Goal: Task Accomplishment & Management: Manage account settings

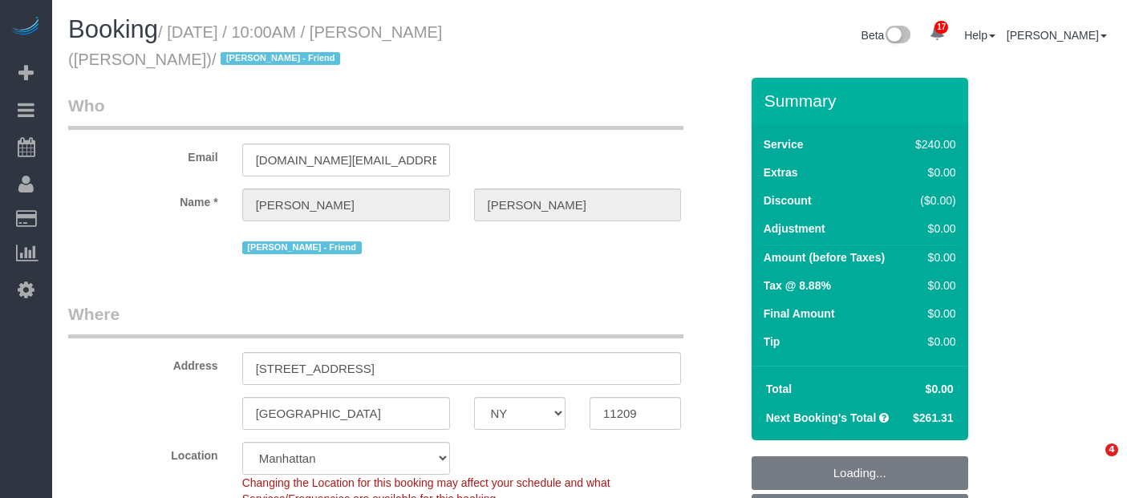
select select "NY"
select select "2"
select select "120"
select select "spot3"
select select "number:89"
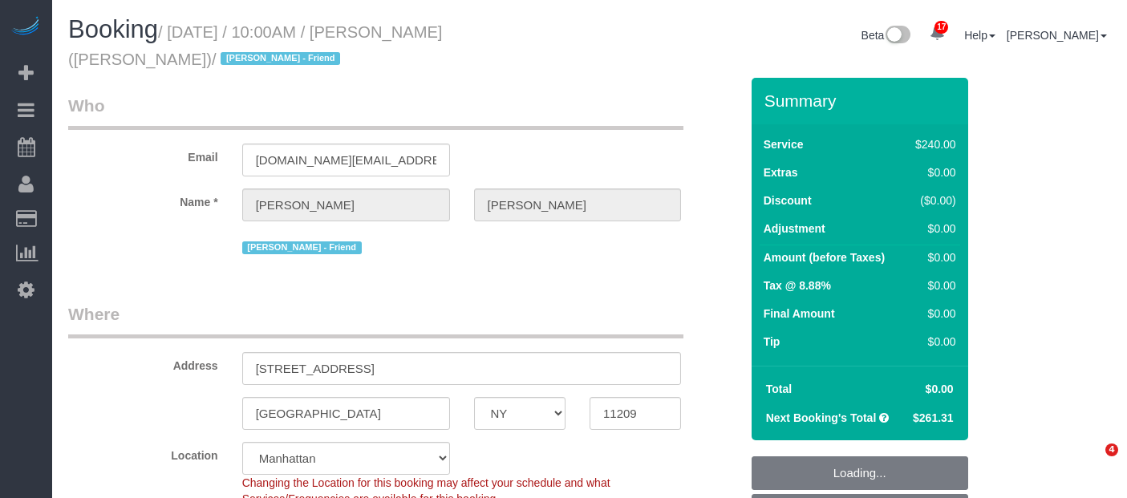
select select "number:90"
select select "number:13"
select select "number:7"
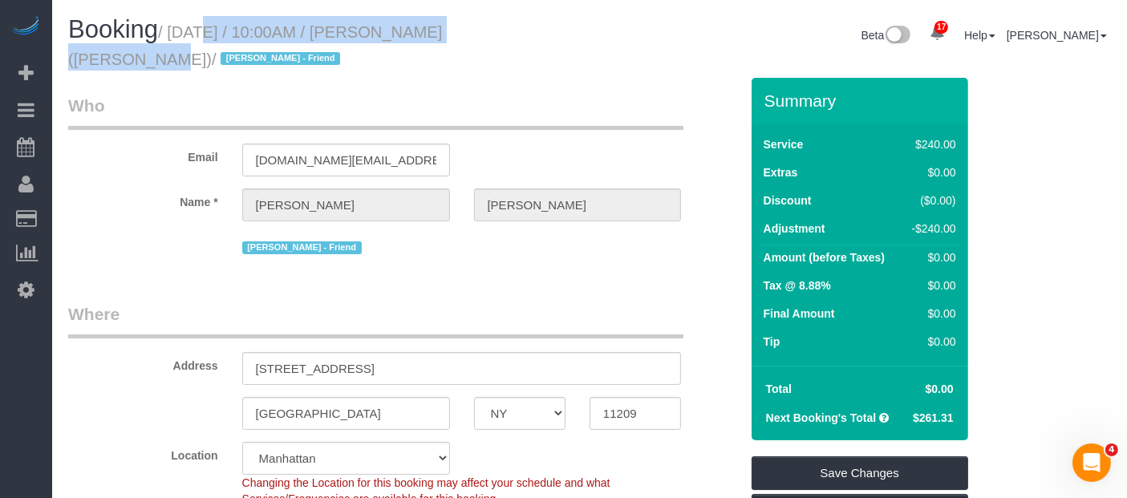
drag, startPoint x: 175, startPoint y: 30, endPoint x: 497, endPoint y: 38, distance: 322.4
click at [442, 38] on small "/ September 14, 2025 / 10:00AM / Norman Ng (Jacky Xu - Friend) / JACKY XU - Fri…" at bounding box center [255, 45] width 374 height 45
copy small "September 14, 2025 / 10:00AM / Norman Ng"
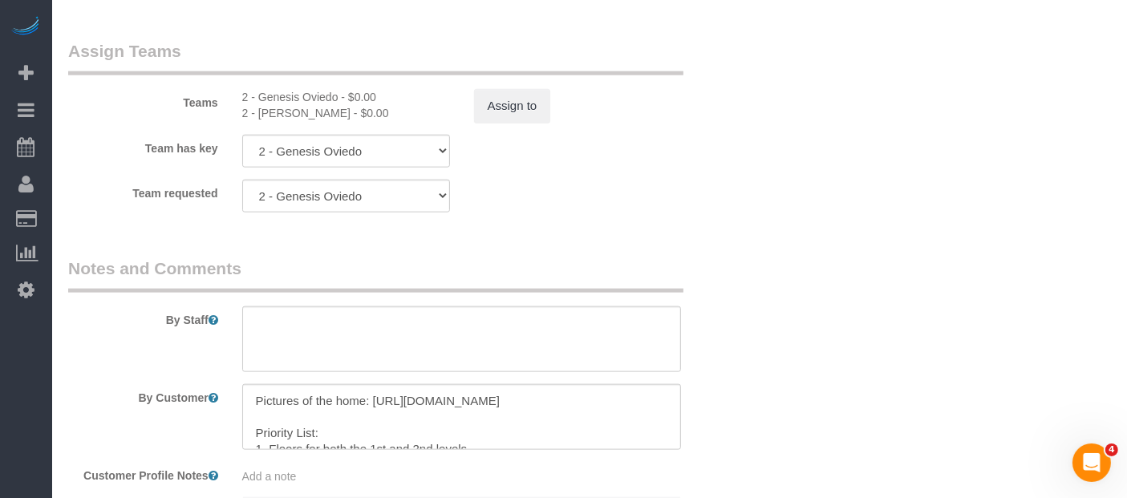
scroll to position [1871, 0]
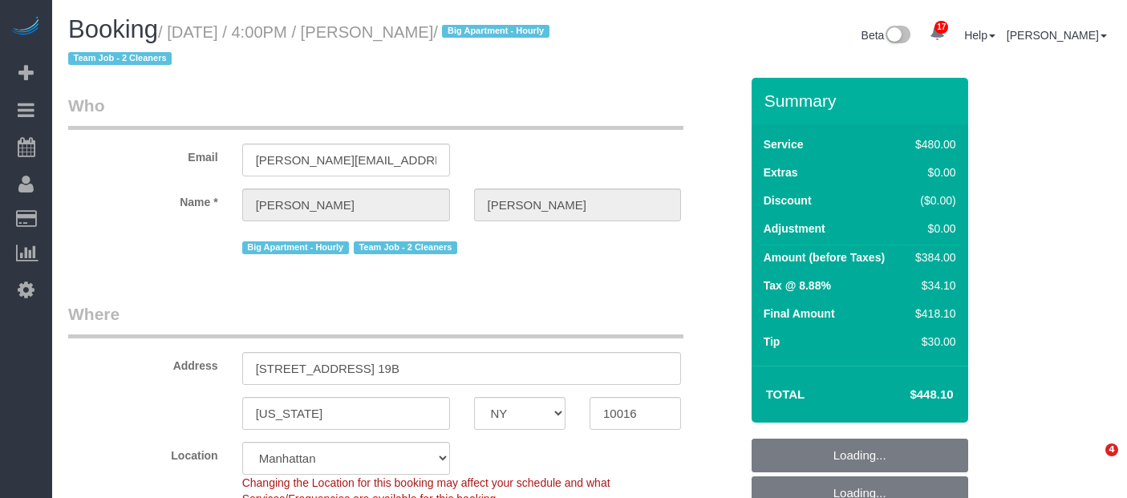
select select "NY"
select select "2"
select select "180"
select select "string:stripe-pm_1QmmDe4VGloSiKo7qN6Zl7hg"
select select "number:89"
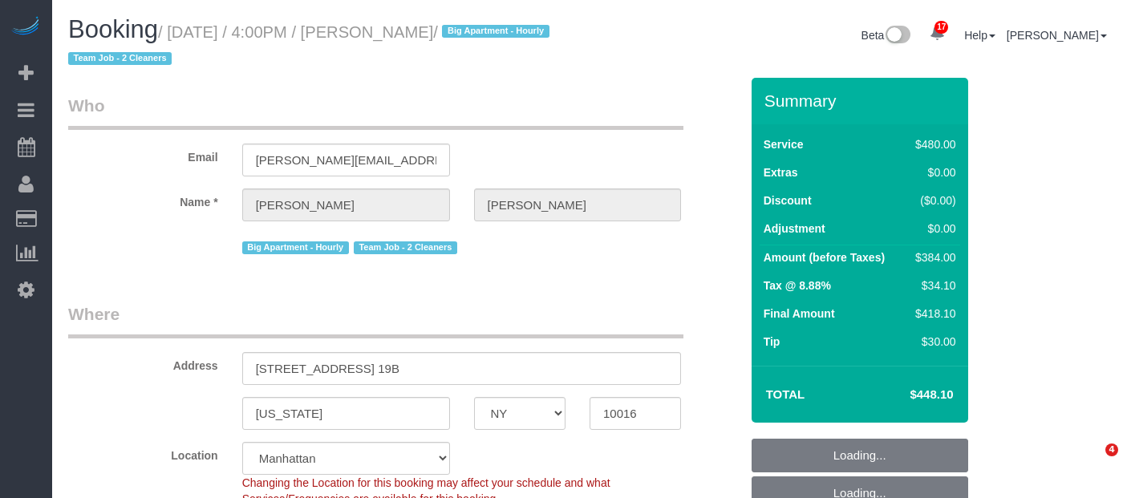
select select "number:90"
select select "number:15"
select select "number:5"
select select "spot9"
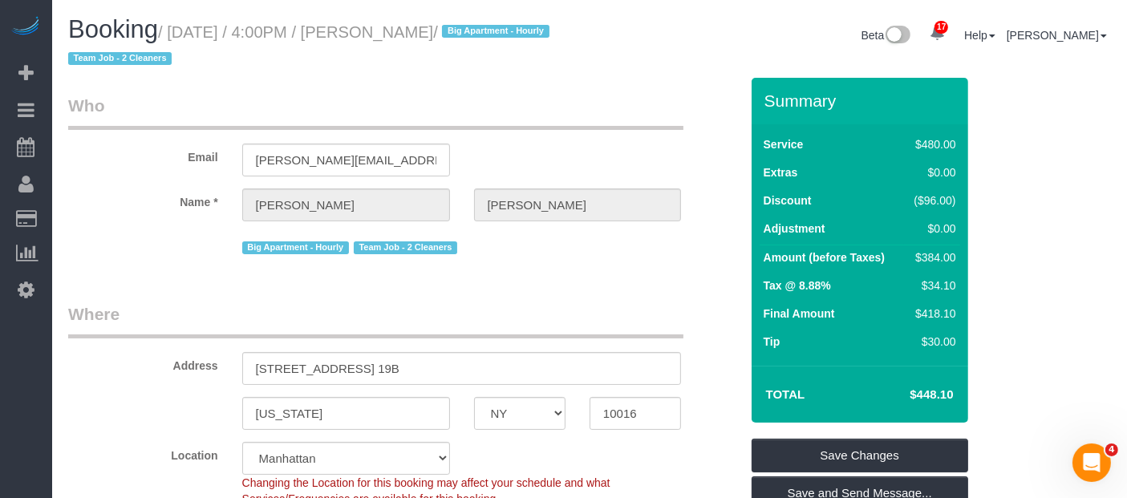
drag, startPoint x: 174, startPoint y: 26, endPoint x: 484, endPoint y: 25, distance: 310.3
click at [484, 25] on small "/ September 14, 2025 / 4:00PM / Leigh Fisch / Big Apartment - Hourly Team Job -…" at bounding box center [311, 45] width 486 height 45
copy small "September 14, 2025 / 4:00PM / Leigh Fisch"
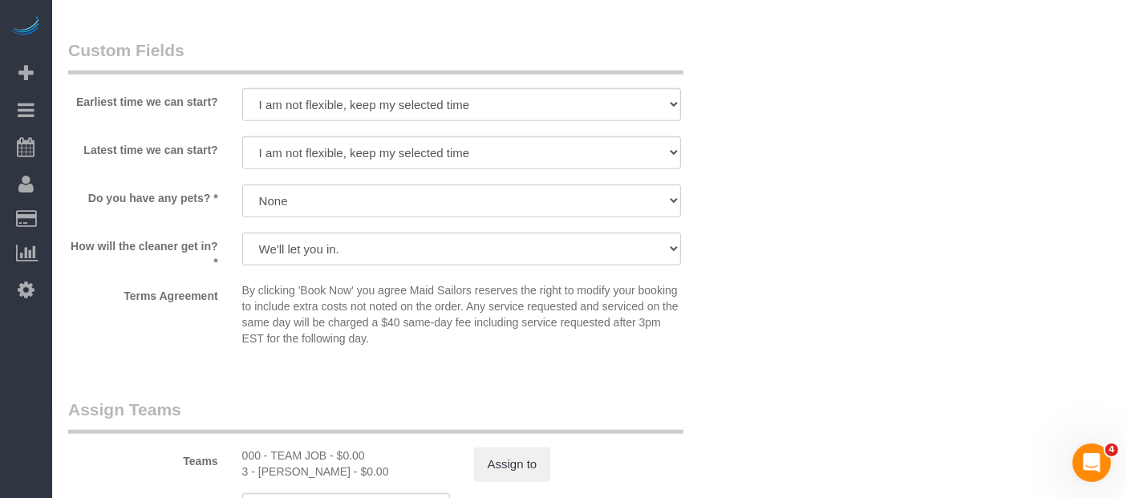
scroll to position [1604, 0]
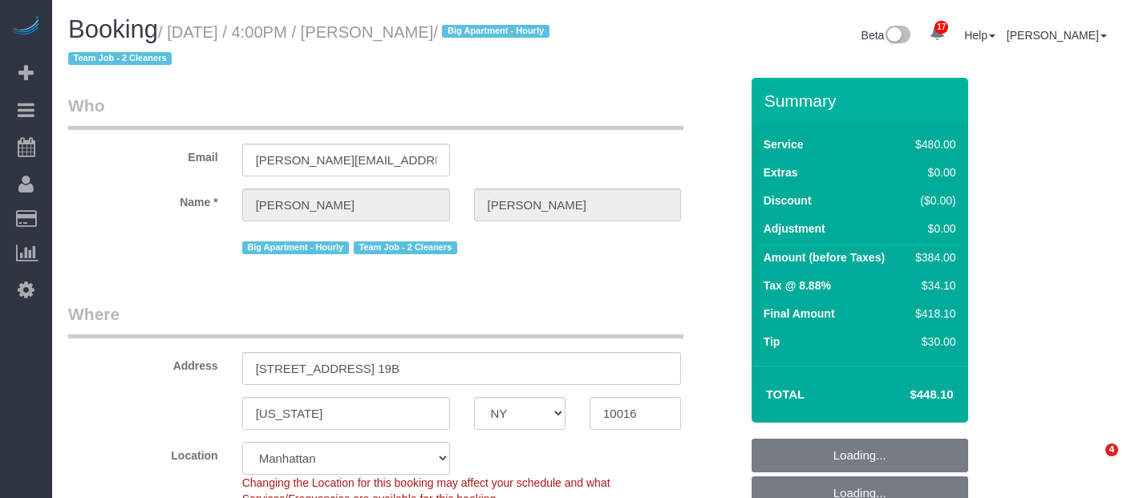
select select "NY"
select select "2"
select select "180"
select select "string:stripe-pm_1QmmDe4VGloSiKo7qN6Zl7hg"
select select "number:89"
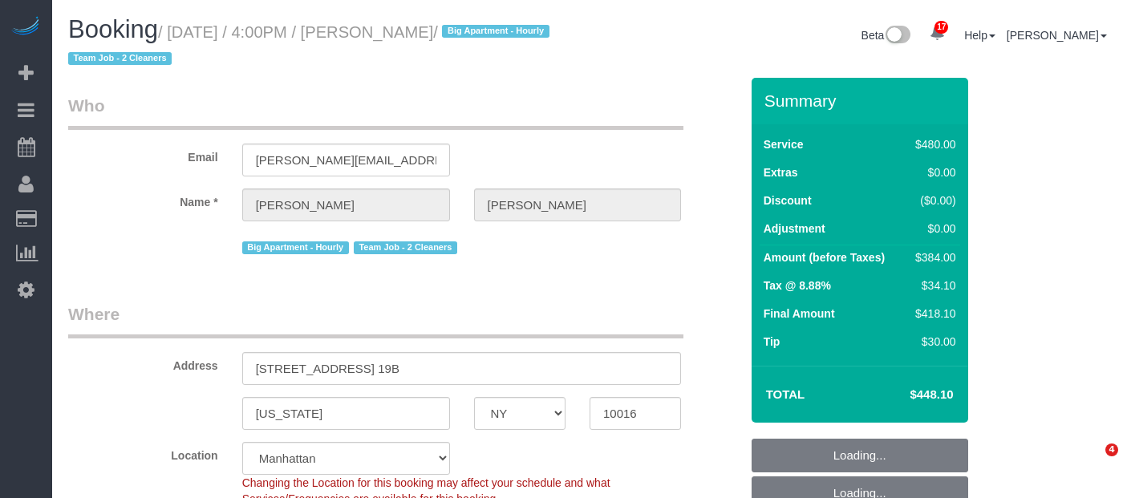
select select "number:90"
select select "number:15"
select select "number:5"
select select "spot9"
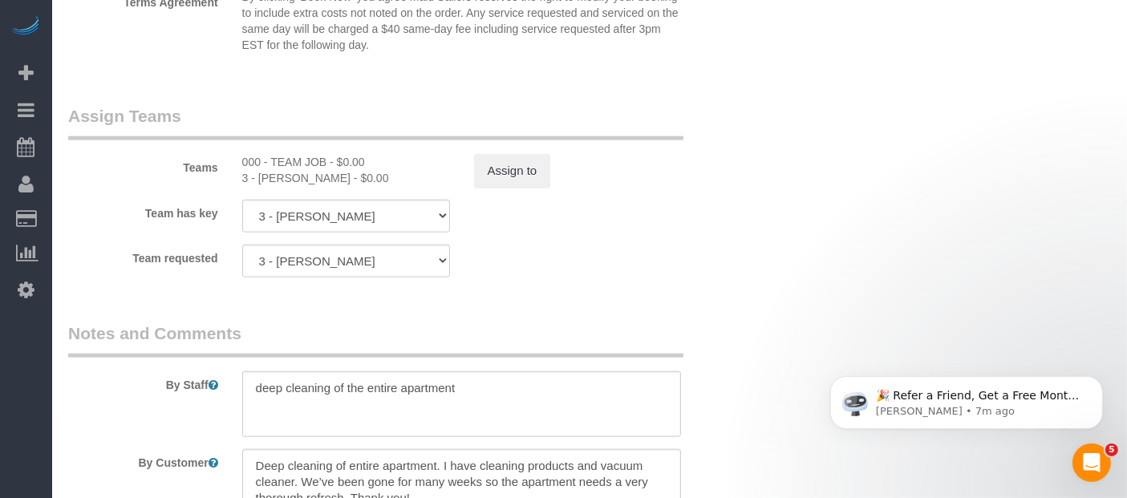
scroll to position [1782, 0]
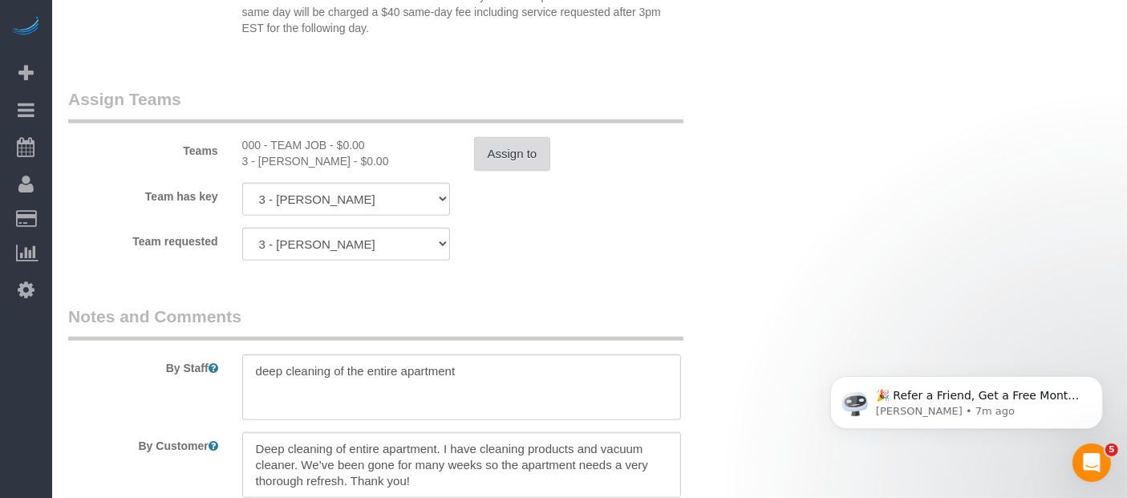
click at [504, 156] on button "Assign to" at bounding box center [512, 154] width 77 height 34
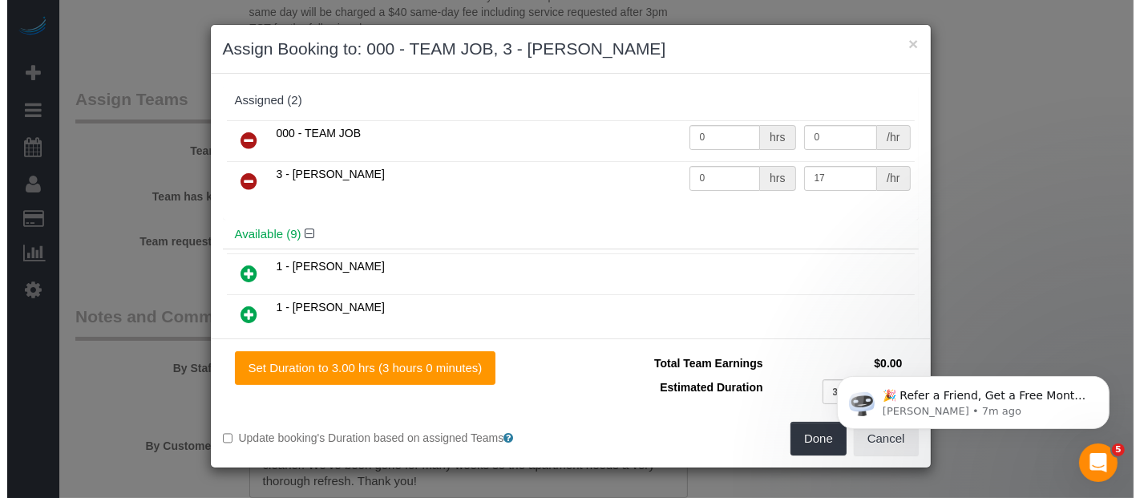
scroll to position [1766, 0]
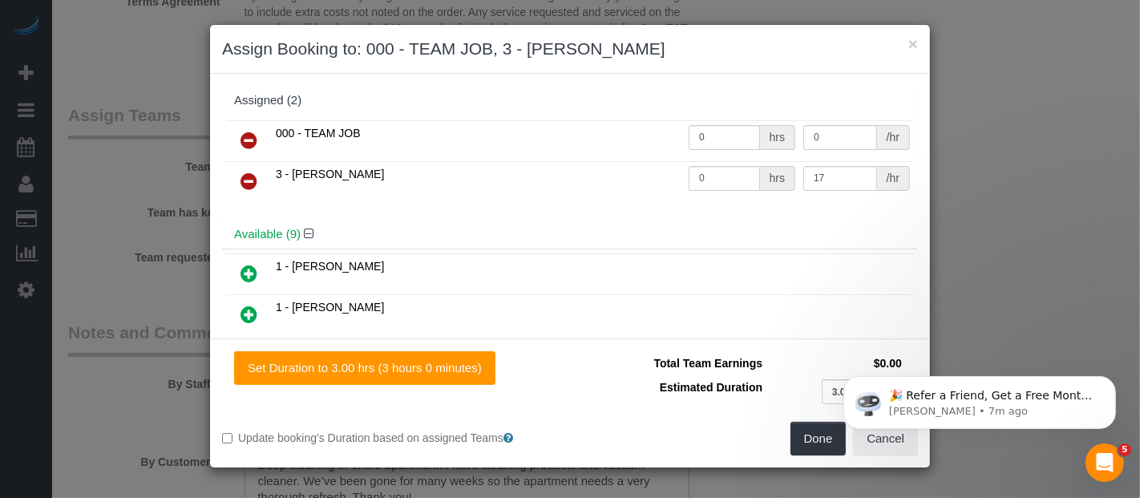
click at [241, 138] on icon at bounding box center [249, 140] width 17 height 19
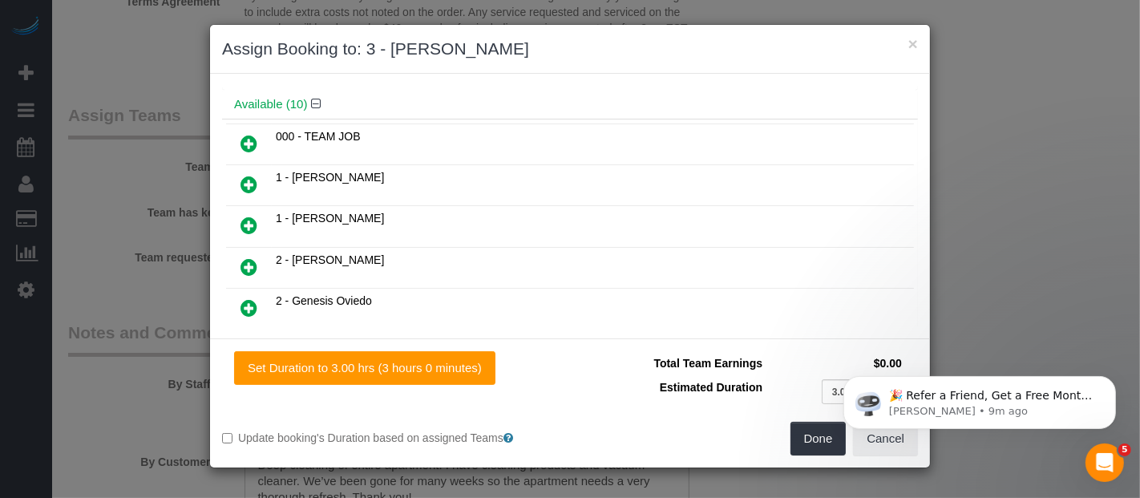
scroll to position [178, 0]
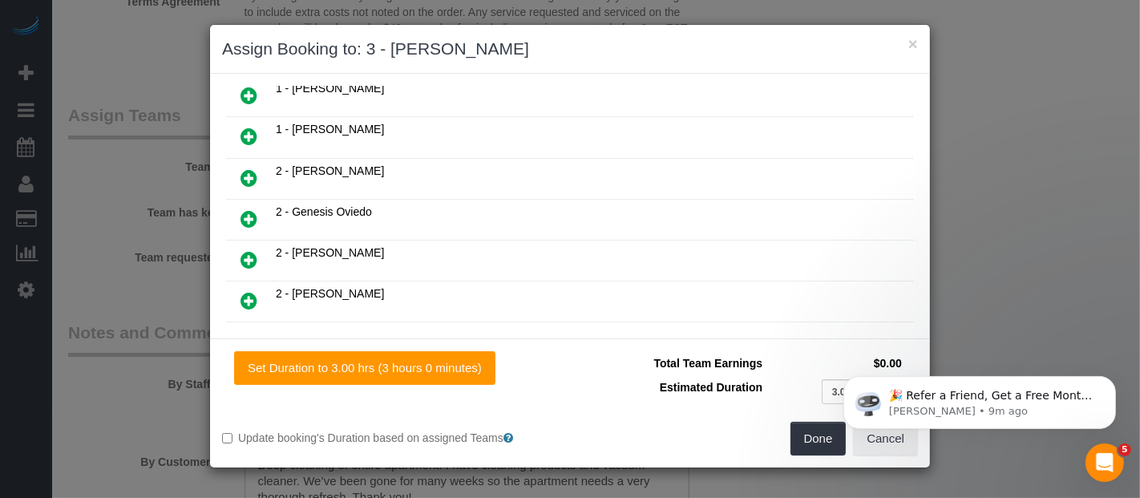
drag, startPoint x: 244, startPoint y: 206, endPoint x: 387, endPoint y: 262, distance: 154.1
click at [245, 209] on icon at bounding box center [249, 218] width 17 height 19
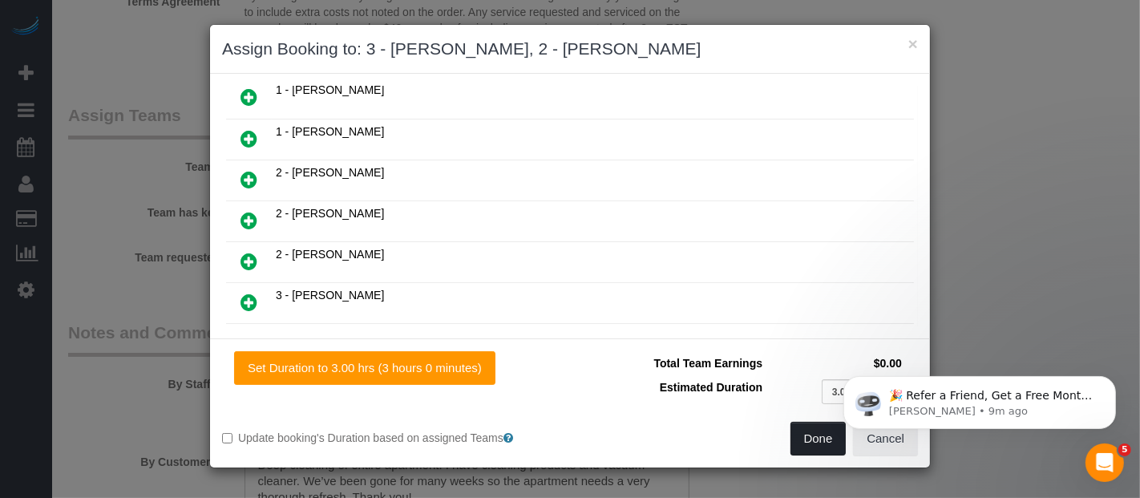
click at [819, 434] on button "Done" at bounding box center [819, 439] width 56 height 34
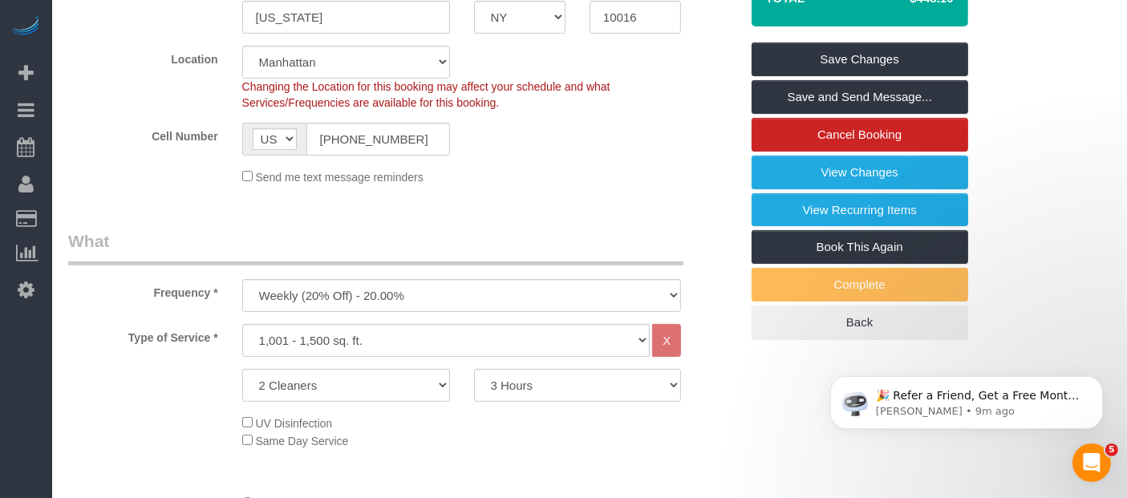
scroll to position [356, 0]
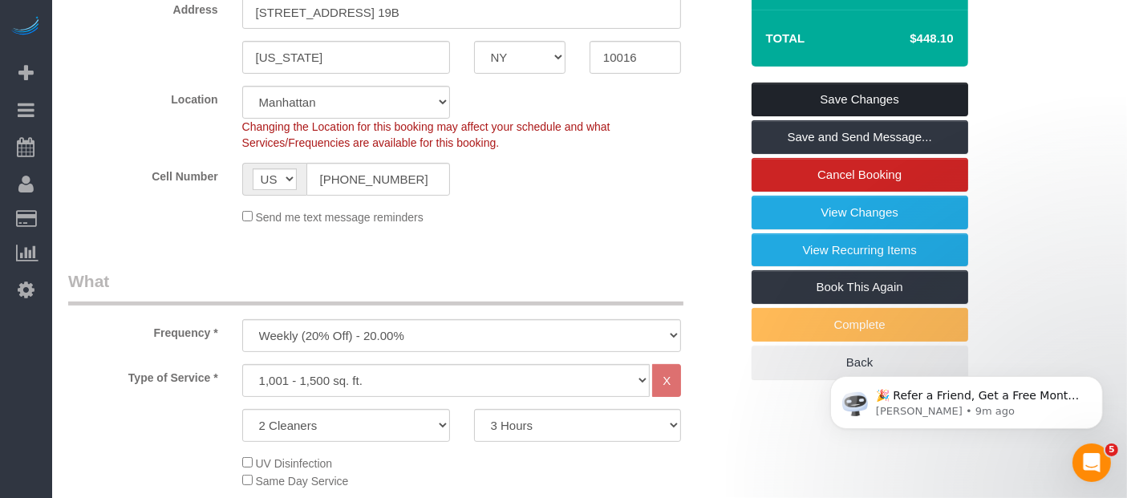
drag, startPoint x: 824, startPoint y: 88, endPoint x: 815, endPoint y: 87, distance: 9.7
click at [824, 88] on link "Save Changes" at bounding box center [859, 100] width 217 height 34
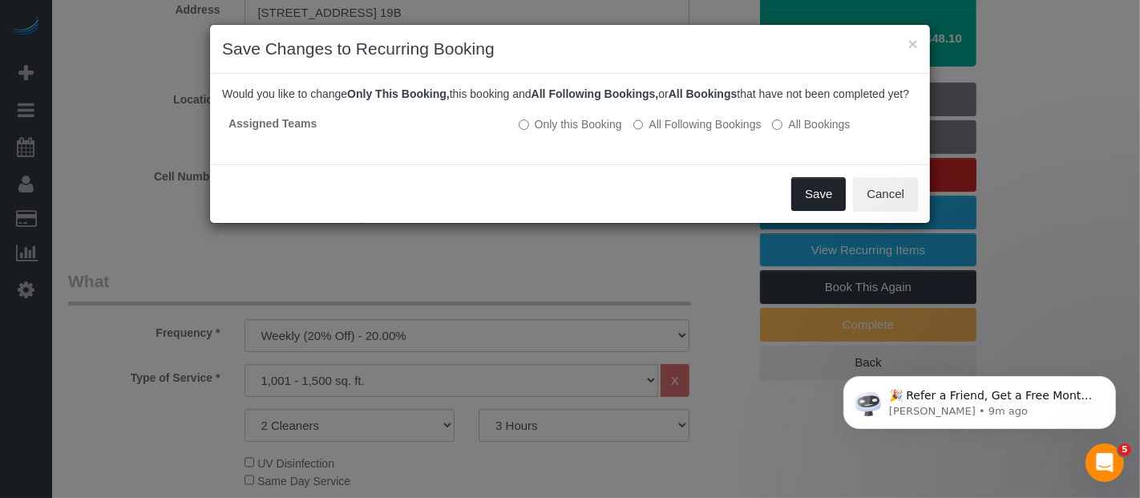
click at [819, 211] on button "Save" at bounding box center [818, 194] width 55 height 34
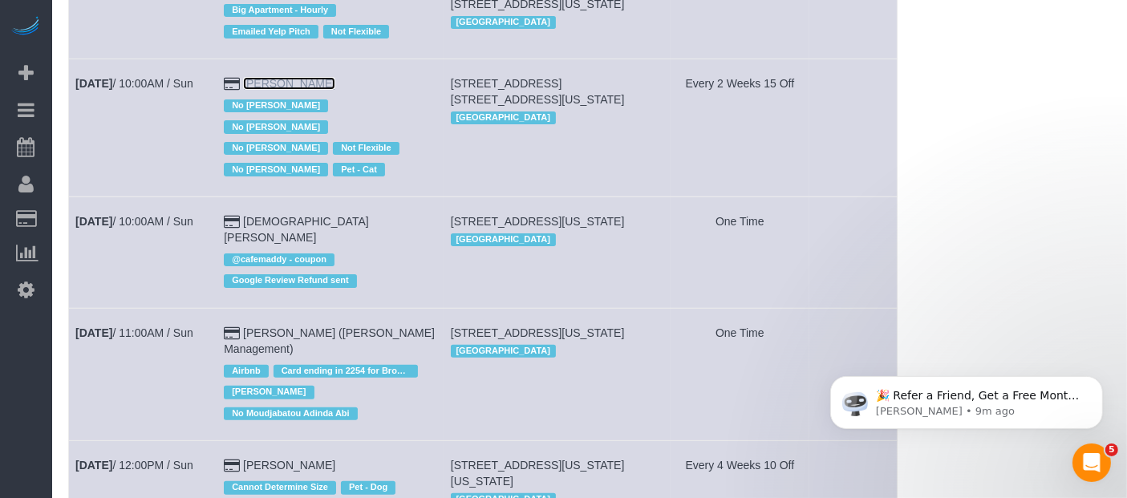
scroll to position [445, 0]
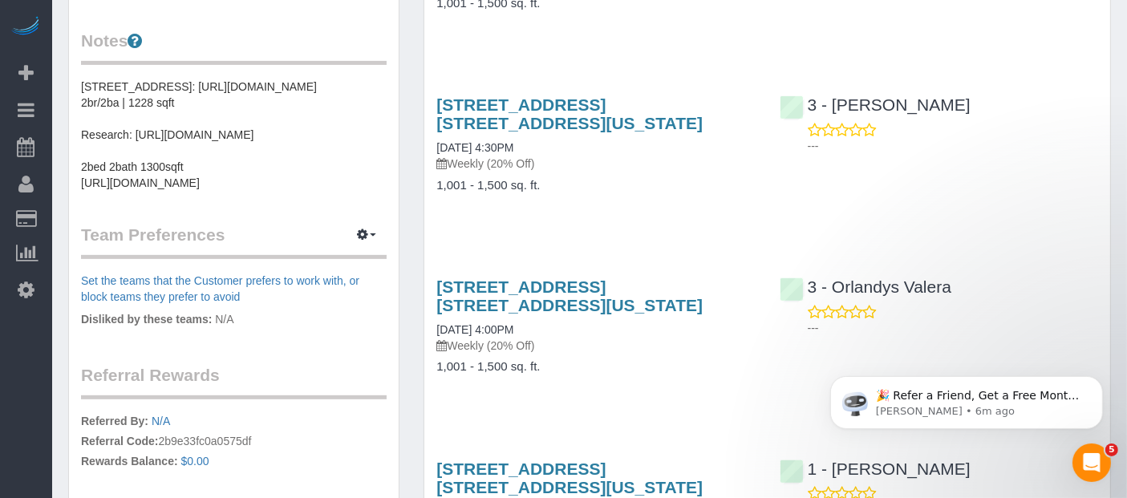
scroll to position [623, 0]
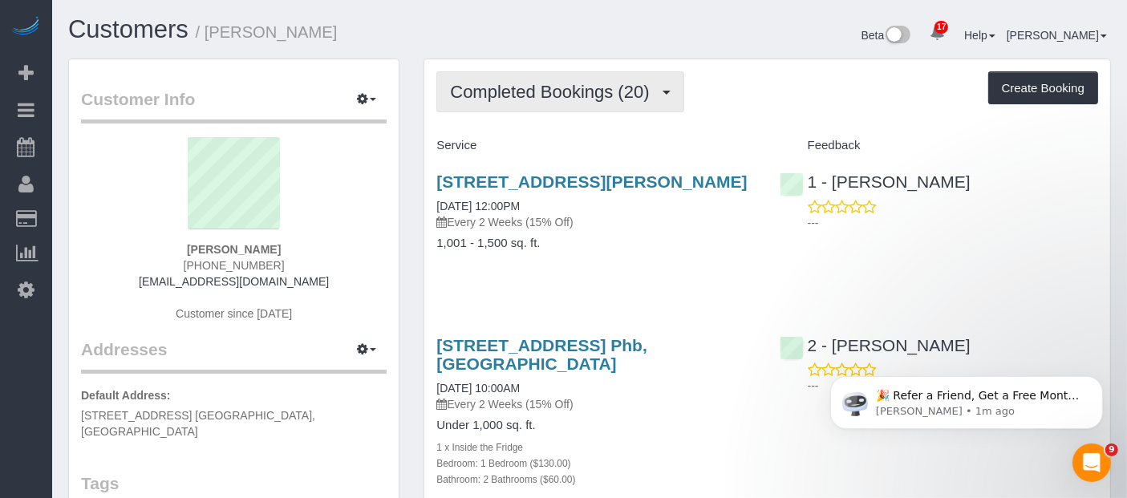
click at [576, 89] on span "Completed Bookings (20)" at bounding box center [553, 92] width 207 height 20
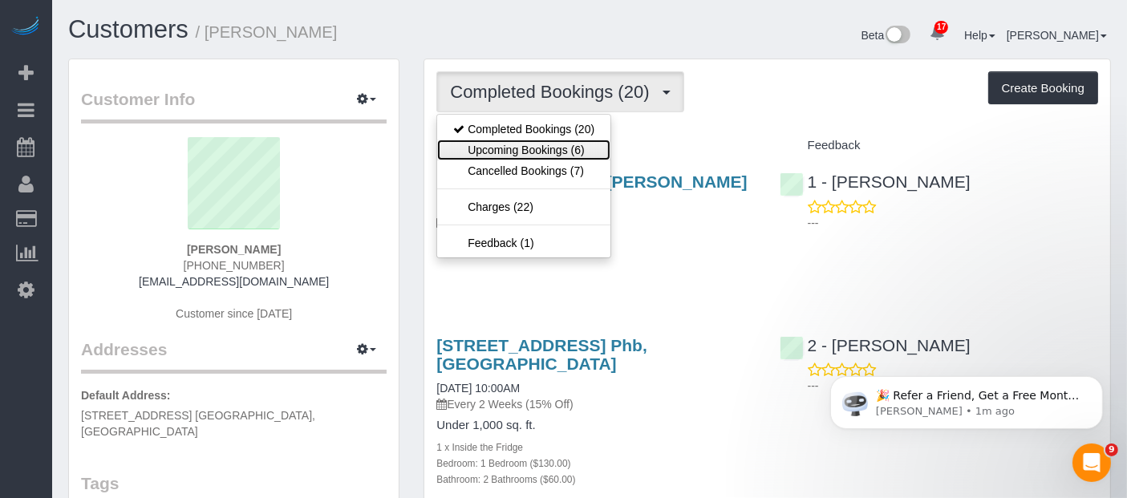
click at [570, 140] on link "Upcoming Bookings (6)" at bounding box center [523, 150] width 173 height 21
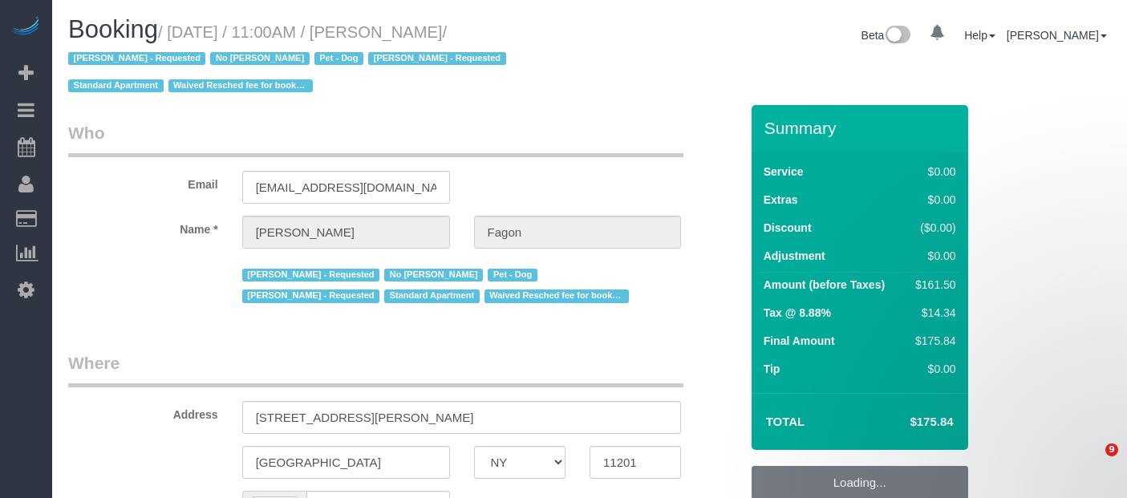
select select "NY"
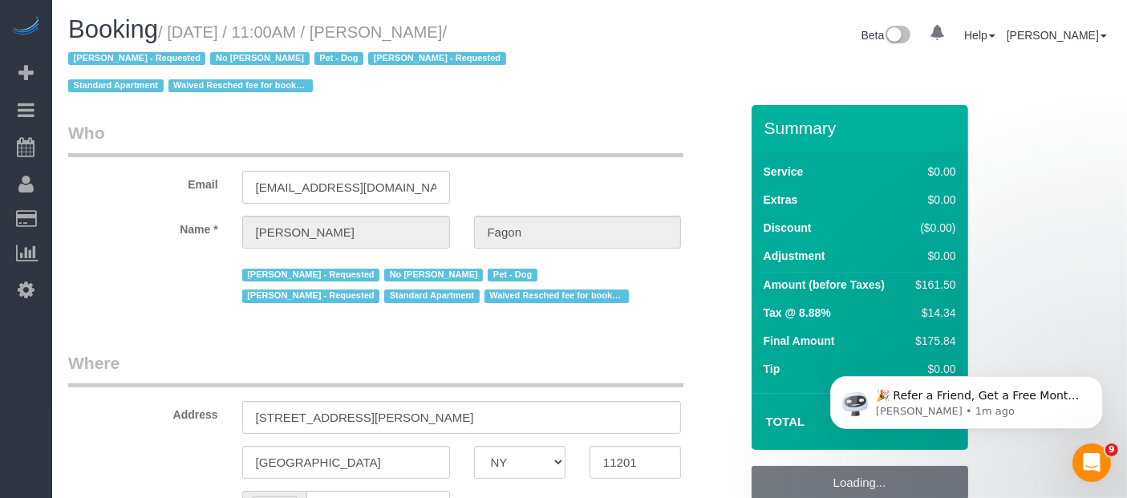
select select "1"
select select "2"
select select "number:60"
select select "number:74"
select select "number:13"
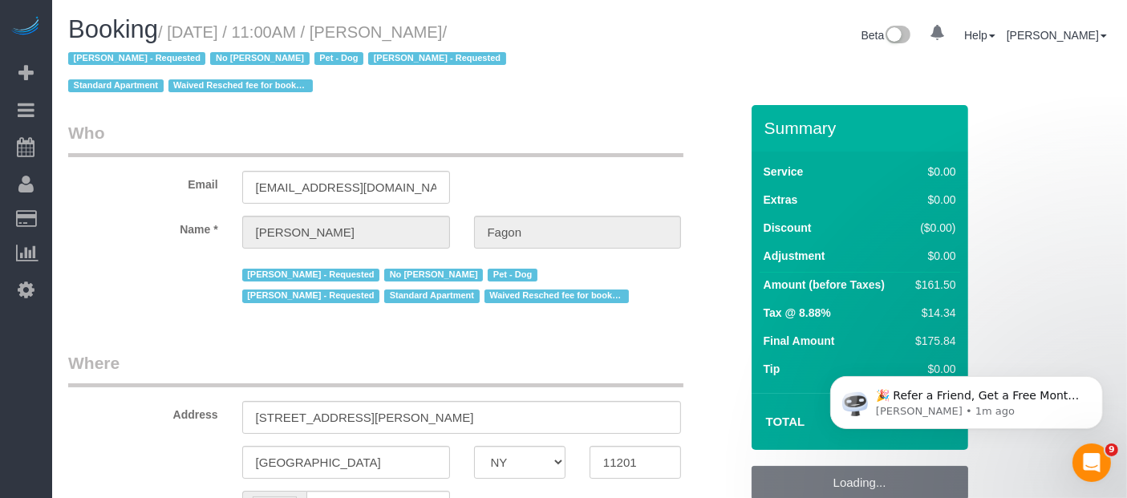
select select "number:5"
select select "string:stripe-pm_1N7MCH4VGloSiKo7X7U6WIVW"
select select "spot4"
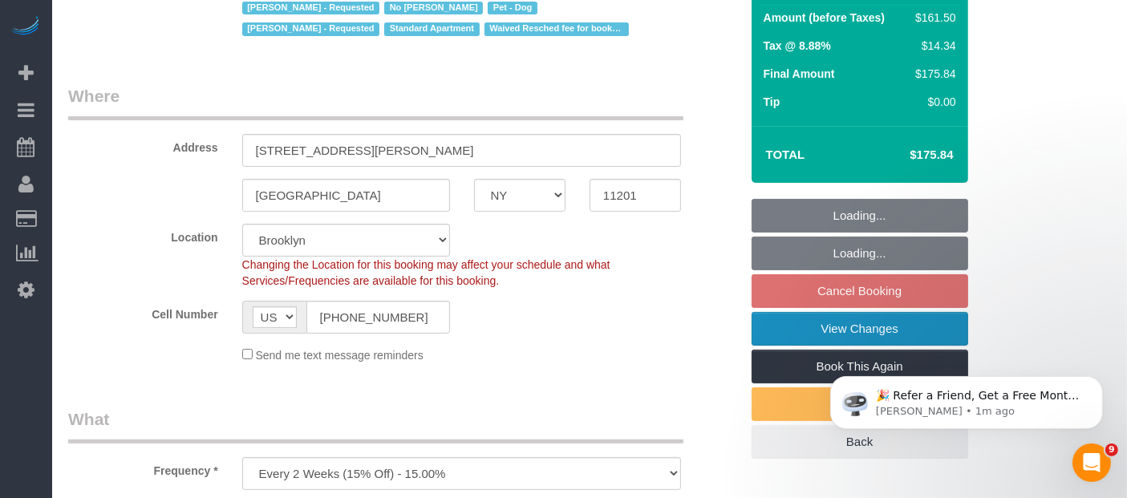
select select "object:1427"
select select "1"
select select "2"
click at [894, 322] on link "View Changes" at bounding box center [859, 329] width 217 height 34
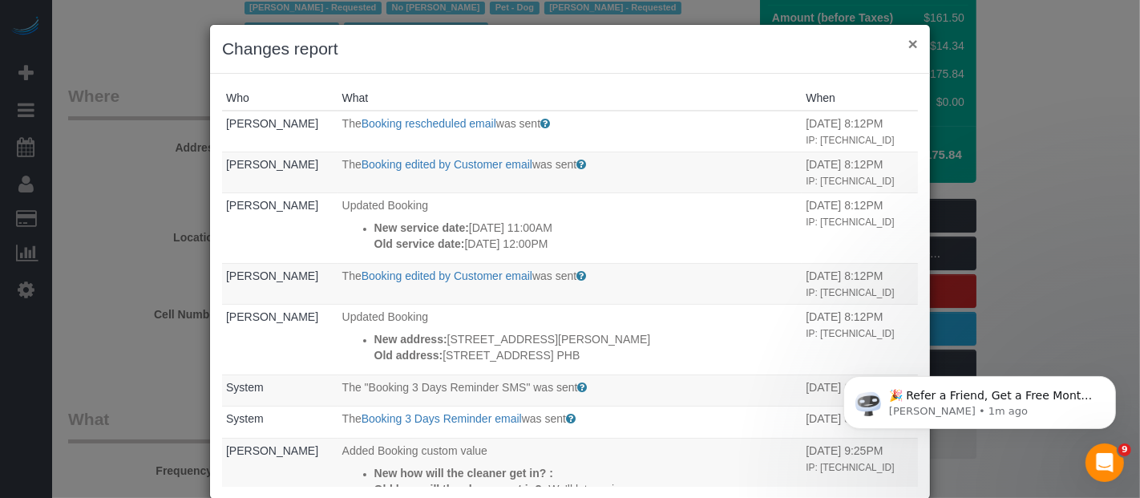
click at [909, 46] on button "×" at bounding box center [914, 43] width 10 height 17
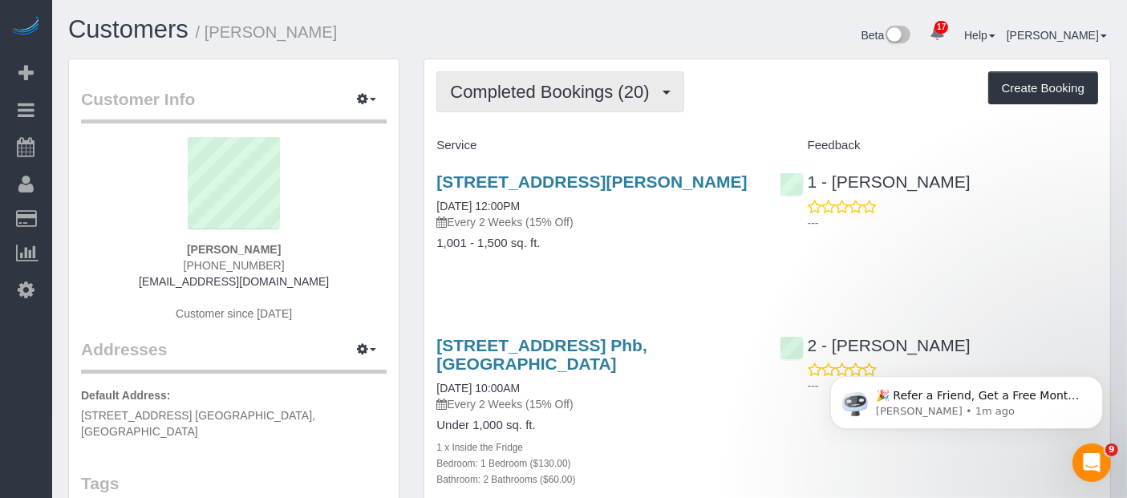
click at [602, 72] on button "Completed Bookings (20)" at bounding box center [559, 91] width 247 height 41
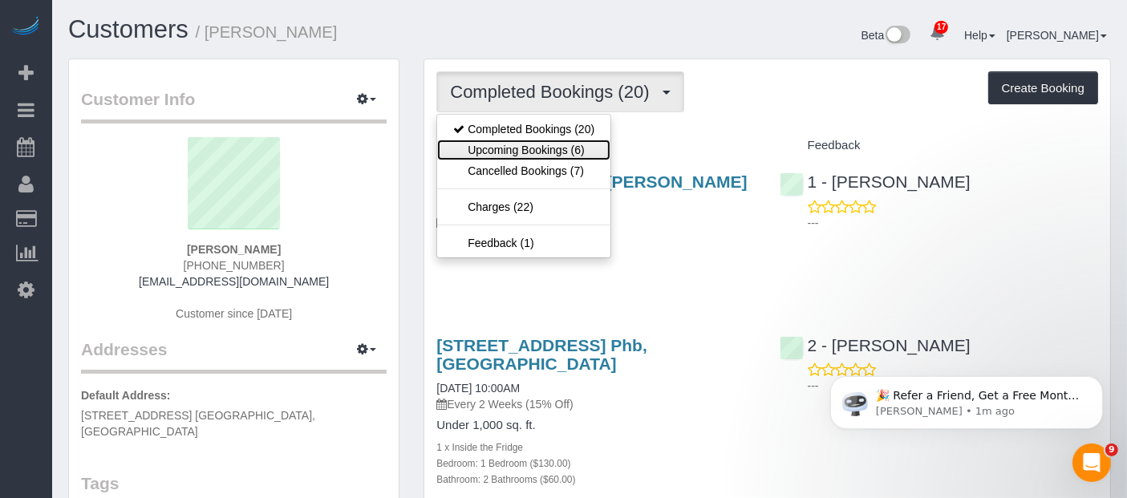
click at [577, 150] on link "Upcoming Bookings (6)" at bounding box center [523, 150] width 173 height 21
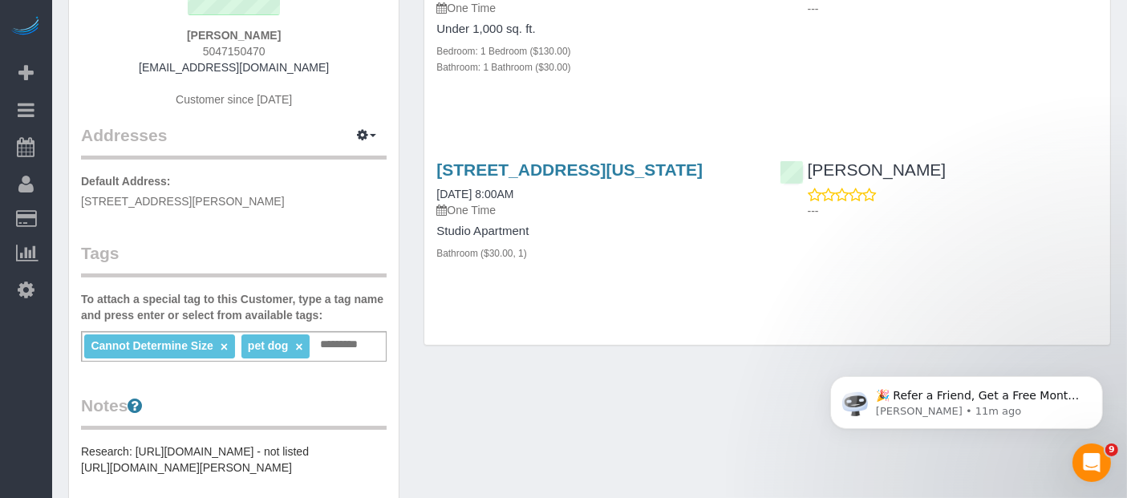
scroll to position [89, 0]
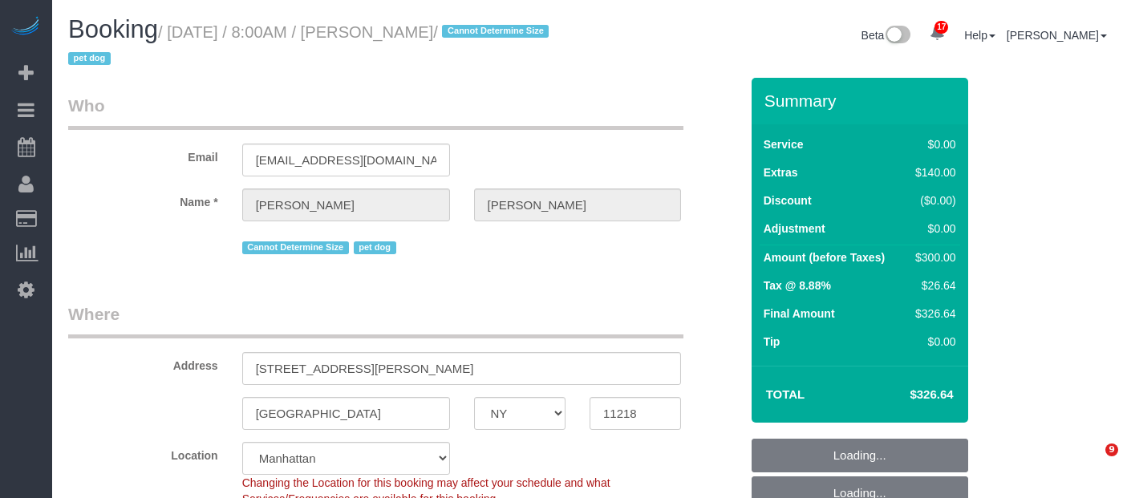
select select "NY"
select select "1"
select select "string:stripe-pm_1S3gFW4VGloSiKo7aC4cIUQa"
select select "spot1"
select select "number:89"
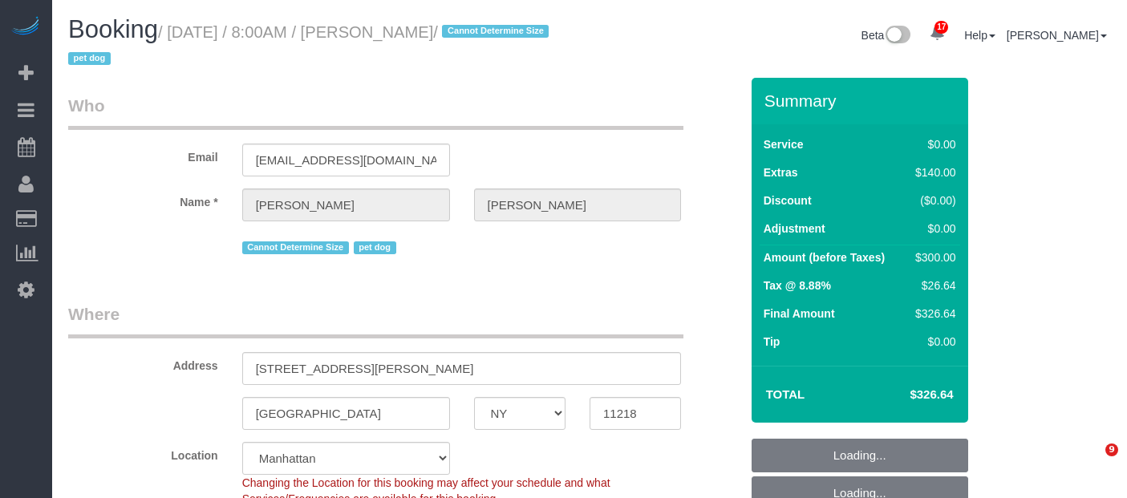
select select "number:90"
select select "number:13"
select select "number:5"
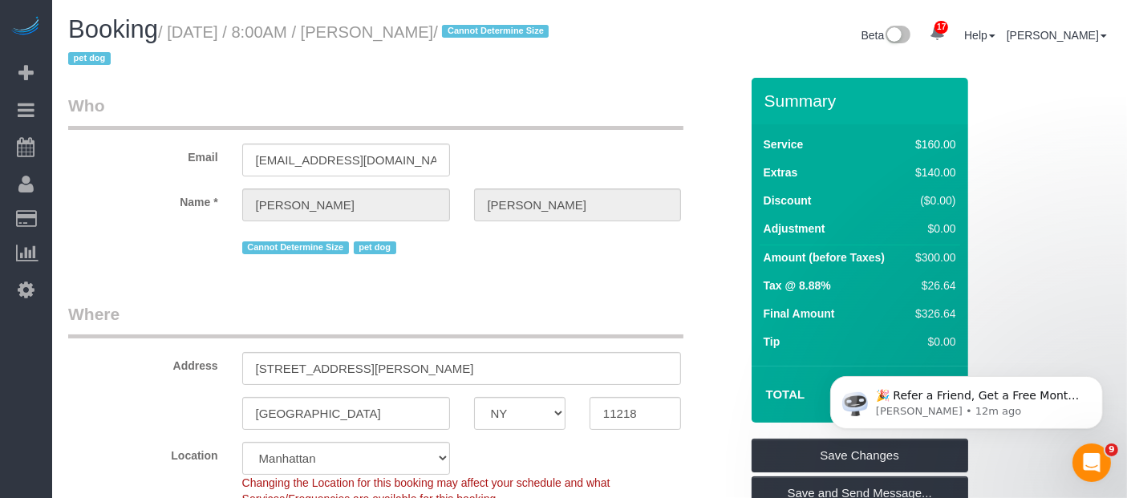
drag, startPoint x: 176, startPoint y: 32, endPoint x: 534, endPoint y: 26, distance: 357.7
click at [534, 26] on small "/ September 14, 2025 / 8:00AM / Rachel Duplantier / Cannot Determine Size pet d…" at bounding box center [310, 45] width 485 height 45
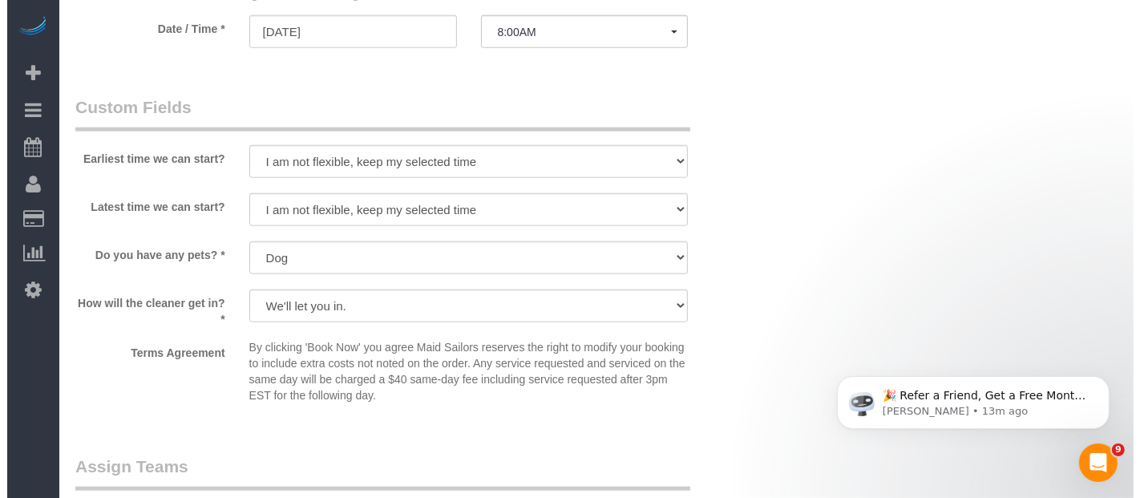
scroll to position [1871, 0]
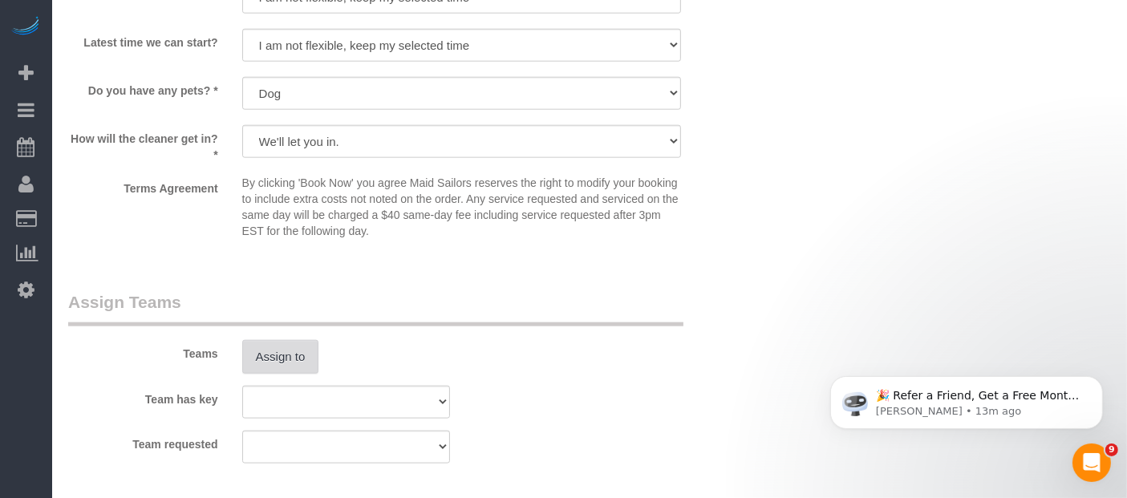
click at [293, 340] on button "Assign to" at bounding box center [280, 357] width 77 height 34
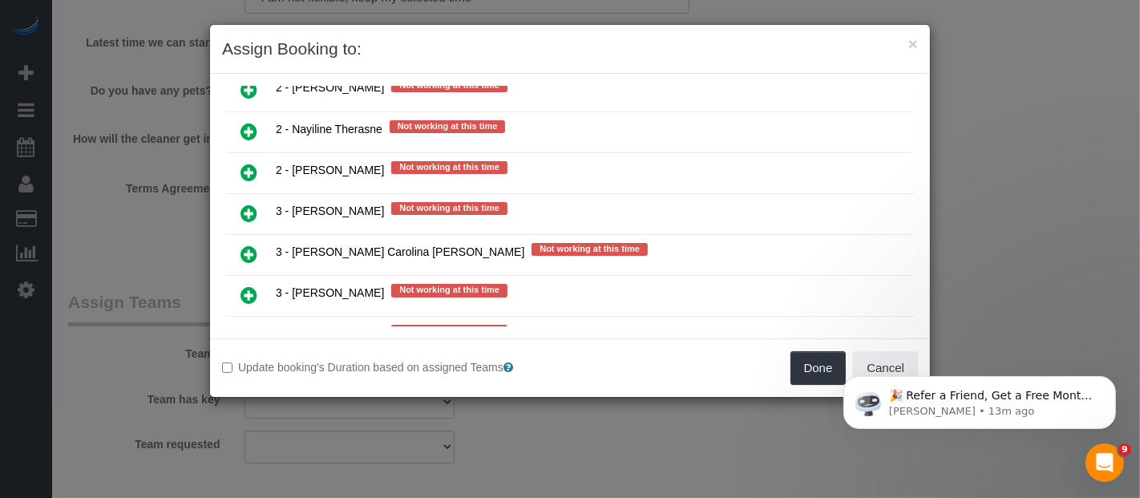
scroll to position [2673, 0]
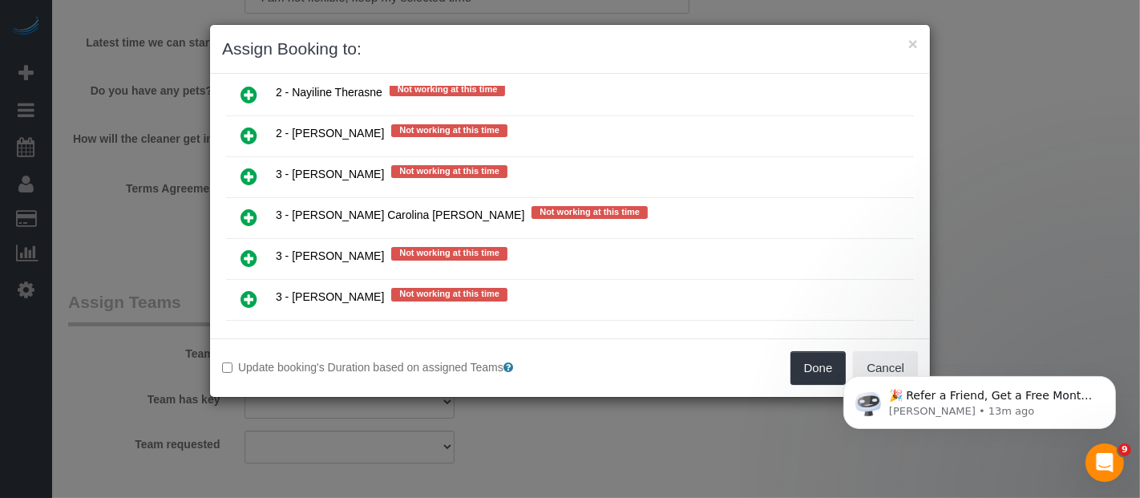
click at [245, 372] on icon at bounding box center [249, 381] width 17 height 19
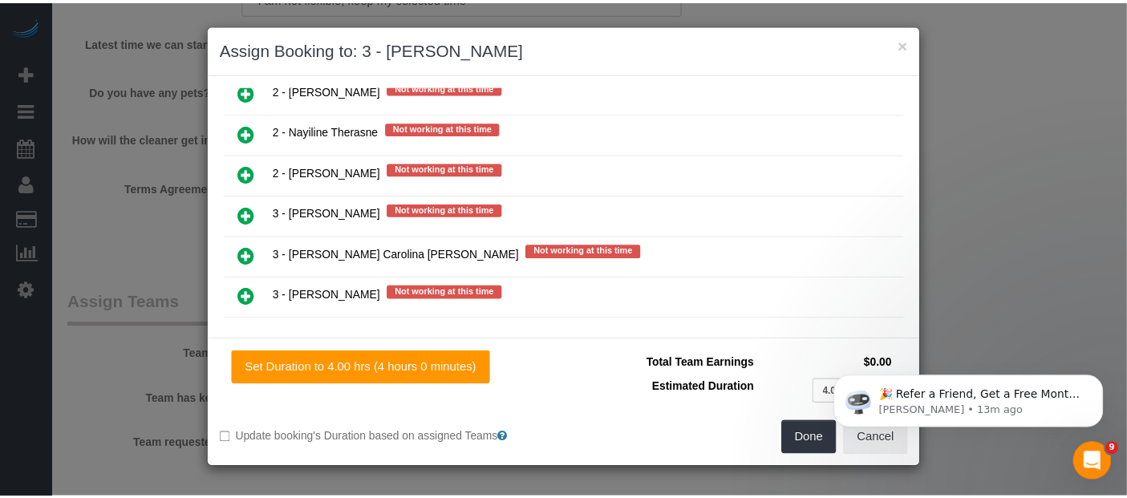
scroll to position [2709, 0]
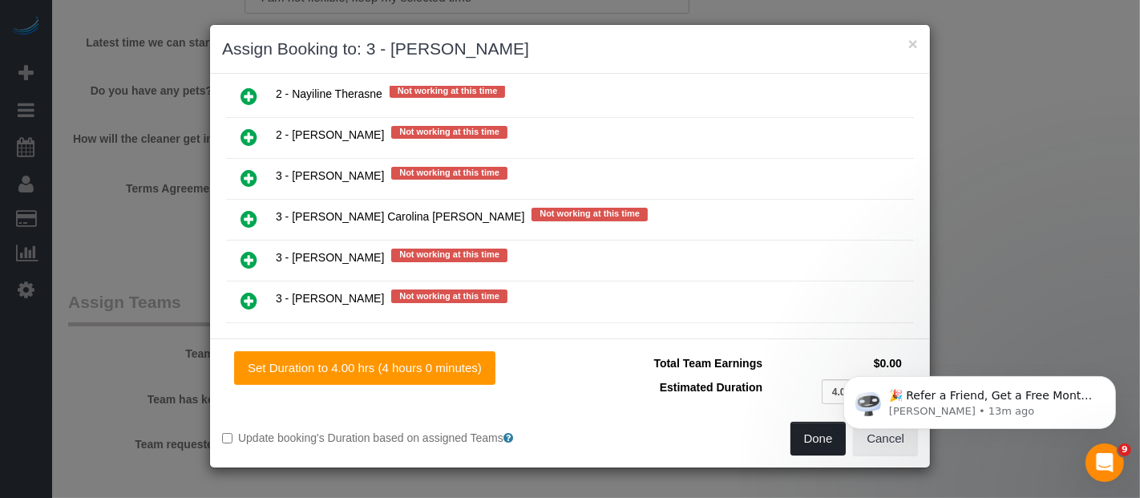
click at [818, 439] on button "Done" at bounding box center [819, 439] width 56 height 34
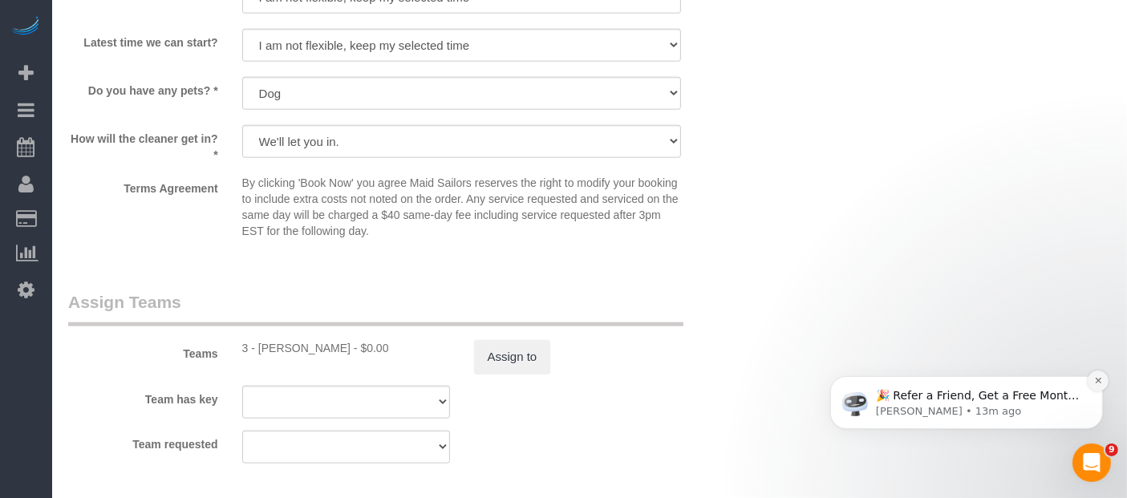
click at [1095, 377] on icon "Dismiss notification" at bounding box center [1097, 379] width 9 height 9
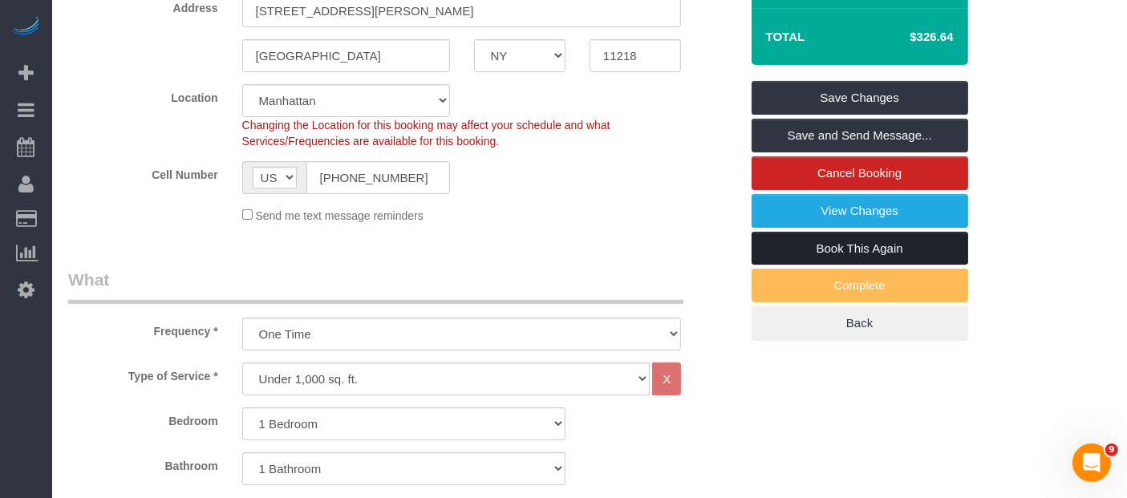
scroll to position [356, 0]
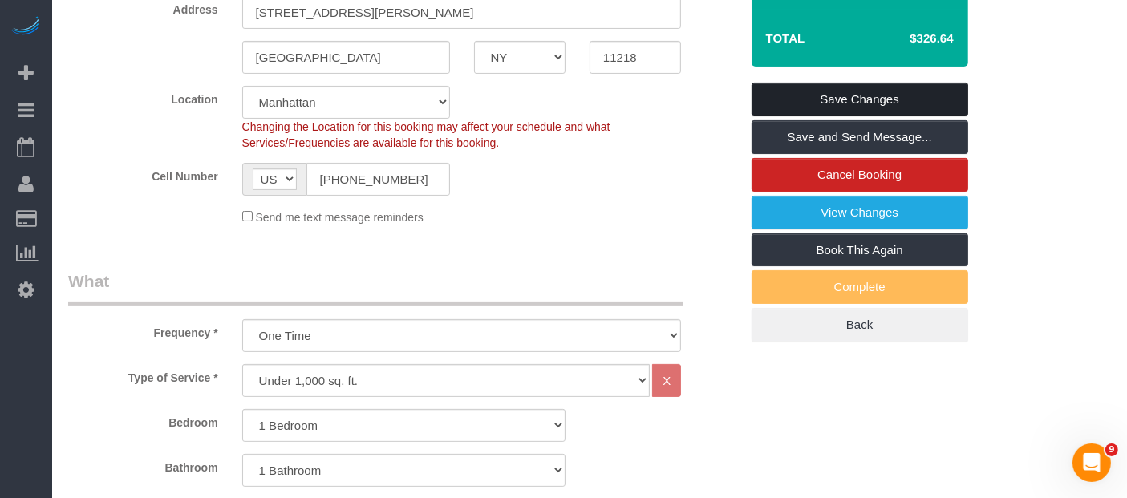
click at [859, 90] on link "Save Changes" at bounding box center [859, 100] width 217 height 34
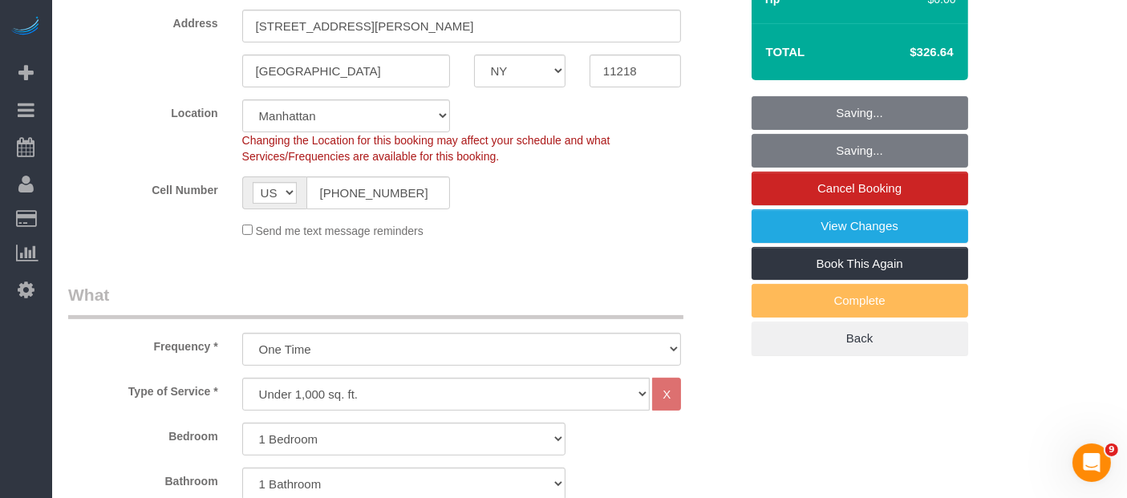
scroll to position [0, 0]
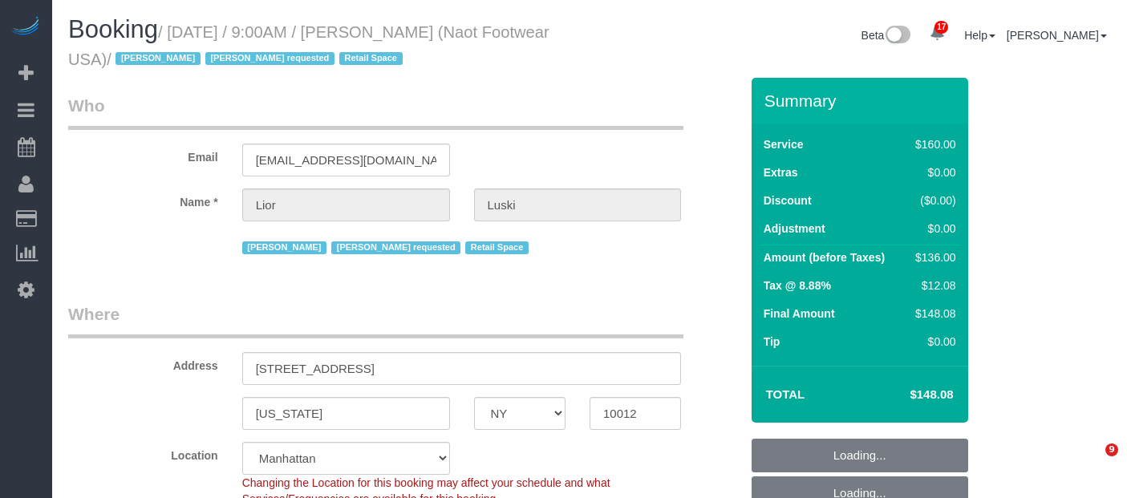
select select "NY"
select select "string:stripe-pm_1RpXIJ4VGloSiKo714XigFPm"
select select "number:89"
select select "number:90"
select select "number:15"
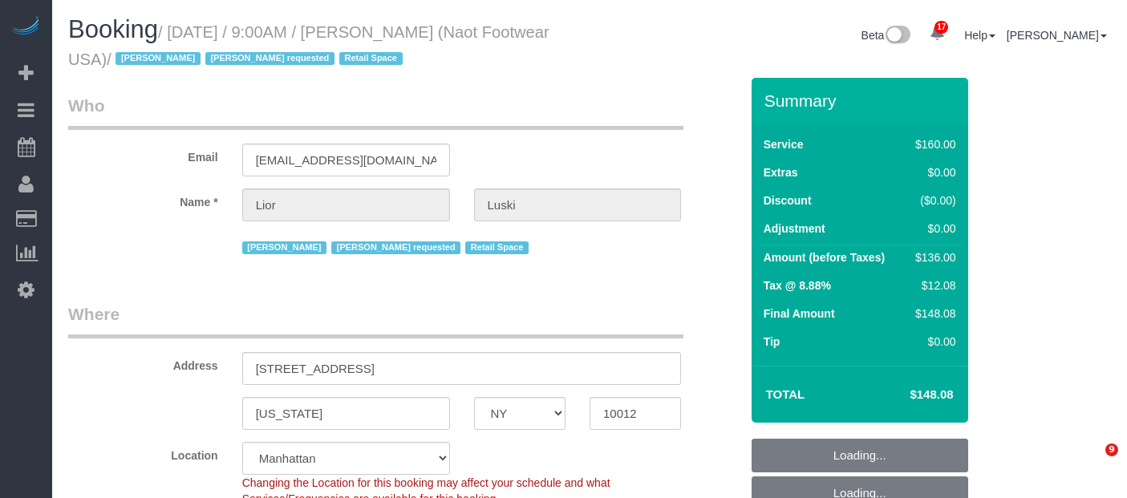
select select "number:7"
select select "spot62"
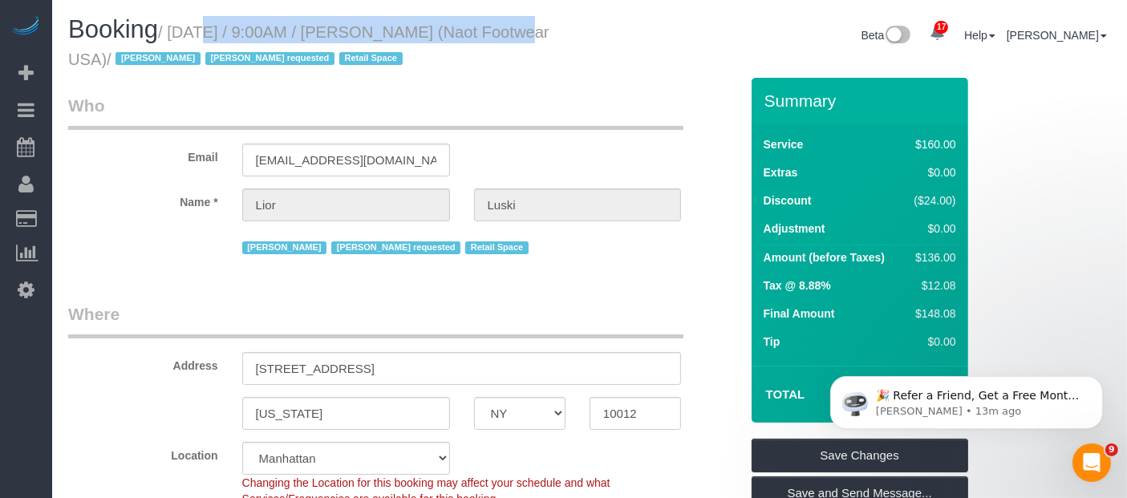
drag, startPoint x: 172, startPoint y: 30, endPoint x: 474, endPoint y: 32, distance: 301.5
click at [474, 32] on small "/ September 14, 2025 / 9:00AM / Lior Luski (Naot Footwear USA) / Jacky Xu Latoy…" at bounding box center [308, 45] width 481 height 45
copy small "September 14, 2025 / 9:00AM / Lior Luski"
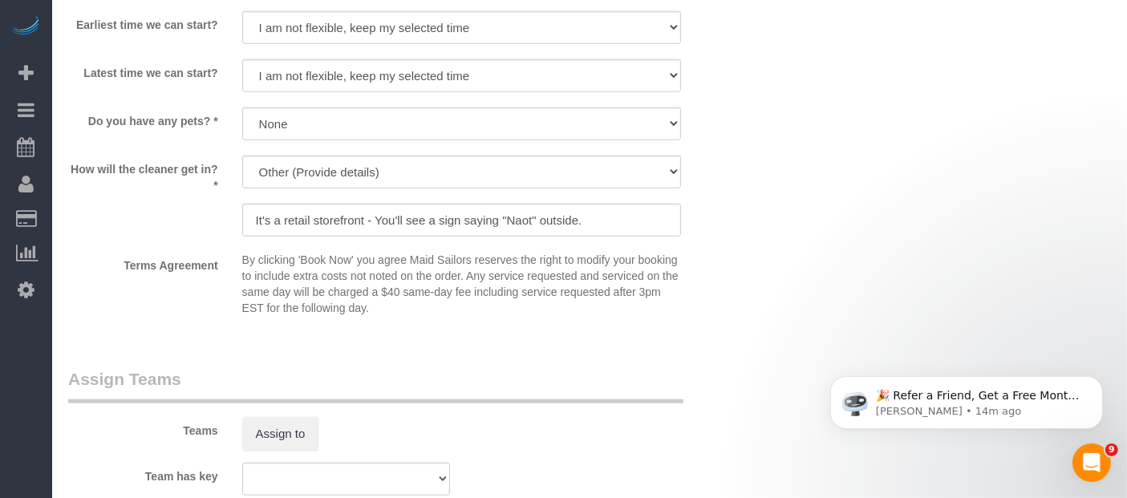
scroll to position [1693, 0]
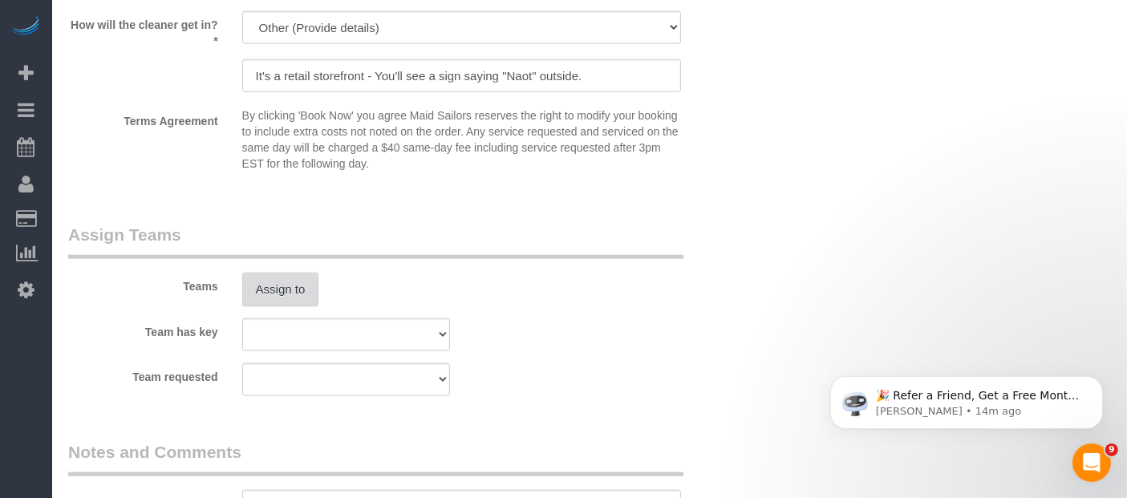
click at [261, 303] on button "Assign to" at bounding box center [280, 290] width 77 height 34
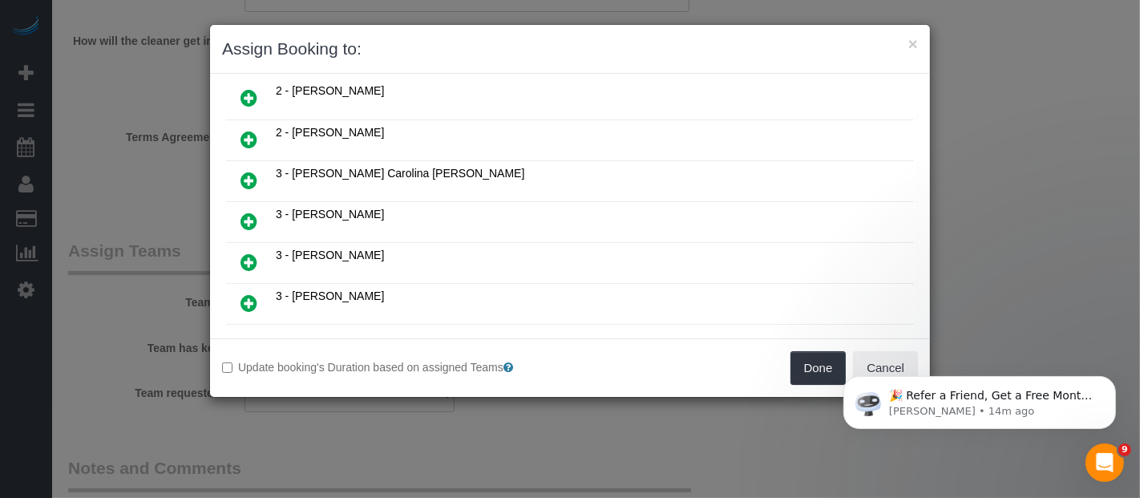
scroll to position [534, 0]
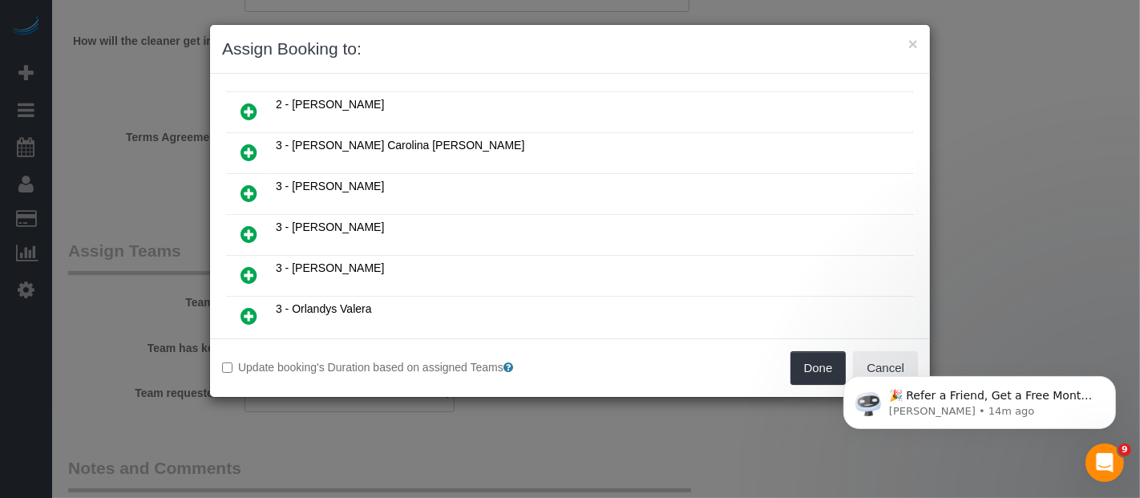
click at [245, 184] on icon at bounding box center [249, 193] width 17 height 19
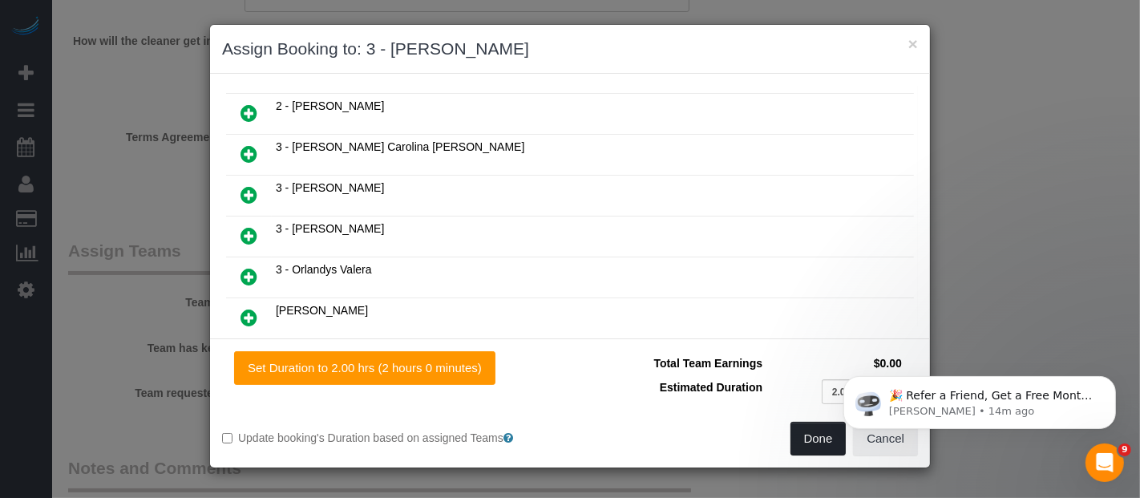
click at [815, 434] on button "Done" at bounding box center [819, 439] width 56 height 34
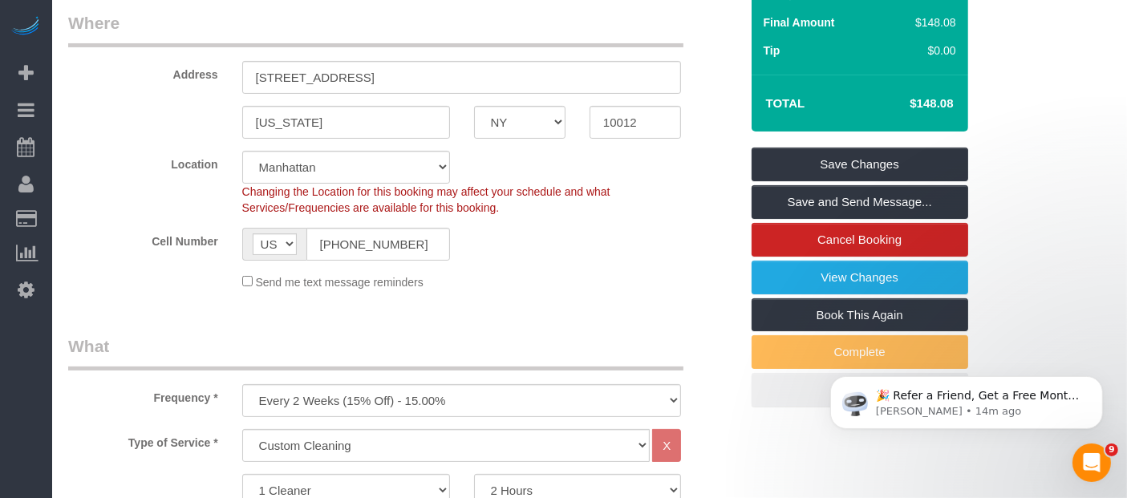
scroll to position [178, 0]
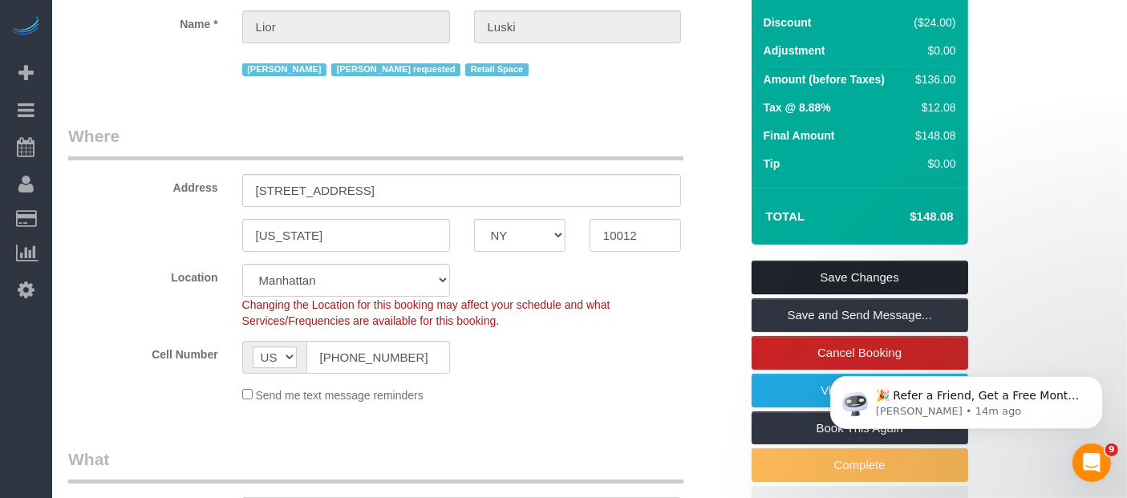
click at [848, 275] on link "Save Changes" at bounding box center [859, 278] width 217 height 34
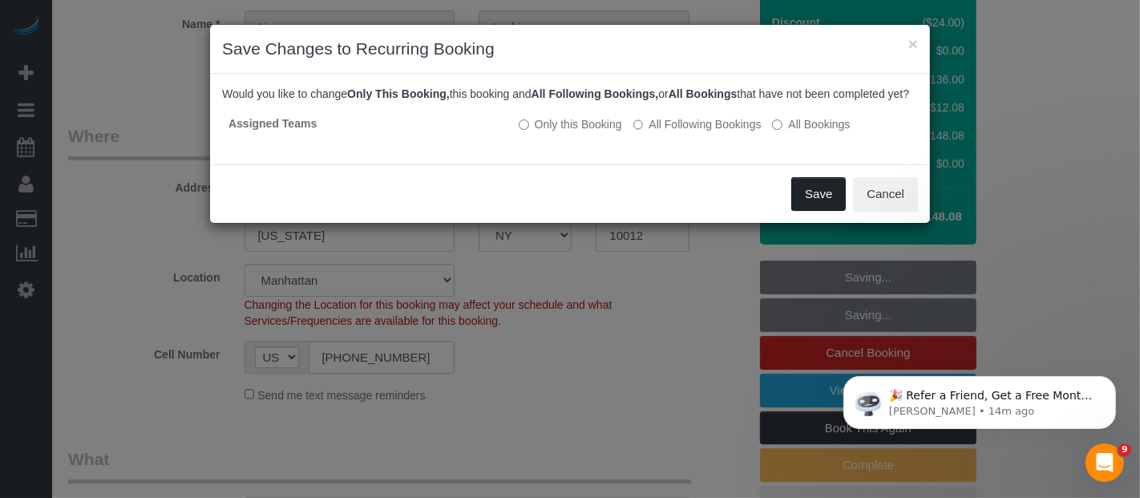
drag, startPoint x: 811, startPoint y: 202, endPoint x: 424, endPoint y: 42, distance: 418.9
click at [812, 202] on button "Save" at bounding box center [818, 194] width 55 height 34
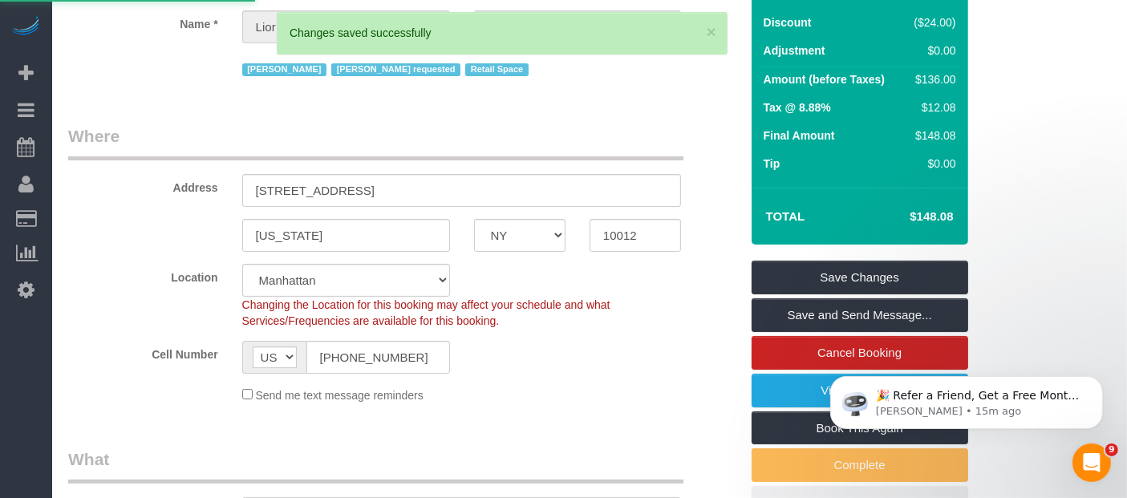
select select "**********"
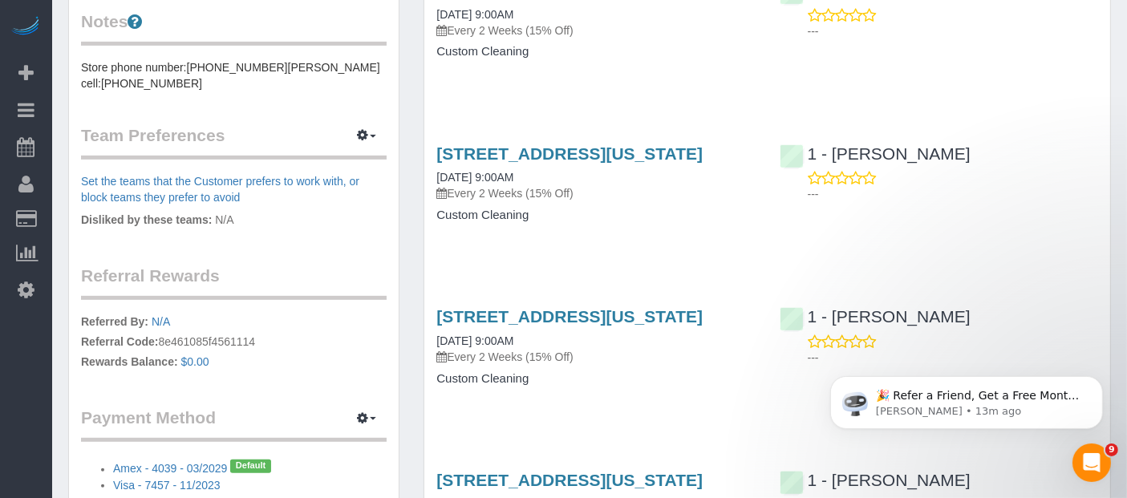
scroll to position [712, 0]
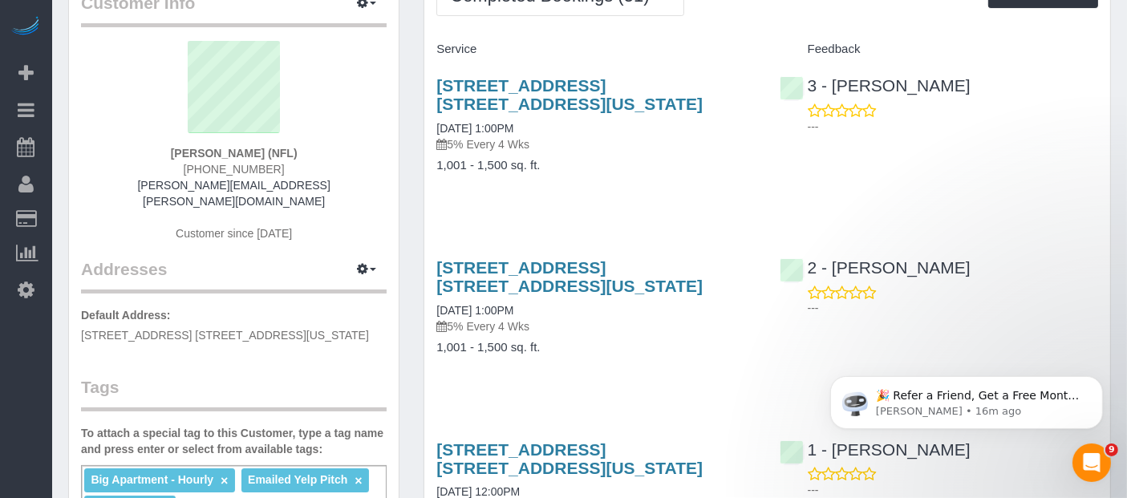
scroll to position [178, 0]
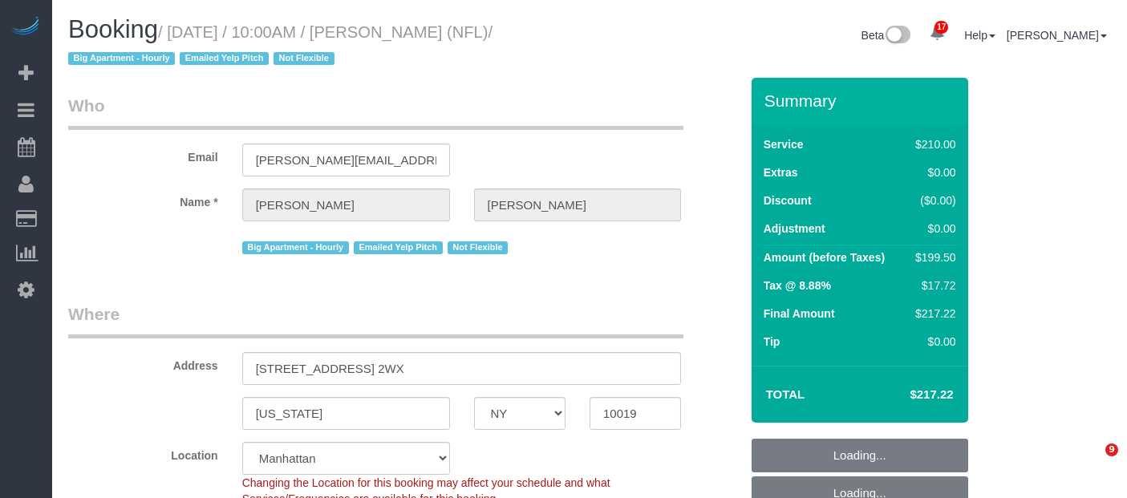
select select "NY"
select select "180"
select select "number:89"
select select "number:90"
select select "number:15"
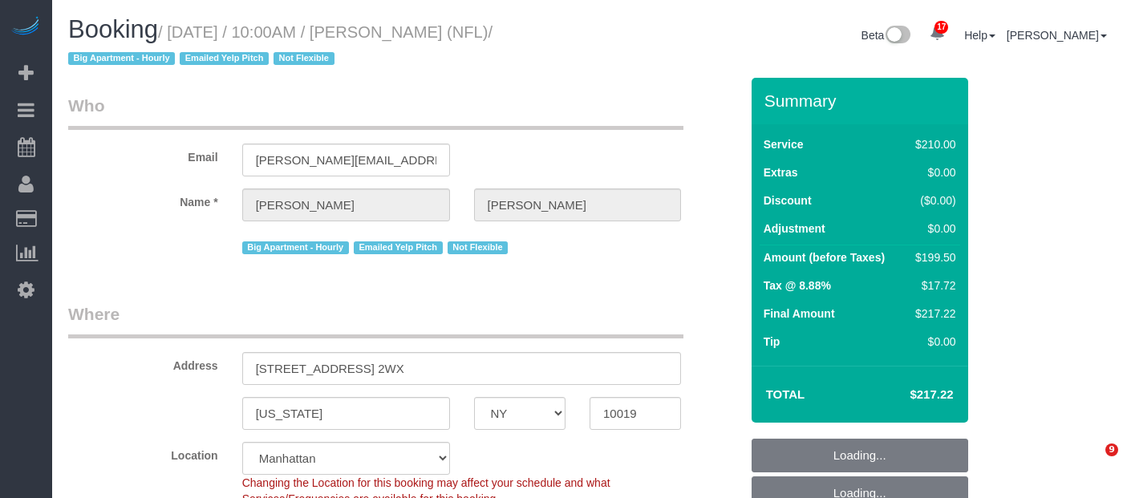
select select "number:6"
select select "number:21"
select select "spot63"
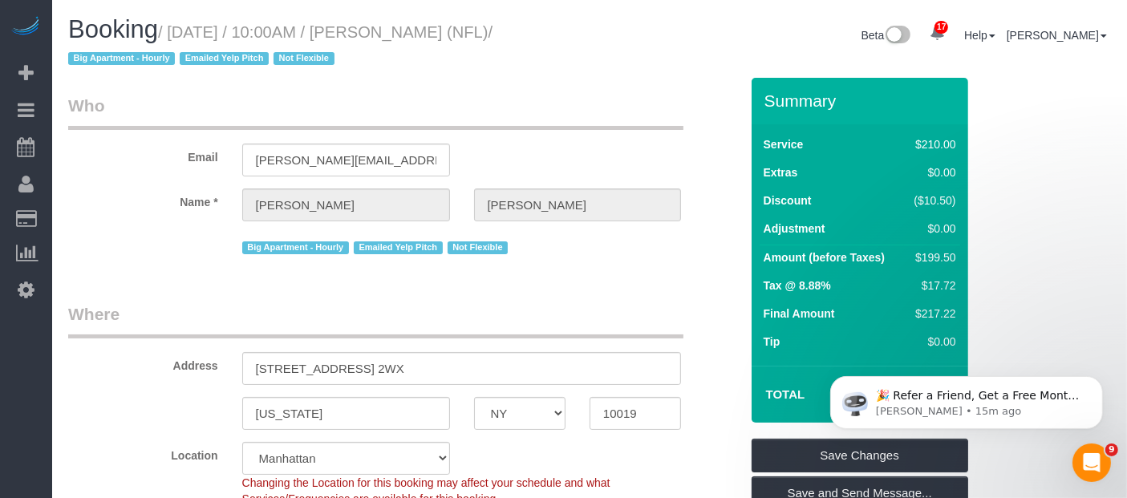
drag, startPoint x: 175, startPoint y: 30, endPoint x: 514, endPoint y: 30, distance: 339.2
click at [492, 30] on small "/ [DATE] / 10:00AM / [PERSON_NAME] (NFL) / Big Apartment - Hourly Emailed Yelp …" at bounding box center [280, 45] width 424 height 45
copy small "[DATE] / 10:00AM / [PERSON_NAME]"
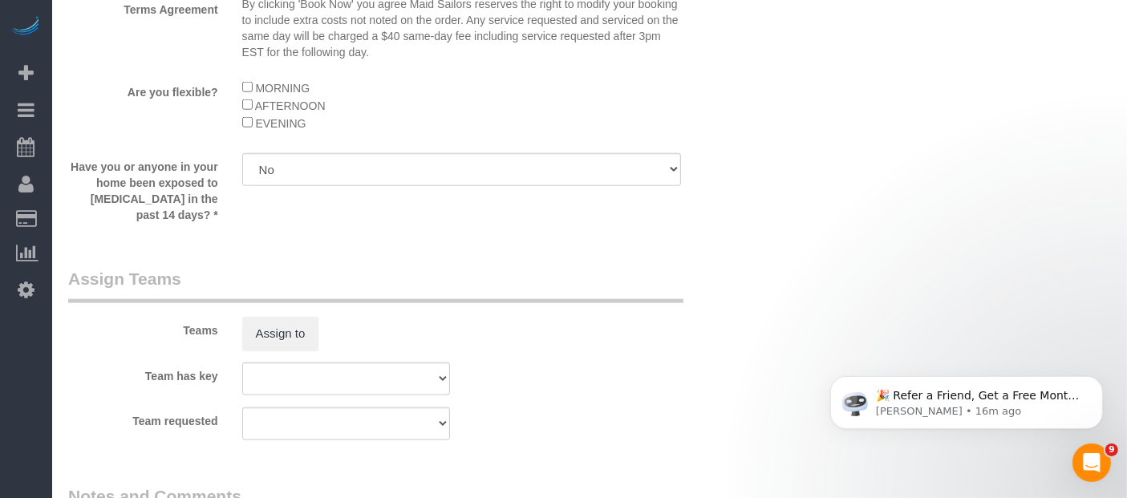
scroll to position [1960, 0]
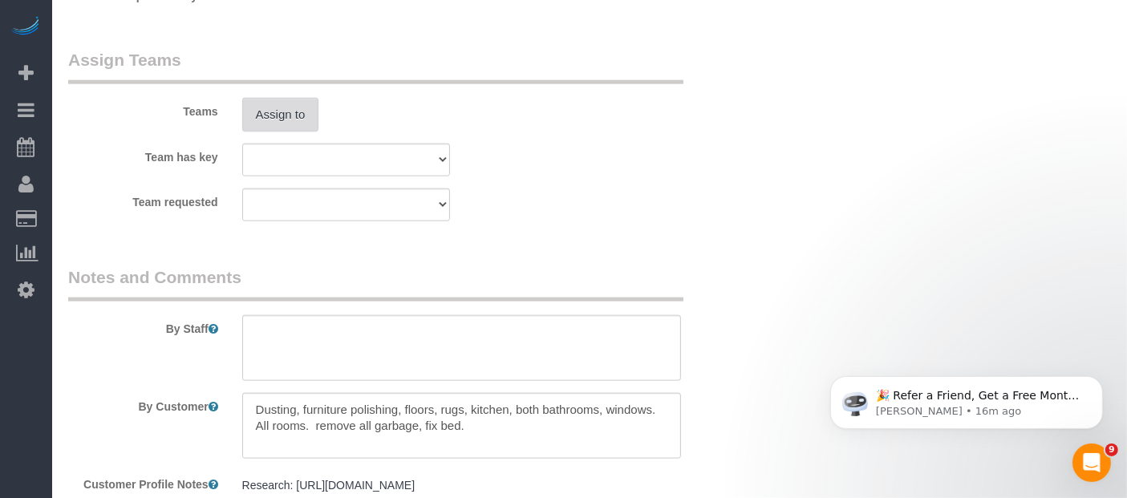
click at [297, 132] on button "Assign to" at bounding box center [280, 115] width 77 height 34
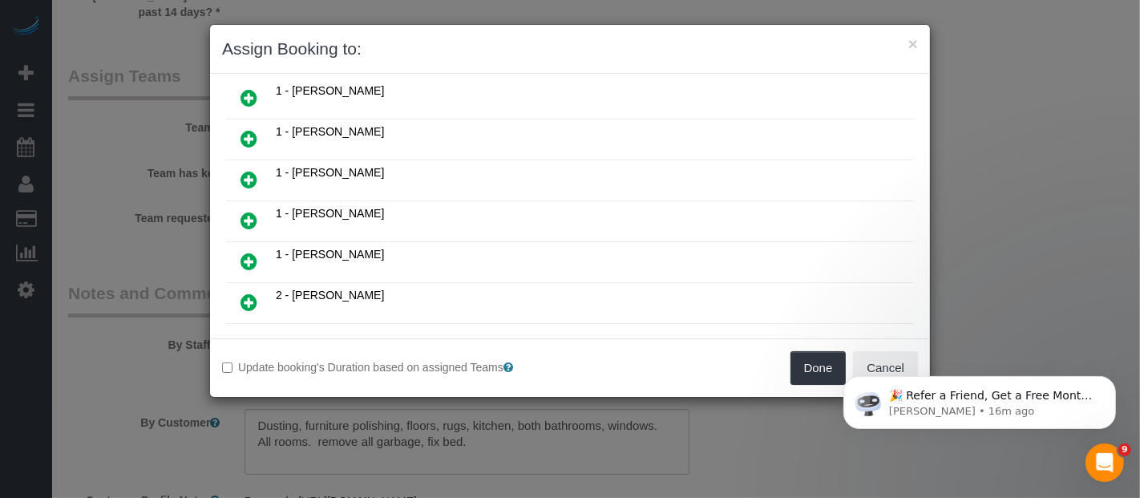
scroll to position [356, 0]
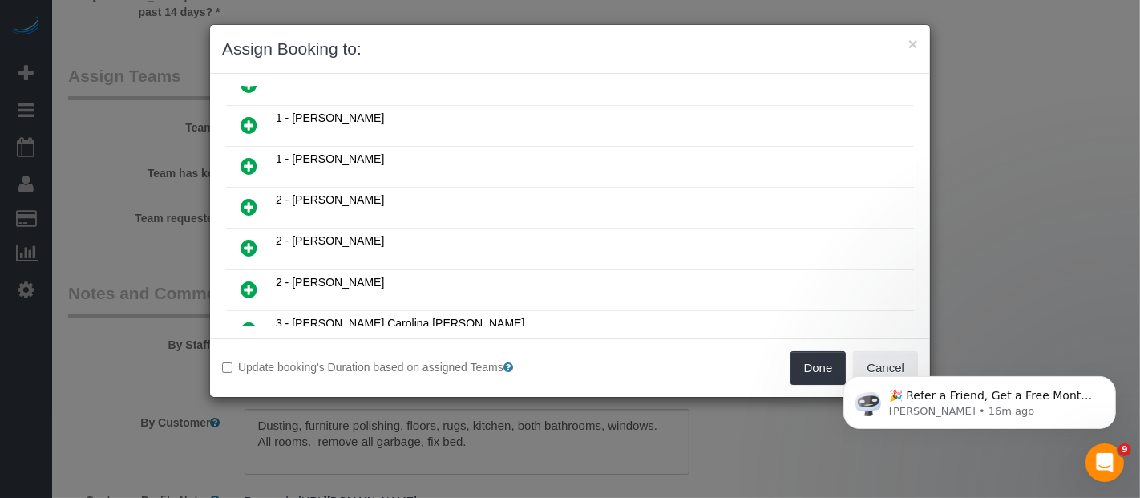
click at [246, 197] on icon at bounding box center [249, 206] width 17 height 19
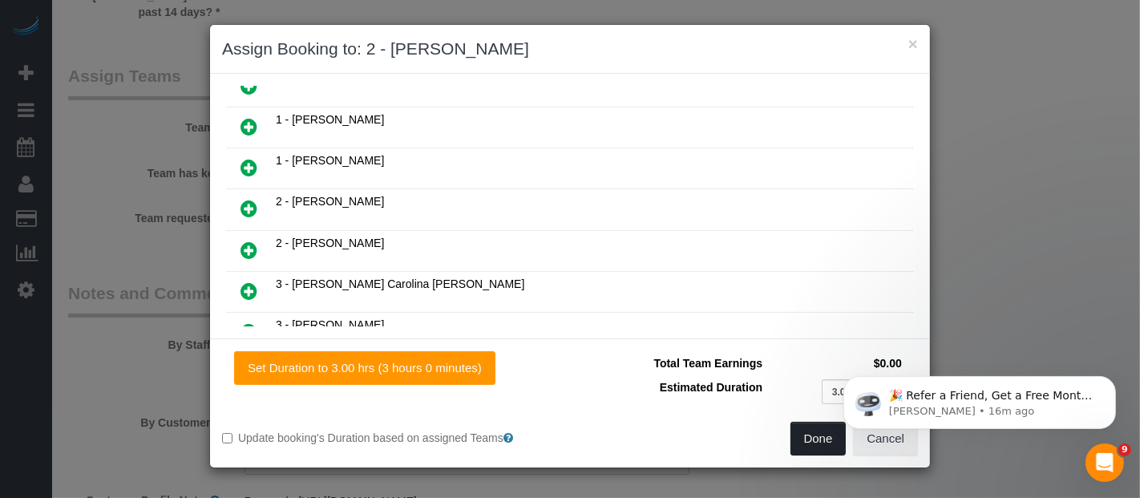
click at [801, 436] on button "Done" at bounding box center [819, 439] width 56 height 34
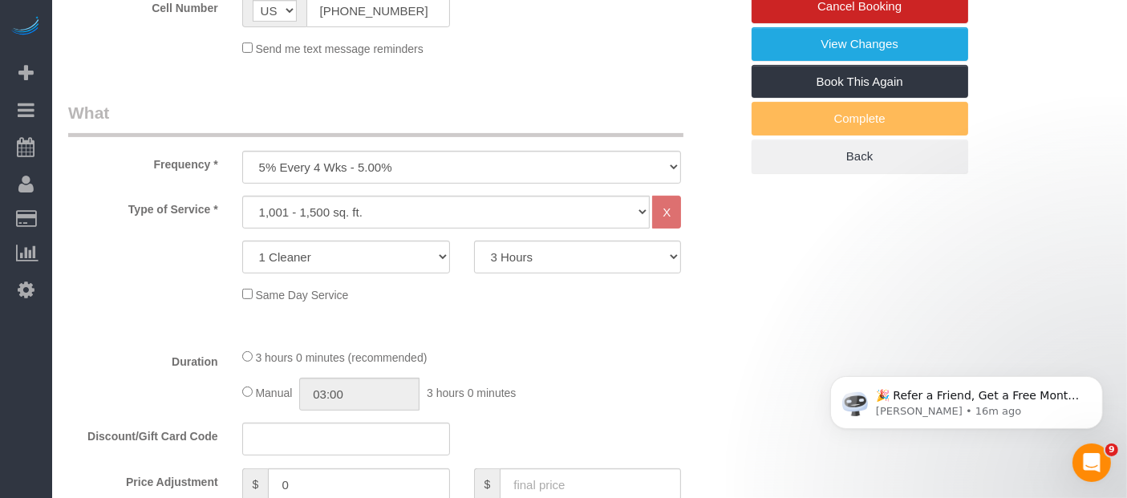
scroll to position [356, 0]
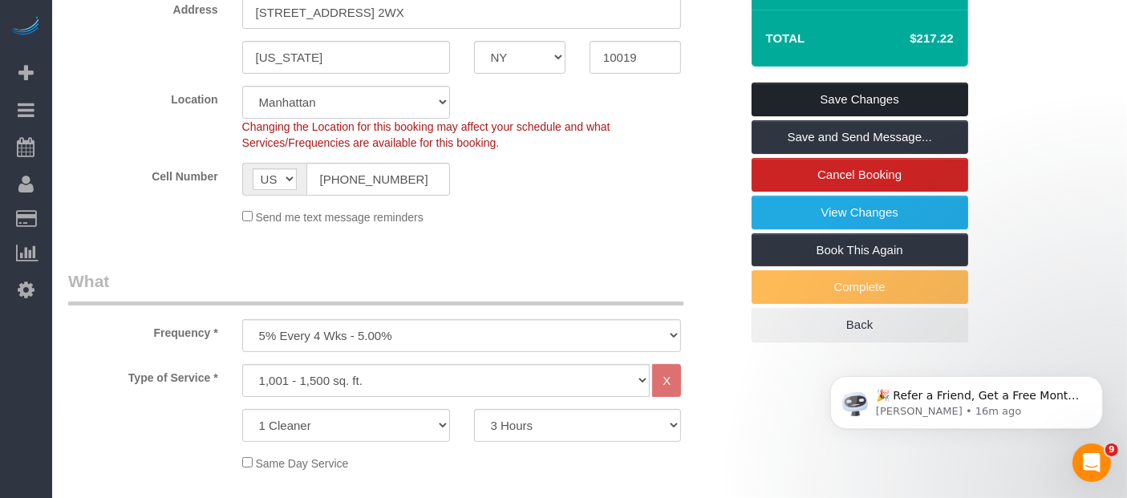
drag, startPoint x: 895, startPoint y: 88, endPoint x: 877, endPoint y: 87, distance: 17.7
click at [896, 88] on link "Save Changes" at bounding box center [859, 100] width 217 height 34
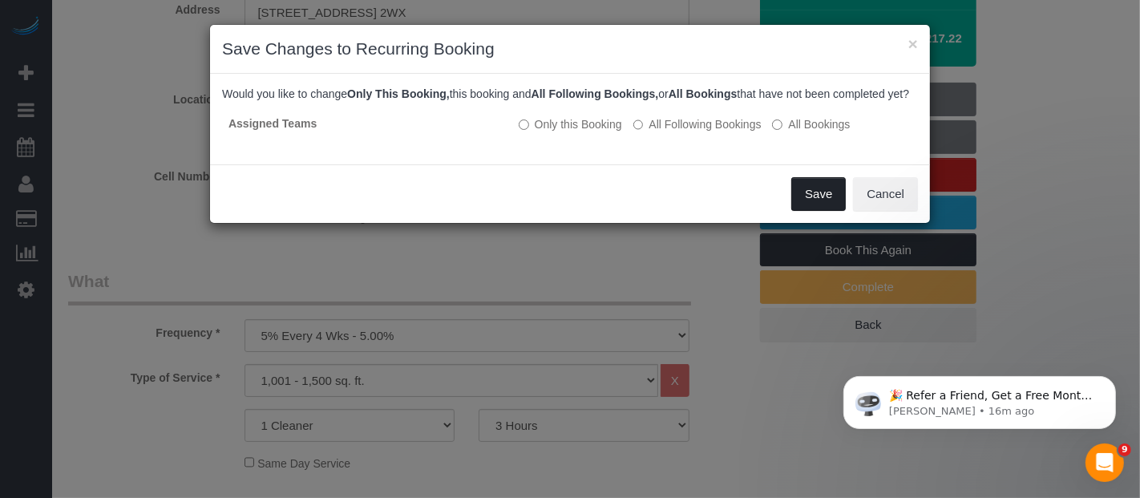
click at [806, 204] on button "Save" at bounding box center [818, 194] width 55 height 34
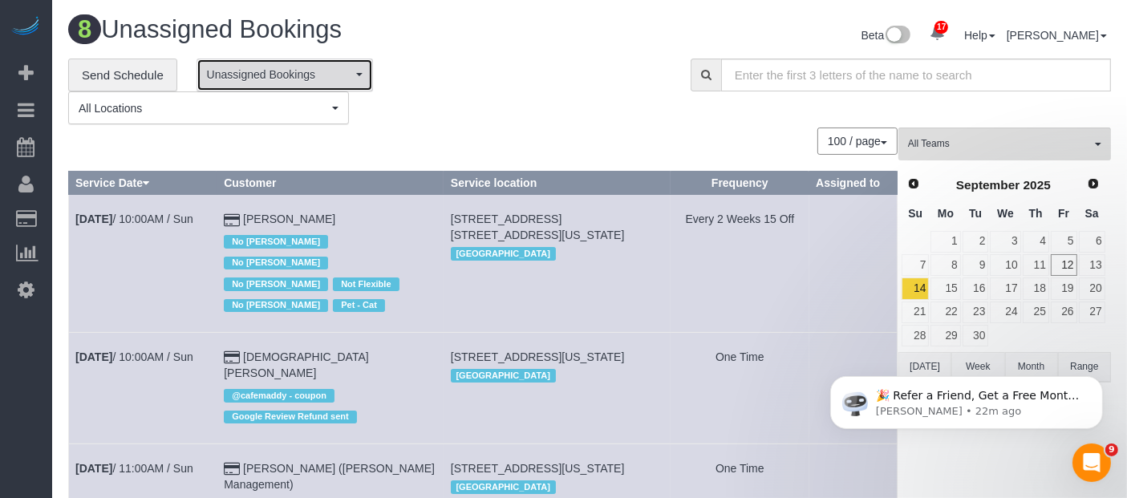
click at [336, 67] on span "Unassigned Bookings" at bounding box center [279, 75] width 145 height 16
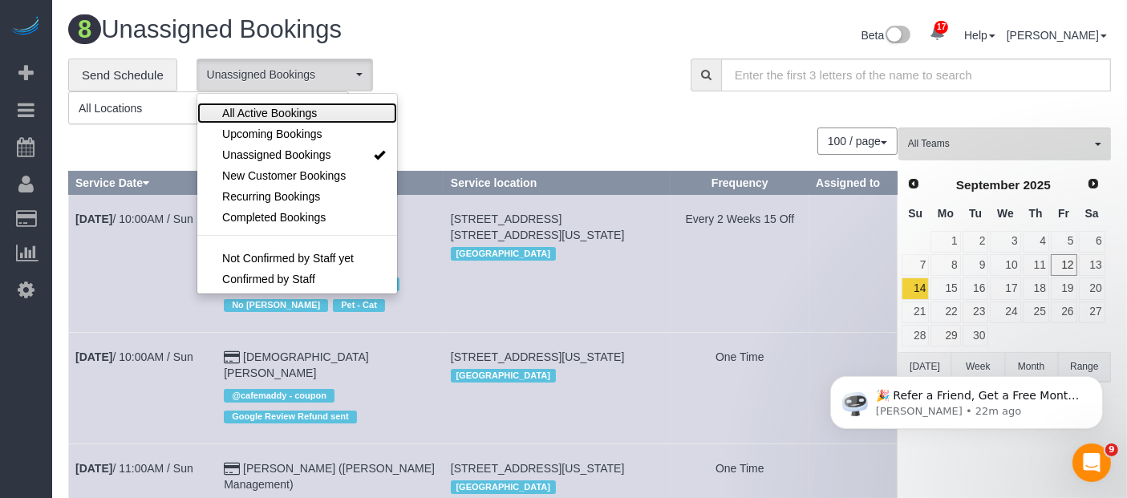
drag, startPoint x: 293, startPoint y: 115, endPoint x: 675, endPoint y: 124, distance: 382.6
click at [295, 113] on span "All Active Bookings" at bounding box center [269, 113] width 95 height 16
select select "***"
drag, startPoint x: 678, startPoint y: 123, endPoint x: 634, endPoint y: 129, distance: 43.7
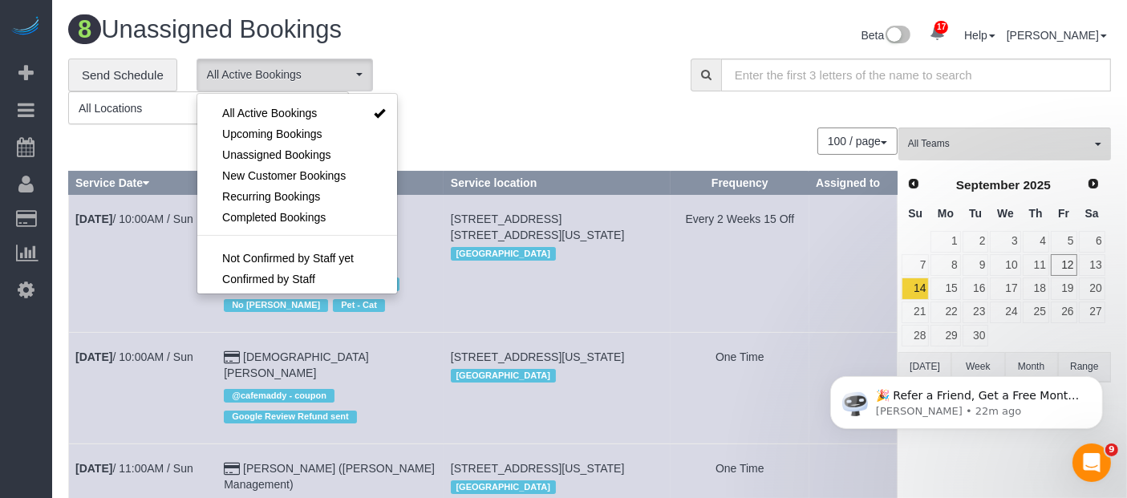
click at [679, 123] on div "**********" at bounding box center [589, 92] width 1066 height 67
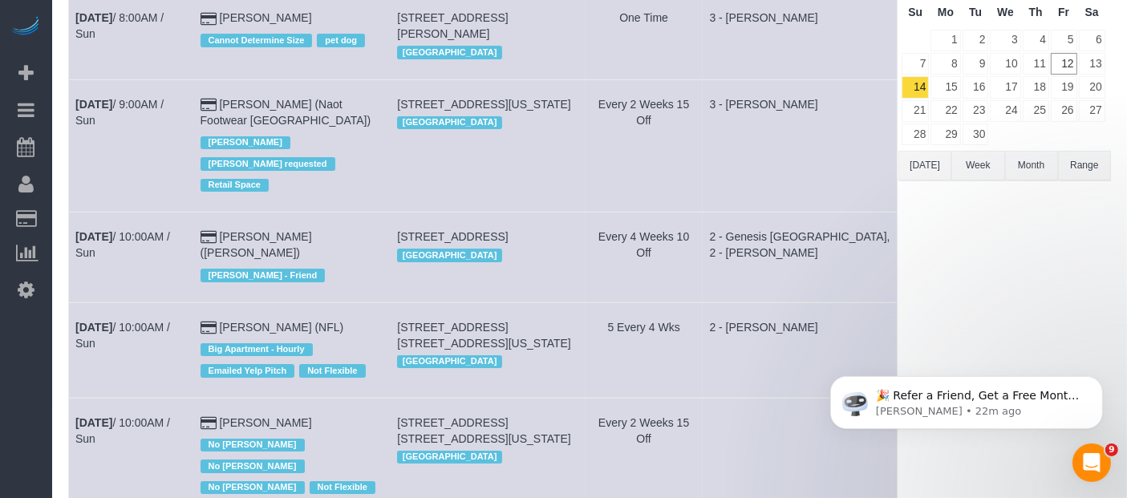
scroll to position [178, 0]
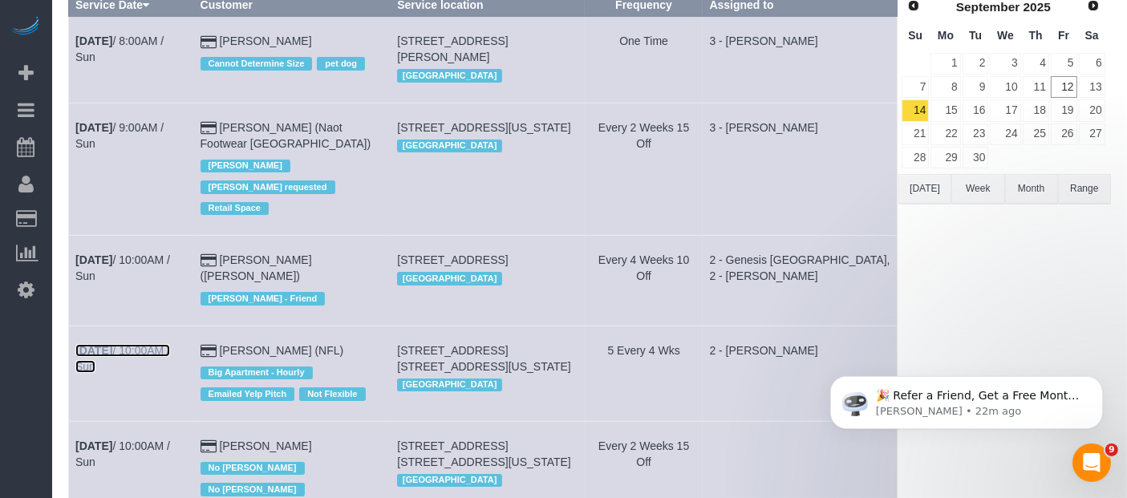
click at [128, 344] on link "Sep 14th / 10:00AM / Sun" at bounding box center [122, 358] width 95 height 29
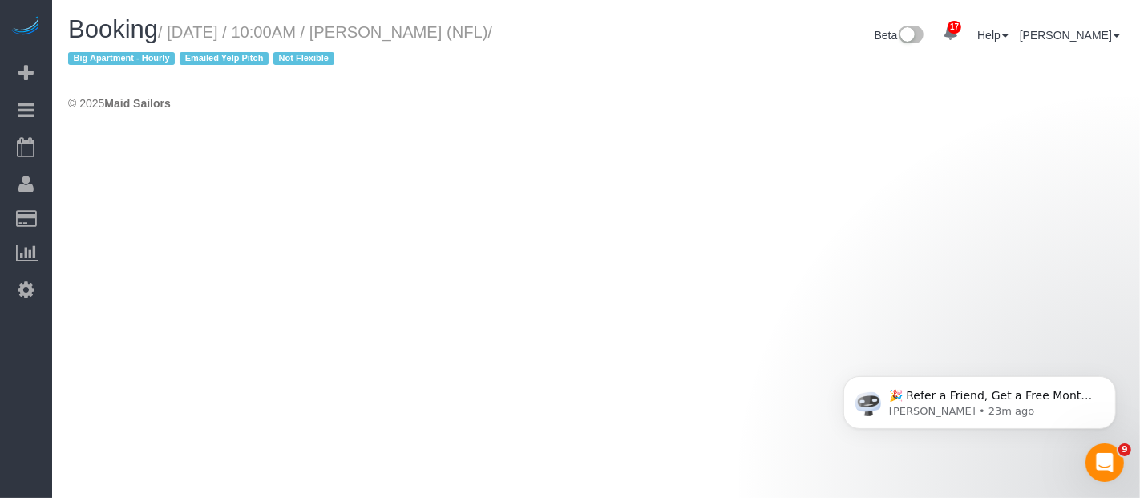
select select "NY"
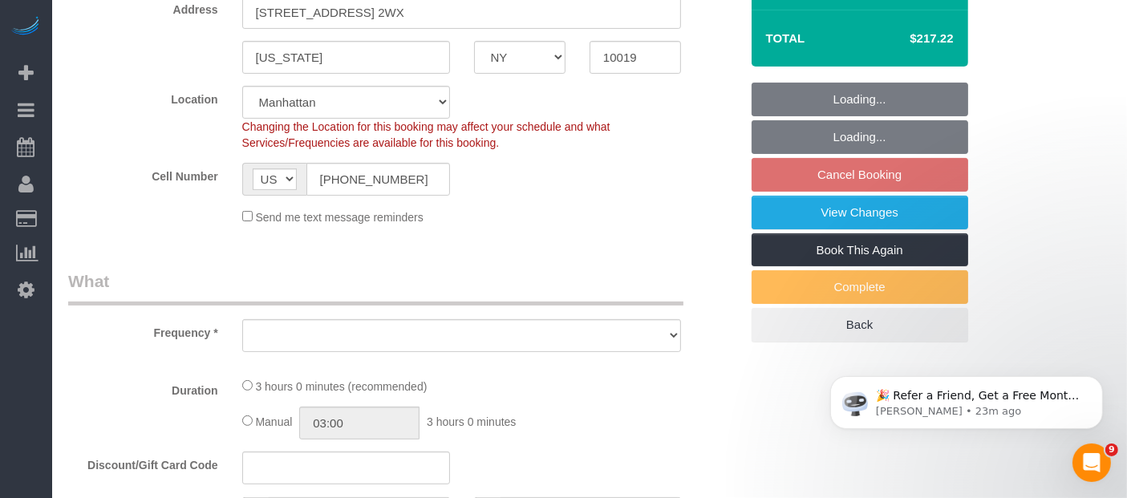
select select "string:stripe-pm_1O1BRP4VGloSiKo7kZRx91vL"
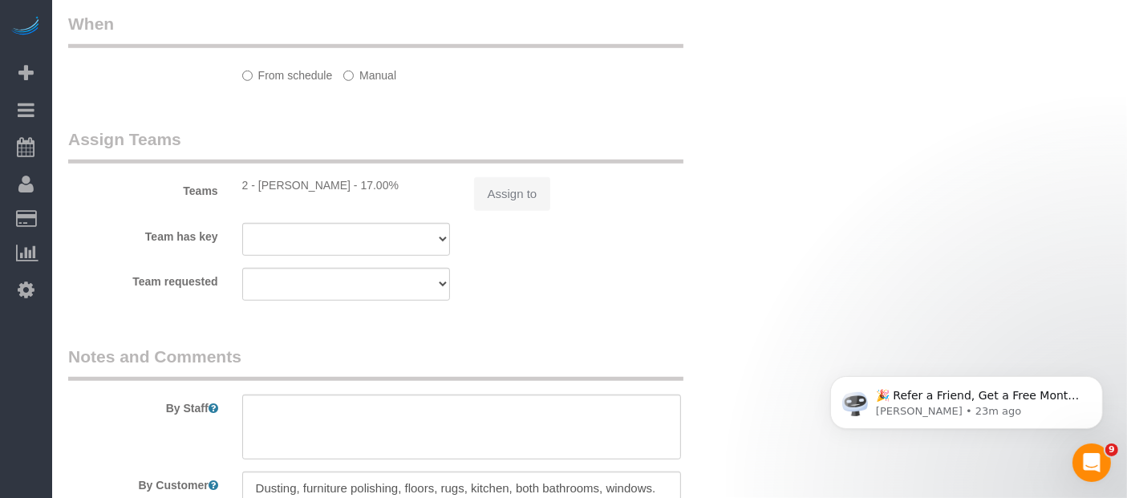
select select "object:4453"
select select "spot123"
select select "number:89"
select select "number:90"
select select "number:15"
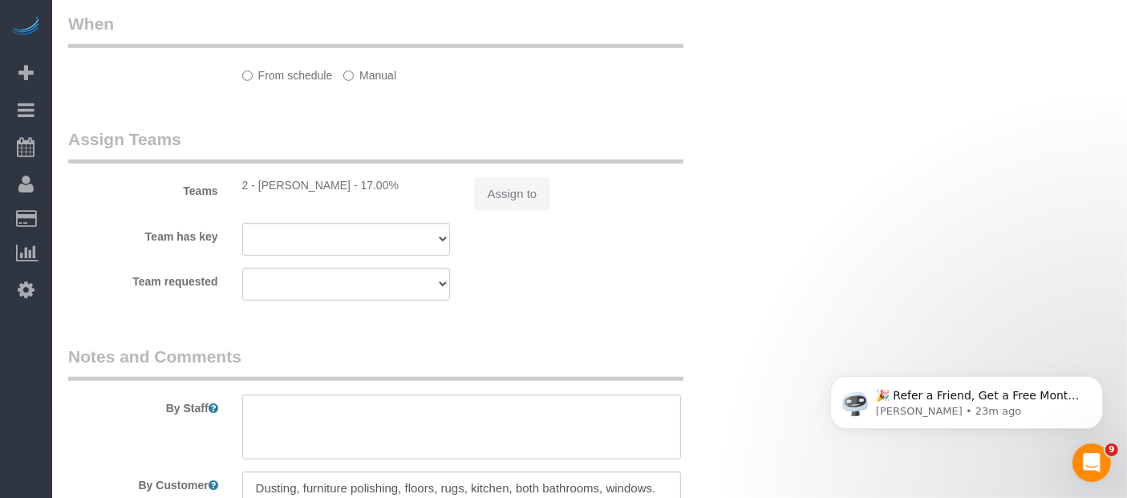
select select "number:6"
select select "number:21"
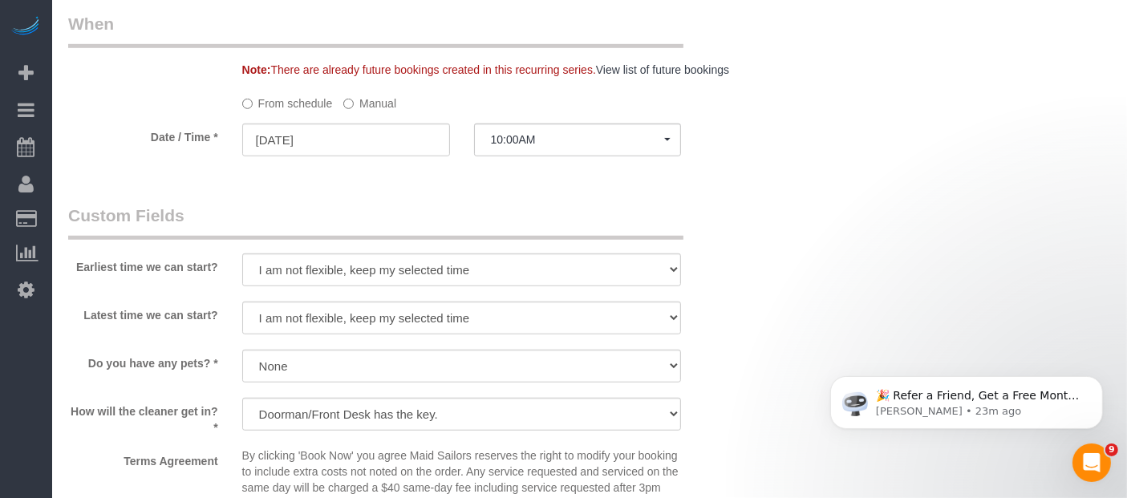
select select "180"
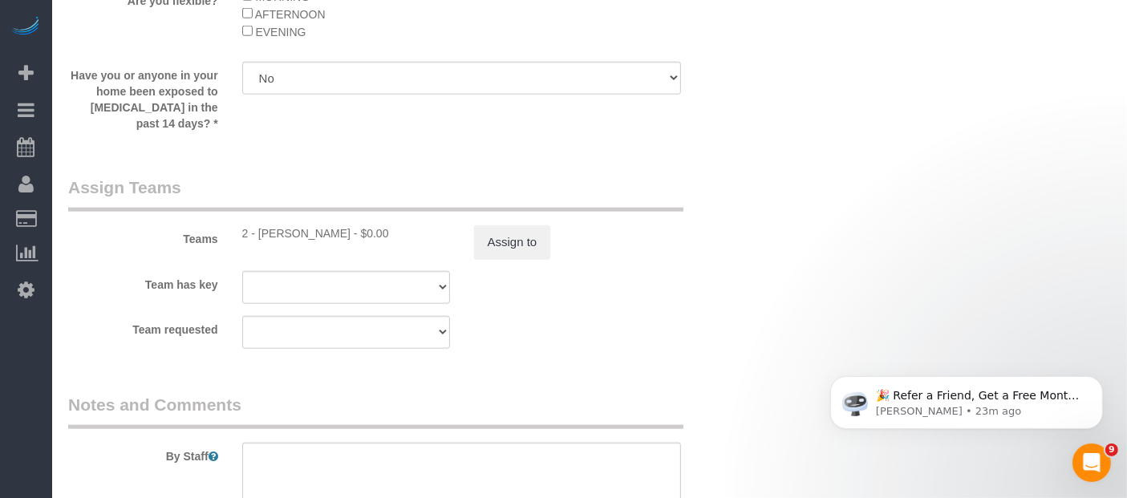
select select "object:5203"
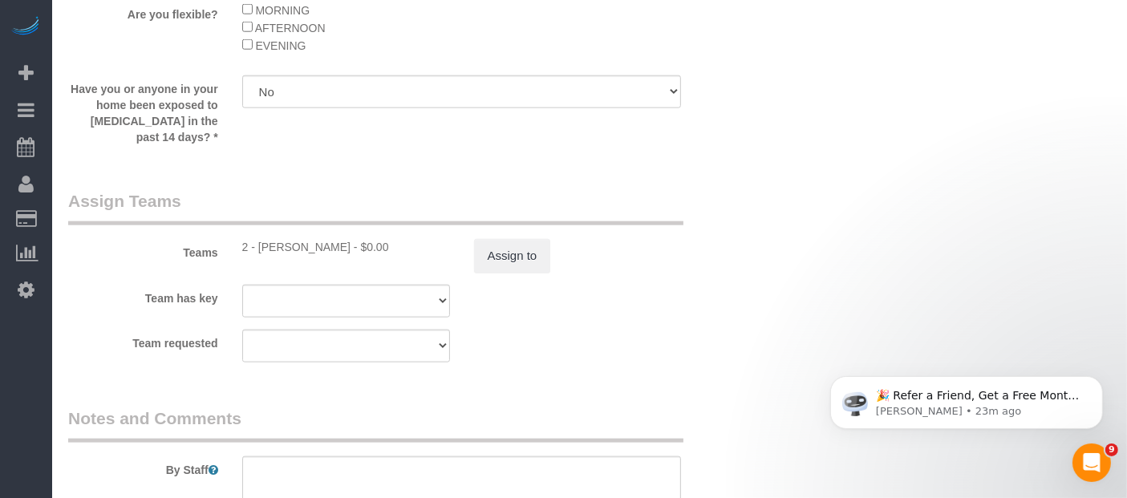
scroll to position [2010, 0]
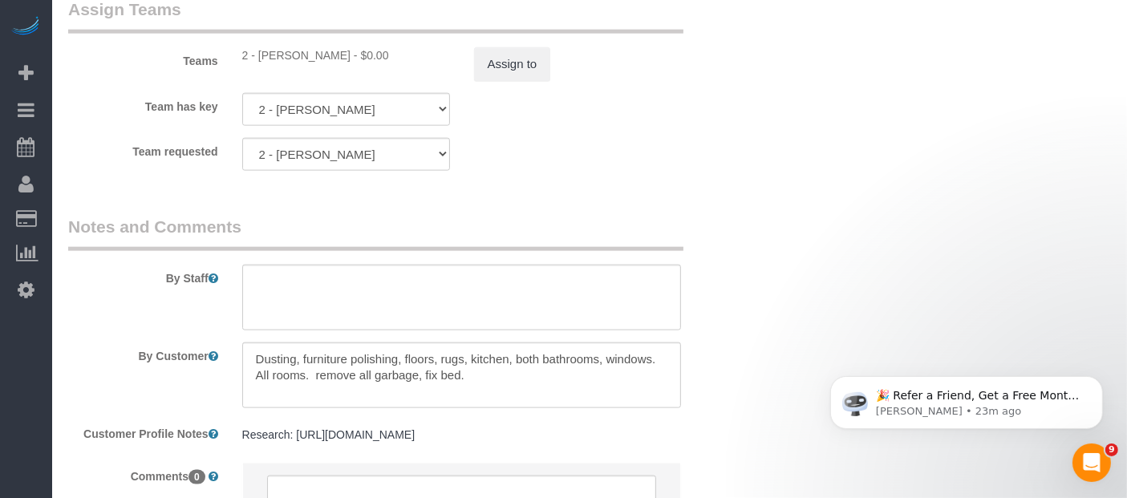
click at [508, 96] on sui-booking-teams "Teams 2 - Ana Rodriguez - $0.00 Assign to Team has key 2 - Ana Rodriguez 000- D…" at bounding box center [403, 84] width 671 height 173
click at [512, 81] on button "Assign to" at bounding box center [512, 64] width 77 height 34
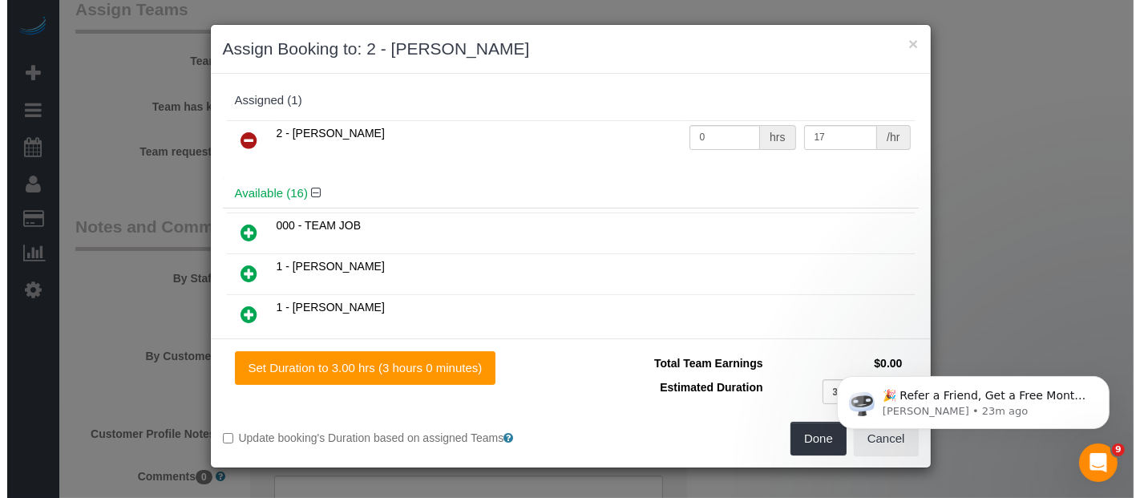
scroll to position [1994, 0]
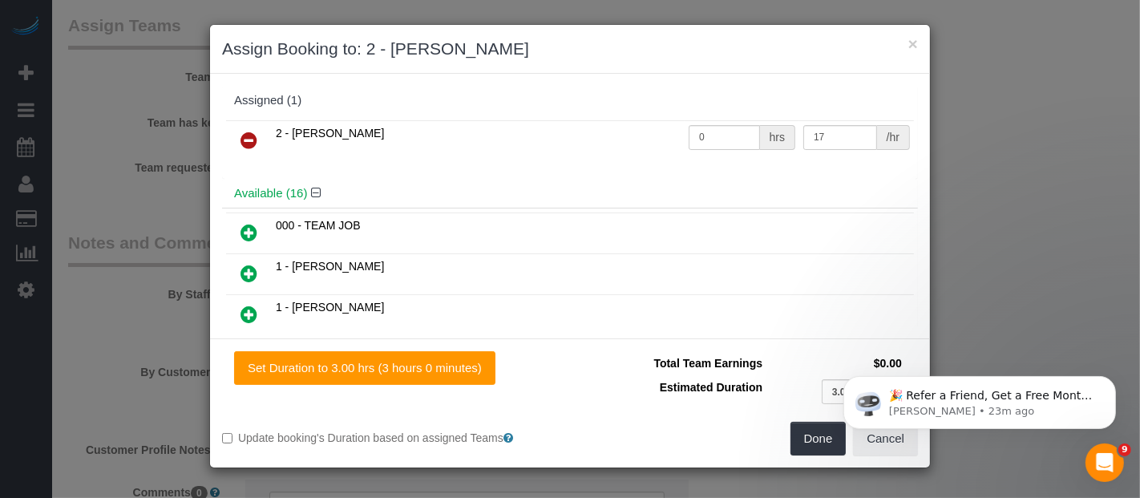
click at [241, 135] on icon at bounding box center [249, 140] width 17 height 19
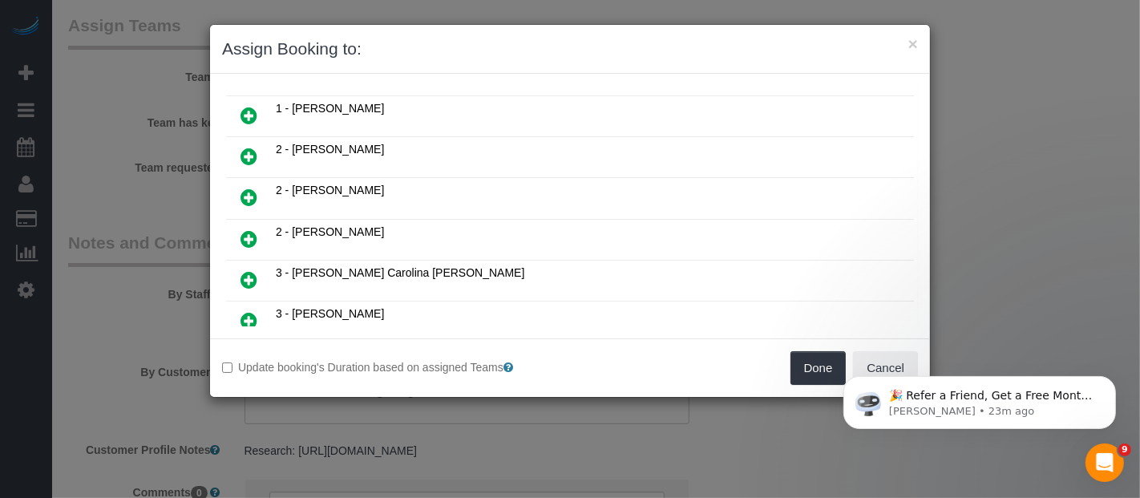
scroll to position [534, 0]
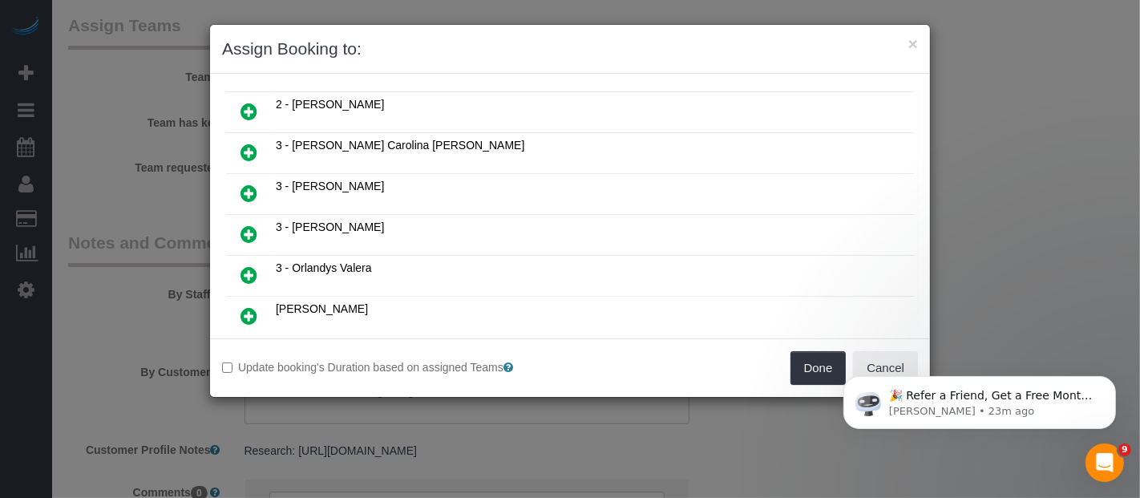
drag, startPoint x: 247, startPoint y: 168, endPoint x: 369, endPoint y: 175, distance: 122.1
click at [247, 184] on icon at bounding box center [249, 193] width 17 height 19
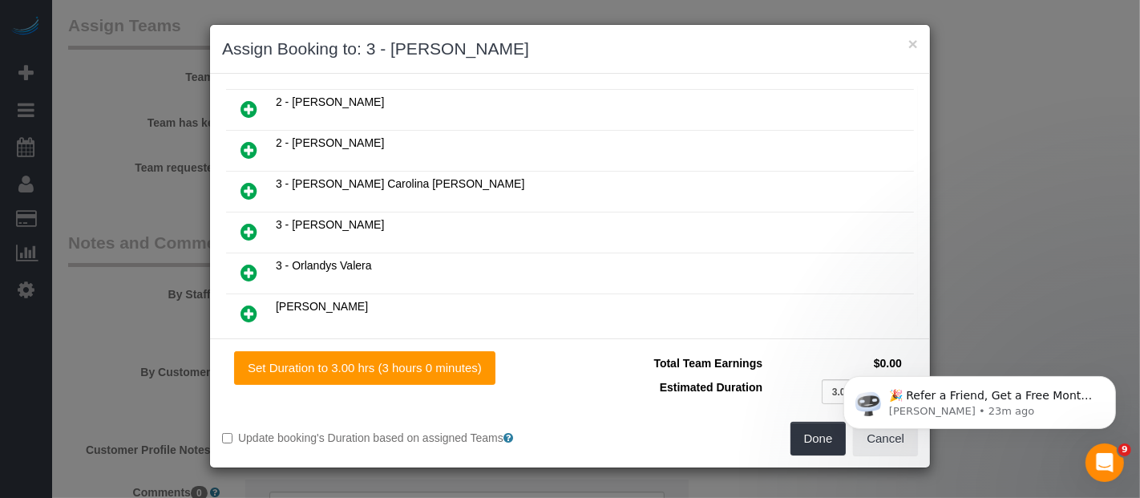
scroll to position [571, 0]
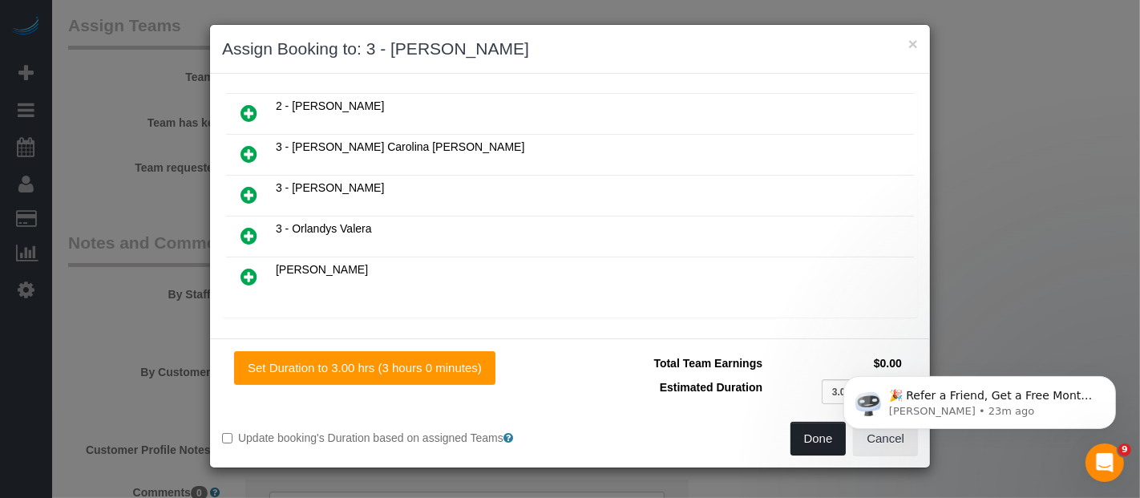
click at [803, 423] on button "Done" at bounding box center [819, 439] width 56 height 34
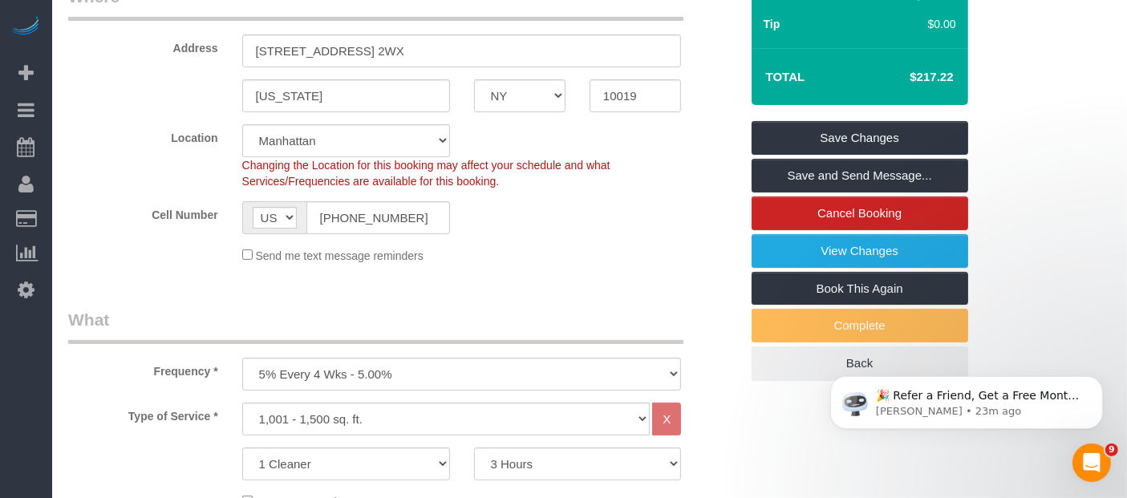
scroll to position [50, 0]
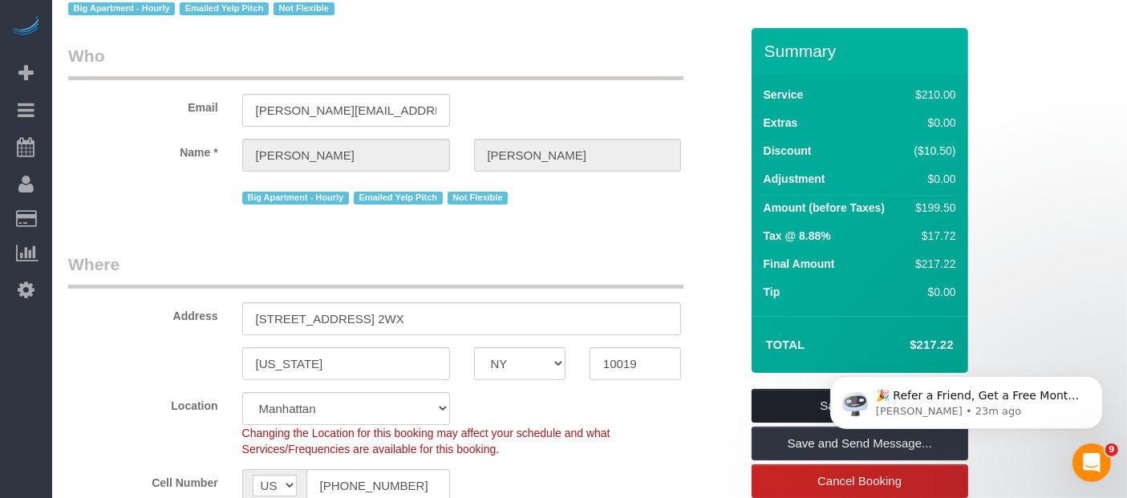
drag, startPoint x: 790, startPoint y: 403, endPoint x: 781, endPoint y: 397, distance: 10.9
click at [791, 403] on link "Save Changes" at bounding box center [859, 406] width 217 height 34
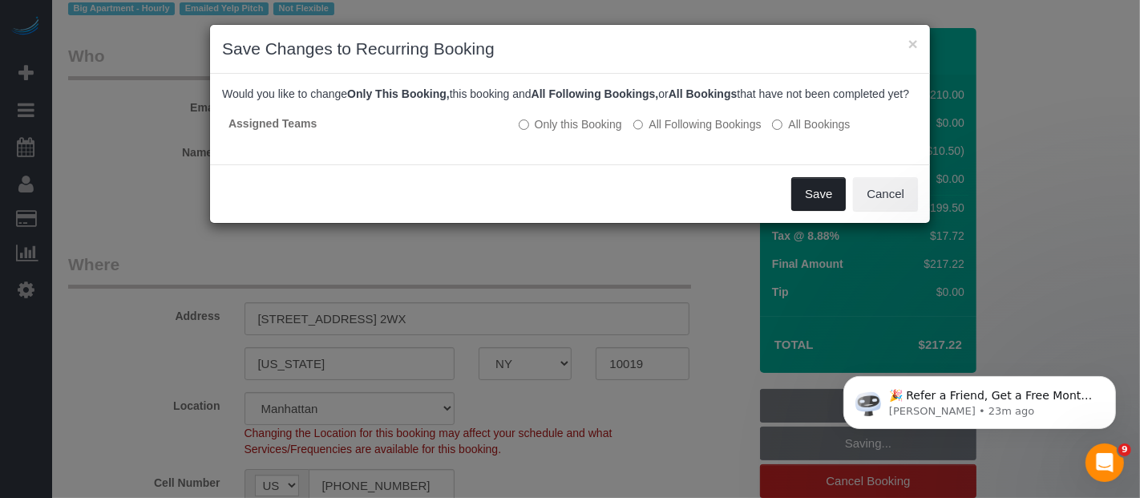
drag, startPoint x: 815, startPoint y: 202, endPoint x: 477, endPoint y: 25, distance: 382.0
click at [815, 200] on button "Save" at bounding box center [818, 194] width 55 height 34
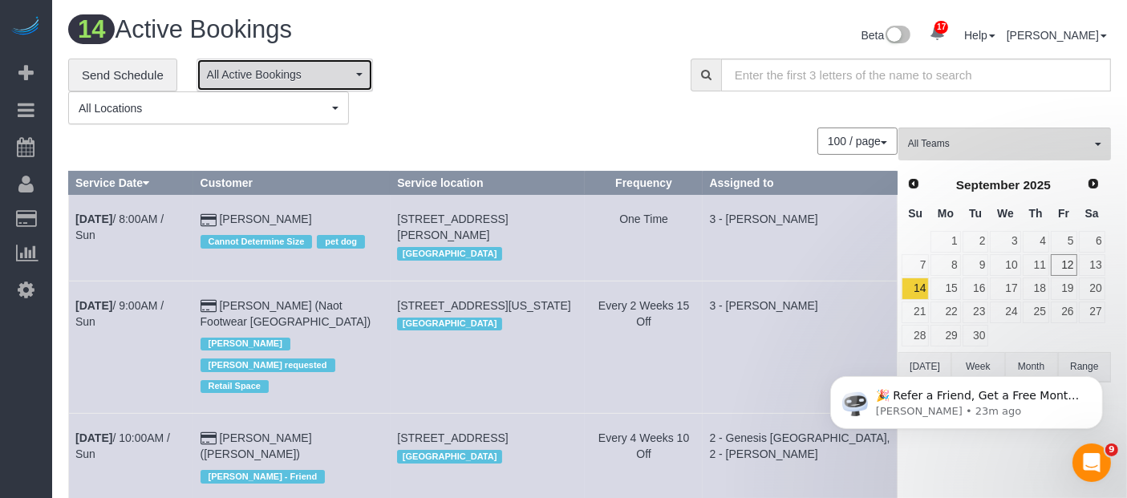
click at [343, 73] on span "All Active Bookings" at bounding box center [279, 75] width 145 height 16
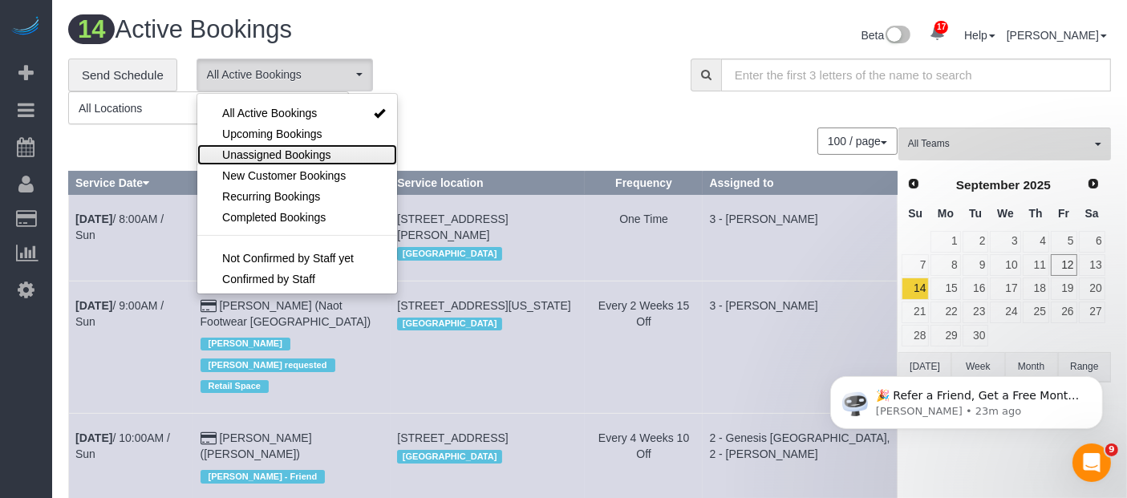
click at [279, 151] on span "Unassigned Bookings" at bounding box center [276, 155] width 108 height 16
select select "**********"
click at [429, 47] on div "14 Active Bookings" at bounding box center [322, 33] width 533 height 34
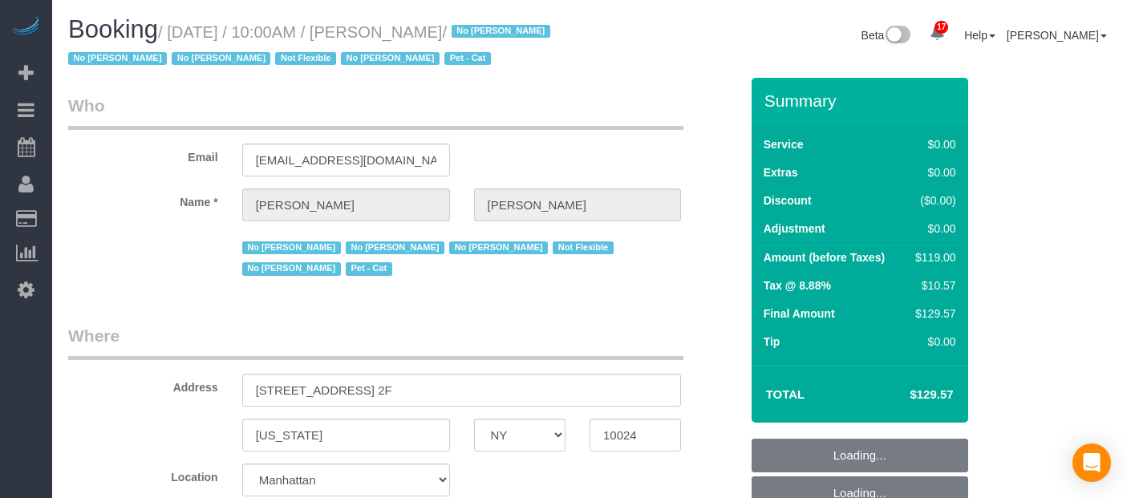
select select "NY"
select select "spot3"
select select "number:89"
select select "number:90"
select select "number:14"
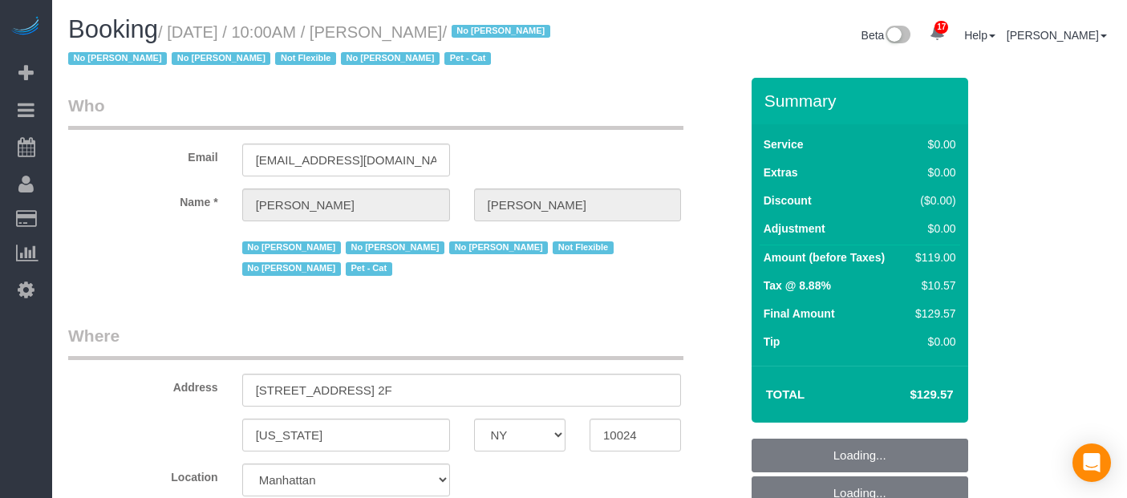
select select "number:5"
select select "number:21"
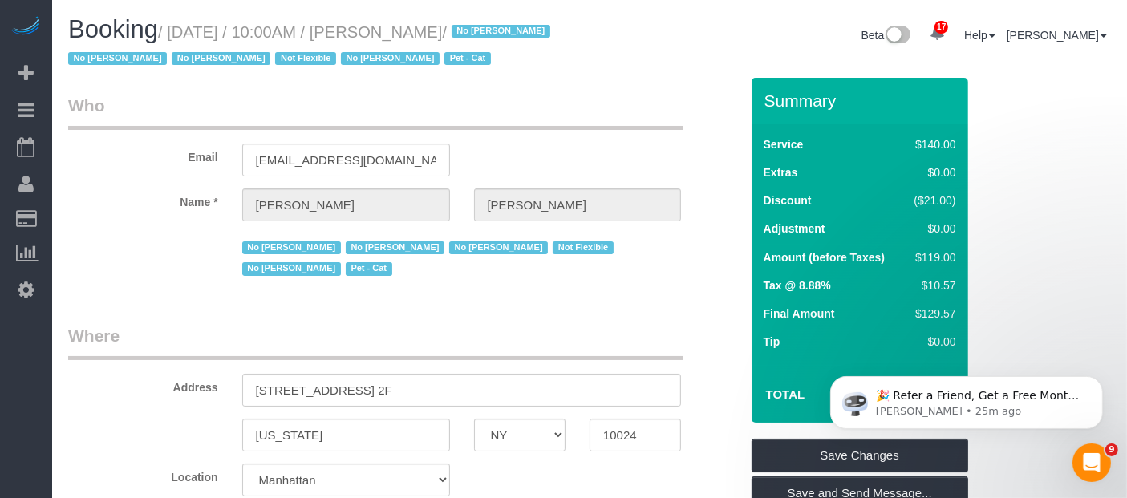
drag, startPoint x: 170, startPoint y: 28, endPoint x: 520, endPoint y: 35, distance: 349.7
click at [519, 35] on small "/ [DATE] / 10:00AM / [PERSON_NAME] / No [PERSON_NAME] No [PERSON_NAME] No [PERS…" at bounding box center [311, 45] width 487 height 45
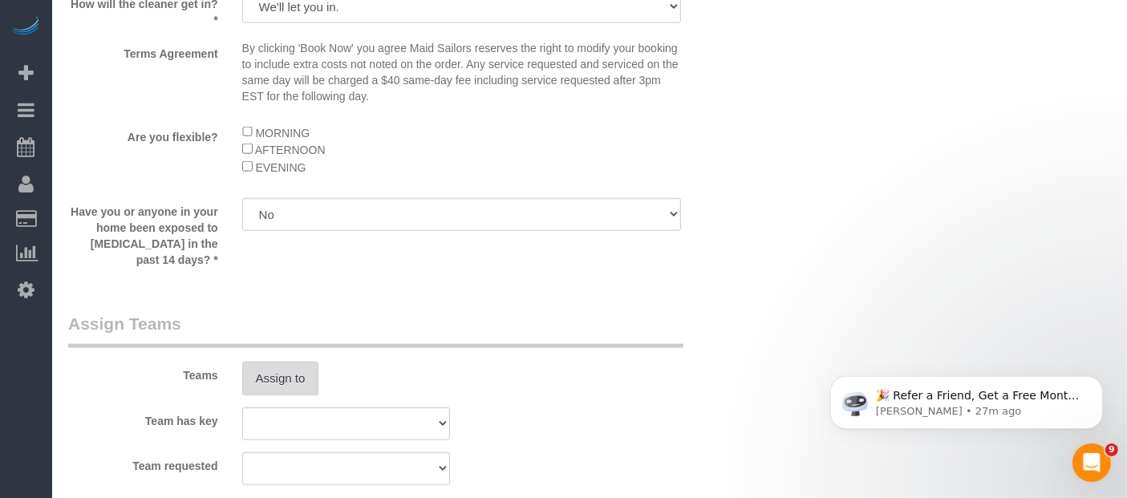
scroll to position [2138, 0]
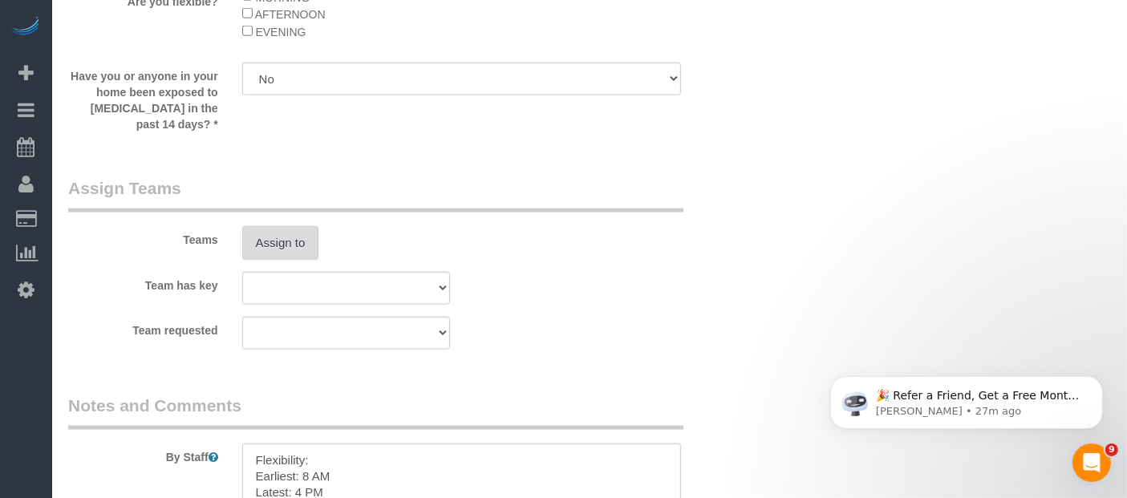
click at [279, 260] on button "Assign to" at bounding box center [280, 243] width 77 height 34
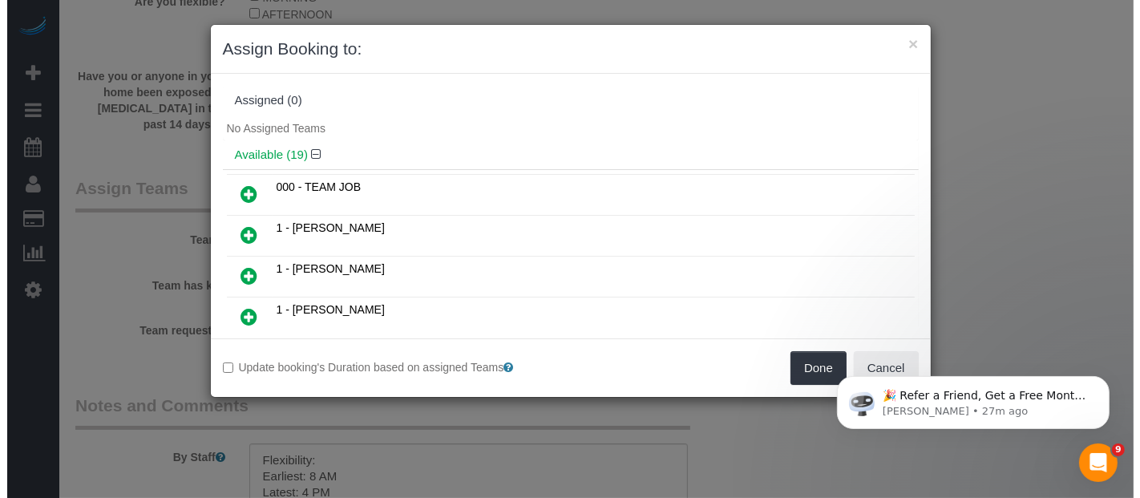
scroll to position [2122, 0]
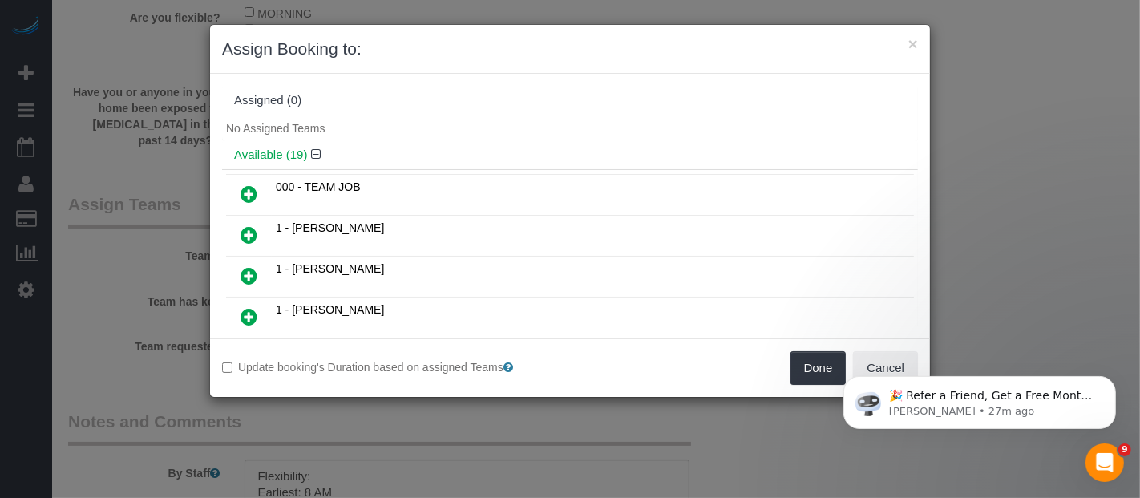
click at [866, 358] on body "🎉 Refer a Friend, Get a Free Month! 🎉 Love Automaid? Share the love! When you r…" at bounding box center [979, 397] width 308 height 99
click at [909, 36] on button "×" at bounding box center [914, 43] width 10 height 17
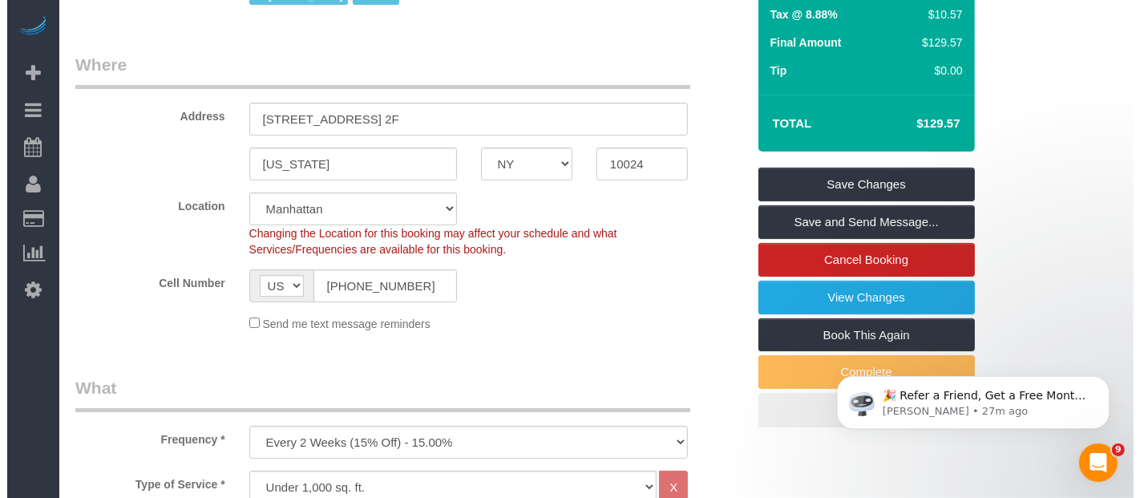
scroll to position [267, 0]
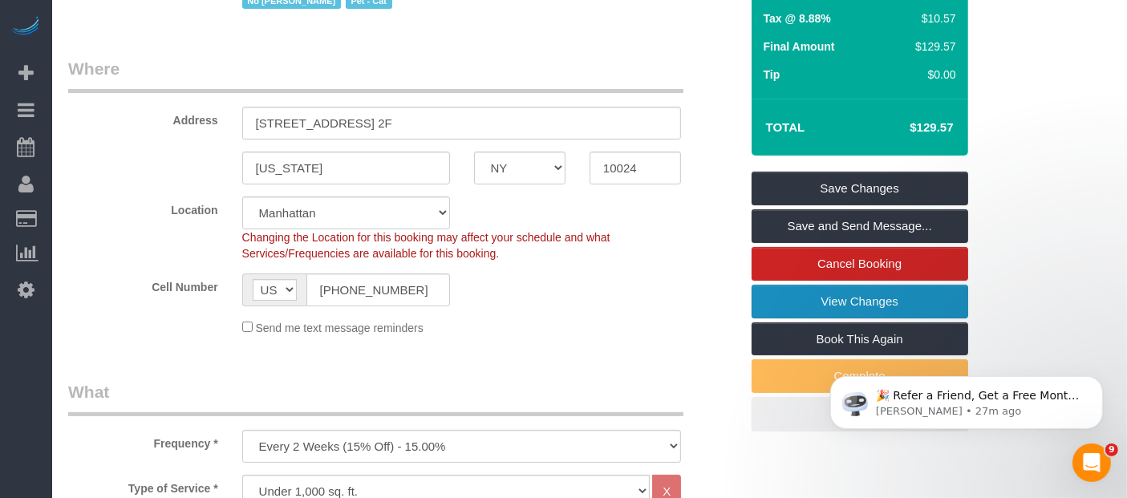
click at [876, 295] on link "View Changes" at bounding box center [859, 302] width 217 height 34
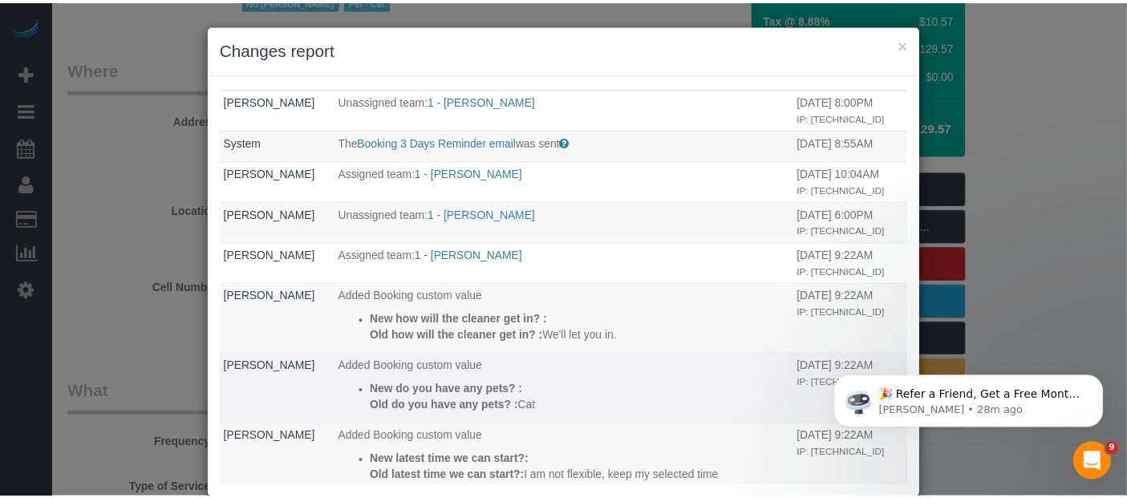
scroll to position [0, 0]
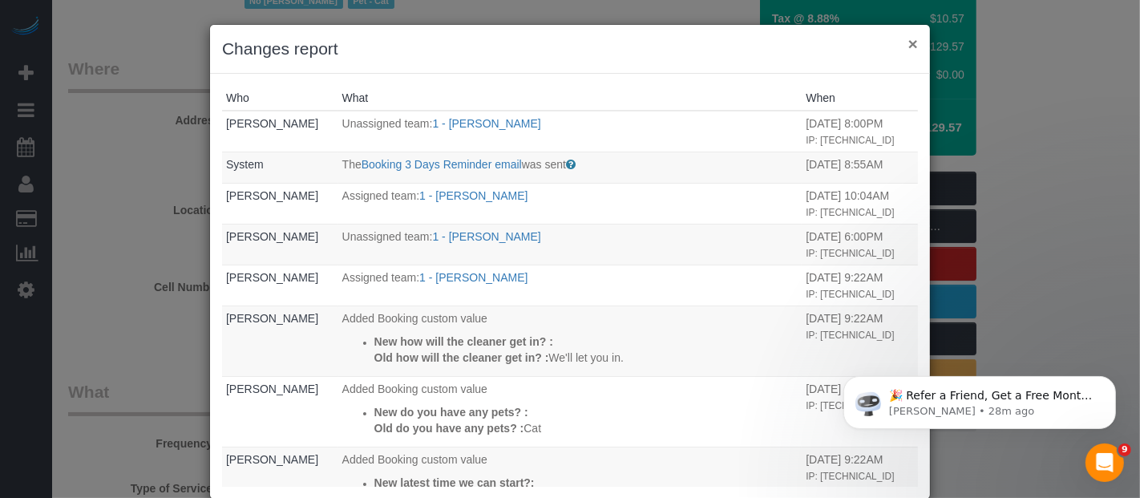
click at [909, 44] on button "×" at bounding box center [914, 43] width 10 height 17
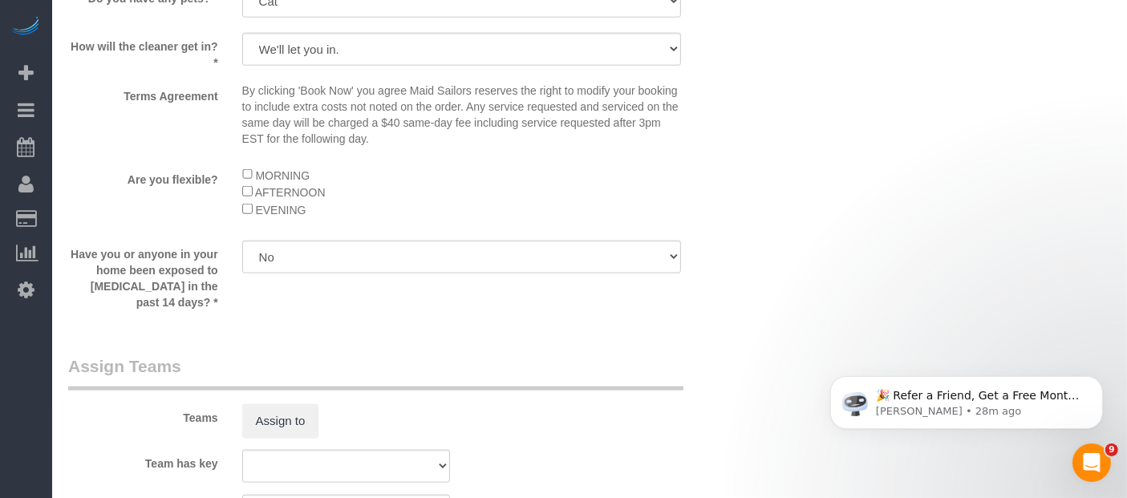
scroll to position [2227, 0]
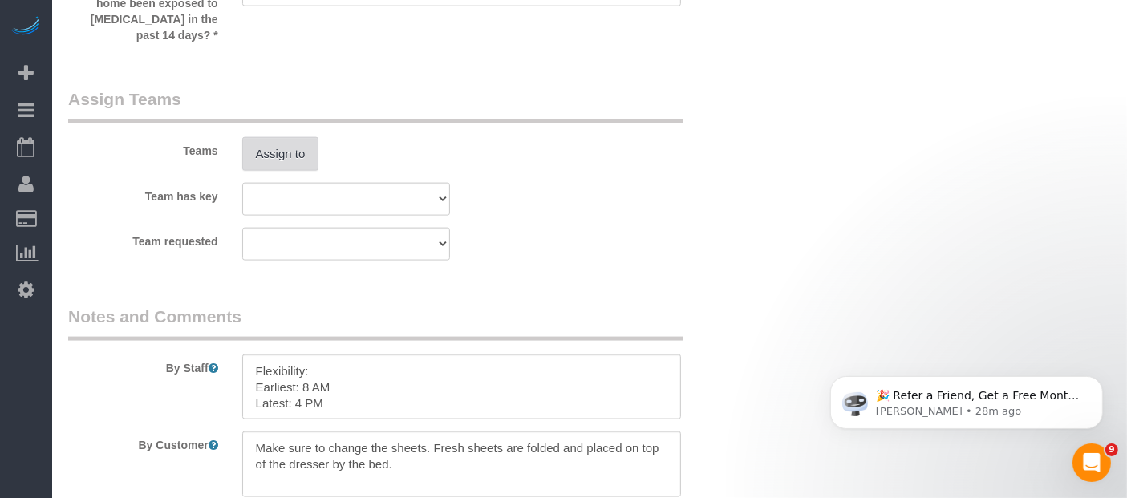
click at [286, 154] on button "Assign to" at bounding box center [280, 154] width 77 height 34
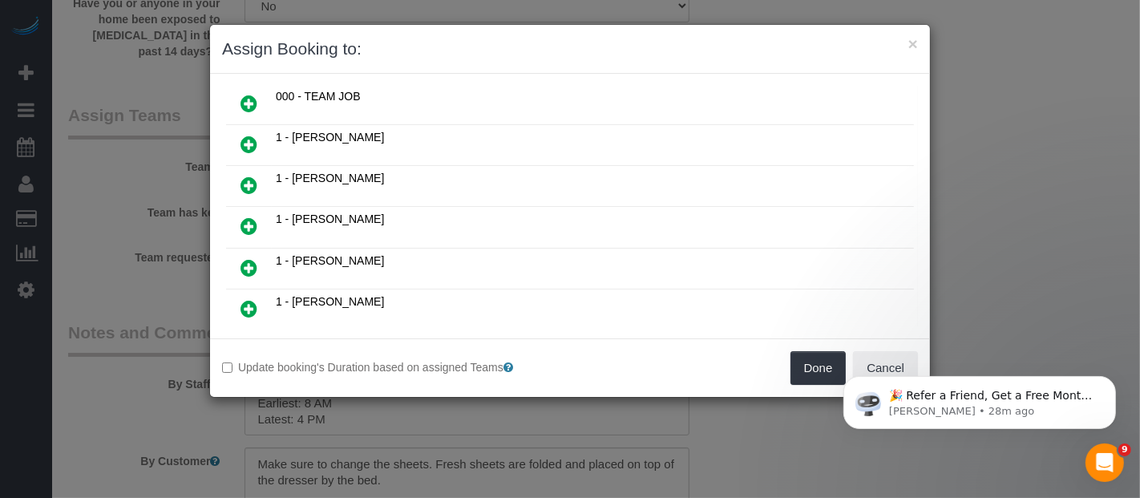
scroll to position [178, 0]
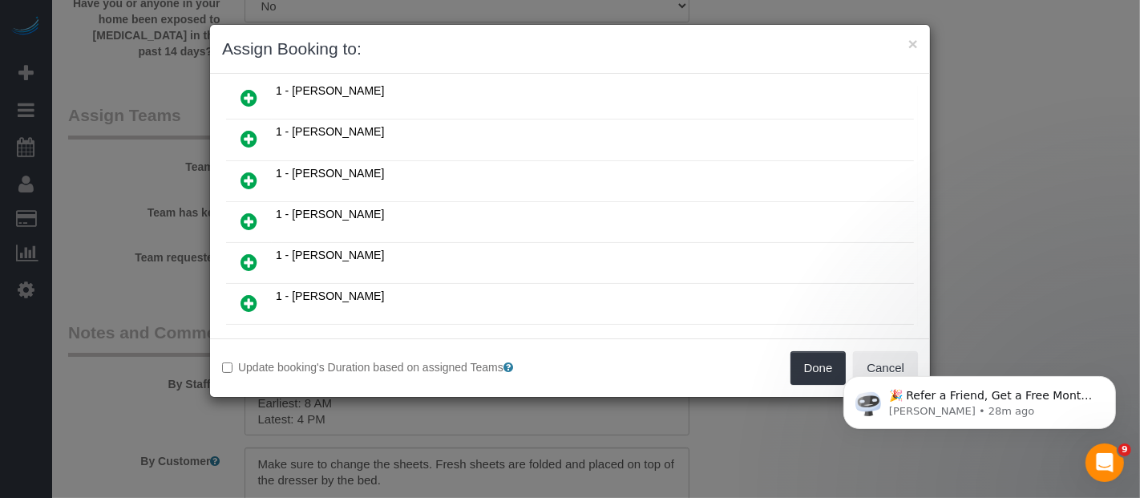
click at [252, 129] on icon at bounding box center [249, 138] width 17 height 19
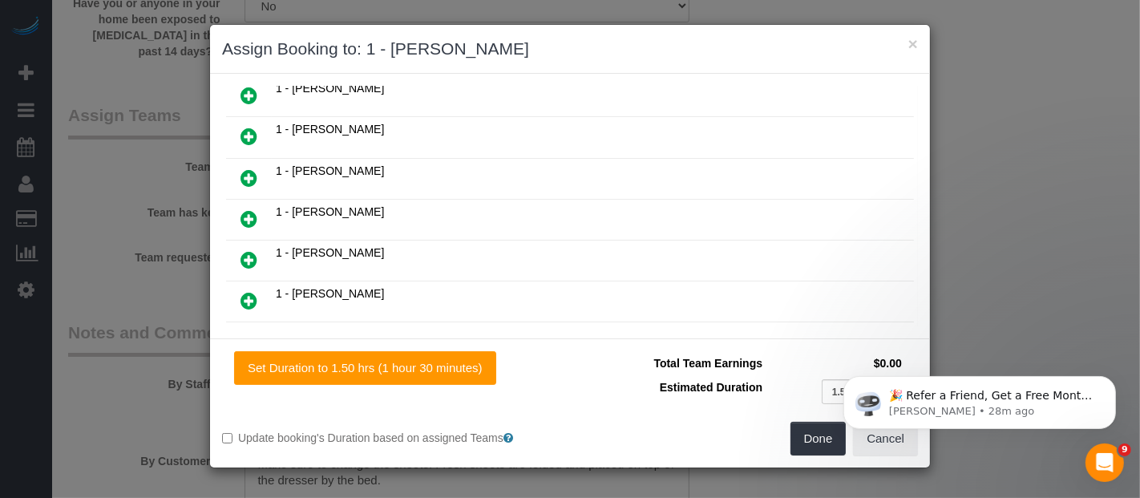
scroll to position [215, 0]
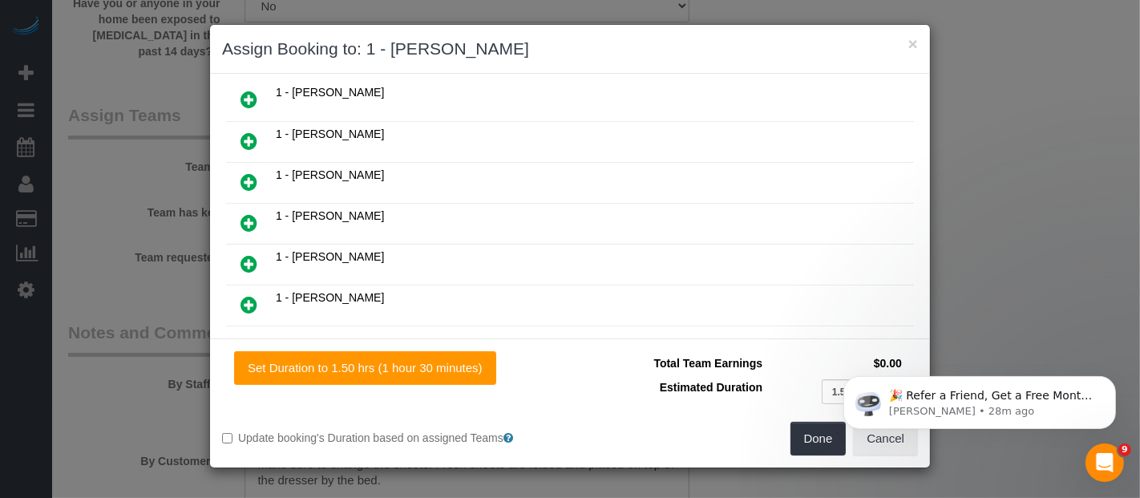
click at [824, 441] on html "🎉 Refer a Friend, Get a Free Month! 🎉 Love Automaid? Share the love! When you r…" at bounding box center [979, 398] width 321 height 112
click at [1100, 379] on button "Dismiss notification" at bounding box center [1110, 380] width 21 height 21
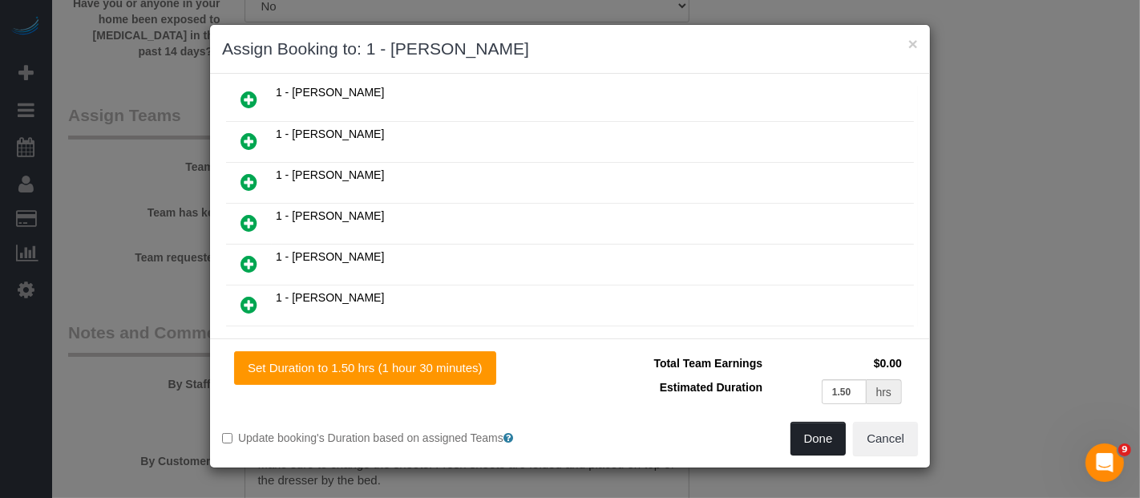
click at [819, 446] on button "Done" at bounding box center [819, 439] width 56 height 34
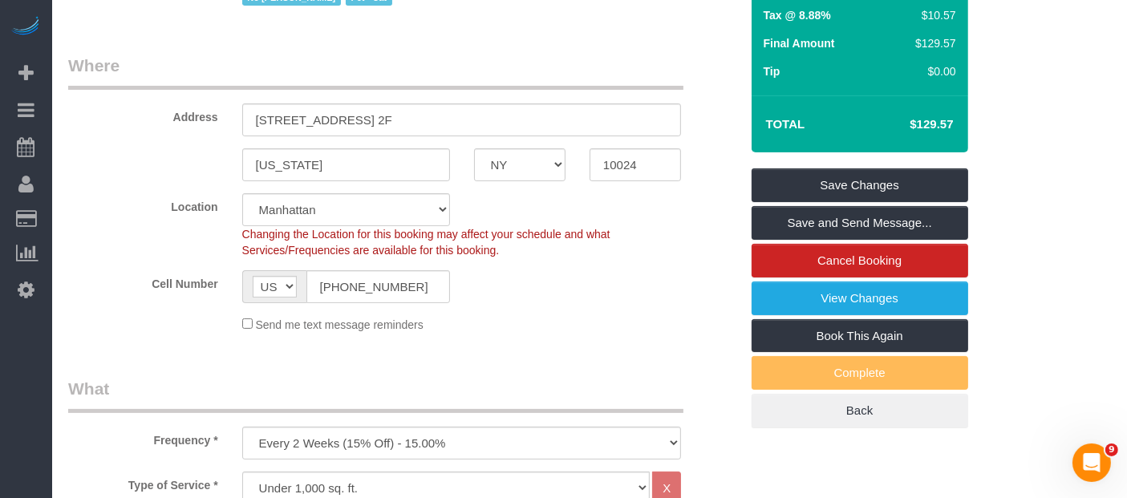
scroll to position [178, 0]
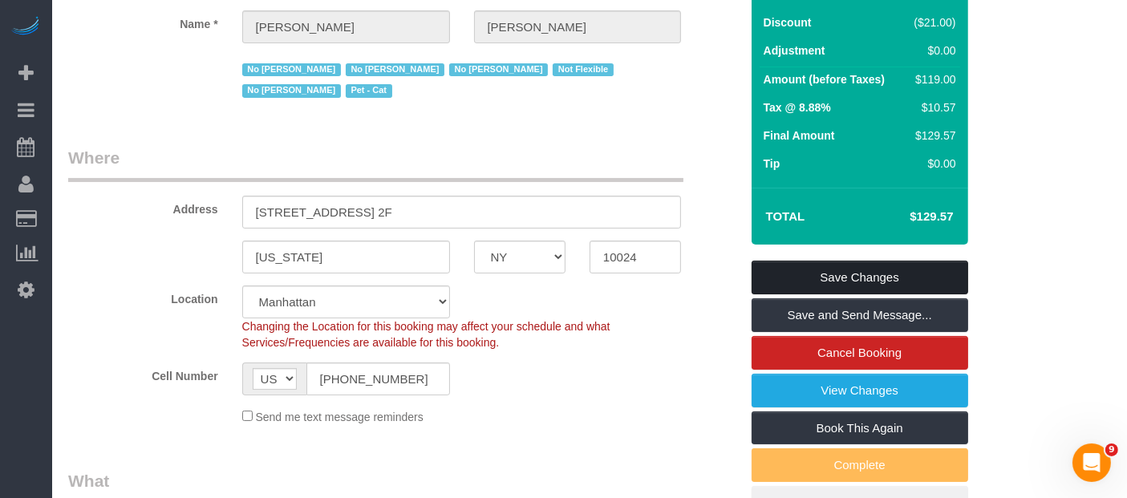
drag, startPoint x: 897, startPoint y: 276, endPoint x: 854, endPoint y: 269, distance: 43.9
click at [897, 275] on link "Save Changes" at bounding box center [859, 278] width 217 height 34
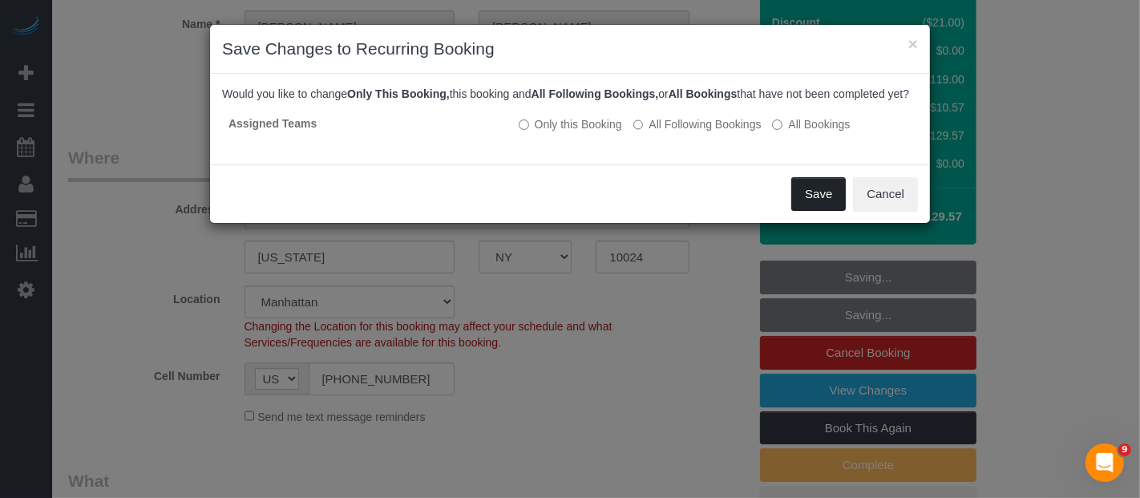
drag, startPoint x: 803, startPoint y: 212, endPoint x: 684, endPoint y: 188, distance: 121.7
click at [803, 209] on button "Save" at bounding box center [818, 194] width 55 height 34
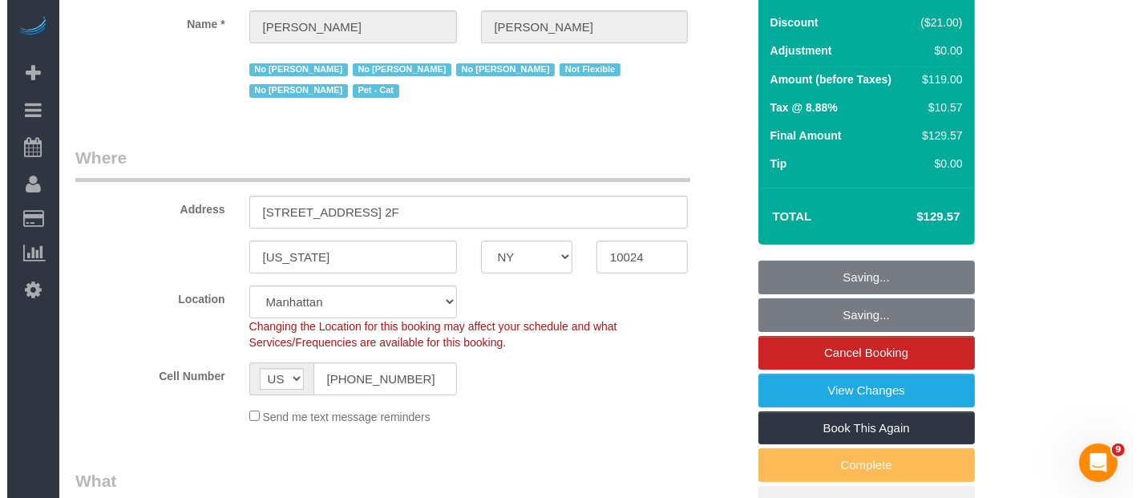
scroll to position [0, 0]
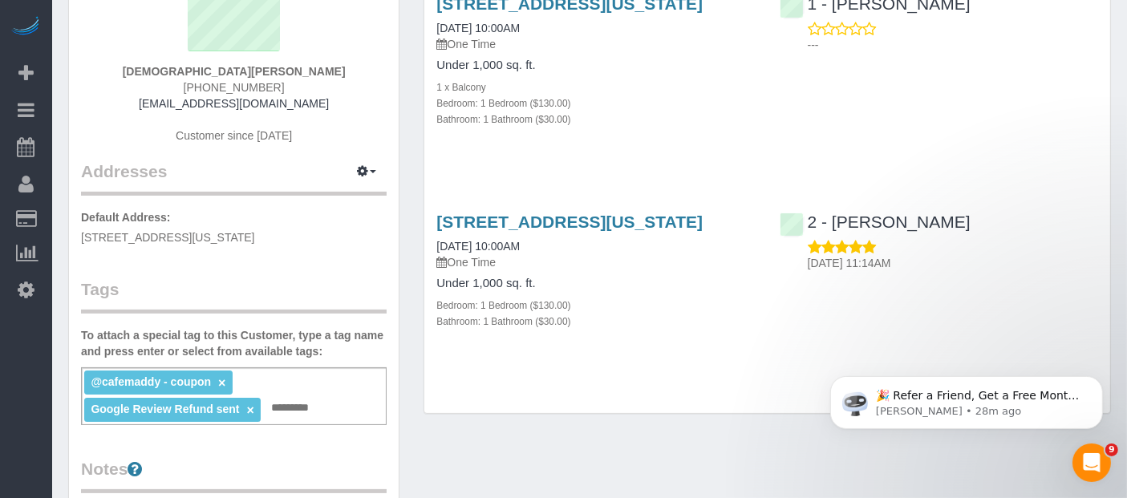
scroll to position [89, 0]
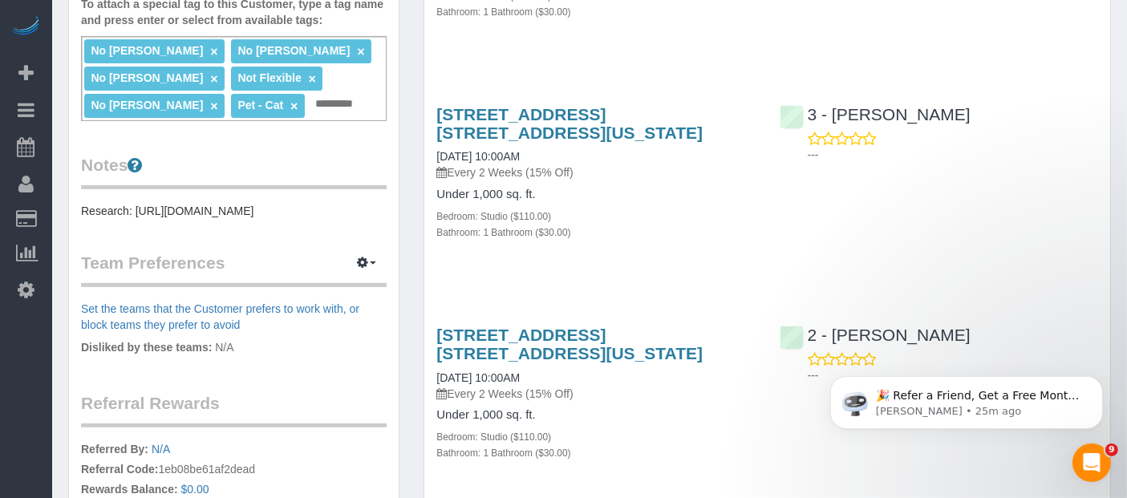
scroll to position [534, 0]
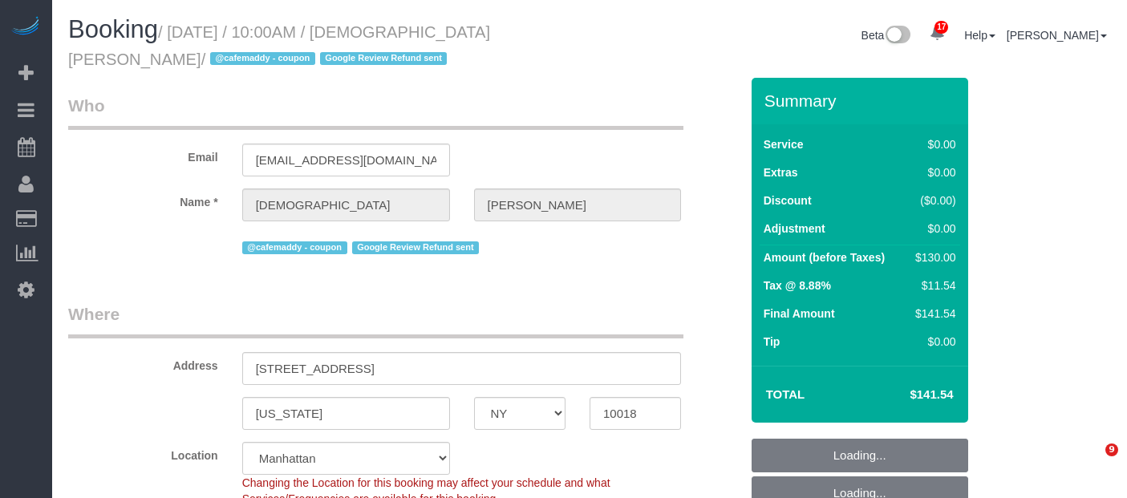
select select "NY"
select select "1"
select select "string:stripe-pm_1S57In4VGloSiKo7UTkH29u6"
select select "spot3"
select select "number:58"
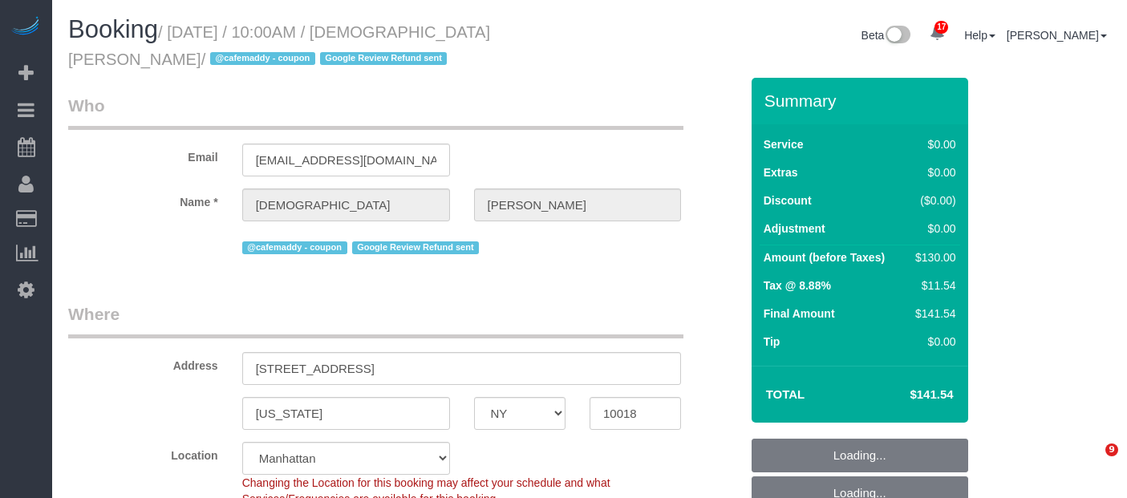
select select "number:71"
select select "number:15"
select select "number:5"
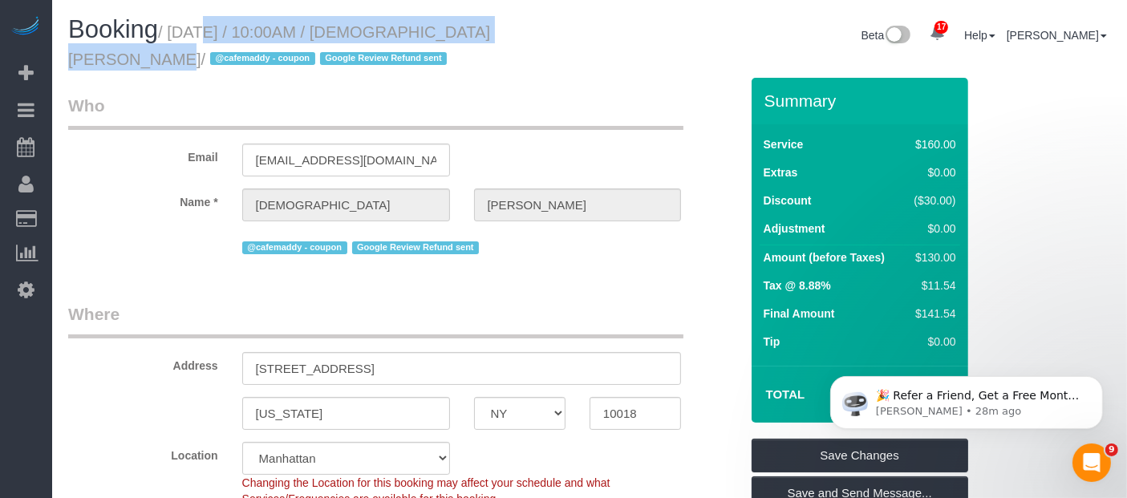
drag, startPoint x: 176, startPoint y: 30, endPoint x: 498, endPoint y: 65, distance: 323.4
click at [490, 28] on small "/ [DATE] / 10:00AM / [DEMOGRAPHIC_DATA][PERSON_NAME] / @cafemaddy - coupon Goog…" at bounding box center [279, 45] width 422 height 45
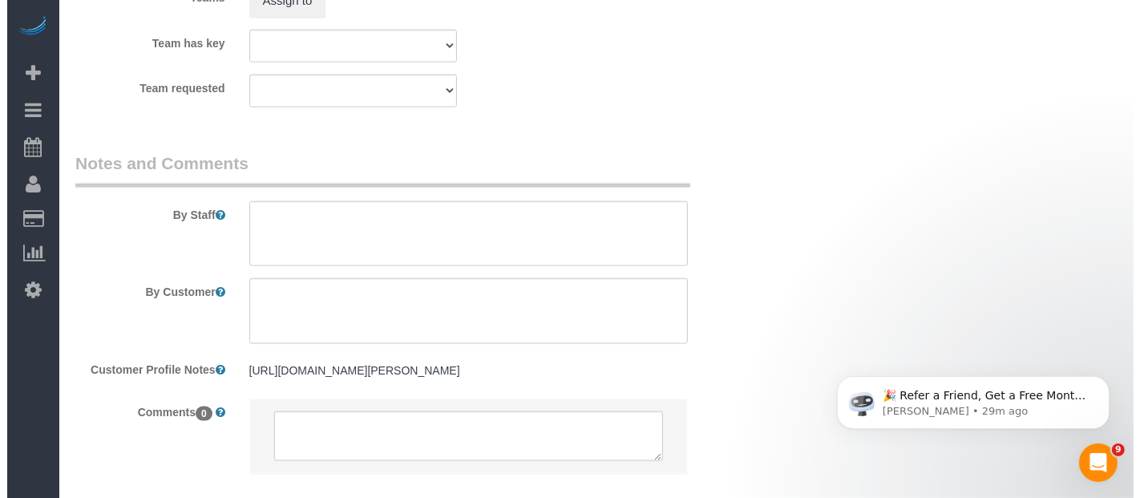
scroll to position [2049, 0]
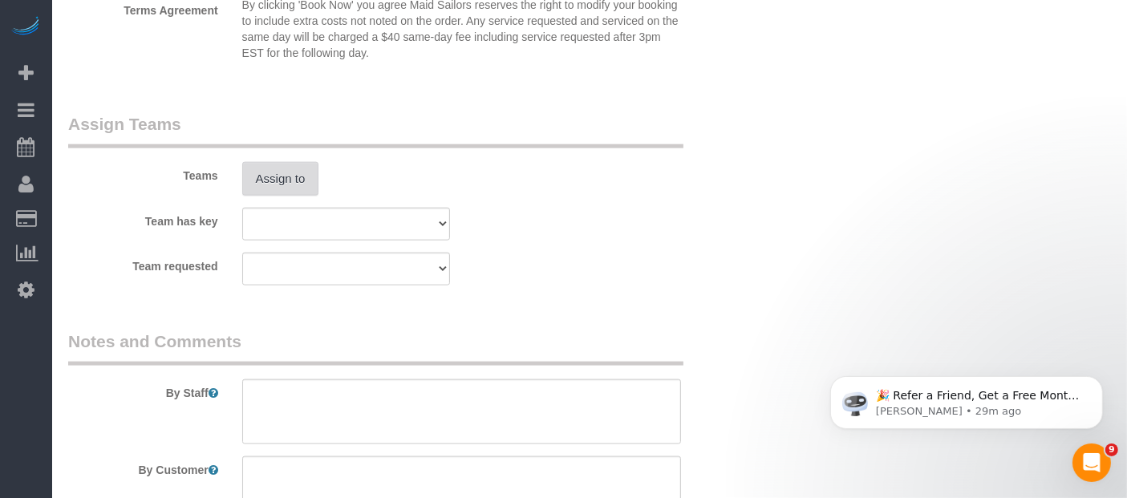
click at [281, 174] on button "Assign to" at bounding box center [280, 179] width 77 height 34
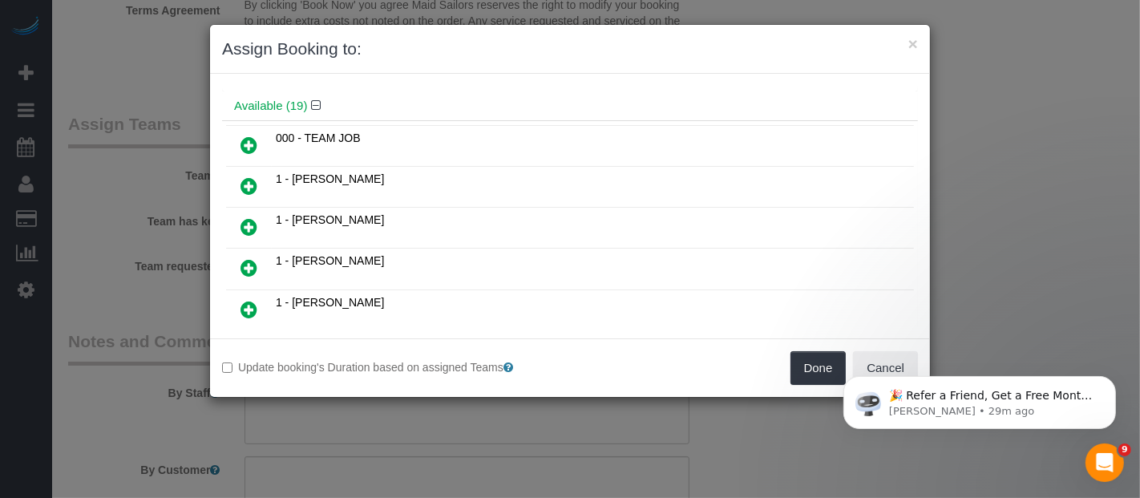
scroll to position [89, 0]
click at [249, 260] on icon at bounding box center [249, 269] width 17 height 19
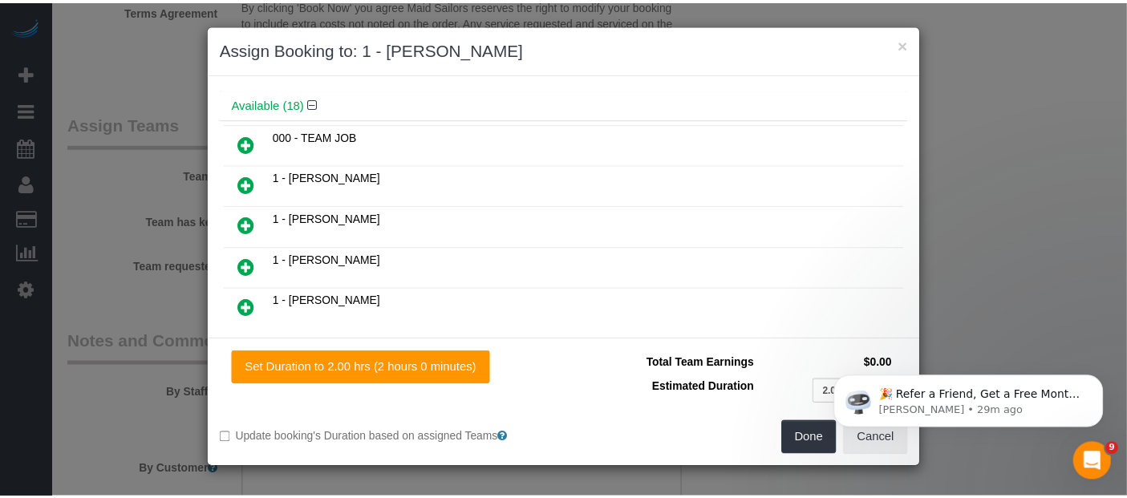
scroll to position [126, 0]
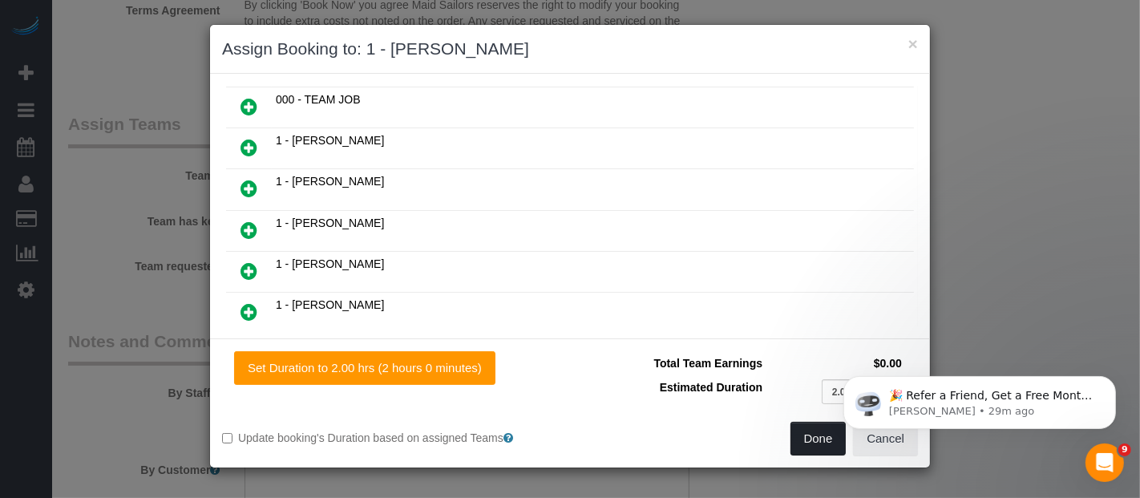
click at [808, 438] on button "Done" at bounding box center [819, 439] width 56 height 34
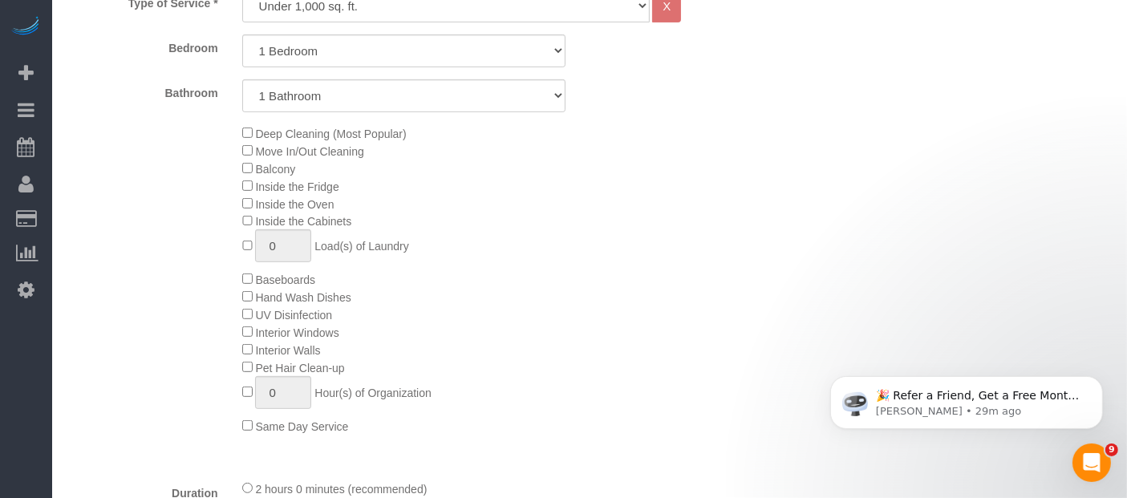
scroll to position [356, 0]
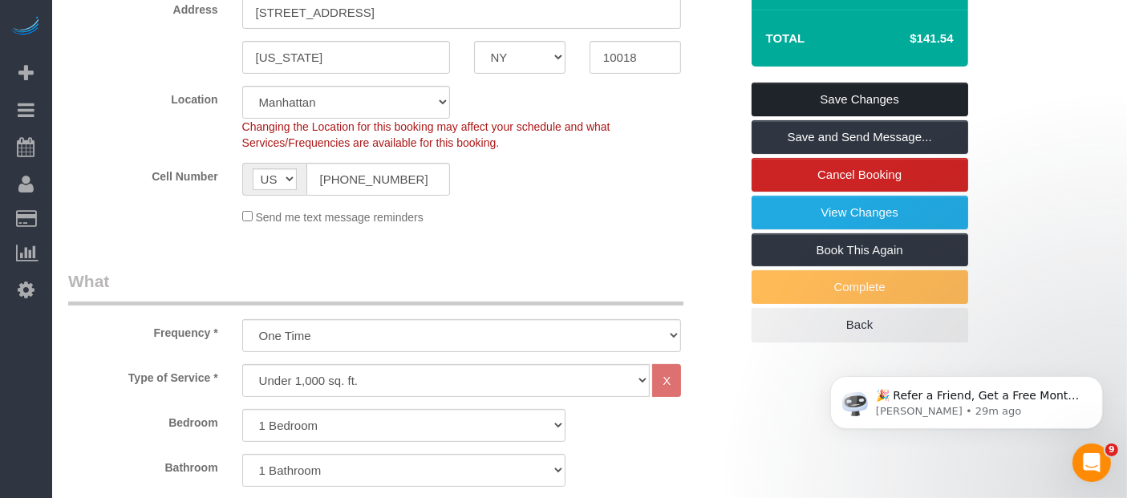
click at [850, 95] on link "Save Changes" at bounding box center [859, 100] width 217 height 34
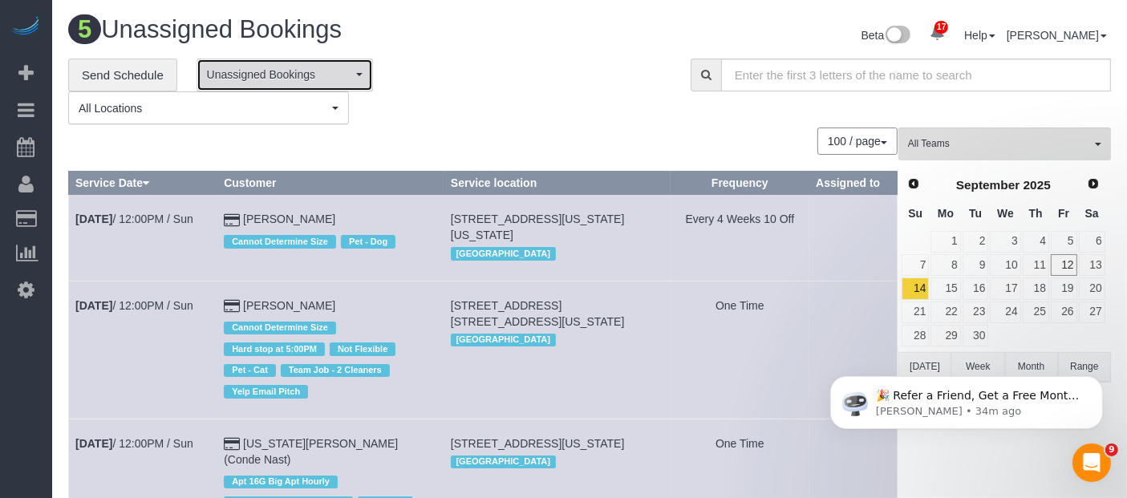
click at [323, 83] on button "Unassigned Bookings" at bounding box center [284, 75] width 176 height 33
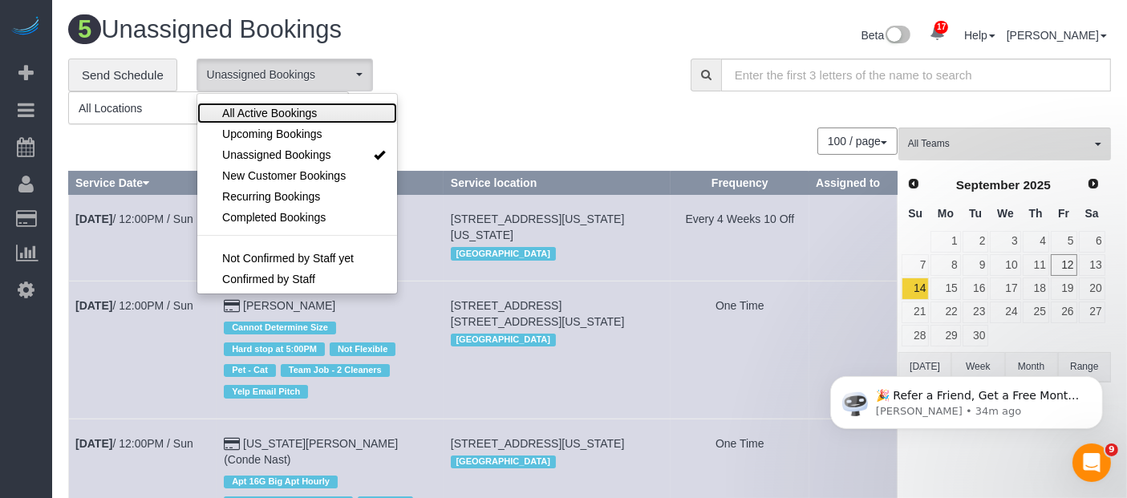
click at [302, 110] on span "All Active Bookings" at bounding box center [269, 113] width 95 height 16
click at [454, 97] on div "**********" at bounding box center [367, 92] width 598 height 67
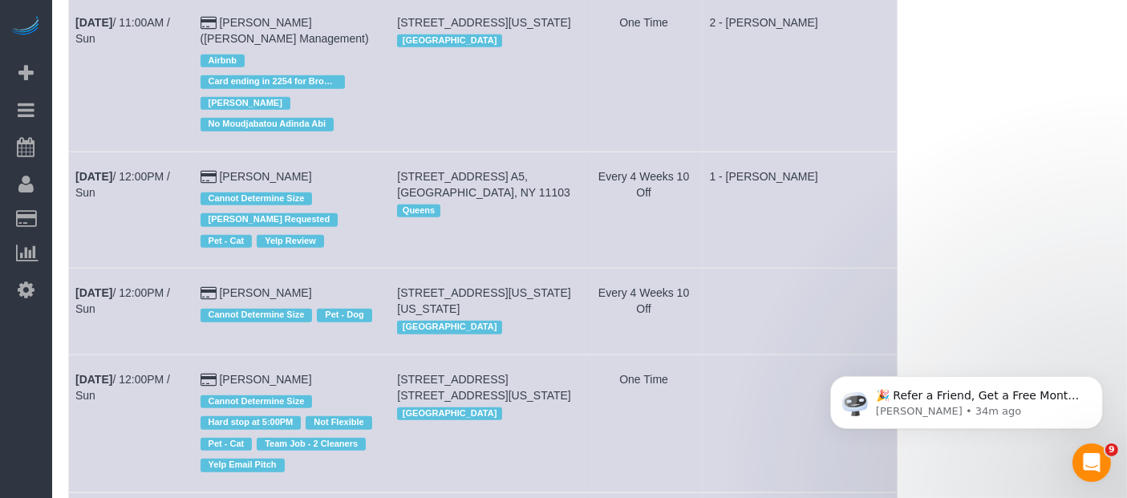
scroll to position [891, 0]
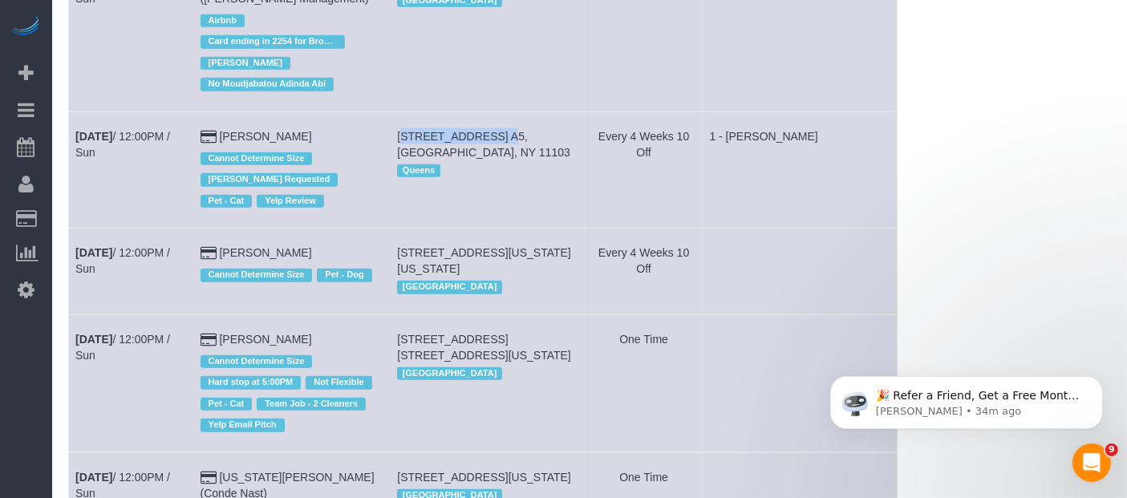
drag, startPoint x: 429, startPoint y: 70, endPoint x: 515, endPoint y: 76, distance: 86.0
click at [500, 111] on td "[STREET_ADDRESS] A5, [GEOGRAPHIC_DATA], NY 11103 [GEOGRAPHIC_DATA]" at bounding box center [488, 169] width 194 height 116
copy span "[STREET_ADDRESS],"
click at [486, 111] on td "[STREET_ADDRESS] A5, [GEOGRAPHIC_DATA], NY 11103 [GEOGRAPHIC_DATA]" at bounding box center [488, 169] width 194 height 116
click at [479, 111] on td "[STREET_ADDRESS] A5, [GEOGRAPHIC_DATA], NY 11103 [GEOGRAPHIC_DATA]" at bounding box center [488, 169] width 194 height 116
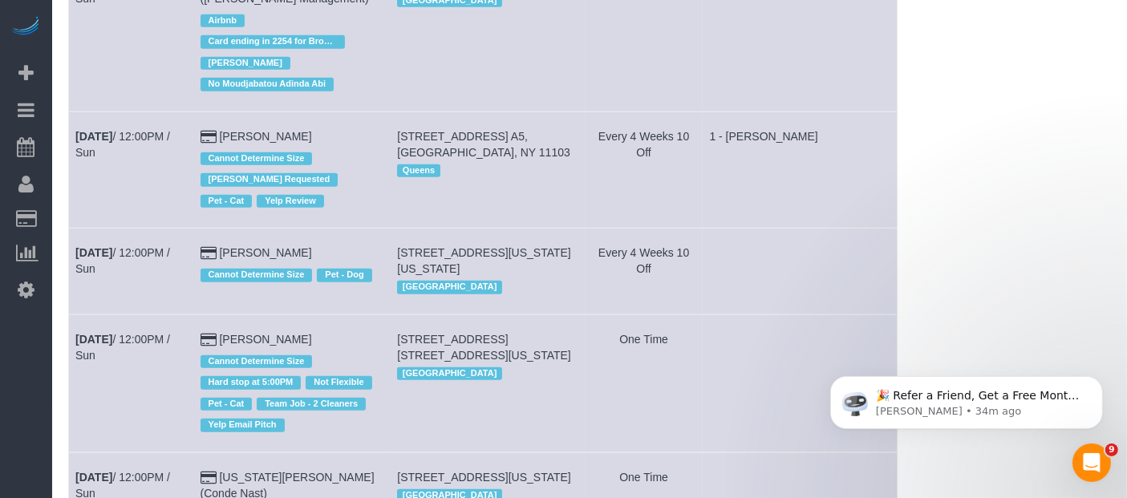
click at [475, 111] on td "[STREET_ADDRESS] A5, [GEOGRAPHIC_DATA], NY 11103 [GEOGRAPHIC_DATA]" at bounding box center [488, 169] width 194 height 116
click at [465, 111] on td "[STREET_ADDRESS] A5, [GEOGRAPHIC_DATA], NY 11103 [GEOGRAPHIC_DATA]" at bounding box center [488, 169] width 194 height 116
copy td "[STREET_ADDRESS] A5, [GEOGRAPHIC_DATA], NY 11103"
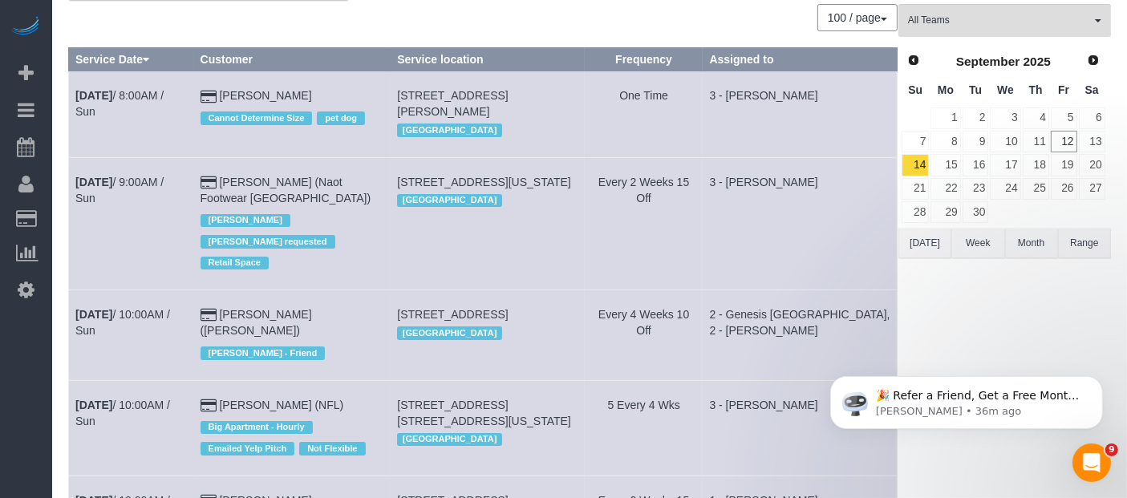
scroll to position [0, 0]
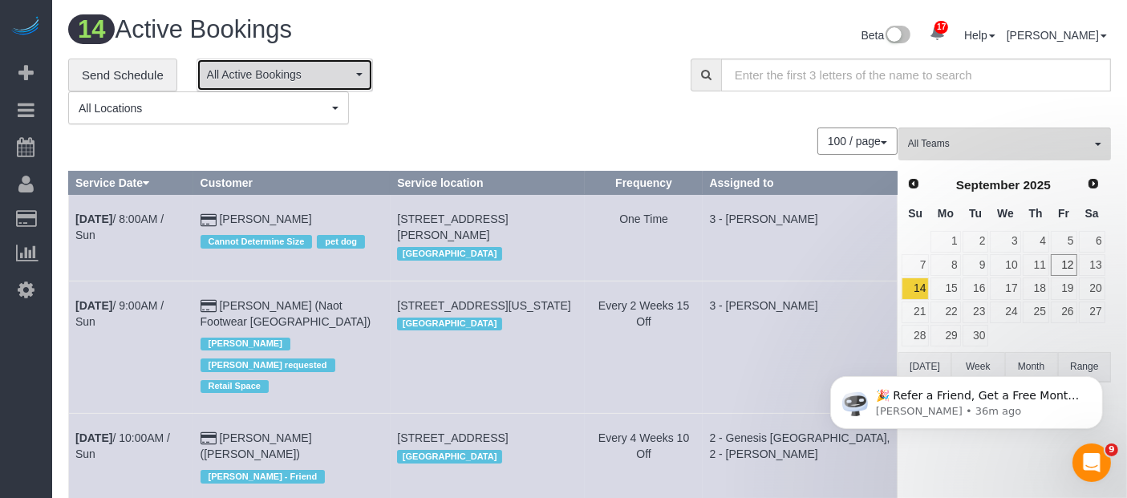
drag, startPoint x: 351, startPoint y: 79, endPoint x: 334, endPoint y: 98, distance: 25.0
click at [350, 79] on button "All Active Bookings" at bounding box center [284, 75] width 176 height 33
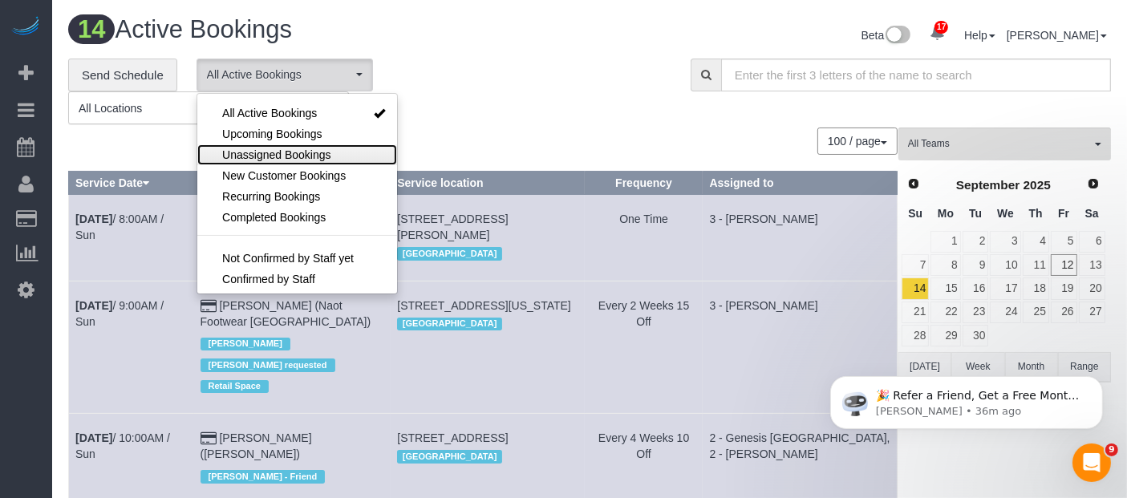
click at [275, 161] on span "Unassigned Bookings" at bounding box center [276, 155] width 108 height 16
select select "**********"
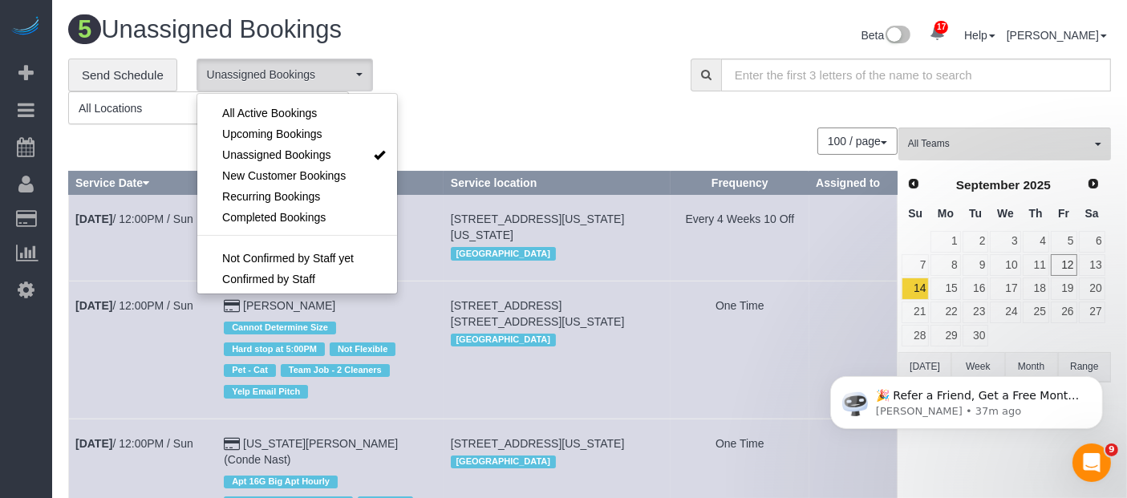
click at [633, 78] on div "**********" at bounding box center [367, 92] width 622 height 67
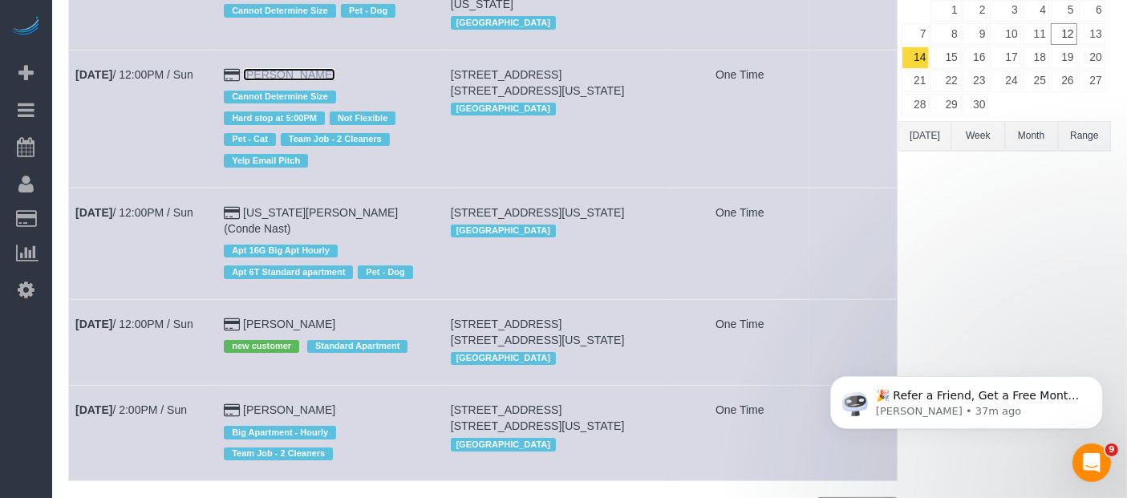
scroll to position [312, 0]
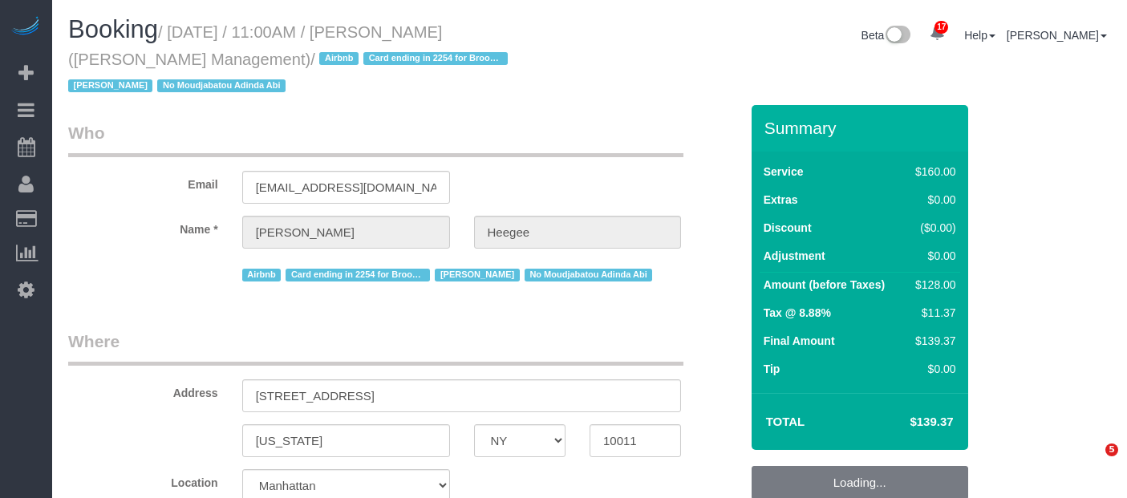
select select "NY"
select select "120"
select select "spot4"
select select "number:89"
select select "number:90"
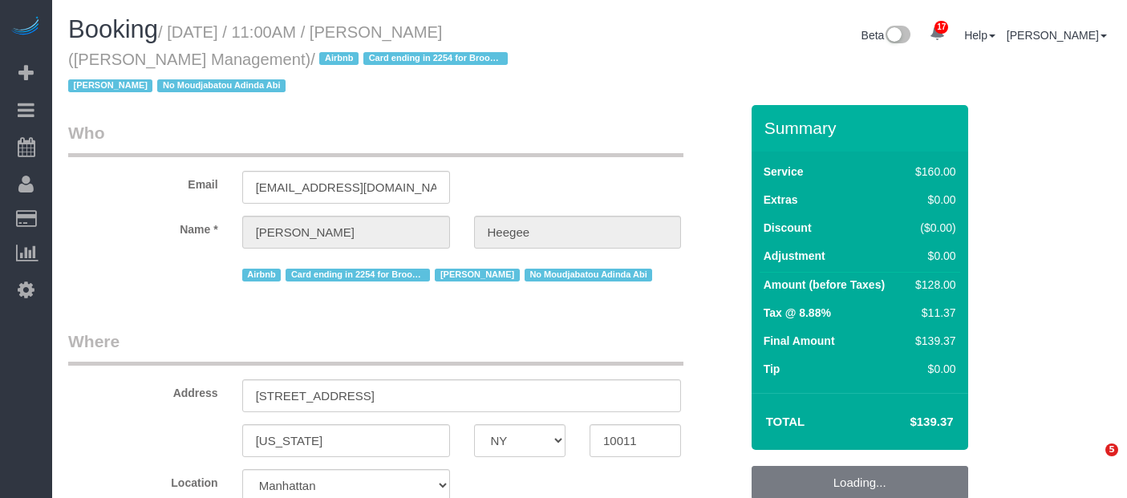
select select "number:15"
select select "number:7"
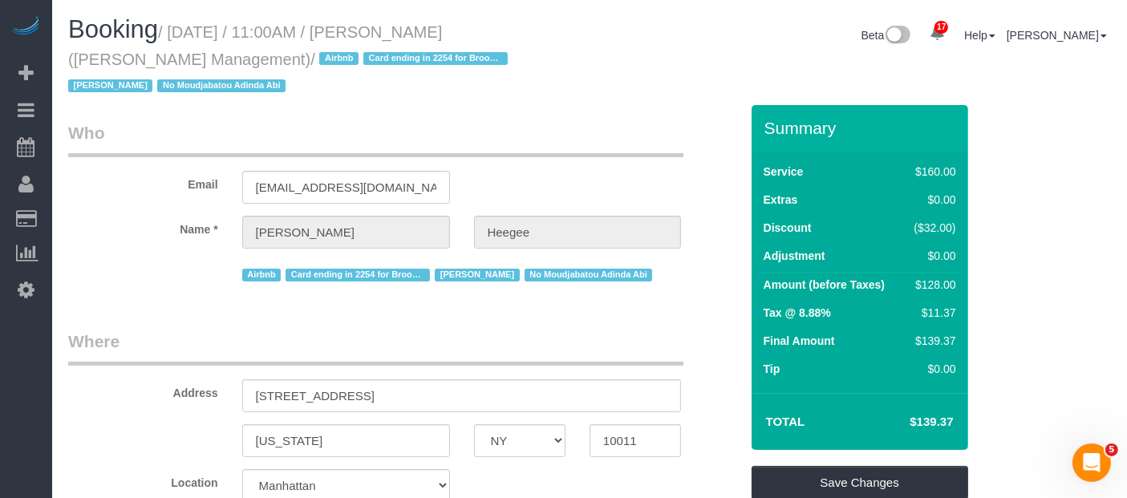
drag, startPoint x: 176, startPoint y: 32, endPoint x: 223, endPoint y: 58, distance: 53.8
click at [223, 58] on small "/ September 14, 2025 / 11:00AM / Elouise Heegee (Miltan Management) / Airbnb Ca…" at bounding box center [290, 59] width 444 height 72
copy small "September 14, 2025 / 11:00AM / Elouise Heegee (Miltan Management)"
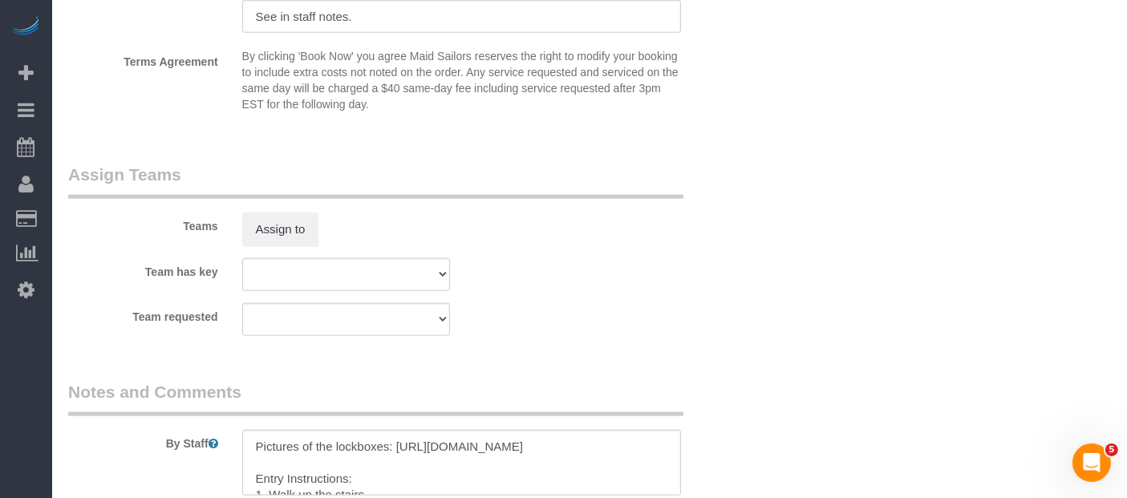
scroll to position [1782, 0]
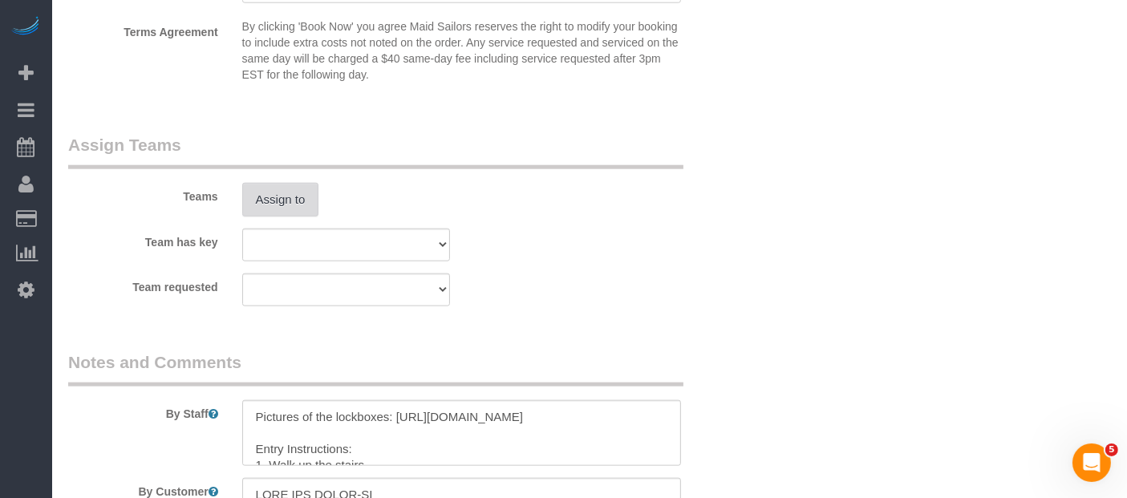
click at [300, 191] on button "Assign to" at bounding box center [280, 200] width 77 height 34
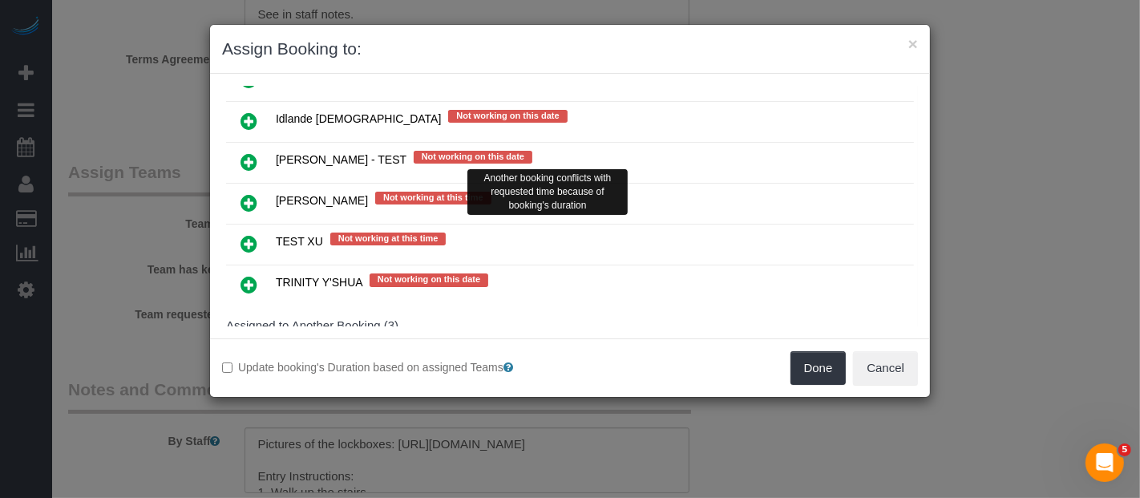
scroll to position [3222, 0]
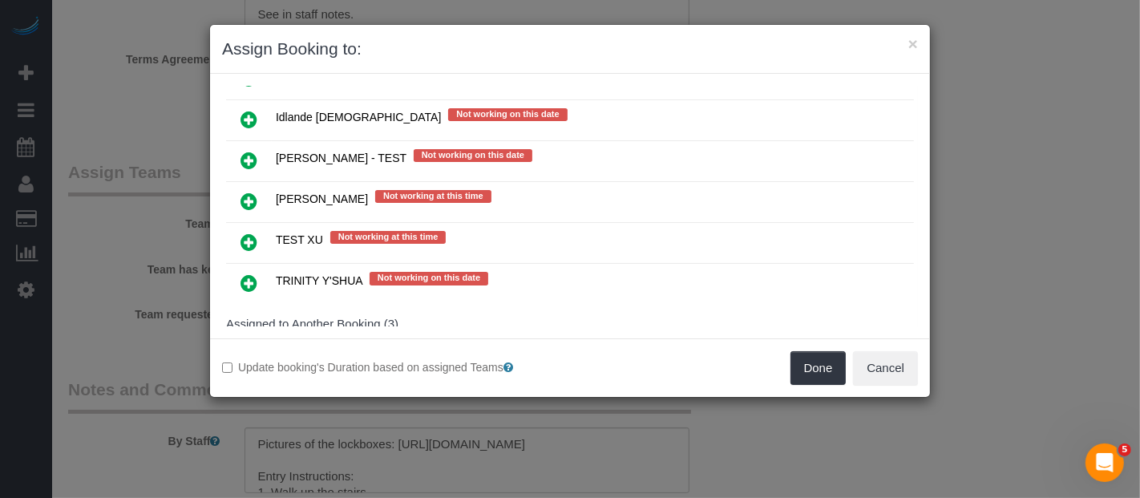
drag, startPoint x: 243, startPoint y: 193, endPoint x: 275, endPoint y: 204, distance: 33.7
click at [245, 342] on icon at bounding box center [249, 351] width 17 height 19
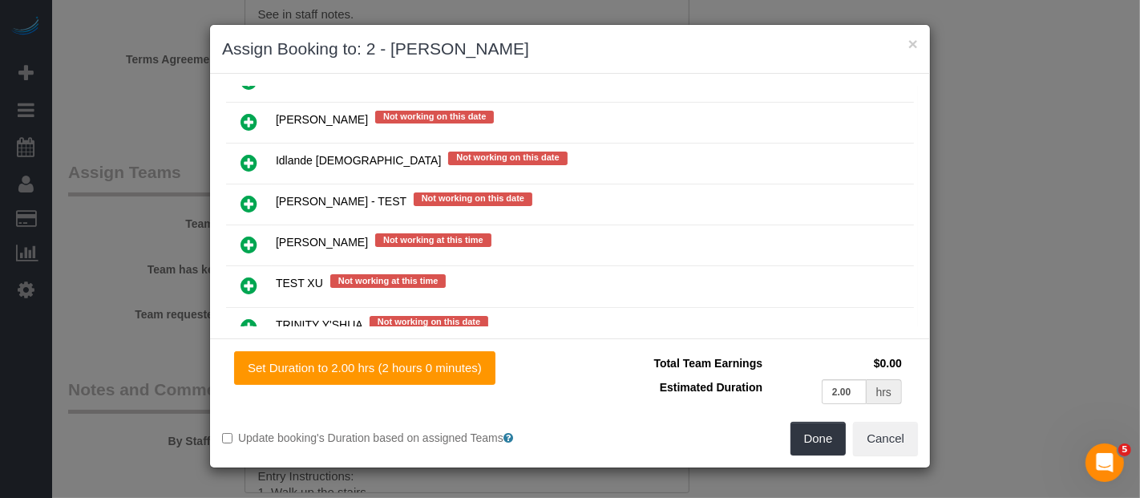
scroll to position [3227, 0]
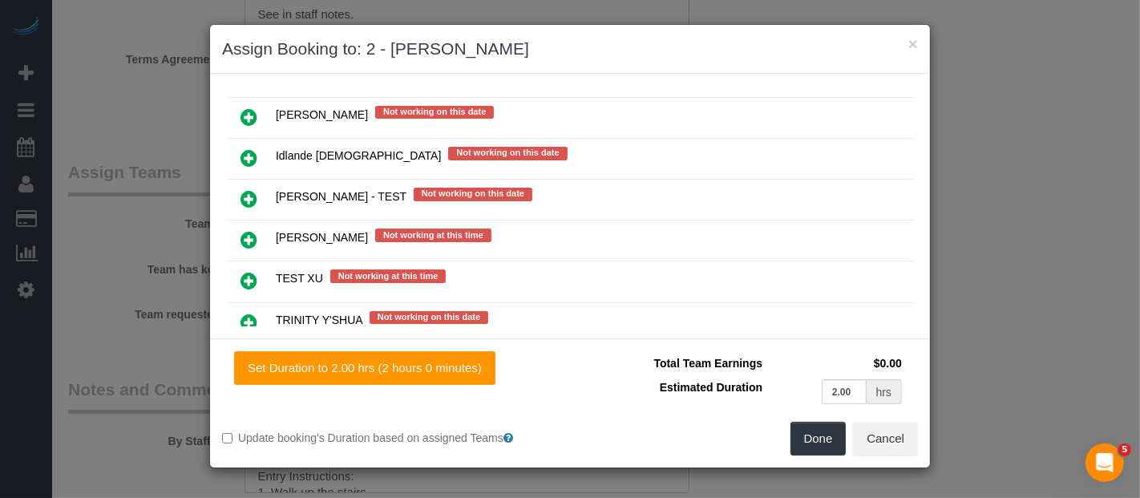
click at [819, 413] on div "Total Team Earnings $0.00 Estimated Duration 2.00 hrs Warning: The Company shar…" at bounding box center [744, 386] width 348 height 71
click at [816, 463] on div "Set Duration to 2.00 hrs (2 hours 0 minutes) Total Team Earnings $0.00 Estimate…" at bounding box center [570, 402] width 720 height 129
click at [815, 438] on button "Done" at bounding box center [819, 439] width 56 height 34
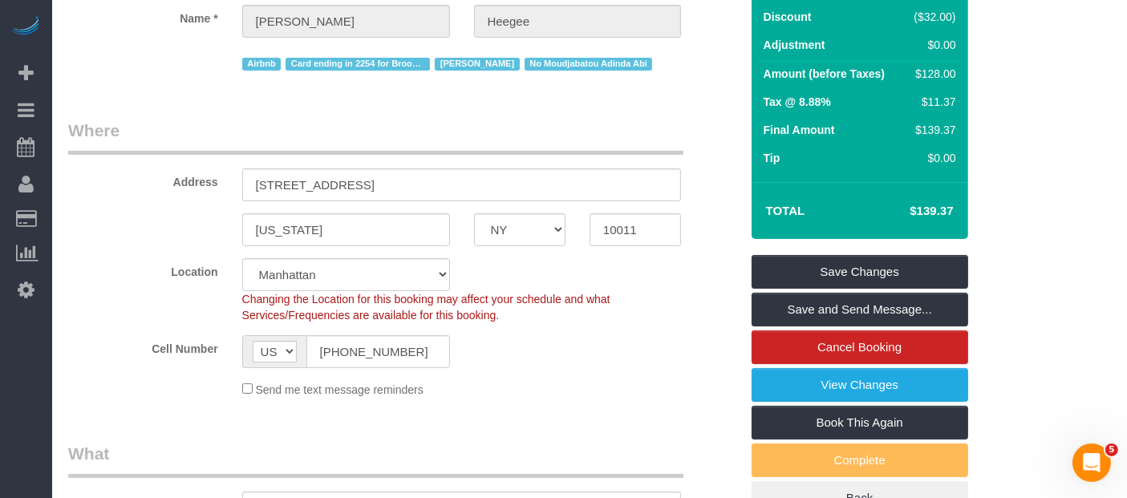
scroll to position [0, 0]
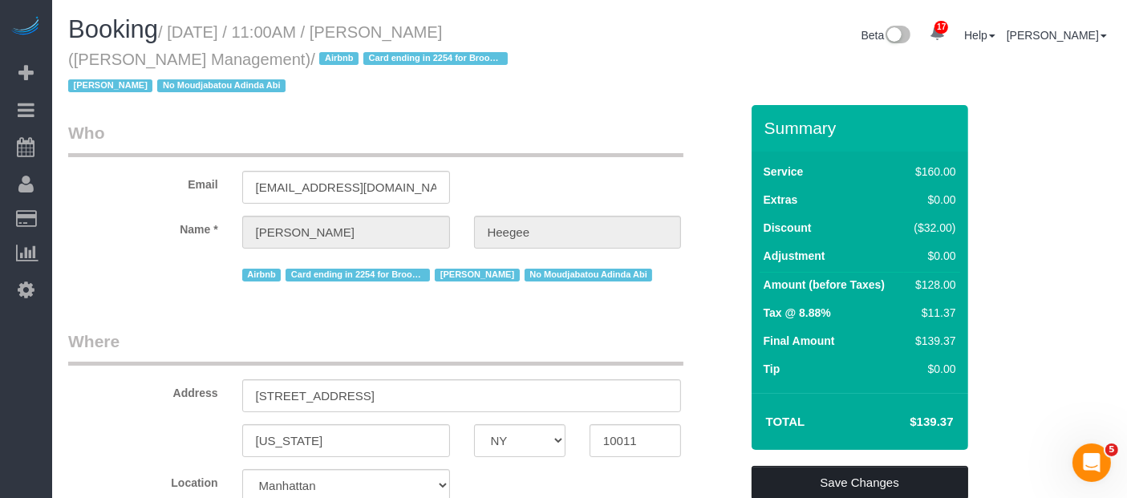
drag, startPoint x: 859, startPoint y: 476, endPoint x: 824, endPoint y: 452, distance: 41.6
click at [860, 476] on link "Save Changes" at bounding box center [859, 483] width 217 height 34
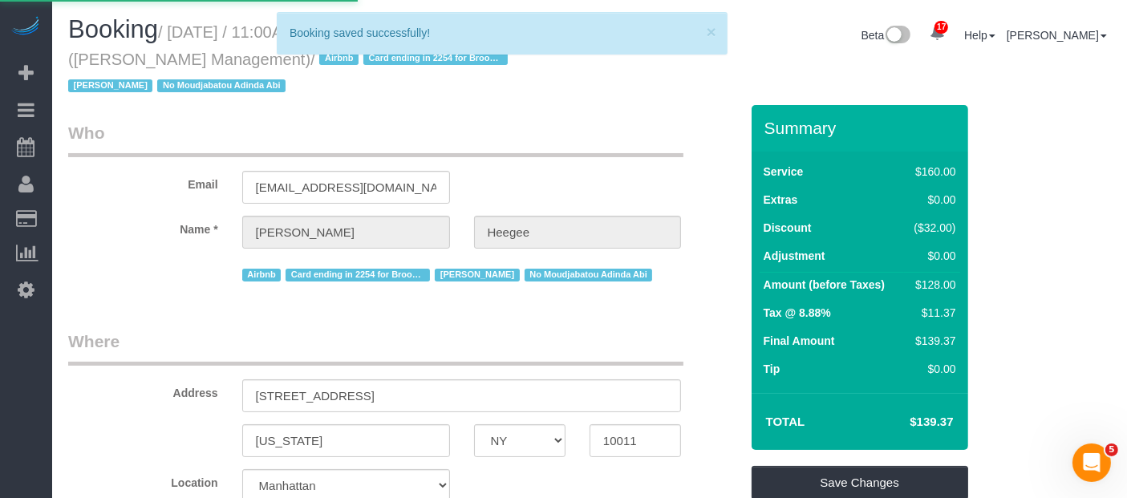
select select "**********"
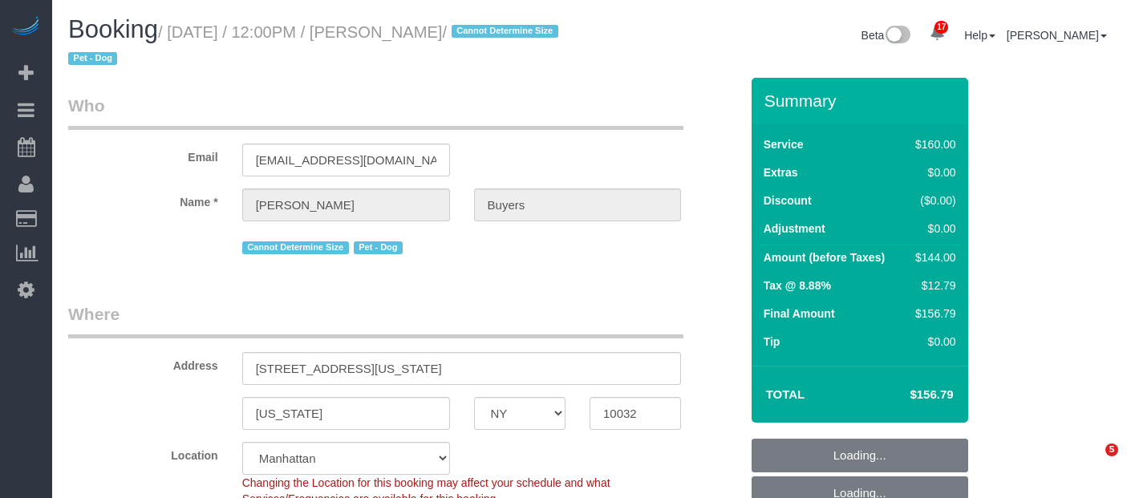
select select "NY"
select select "spot5"
select select "number:60"
select select "number:76"
select select "number:13"
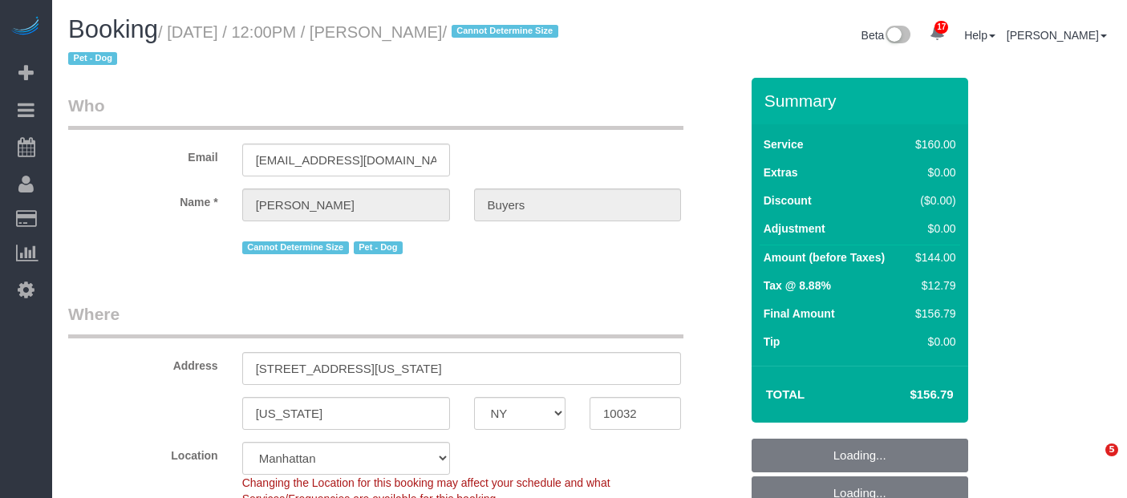
select select "number:5"
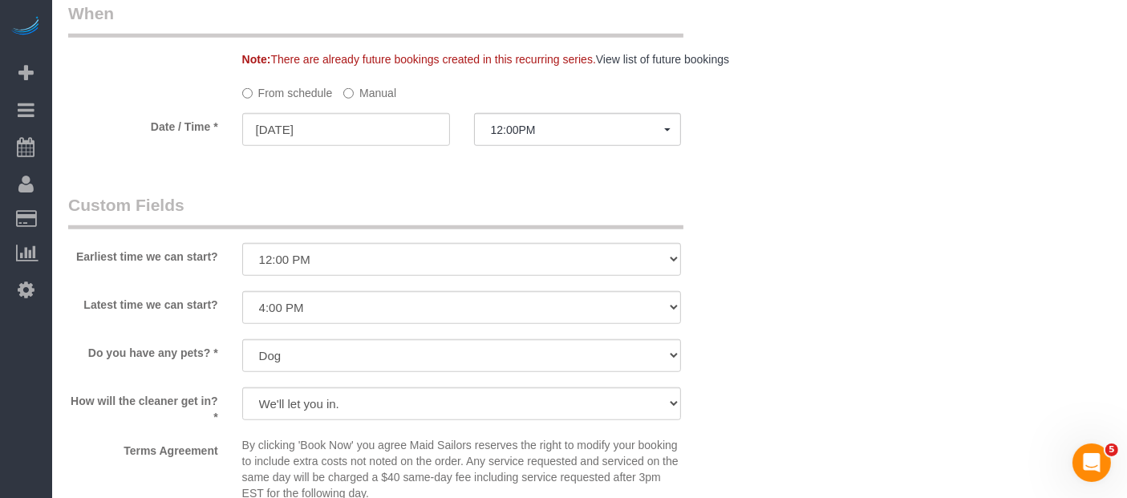
scroll to position [1158, 0]
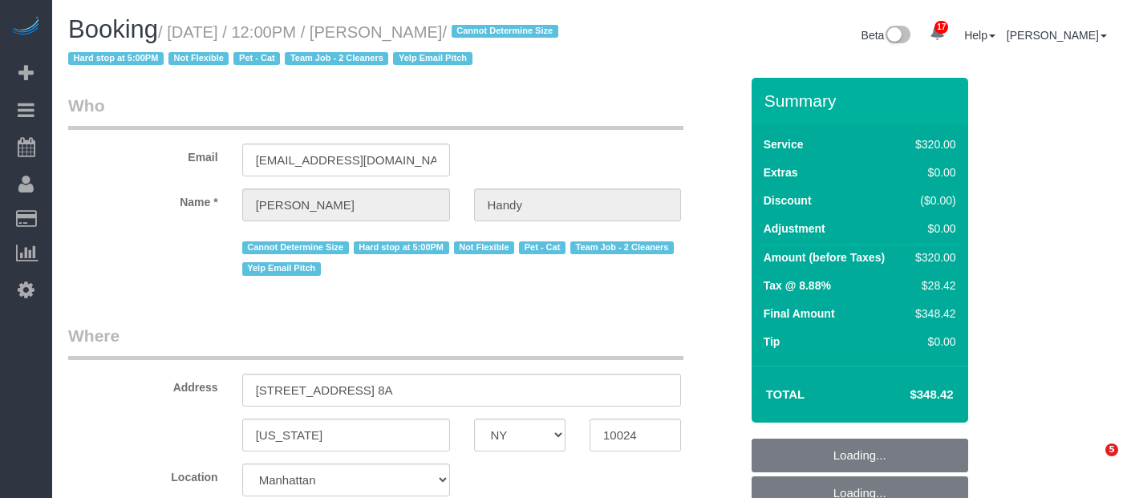
select select "NY"
select select "240"
select select "spot5"
select select "number:60"
select select "number:74"
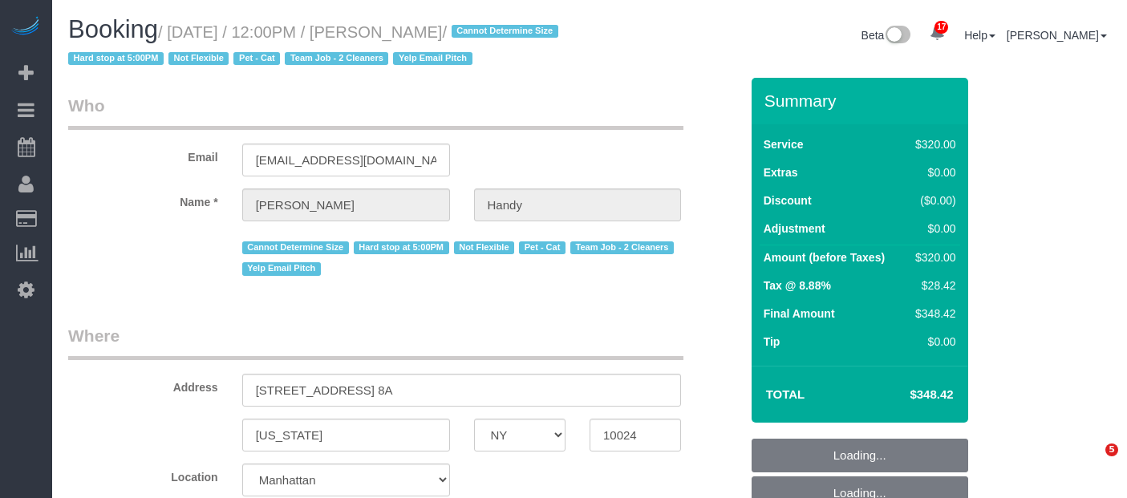
select select "number:14"
select select "number:5"
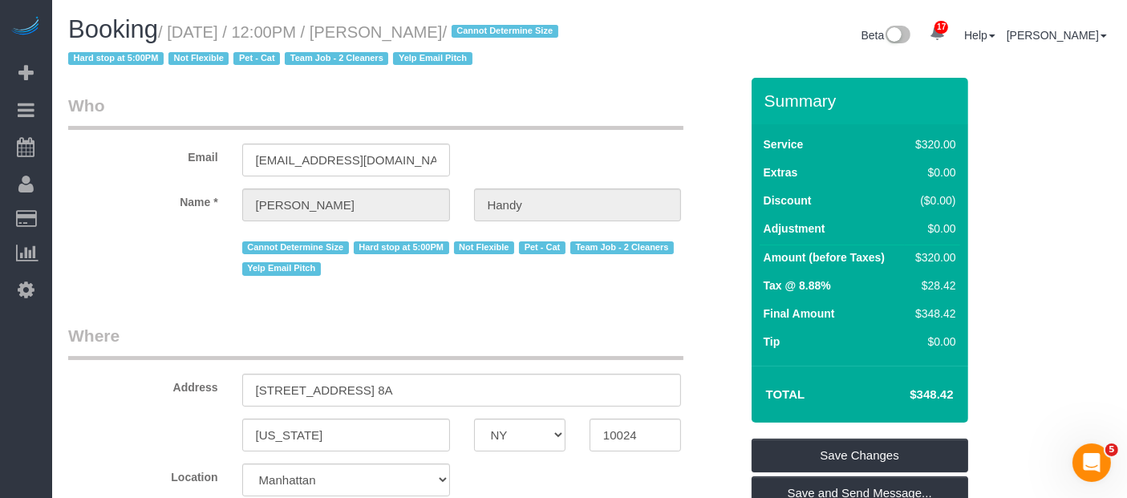
drag, startPoint x: 175, startPoint y: 30, endPoint x: 506, endPoint y: 22, distance: 331.3
click at [506, 23] on small "/ [DATE] / 12:00PM / [PERSON_NAME] / Cannot Determine Size Hard stop at 5:00PM …" at bounding box center [315, 45] width 495 height 45
copy small "[DATE] / 12:00PM / [PERSON_NAME]"
copy small "September 14, 2025 / 12:00PM / Bruce Handy"
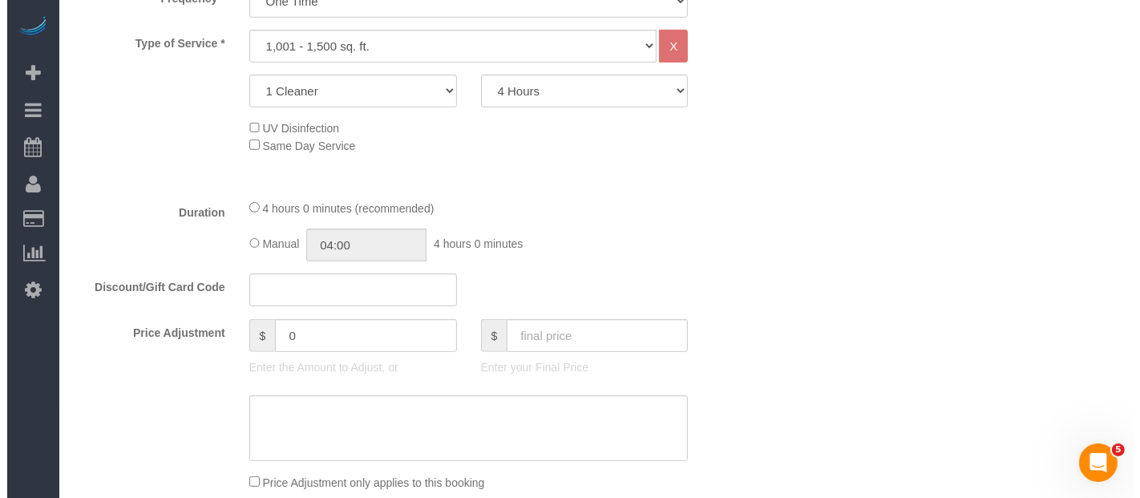
scroll to position [445, 0]
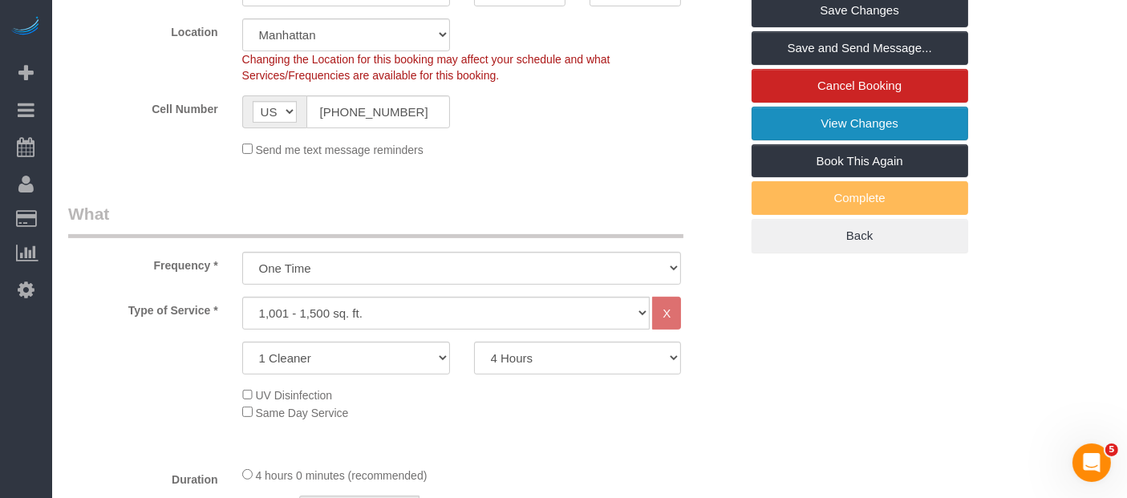
click at [854, 140] on link "View Changes" at bounding box center [859, 124] width 217 height 34
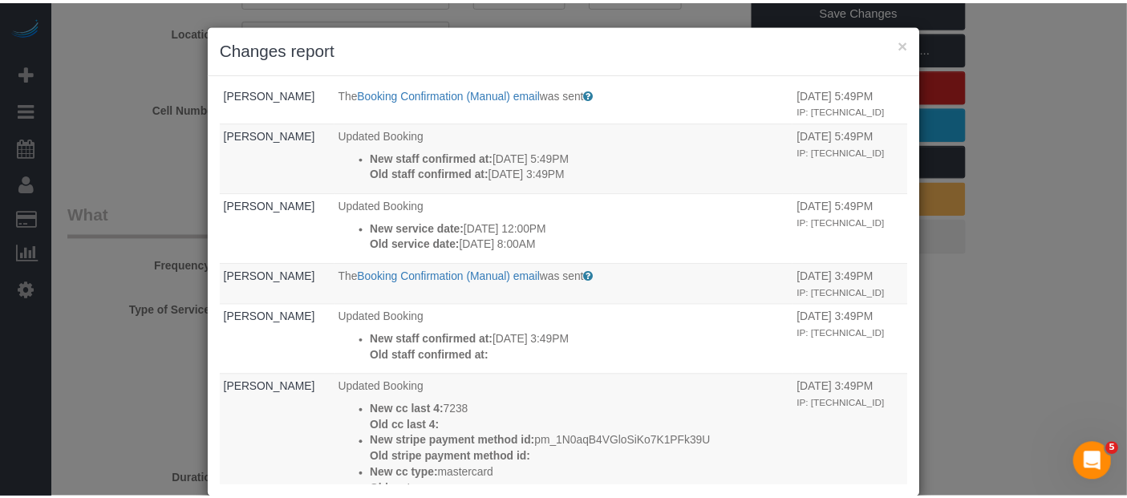
scroll to position [0, 0]
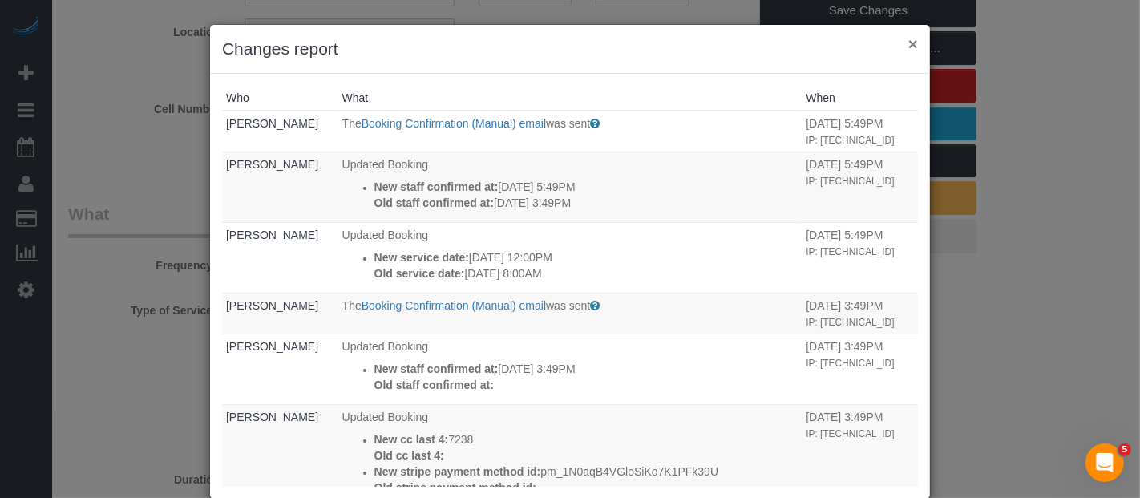
click at [909, 44] on button "×" at bounding box center [914, 43] width 10 height 17
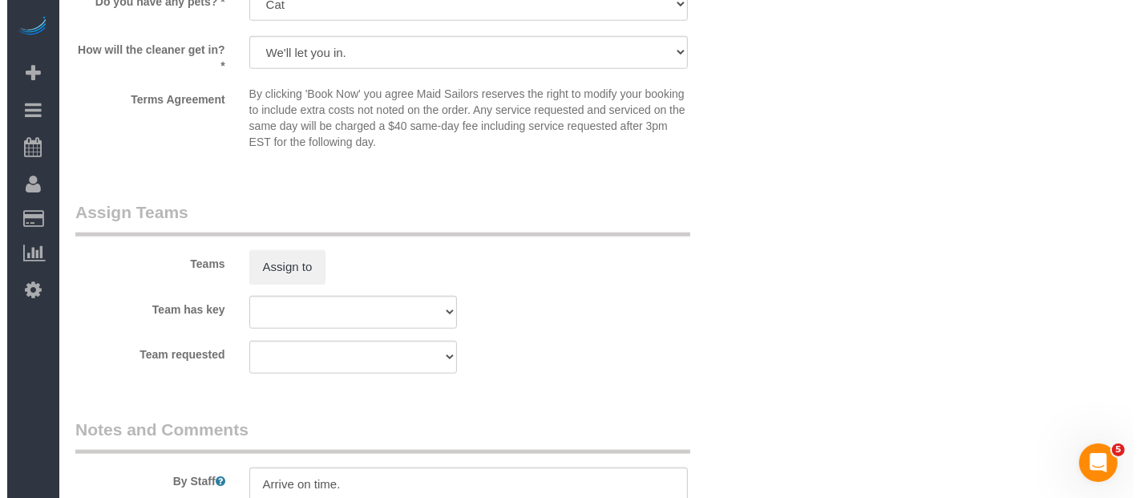
scroll to position [1693, 0]
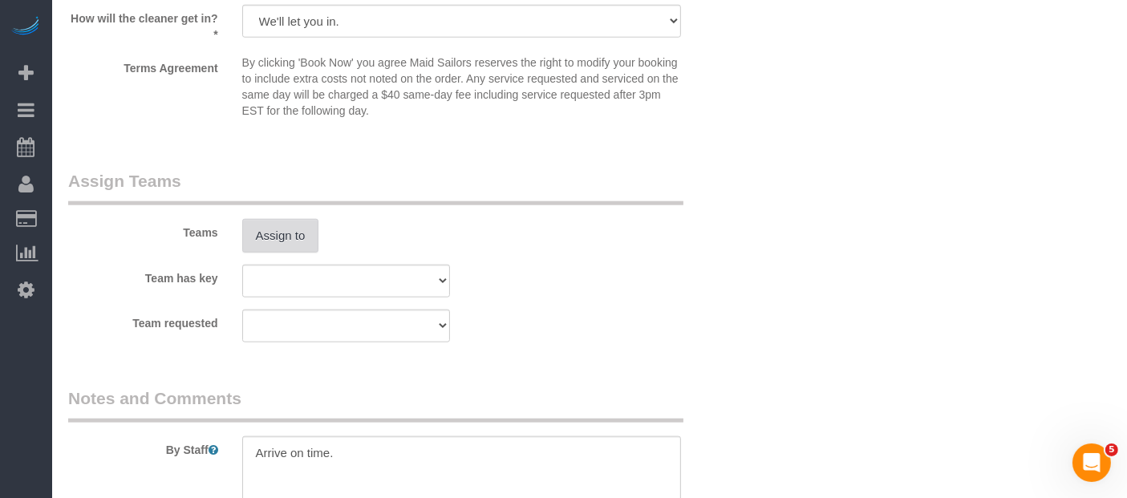
click at [289, 253] on button "Assign to" at bounding box center [280, 236] width 77 height 34
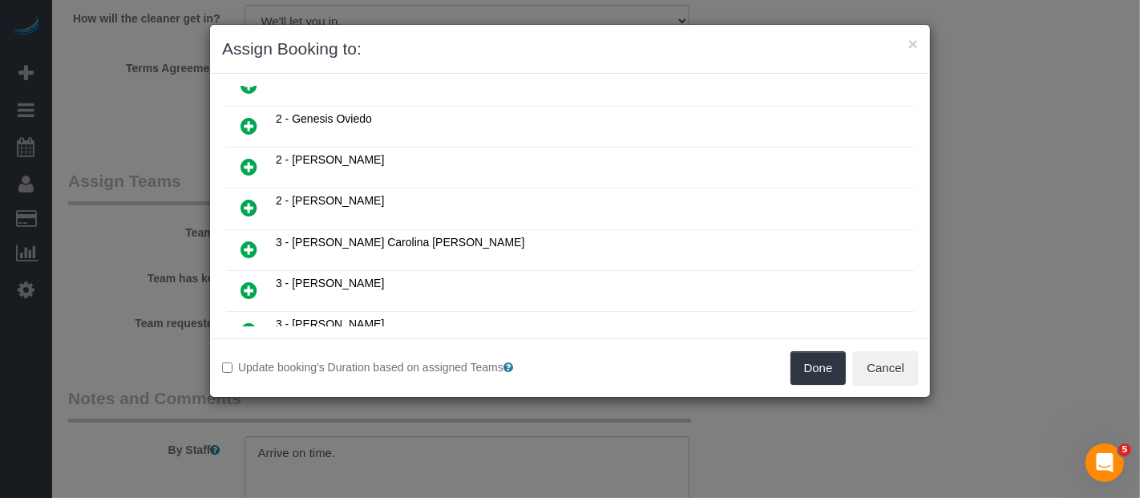
scroll to position [445, 0]
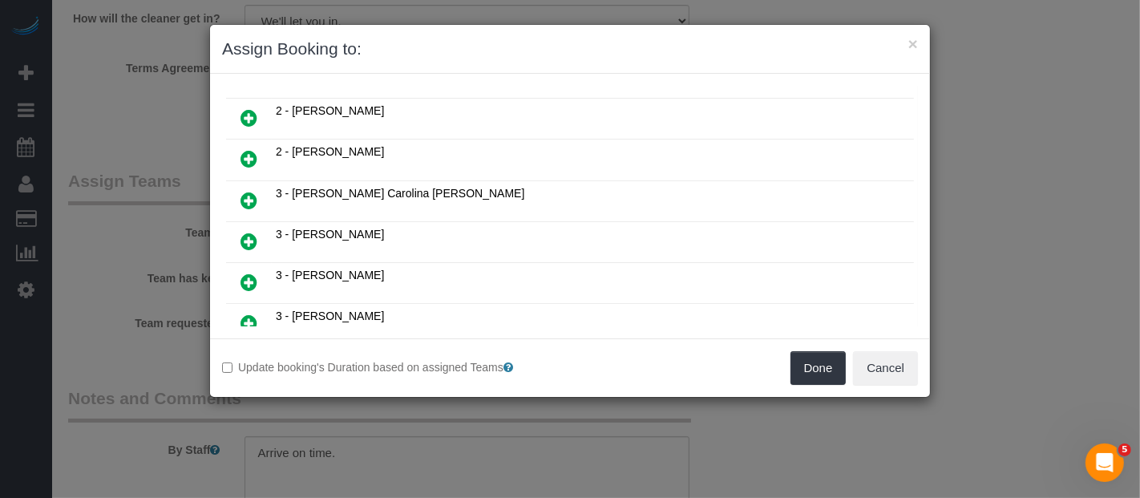
drag, startPoint x: 241, startPoint y: 209, endPoint x: 427, endPoint y: 281, distance: 198.5
click at [242, 232] on icon at bounding box center [249, 241] width 17 height 19
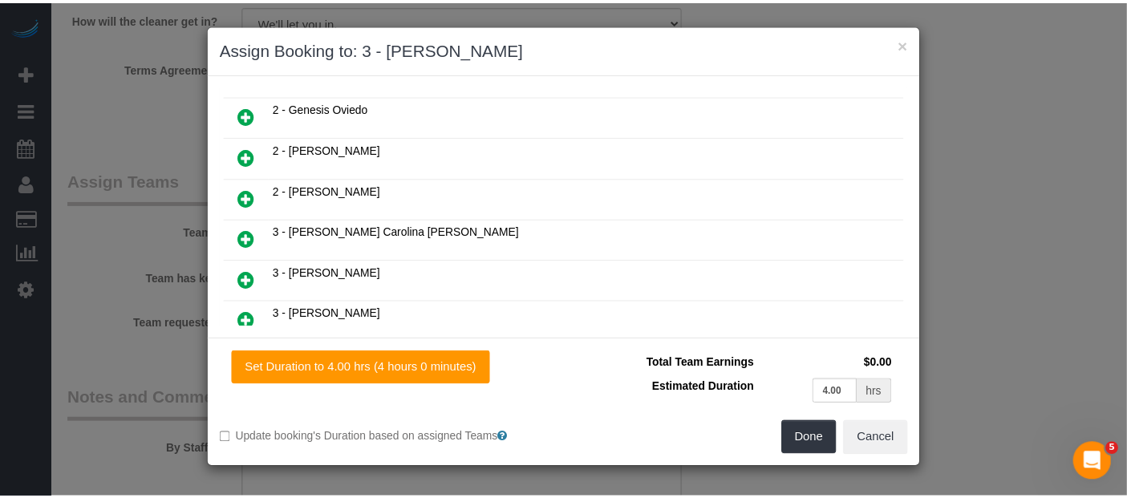
scroll to position [481, 0]
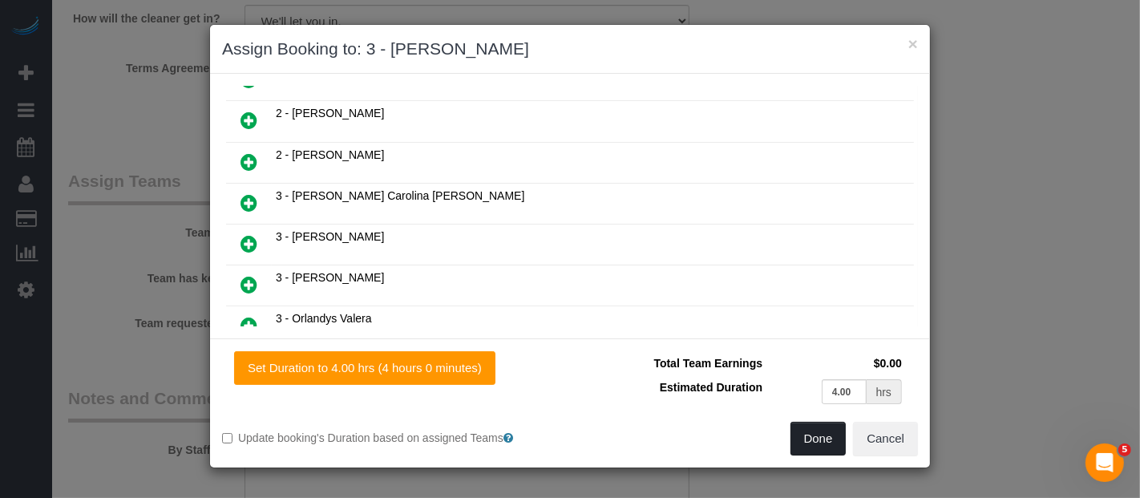
click at [792, 431] on button "Done" at bounding box center [819, 439] width 56 height 34
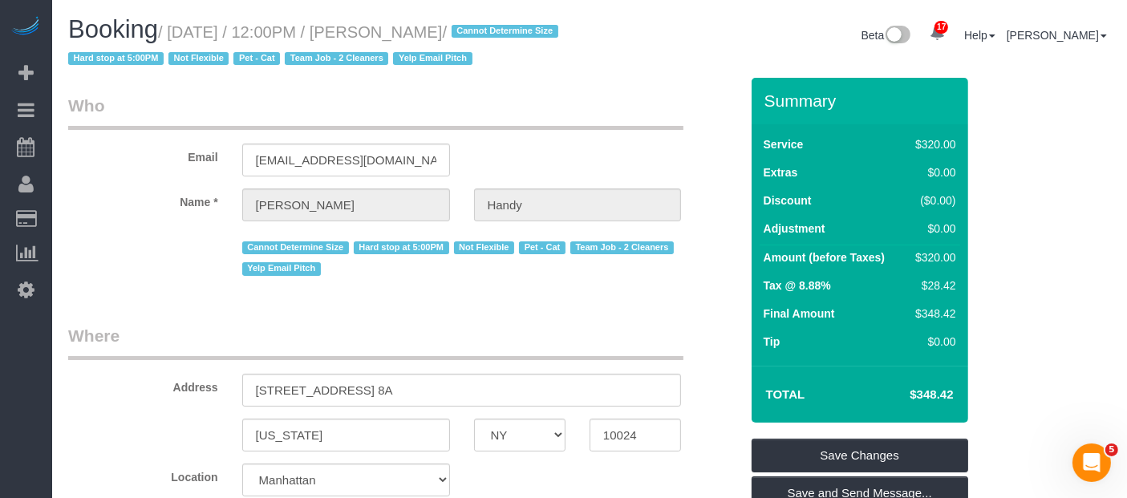
scroll to position [178, 0]
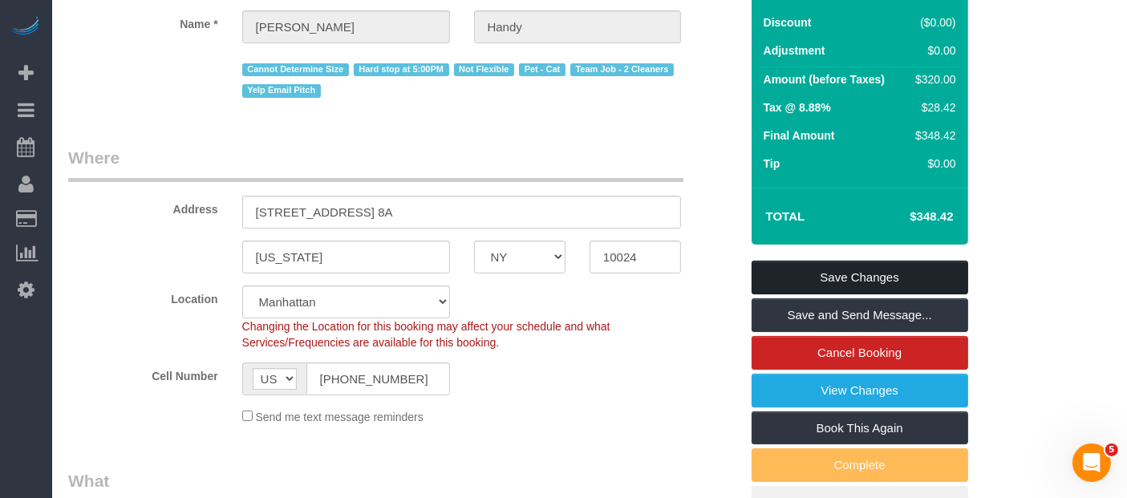
click at [885, 289] on link "Save Changes" at bounding box center [859, 278] width 217 height 34
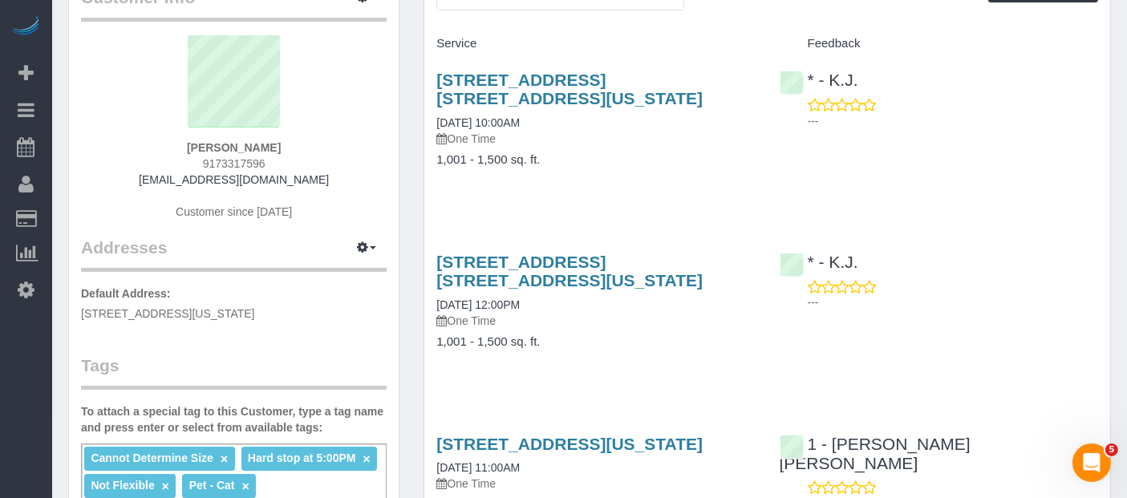
scroll to position [356, 0]
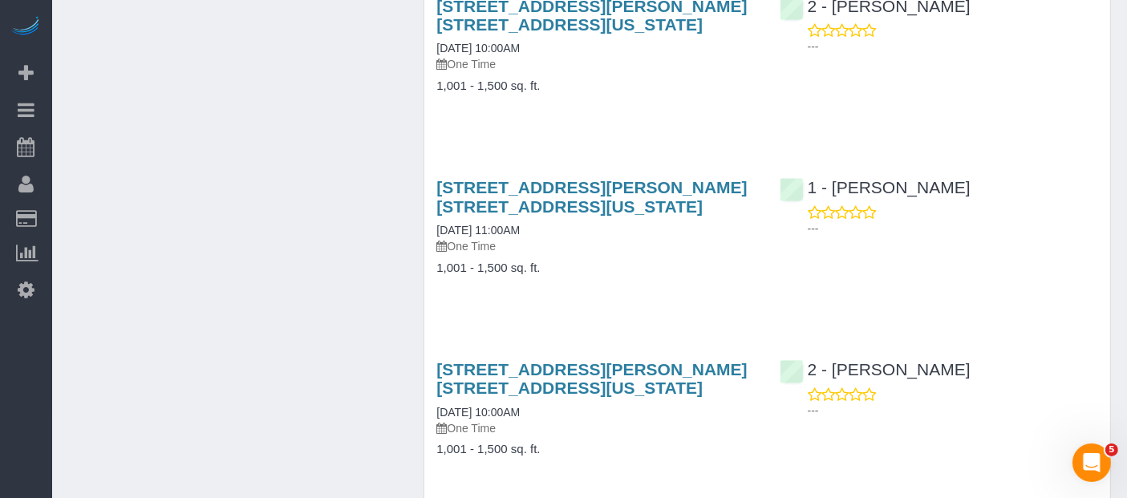
scroll to position [2078, 0]
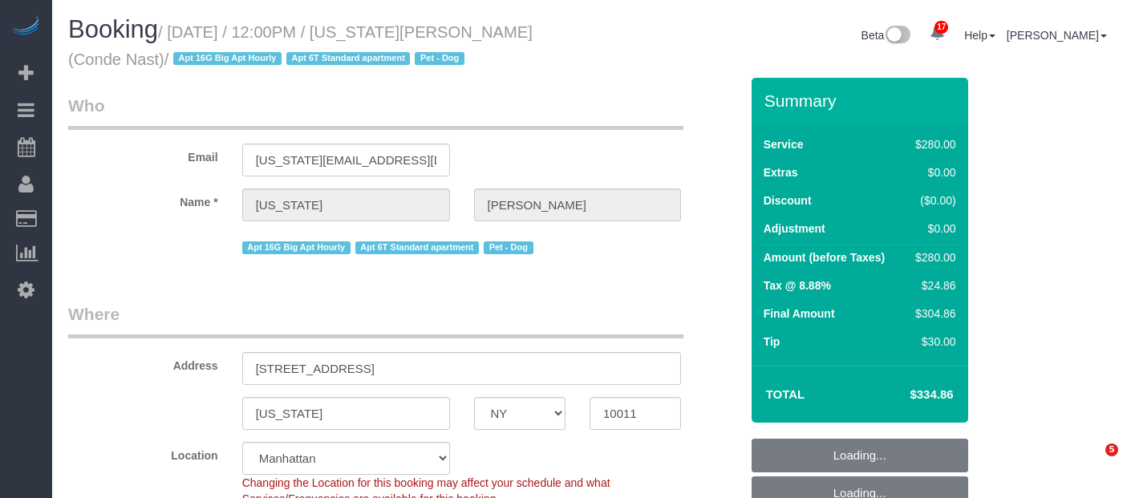
select select "NY"
select select "210"
select select "spot5"
select select "number:60"
select select "number:73"
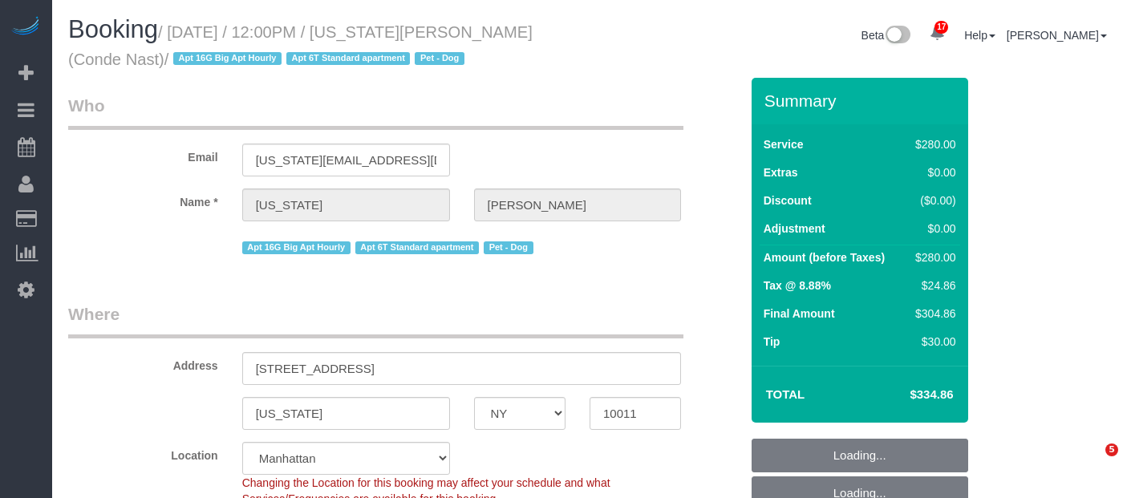
select select "number:13"
select select "number:6"
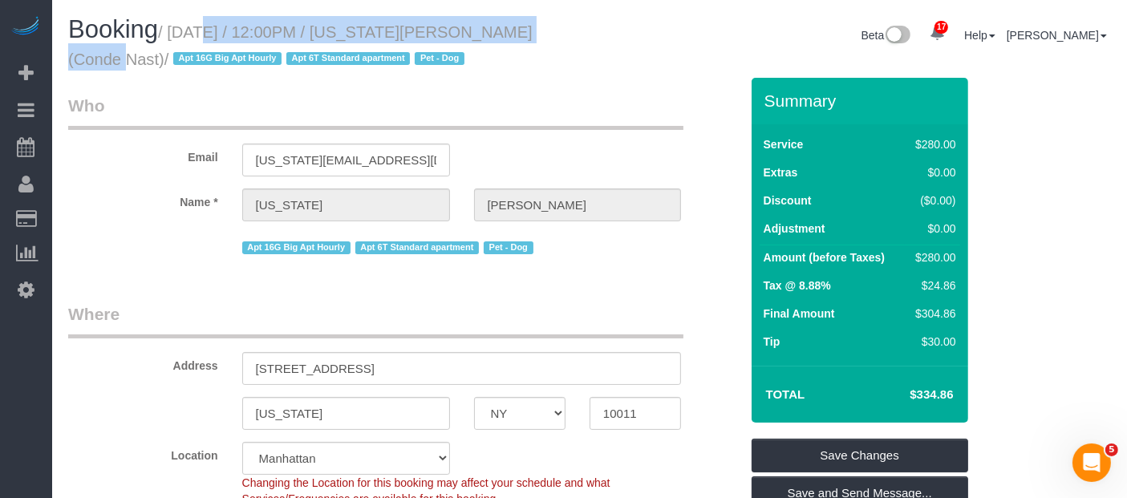
drag, startPoint x: 174, startPoint y: 30, endPoint x: 512, endPoint y: 26, distance: 337.6
click at [514, 26] on small "/ [DATE] / 12:00PM / [US_STATE][PERSON_NAME] (Conde Nast) / Apt 16G Big Apt Hou…" at bounding box center [300, 45] width 464 height 45
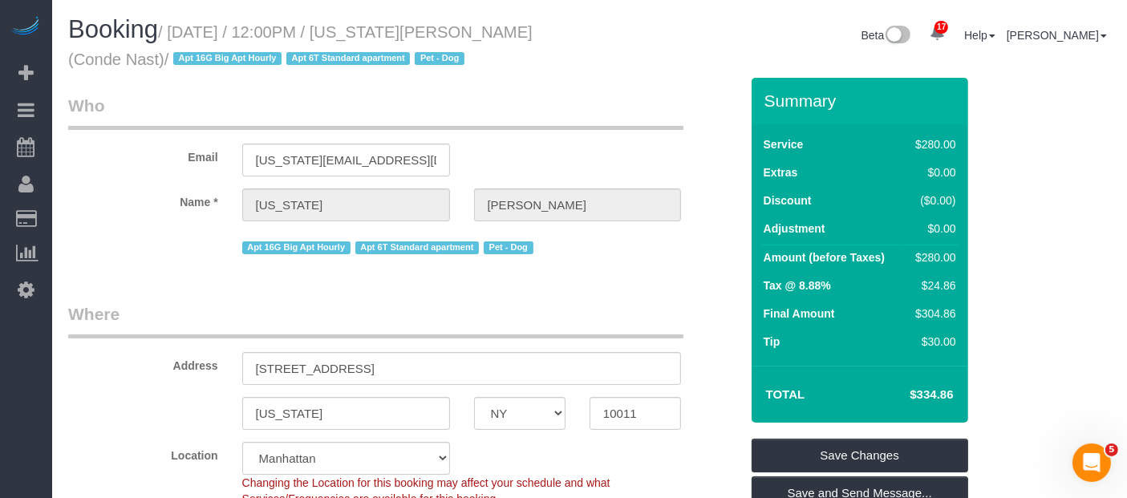
click at [641, 115] on legend "Who" at bounding box center [375, 112] width 615 height 36
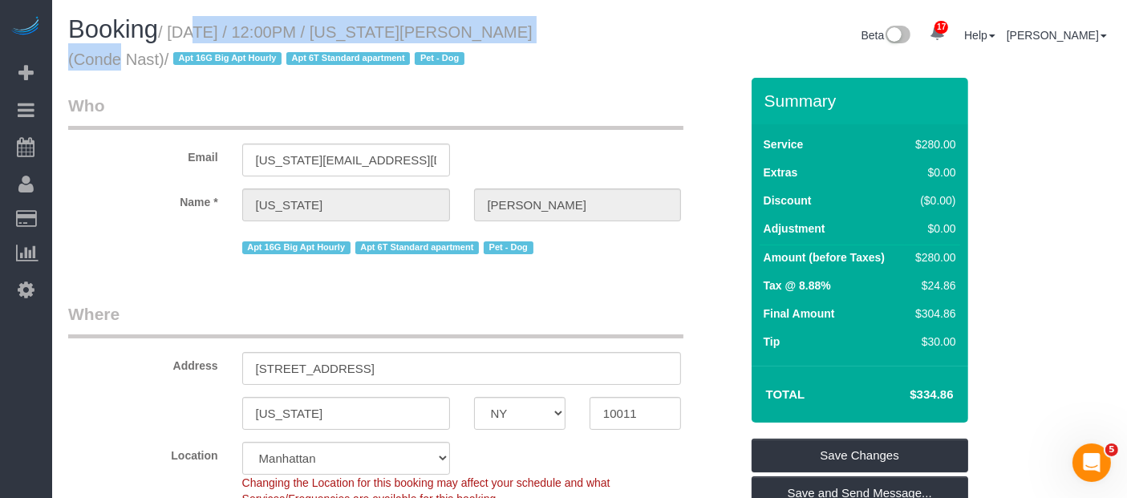
drag, startPoint x: 168, startPoint y: 27, endPoint x: 513, endPoint y: 34, distance: 344.9
click at [513, 34] on small "/ [DATE] / 12:00PM / [US_STATE][PERSON_NAME] (Conde Nast) / Apt 16G Big Apt Hou…" at bounding box center [300, 45] width 464 height 45
copy small "[DATE] / 12:00PM / [US_STATE][PERSON_NAME]"
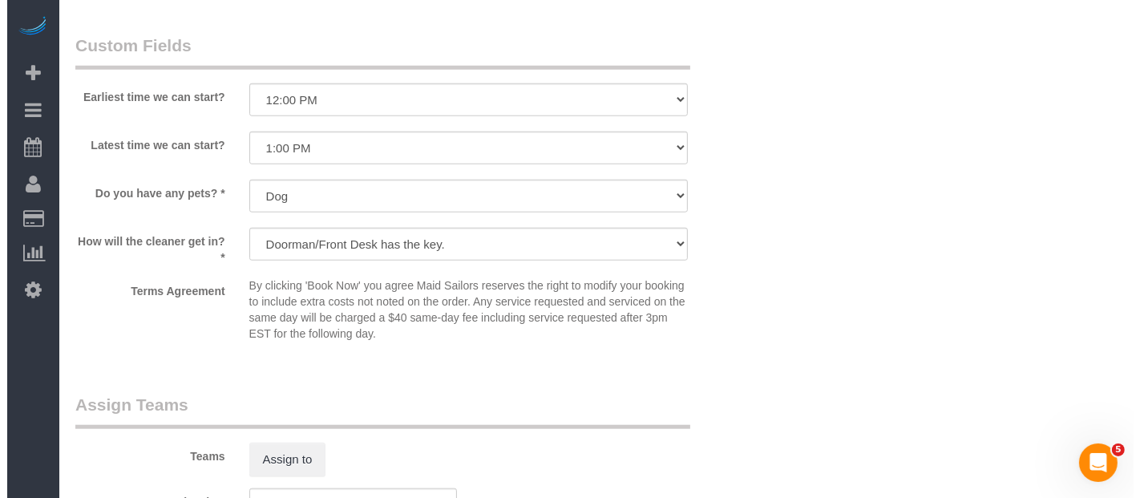
scroll to position [1693, 0]
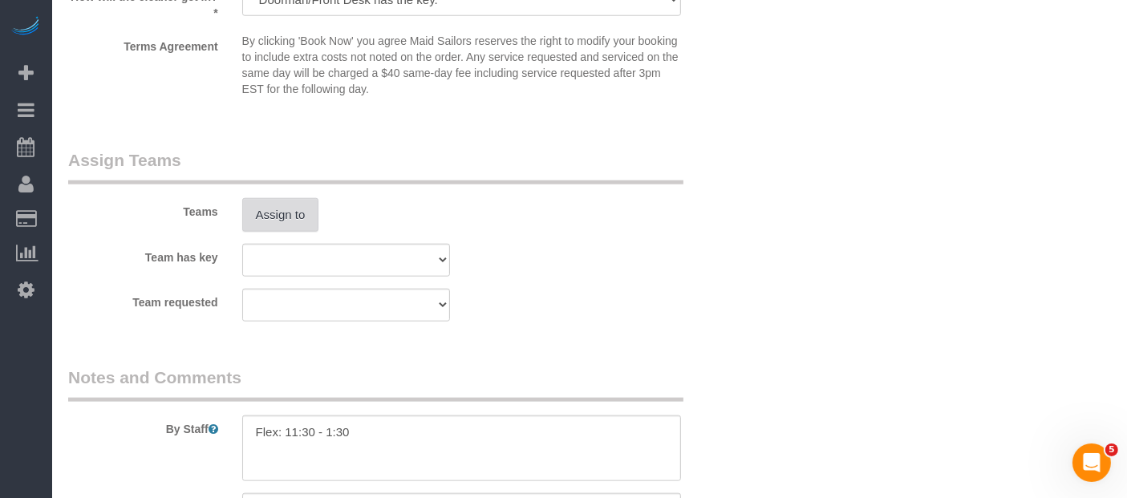
click at [269, 208] on button "Assign to" at bounding box center [280, 215] width 77 height 34
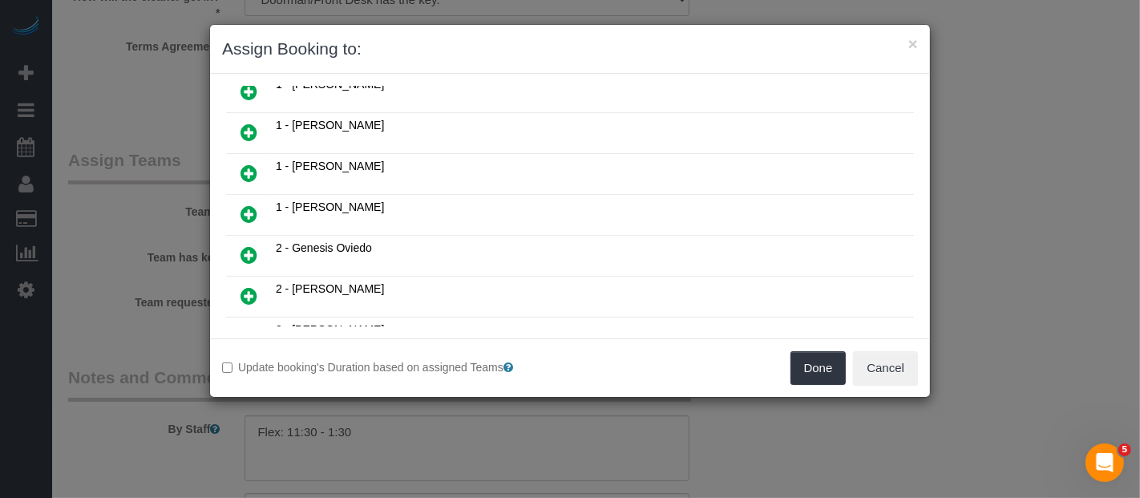
scroll to position [356, 0]
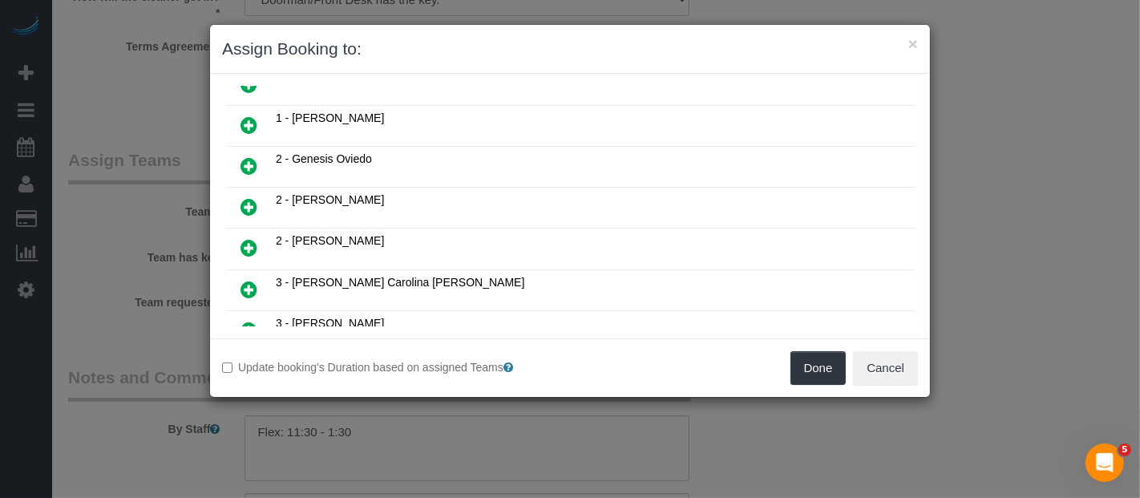
click at [254, 238] on icon at bounding box center [249, 247] width 17 height 19
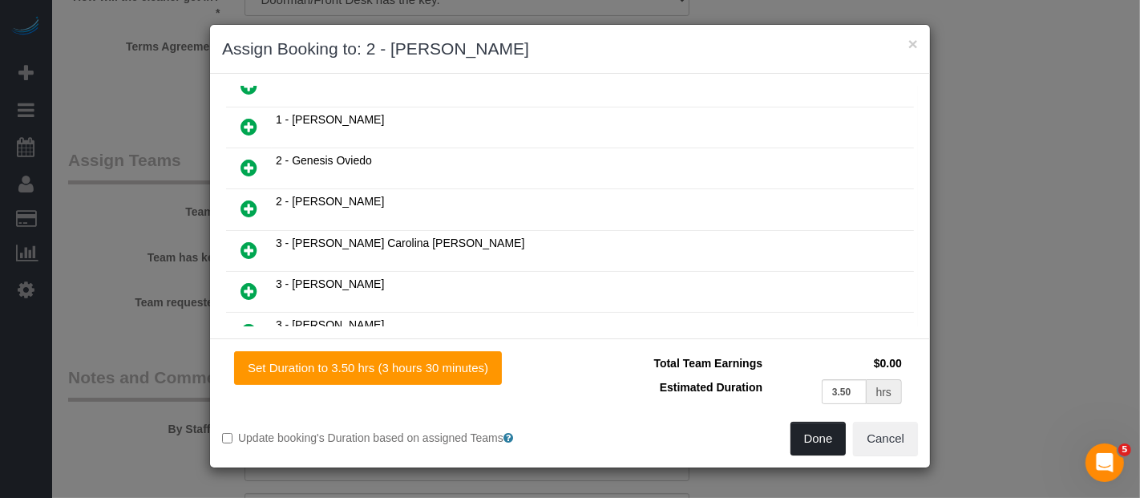
click at [821, 443] on button "Done" at bounding box center [819, 439] width 56 height 34
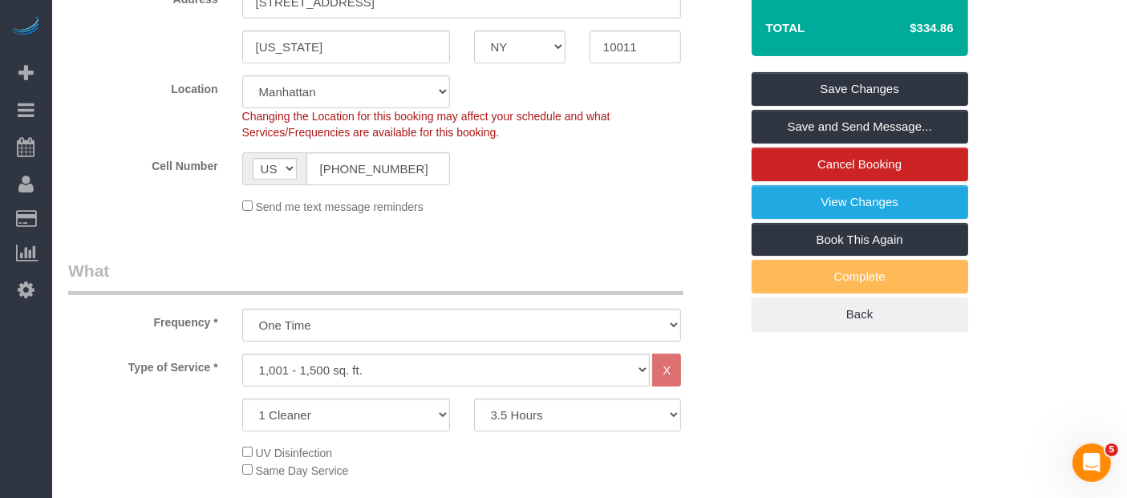
scroll to position [178, 0]
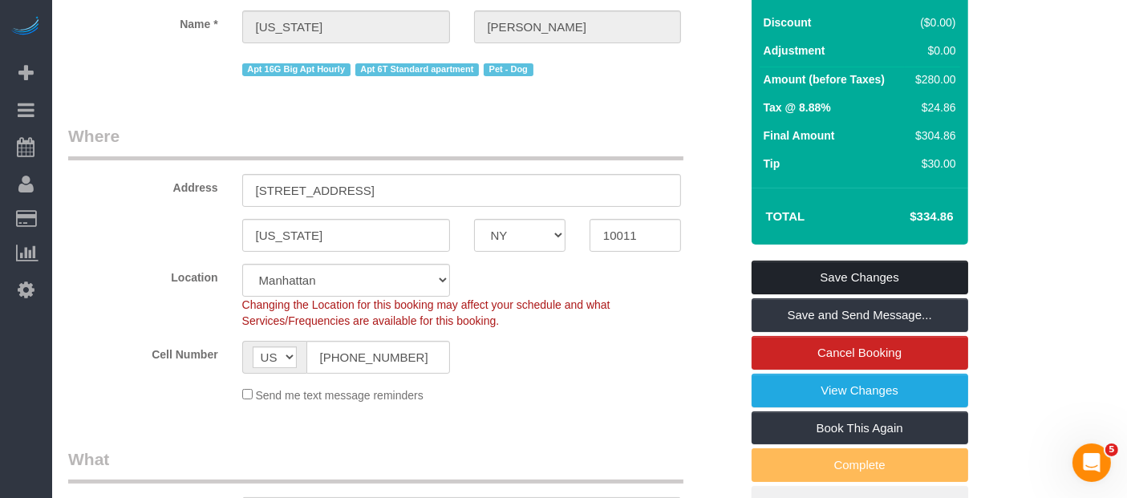
click at [921, 271] on link "Save Changes" at bounding box center [859, 278] width 217 height 34
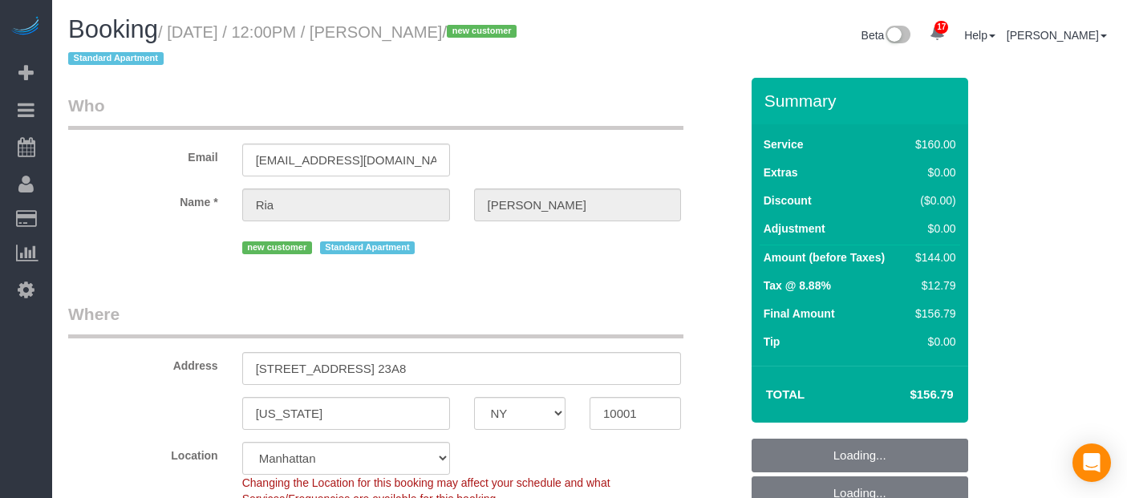
select select "NY"
select select "spot5"
select select "number:89"
select select "number:90"
select select "number:15"
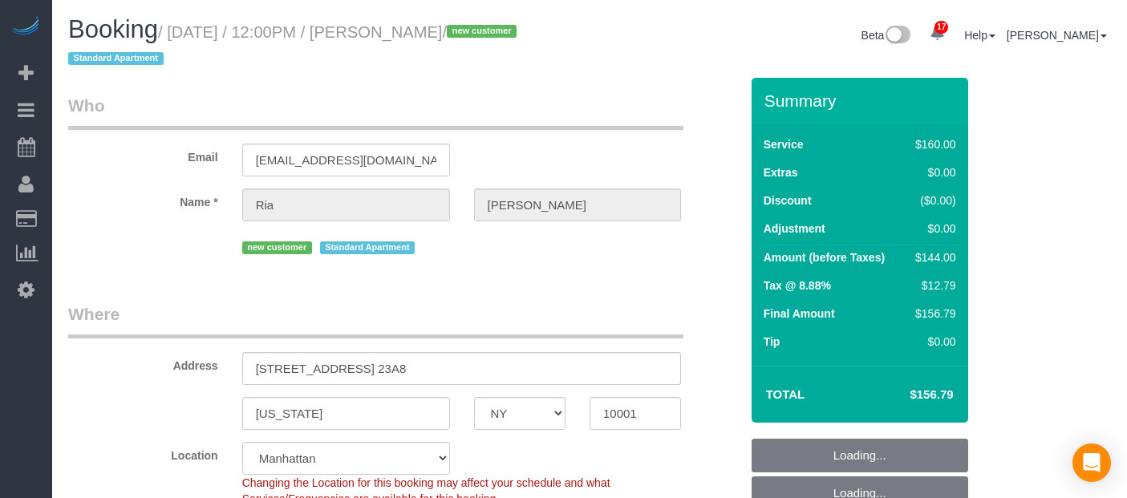
select select "number:5"
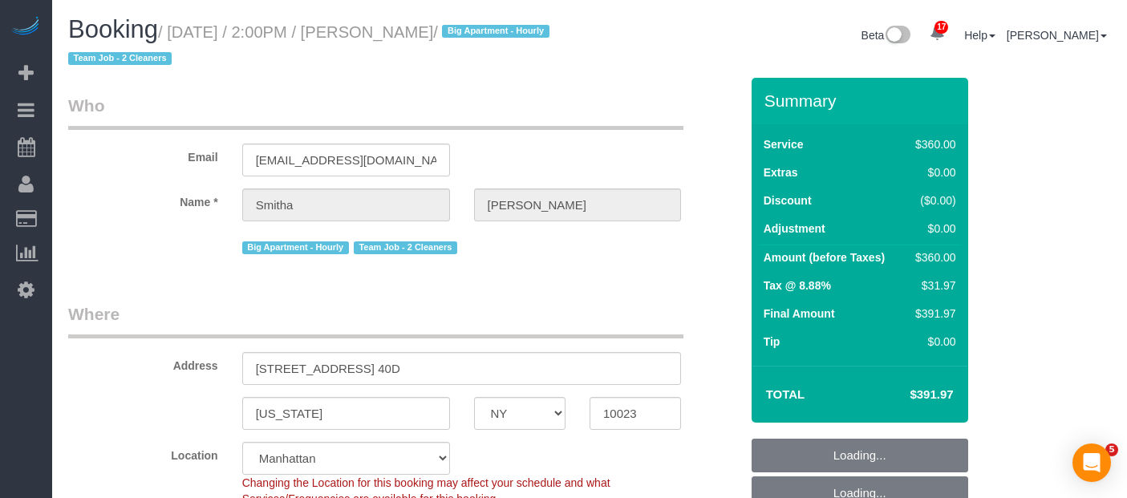
select select "NY"
select select "270"
select select "spot7"
select select "number:62"
select select "number:76"
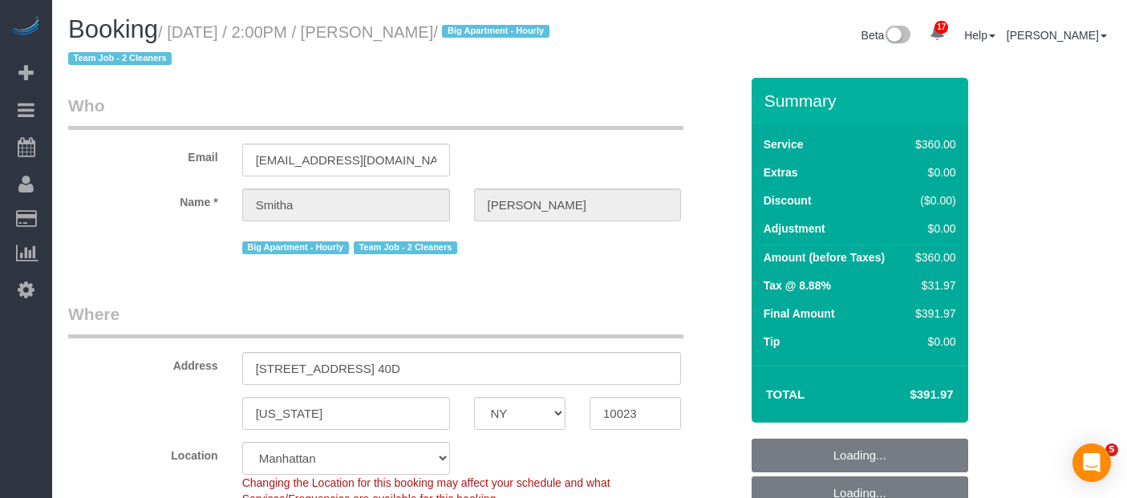
select select "number:15"
select select "number:5"
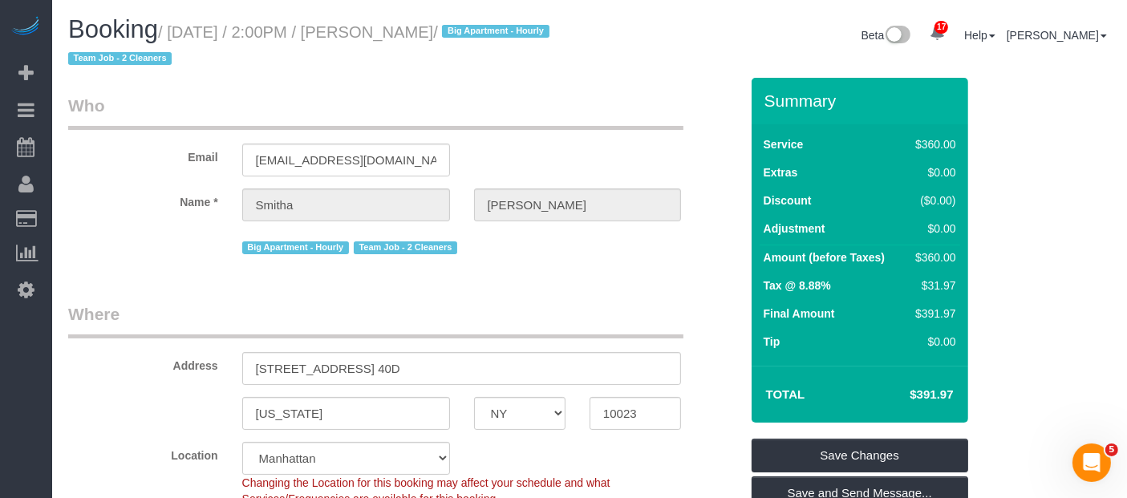
drag, startPoint x: 172, startPoint y: 29, endPoint x: 515, endPoint y: 30, distance: 343.2
click at [515, 30] on small "/ [DATE] / 2:00PM / [PERSON_NAME] / Big Apartment - [DEMOGRAPHIC_DATA] Team Job…" at bounding box center [311, 45] width 486 height 45
copy small "[DATE] / 2:00PM / [PERSON_NAME]"
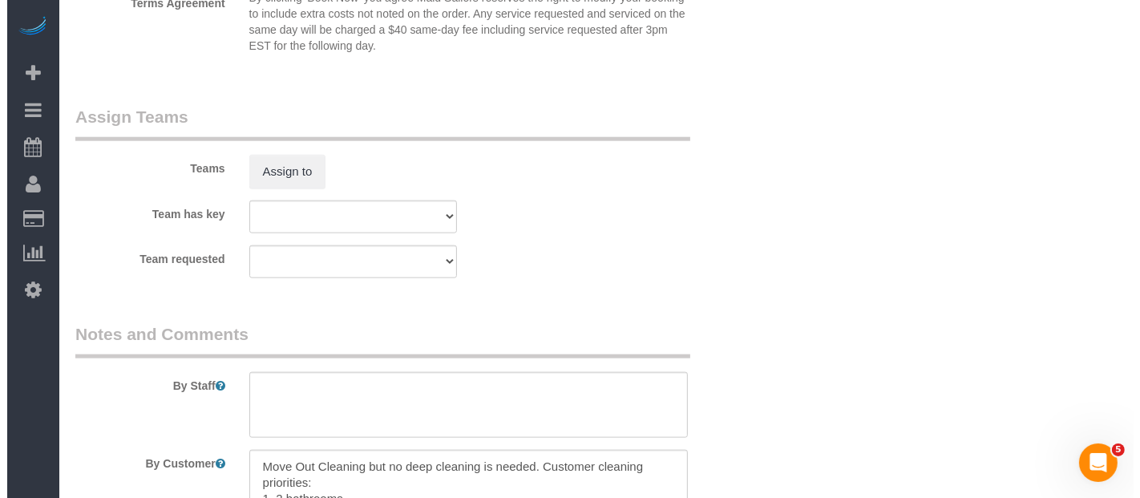
scroll to position [1871, 0]
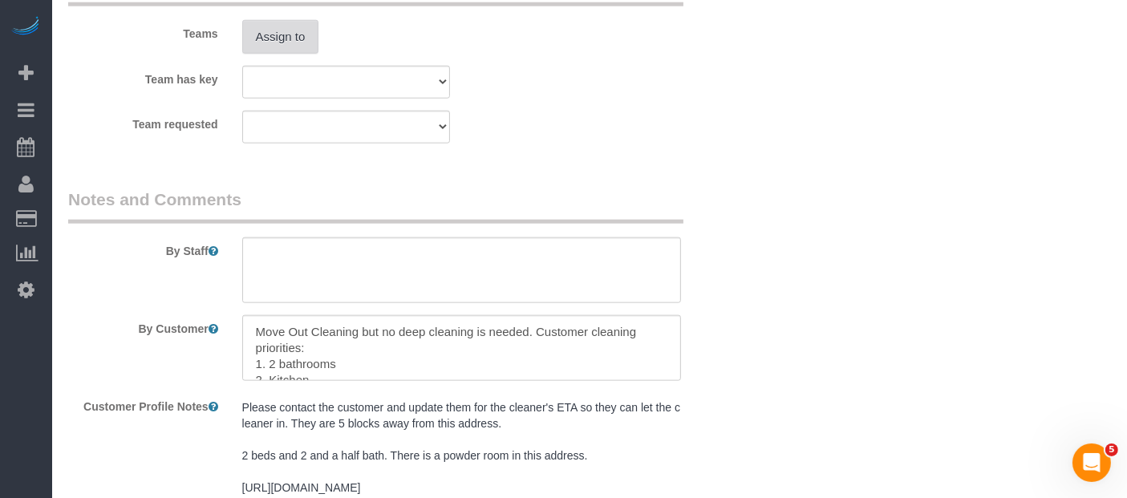
click at [293, 37] on button "Assign to" at bounding box center [280, 37] width 77 height 34
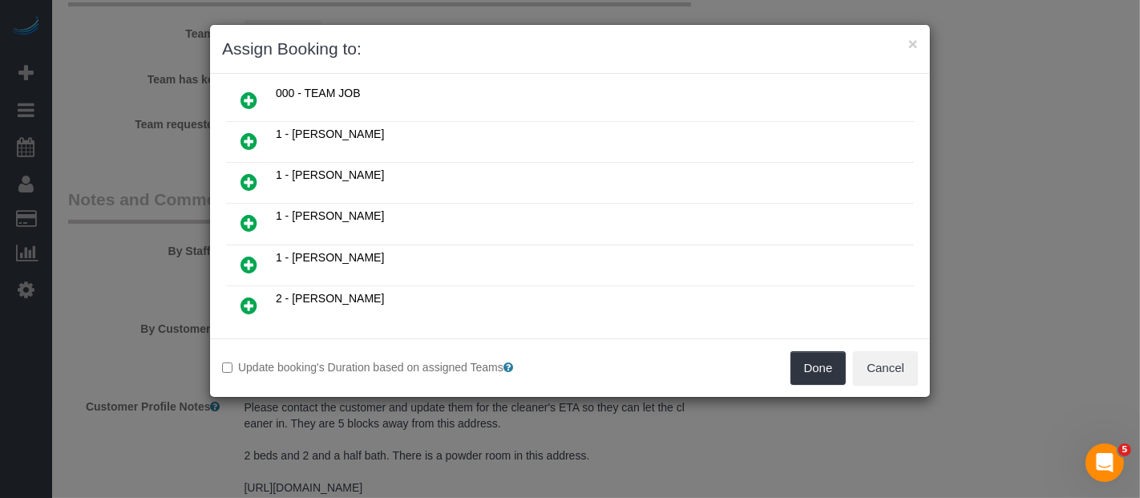
scroll to position [267, 0]
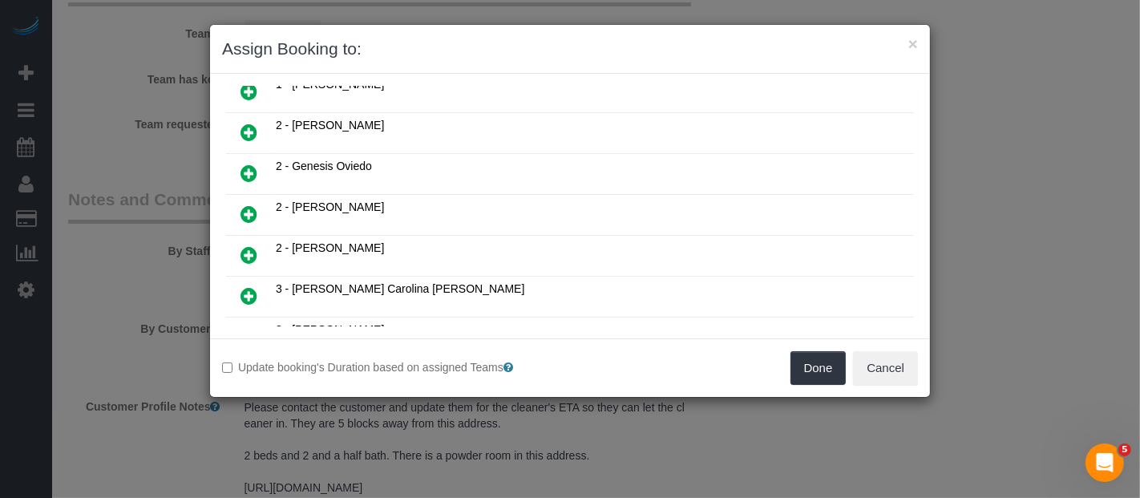
click at [248, 125] on icon at bounding box center [249, 132] width 17 height 19
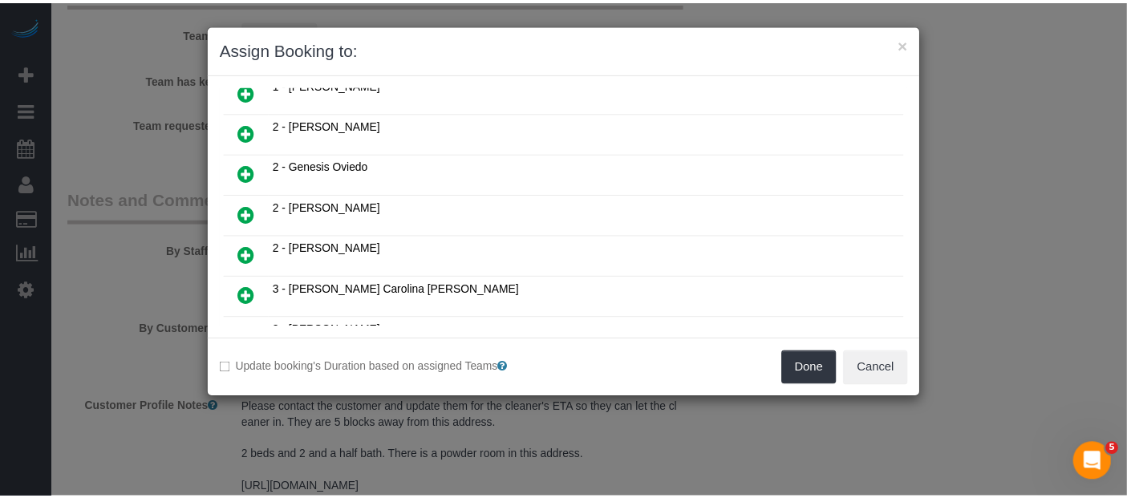
scroll to position [303, 0]
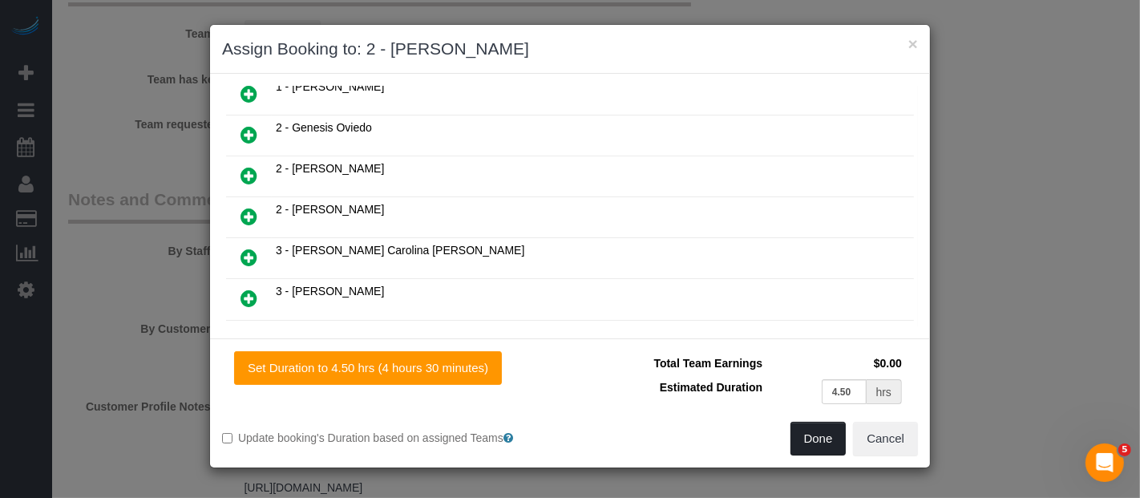
drag, startPoint x: 802, startPoint y: 434, endPoint x: 780, endPoint y: 425, distance: 23.4
click at [802, 434] on button "Done" at bounding box center [819, 439] width 56 height 34
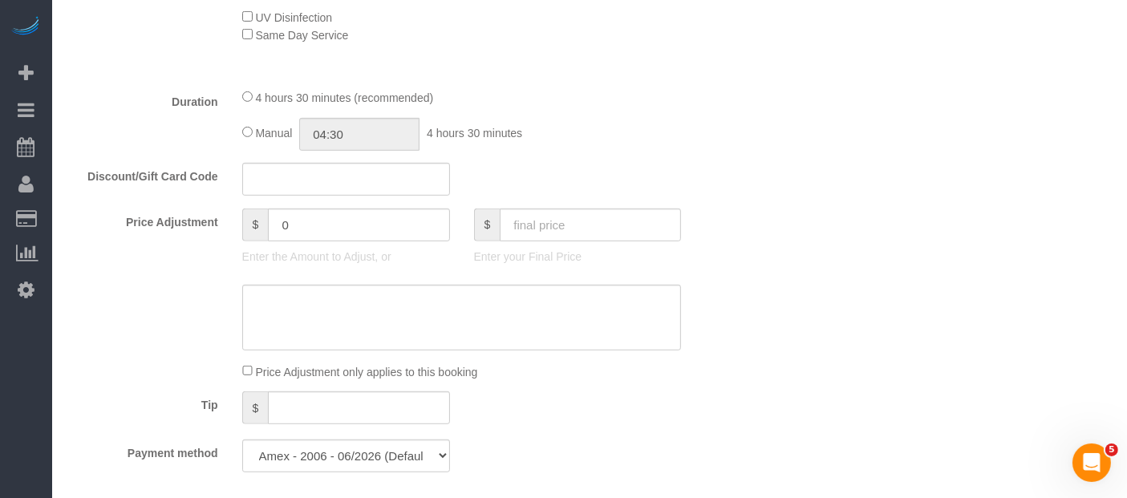
scroll to position [267, 0]
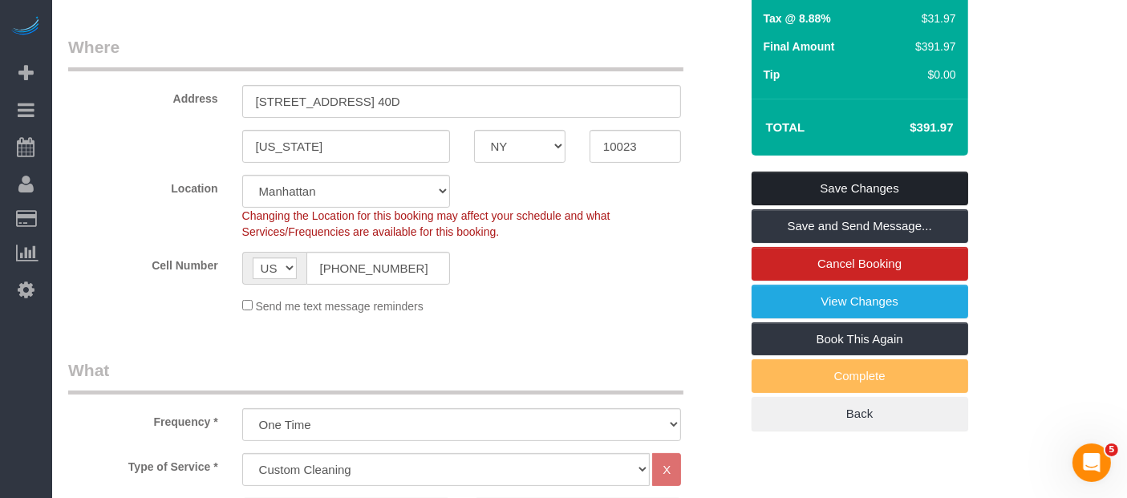
click at [882, 185] on link "Save Changes" at bounding box center [859, 189] width 217 height 34
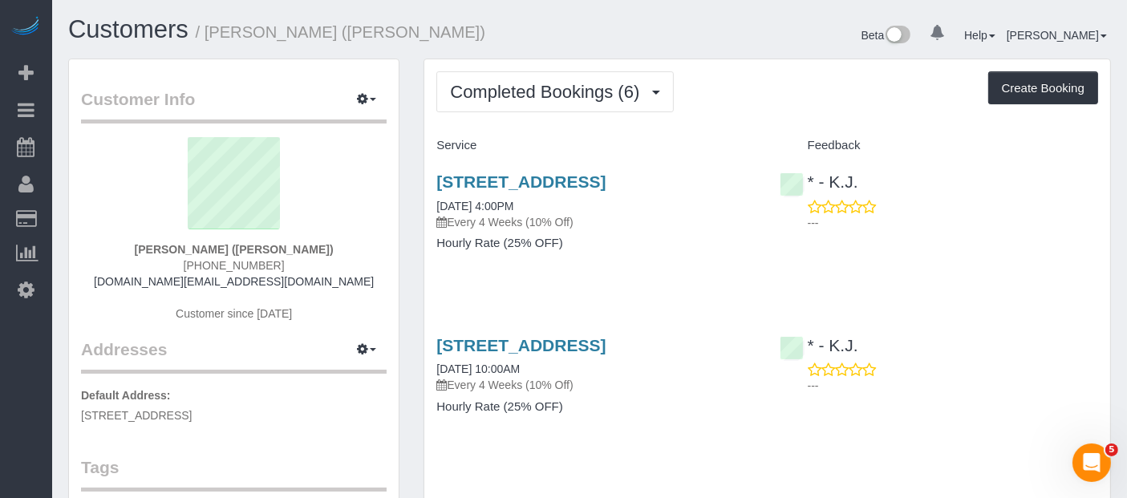
click at [770, 91] on div "Completed Bookings (6) Completed Bookings (6) Upcoming Bookings (7) Cancelled B…" at bounding box center [767, 91] width 662 height 41
click at [755, 92] on div "Completed Bookings (6) Completed Bookings (6) Upcoming Bookings (7) Cancelled B…" at bounding box center [767, 91] width 662 height 41
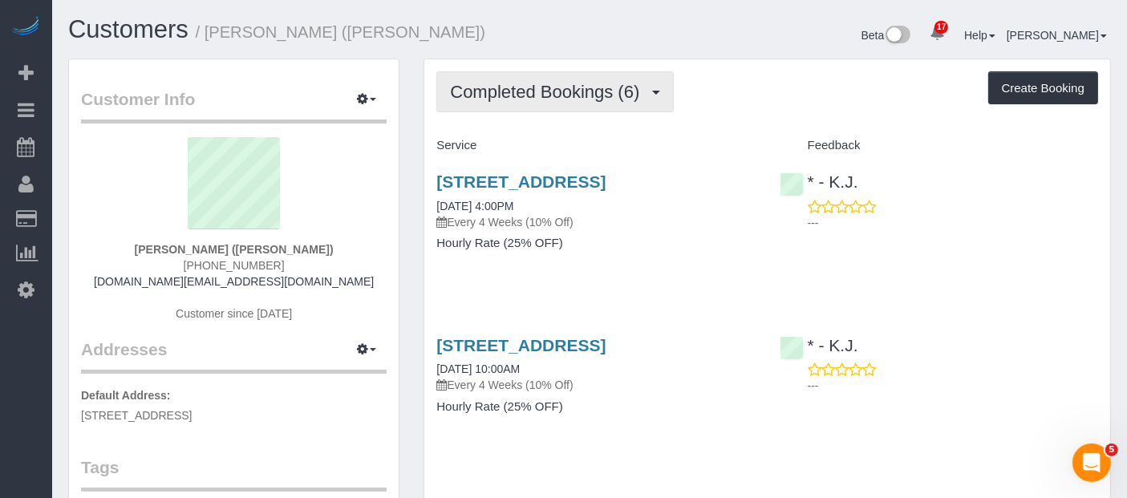
click at [531, 91] on span "Completed Bookings (6)" at bounding box center [548, 92] width 197 height 20
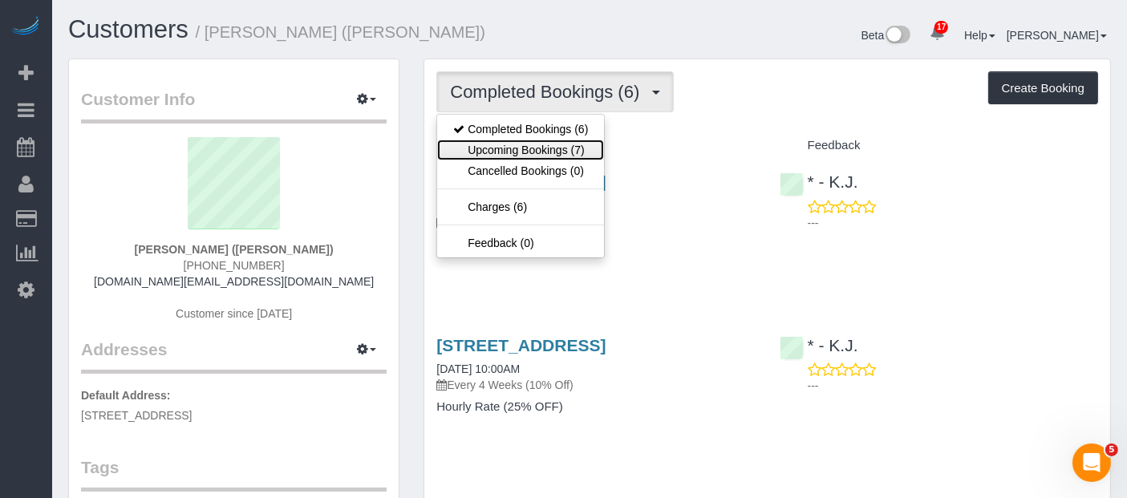
click at [545, 146] on link "Upcoming Bookings (7)" at bounding box center [520, 150] width 167 height 21
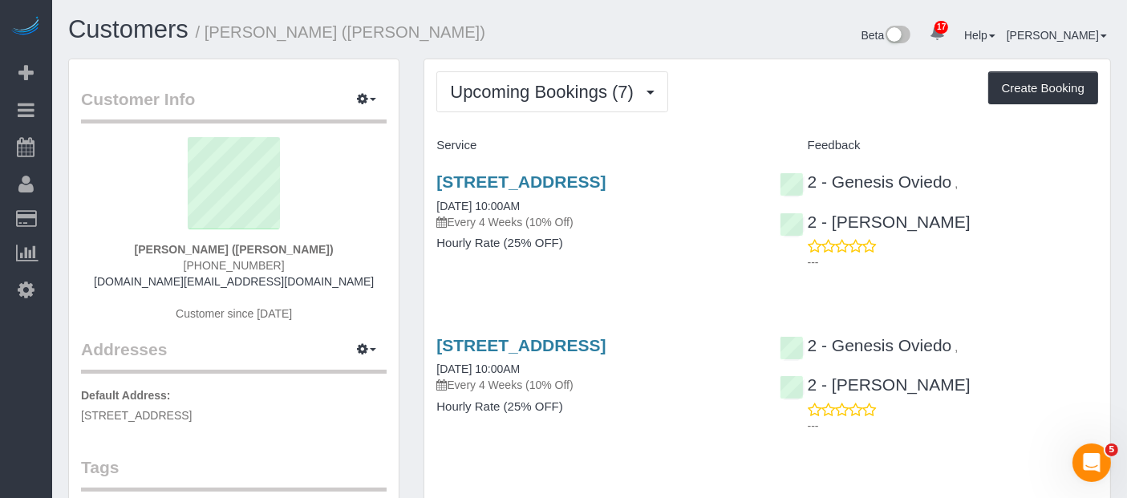
click at [787, 100] on div "Upcoming Bookings (7) Completed Bookings (6) Upcoming Bookings (7) Cancelled Bo…" at bounding box center [767, 91] width 662 height 41
click at [625, 276] on div "[STREET_ADDRESS] [DATE] 10:00AM Every 4 Weeks (10% Off) Hourly Rate (25% OFF)" at bounding box center [595, 220] width 342 height 123
click at [781, 82] on div "Upcoming Bookings (7) Completed Bookings (6) Upcoming Bookings (7) Cancelled Bo…" at bounding box center [767, 91] width 662 height 41
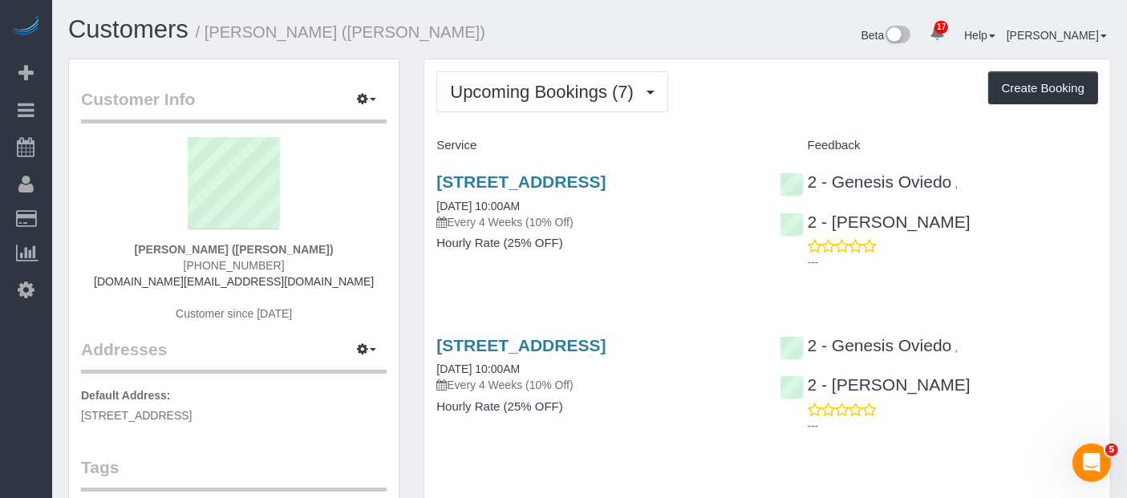
click at [723, 107] on div "Upcoming Bookings (7) Completed Bookings (6) Upcoming Bookings (7) Cancelled Bo…" at bounding box center [767, 91] width 662 height 41
click at [767, 95] on div "Upcoming Bookings (7) Completed Bookings (6) Upcoming Bookings (7) Cancelled Bo…" at bounding box center [767, 91] width 662 height 41
click at [731, 103] on div "Upcoming Bookings (7) Completed Bookings (6) Upcoming Bookings (7) Cancelled Bo…" at bounding box center [767, 91] width 662 height 41
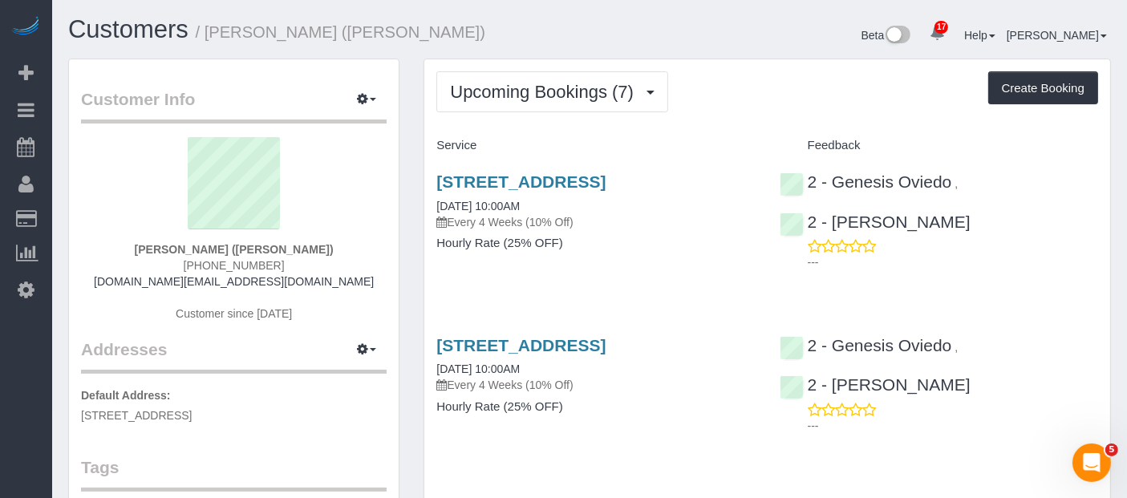
drag, startPoint x: 710, startPoint y: 127, endPoint x: 654, endPoint y: 148, distance: 60.2
click at [654, 148] on h4 "Service" at bounding box center [595, 146] width 318 height 14
drag, startPoint x: 729, startPoint y: 179, endPoint x: 735, endPoint y: 76, distance: 102.8
click at [735, 76] on div "Upcoming Bookings (7) Completed Bookings (6) Upcoming Bookings (7) Cancelled Bo…" at bounding box center [767, 91] width 662 height 41
click at [781, 110] on div "Upcoming Bookings (7) Completed Bookings (6) Upcoming Bookings (7) Cancelled Bo…" at bounding box center [767, 91] width 662 height 41
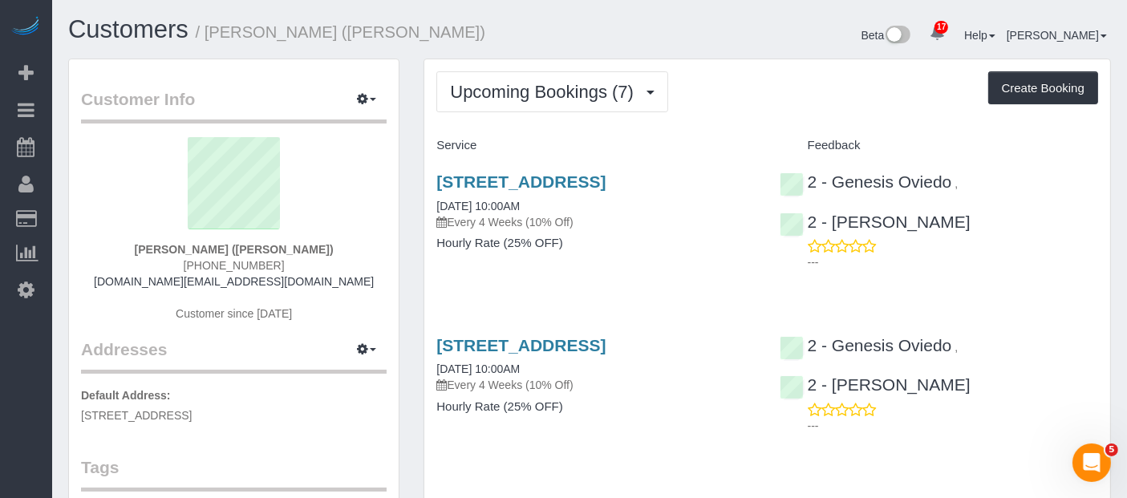
click at [736, 97] on div "Upcoming Bookings (7) Completed Bookings (6) Upcoming Bookings (7) Cancelled Bo…" at bounding box center [767, 91] width 662 height 41
drag, startPoint x: 788, startPoint y: 87, endPoint x: 771, endPoint y: 132, distance: 48.2
click at [789, 86] on div "Upcoming Bookings (7) Completed Bookings (6) Upcoming Bookings (7) Cancelled Bo…" at bounding box center [767, 91] width 662 height 41
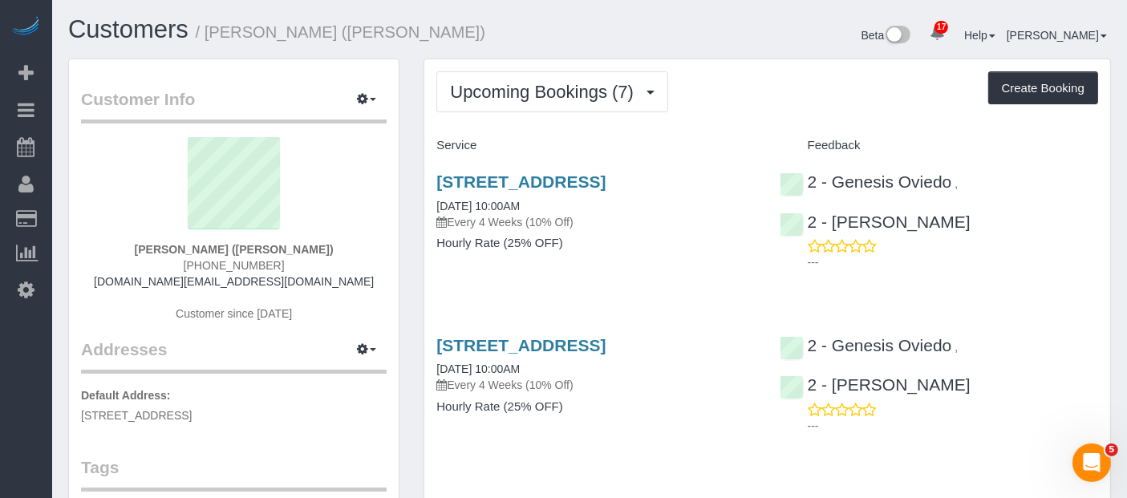
click at [669, 281] on div "350 74th Street, 1st Floor, Brooklyn, NY 11209 09/14/2025 10:00AM Every 4 Weeks…" at bounding box center [595, 220] width 342 height 123
click at [670, 281] on div "350 74th Street, 1st Floor, Brooklyn, NY 11209 09/14/2025 10:00AM Every 4 Weeks…" at bounding box center [595, 220] width 342 height 123
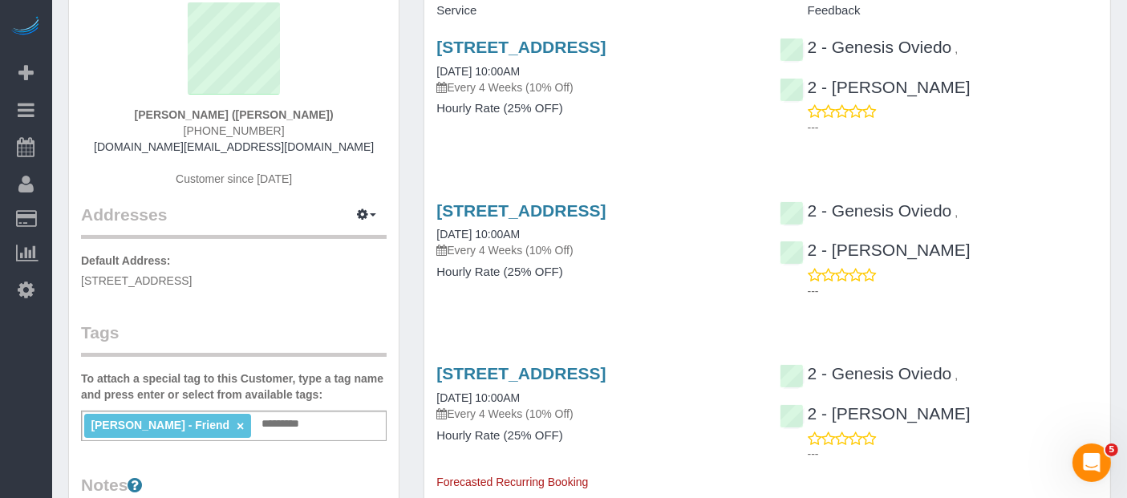
scroll to position [267, 0]
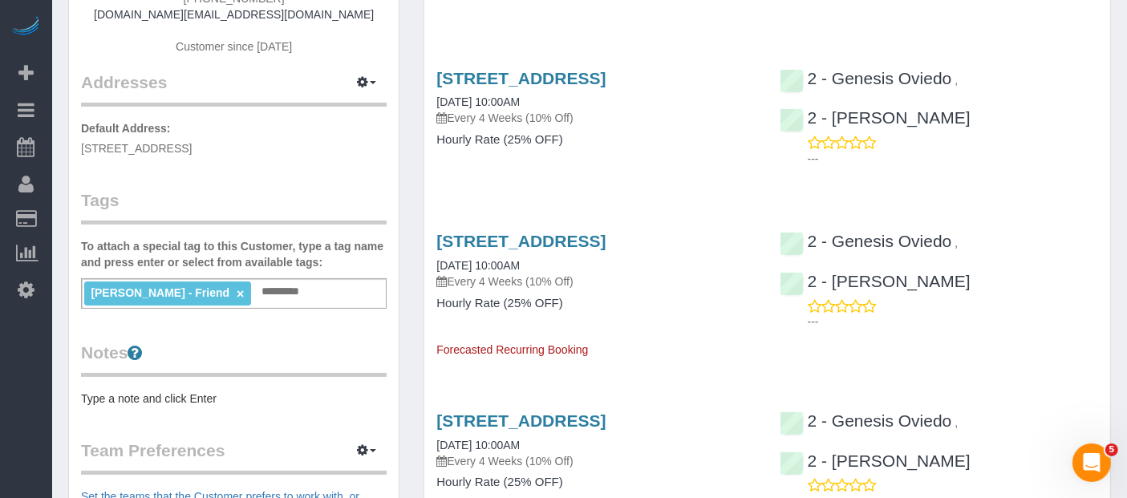
click at [719, 59] on div "Service Feedback 350 74th Street, 1st Floor, Brooklyn, NY 11209 09/14/2025 10:0…" at bounding box center [767, 470] width 662 height 1210
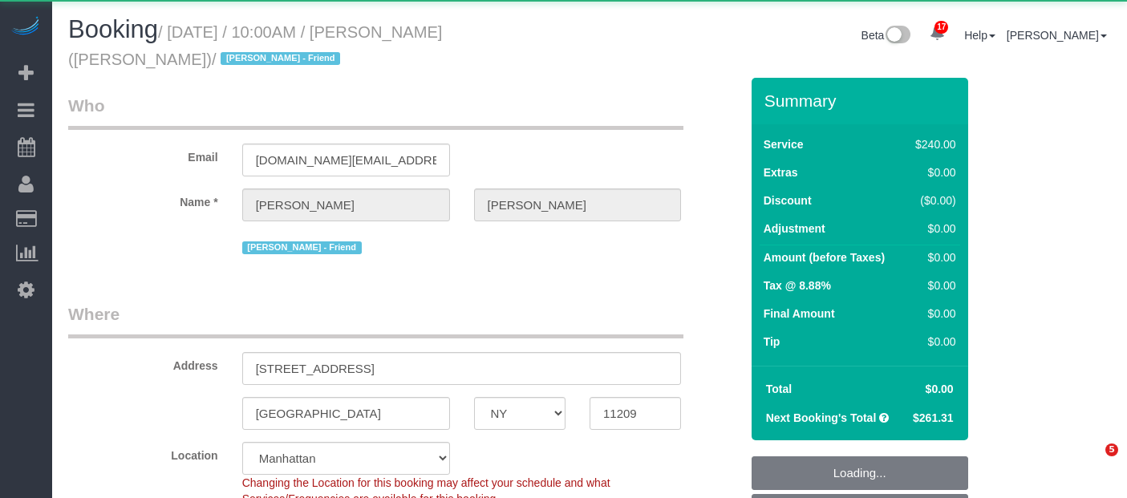
select select "NY"
select select "string:stripe-pm_1QUXjS4VGloSiKo7gLo9flBQ"
select select "2"
select select "120"
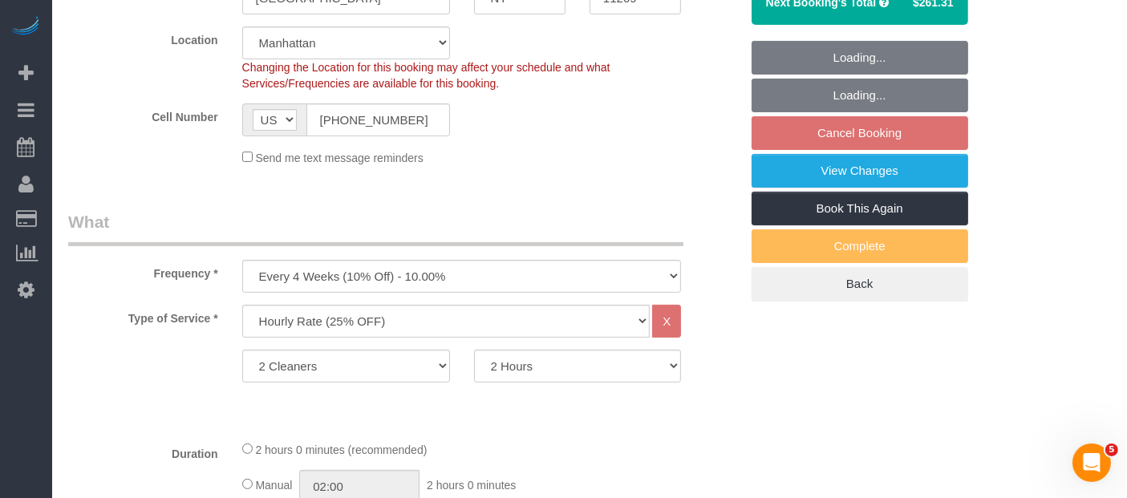
select select "number:89"
select select "number:90"
select select "number:13"
select select "number:7"
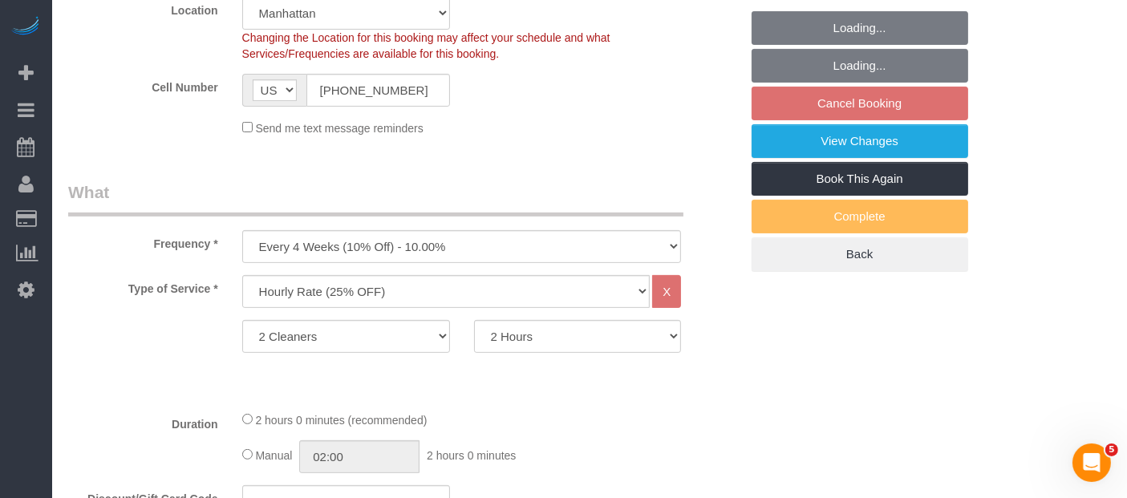
select select "object:1086"
select select "spot3"
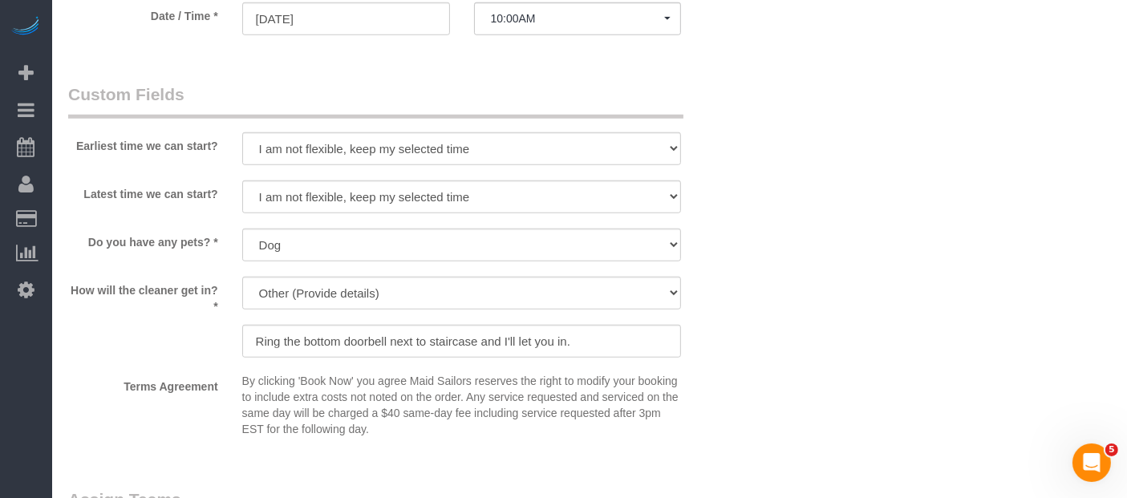
scroll to position [1693, 0]
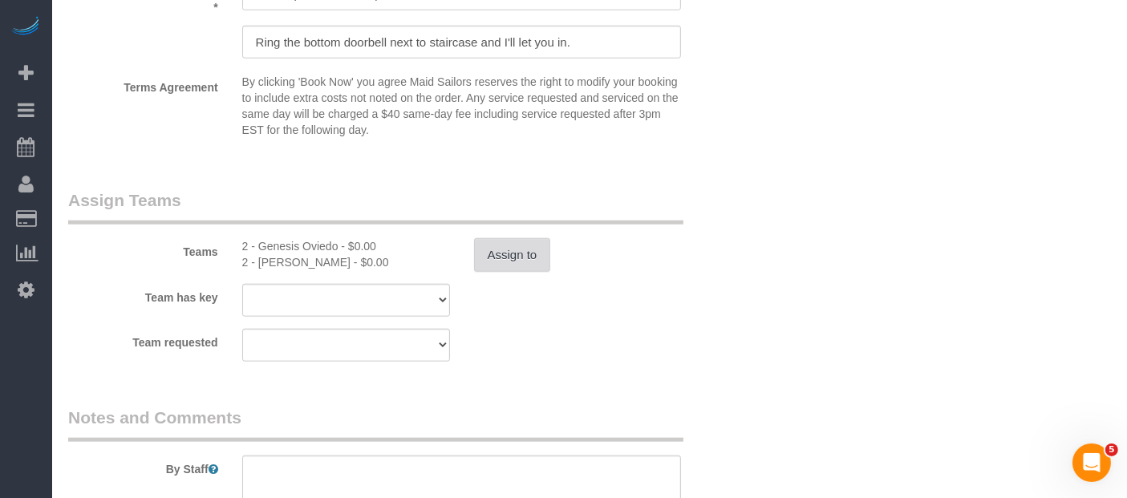
click at [502, 268] on button "Assign to" at bounding box center [512, 255] width 77 height 34
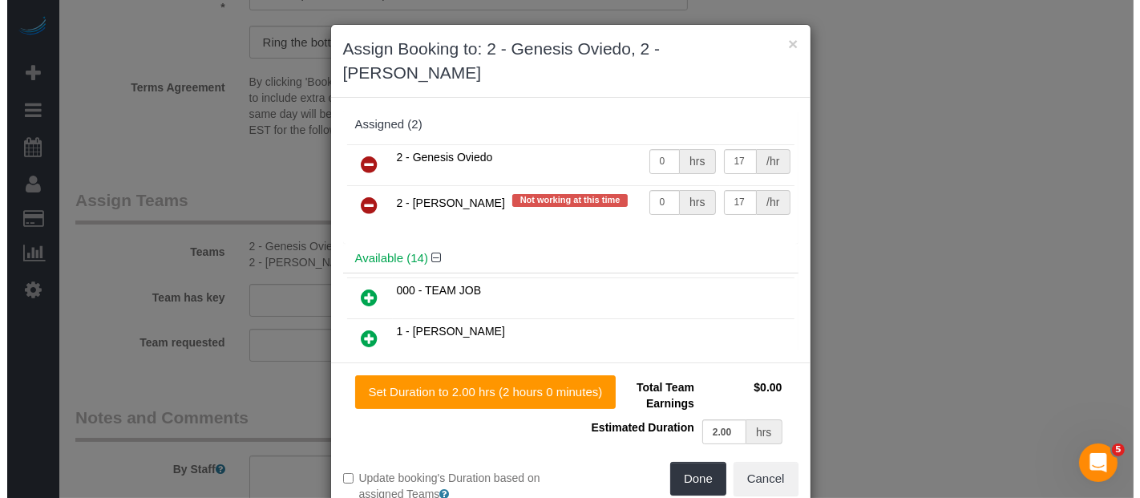
scroll to position [1677, 0]
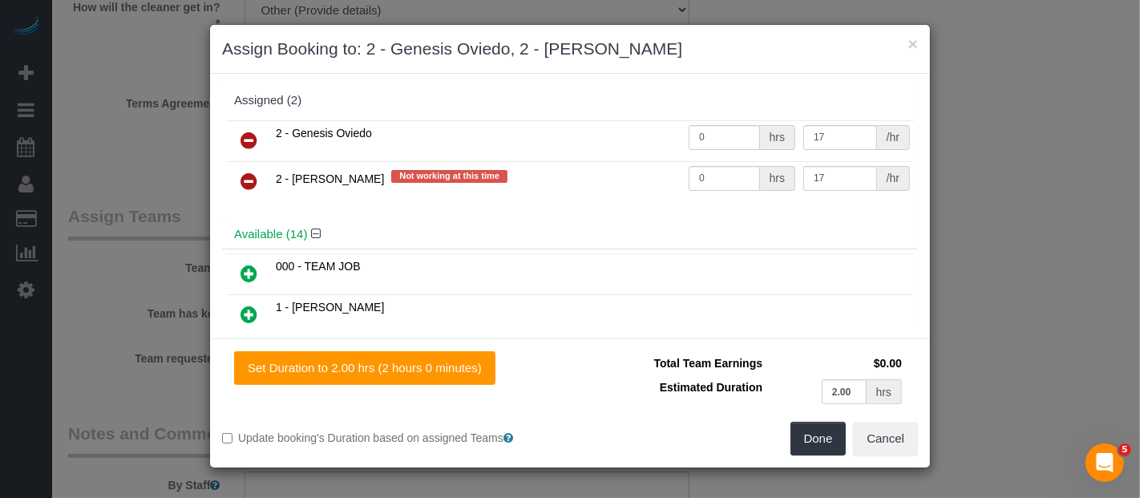
click at [249, 184] on icon at bounding box center [249, 181] width 17 height 19
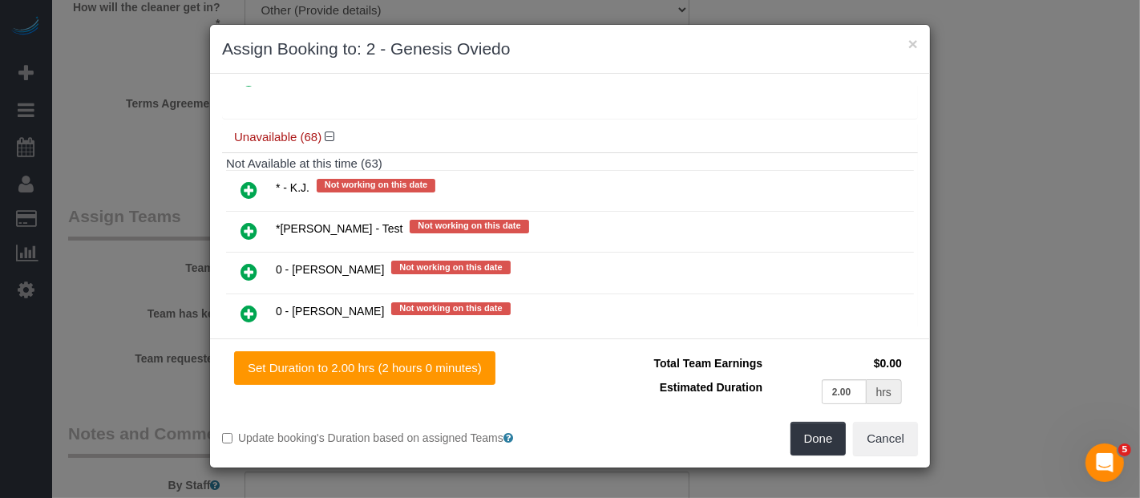
scroll to position [712, 0]
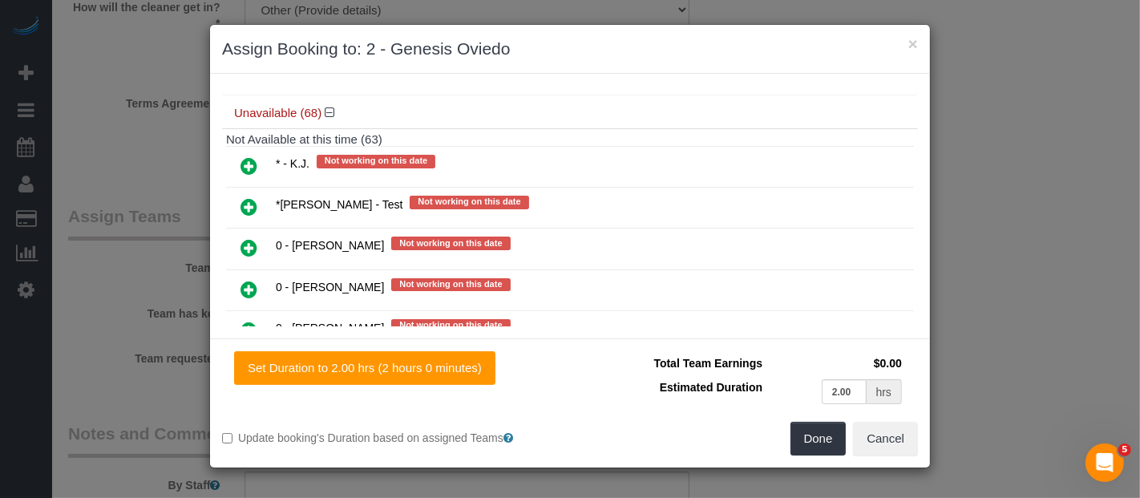
click at [248, 156] on icon at bounding box center [249, 165] width 17 height 19
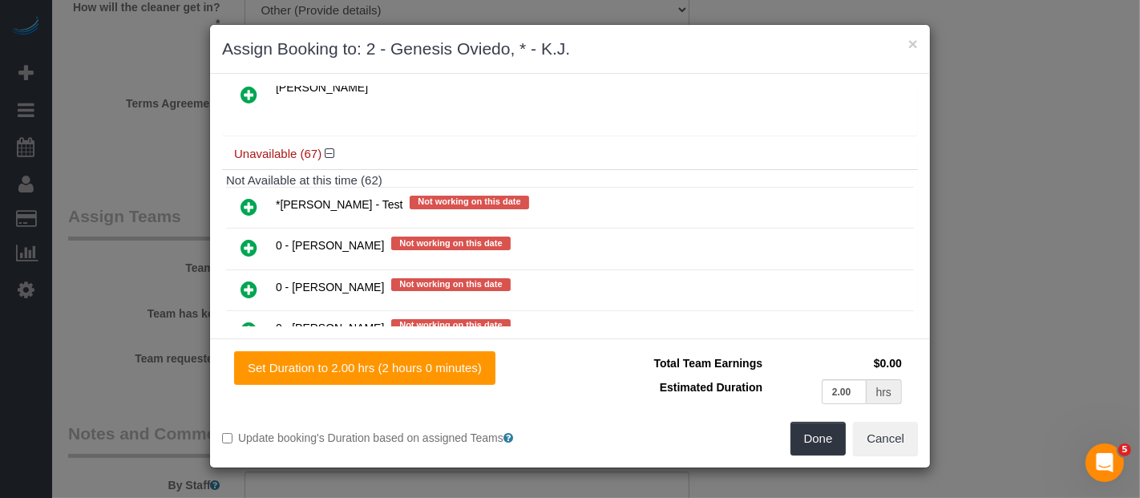
scroll to position [751, 0]
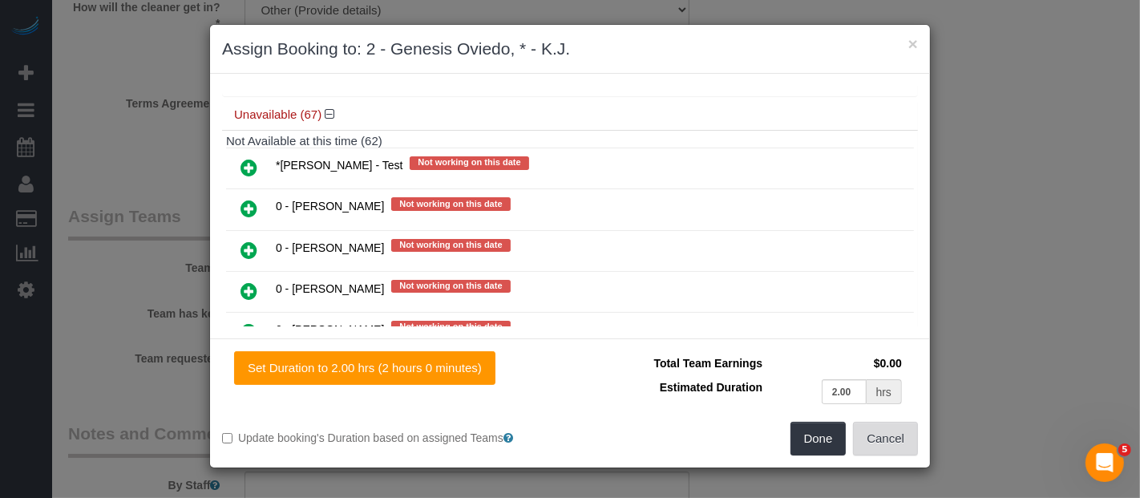
drag, startPoint x: 892, startPoint y: 438, endPoint x: 856, endPoint y: 399, distance: 53.3
click at [892, 436] on button "Cancel" at bounding box center [885, 439] width 65 height 34
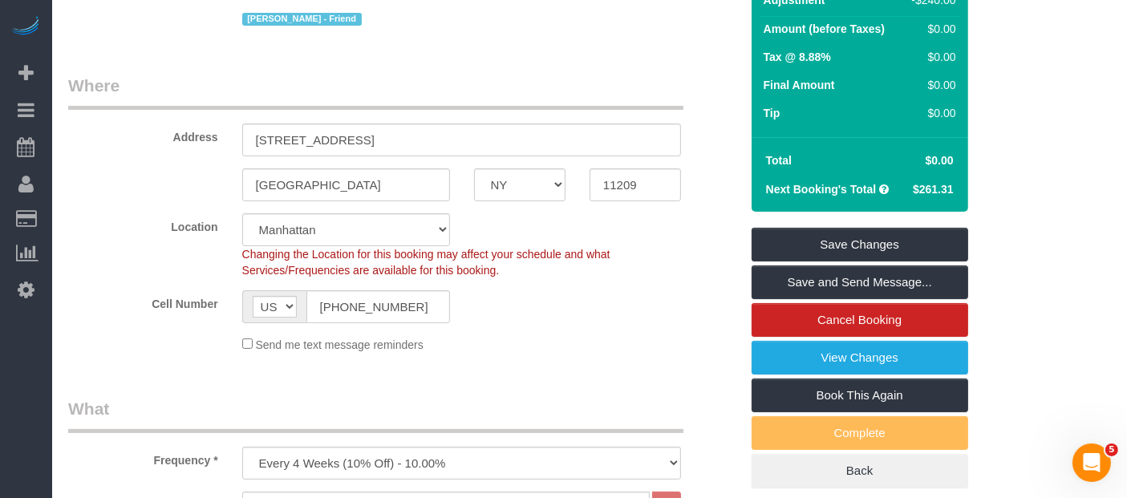
scroll to position [267, 0]
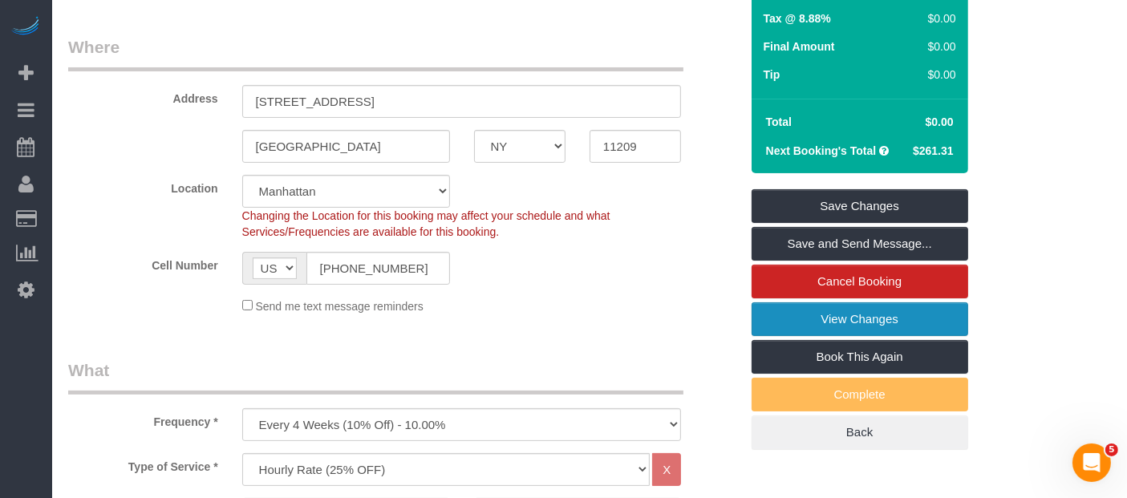
click at [844, 326] on link "View Changes" at bounding box center [859, 319] width 217 height 34
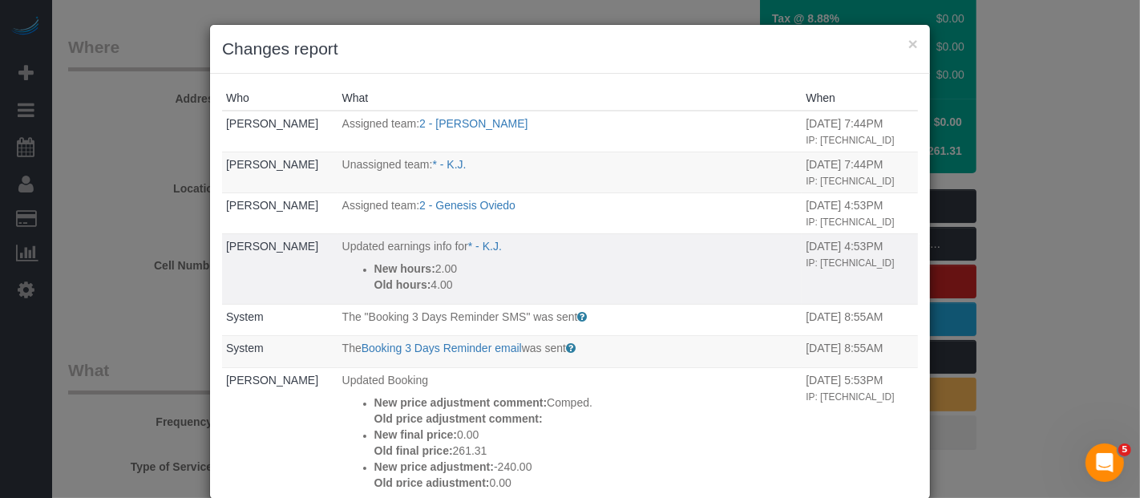
drag, startPoint x: 426, startPoint y: 271, endPoint x: 621, endPoint y: 273, distance: 195.7
click at [451, 270] on p "New hours: 2.00" at bounding box center [586, 269] width 424 height 16
click at [621, 273] on p "New hours: 2.00" at bounding box center [586, 269] width 424 height 16
click at [912, 46] on div "× Changes report" at bounding box center [570, 49] width 720 height 49
click at [909, 47] on button "×" at bounding box center [914, 43] width 10 height 17
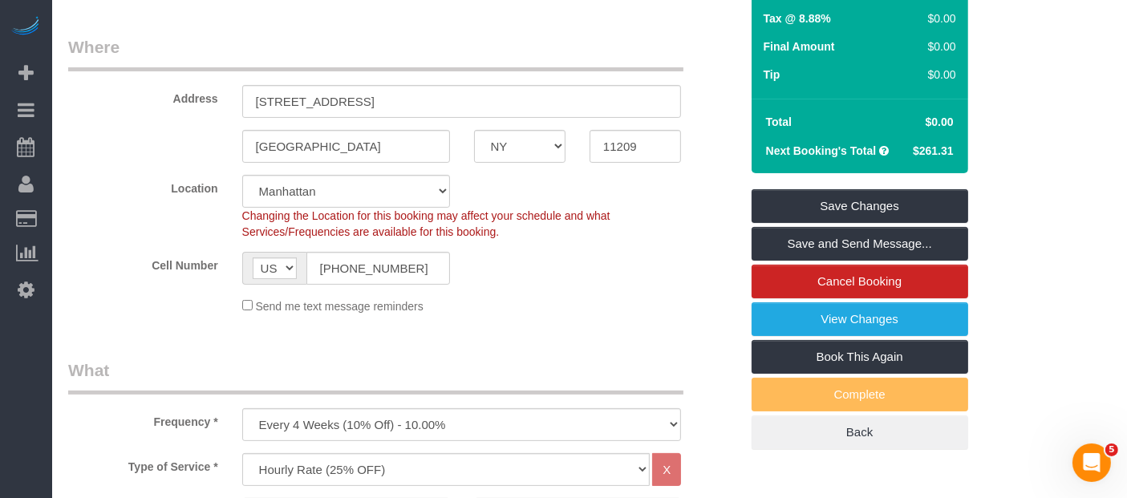
click at [599, 294] on sui-booking-location "Location Manhattan Austin Boston Bronx Brooklyn Charlotte Denver New Jersey Por…" at bounding box center [403, 245] width 671 height 140
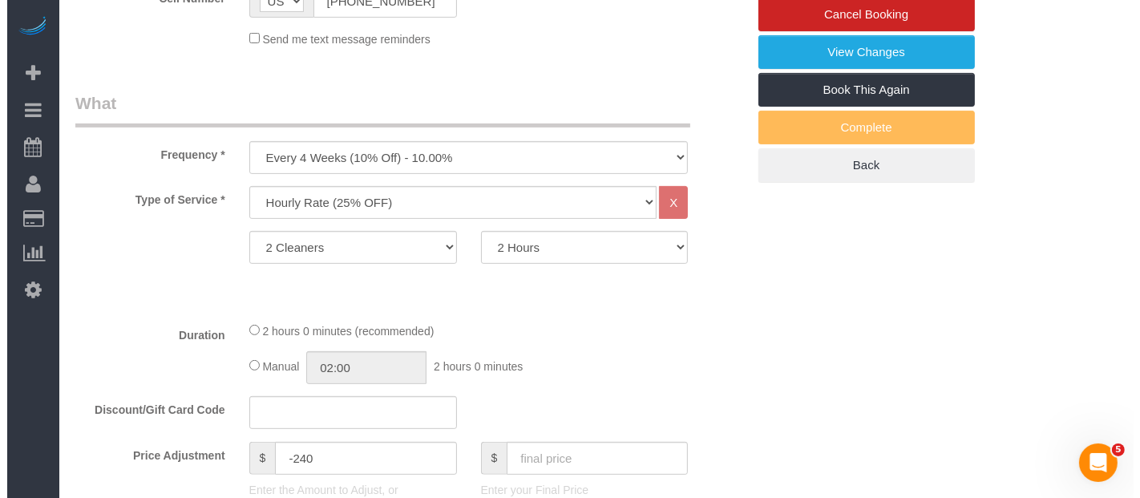
scroll to position [356, 0]
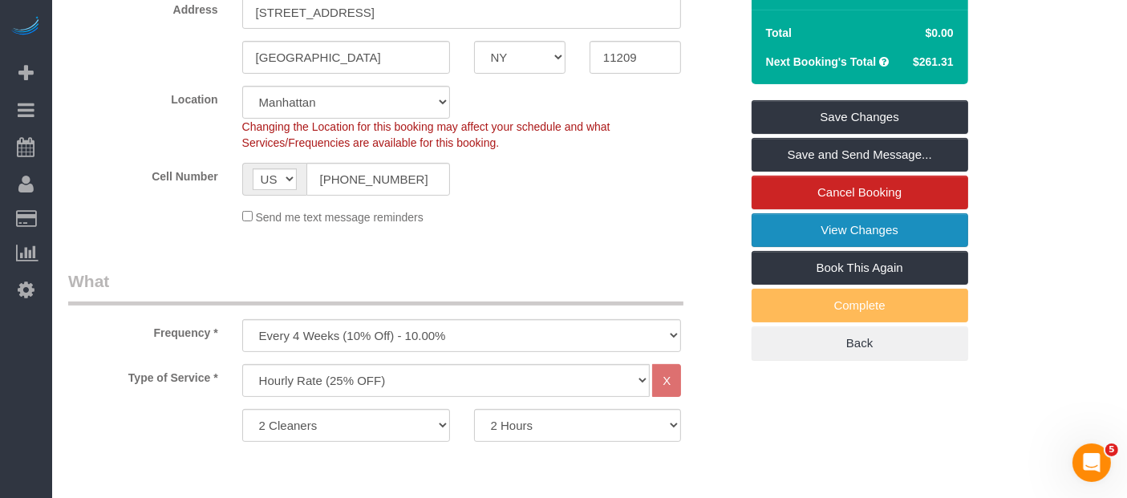
click at [883, 225] on link "View Changes" at bounding box center [859, 230] width 217 height 34
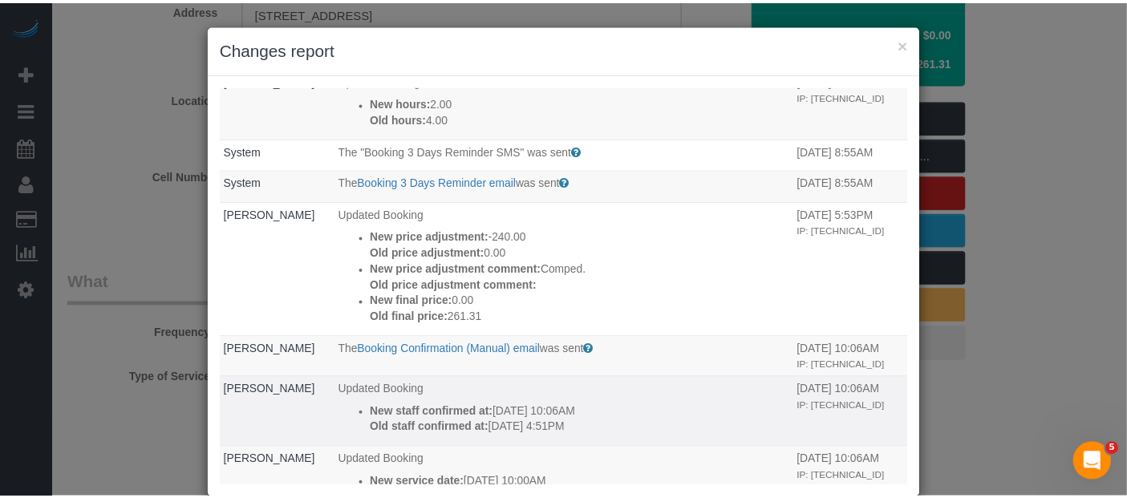
scroll to position [0, 0]
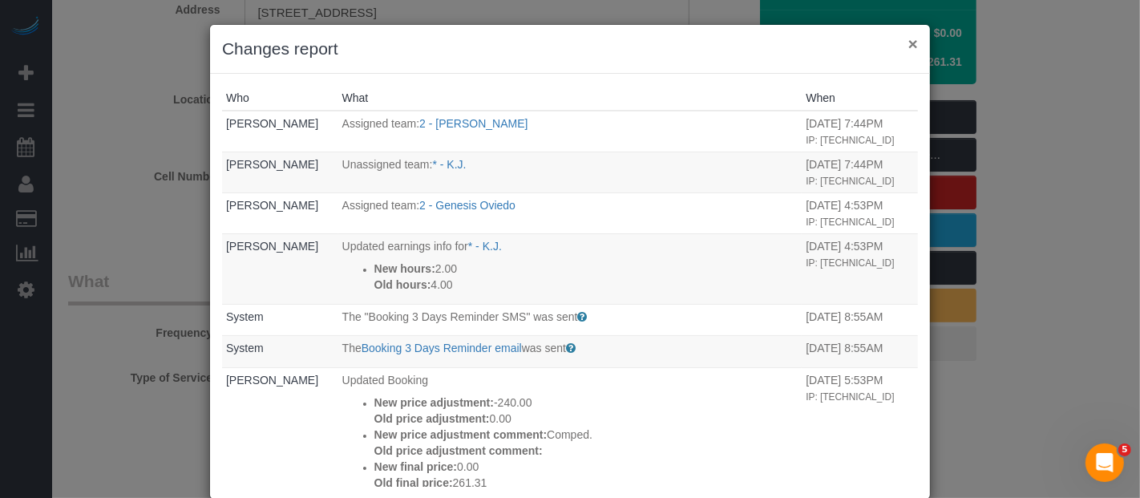
click at [909, 47] on button "×" at bounding box center [914, 43] width 10 height 17
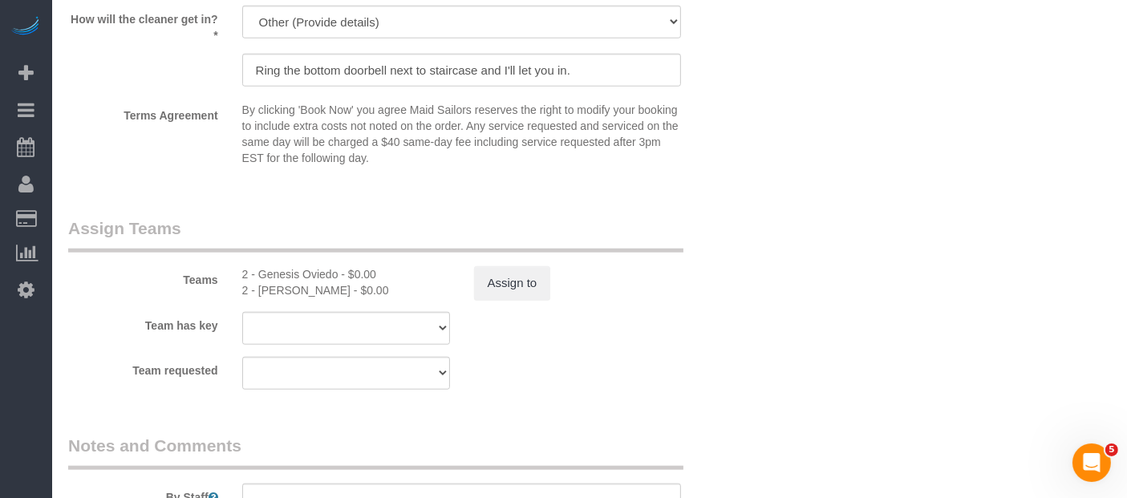
scroll to position [1693, 0]
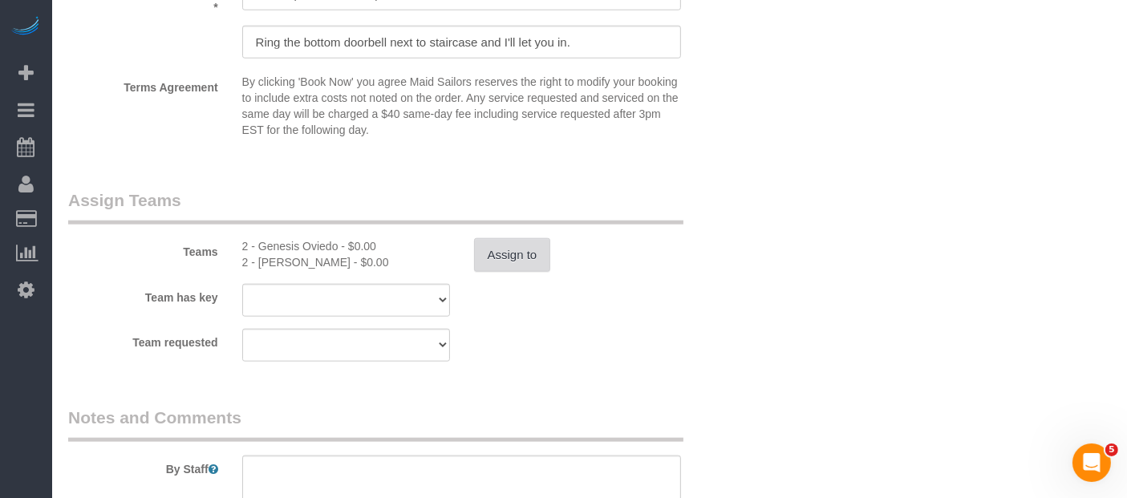
click at [502, 272] on button "Assign to" at bounding box center [512, 255] width 77 height 34
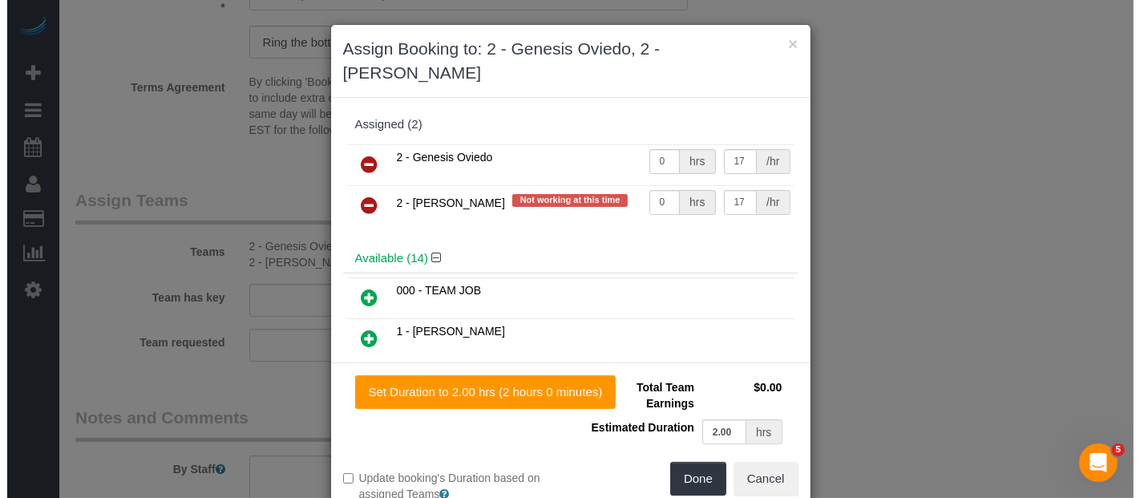
scroll to position [1677, 0]
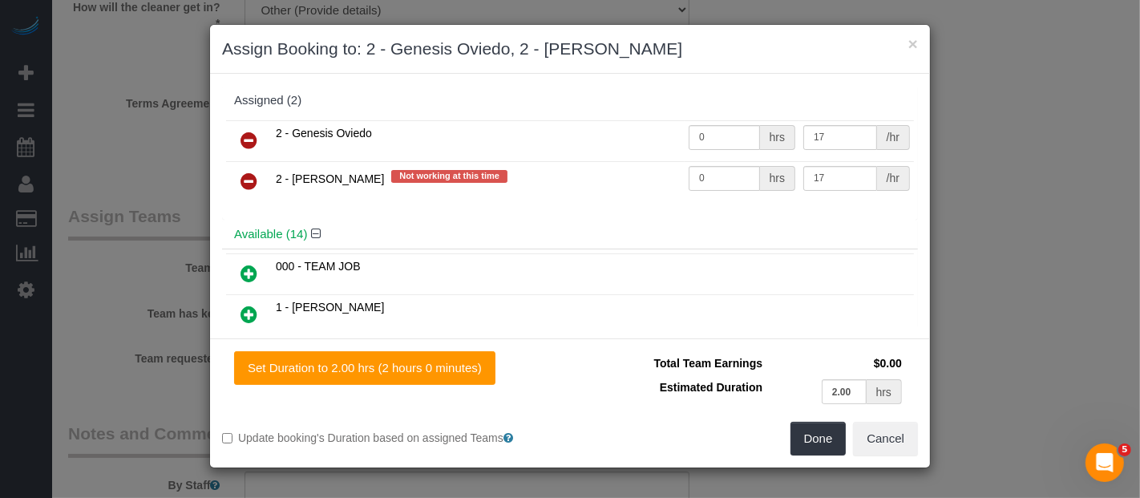
click at [245, 180] on icon at bounding box center [249, 181] width 17 height 19
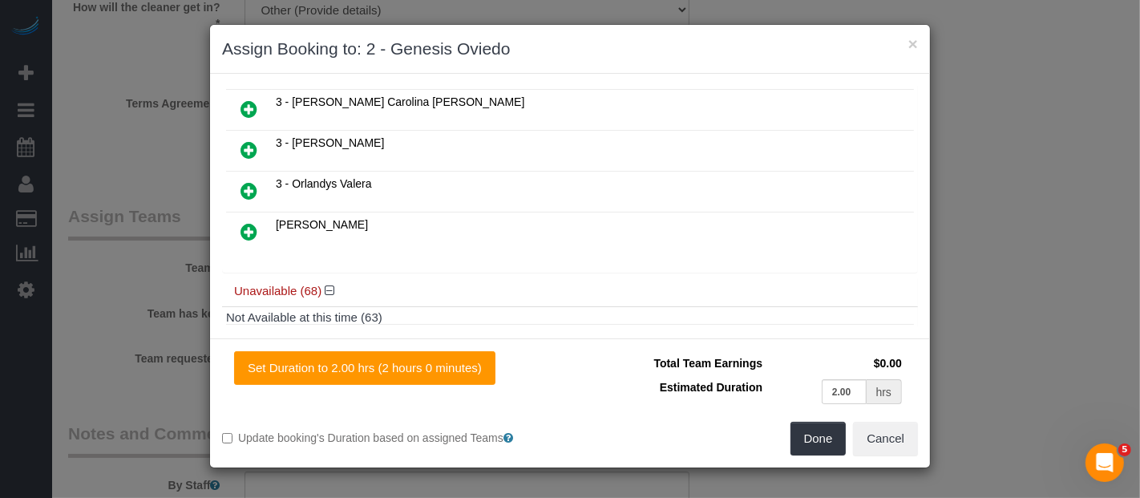
scroll to position [623, 0]
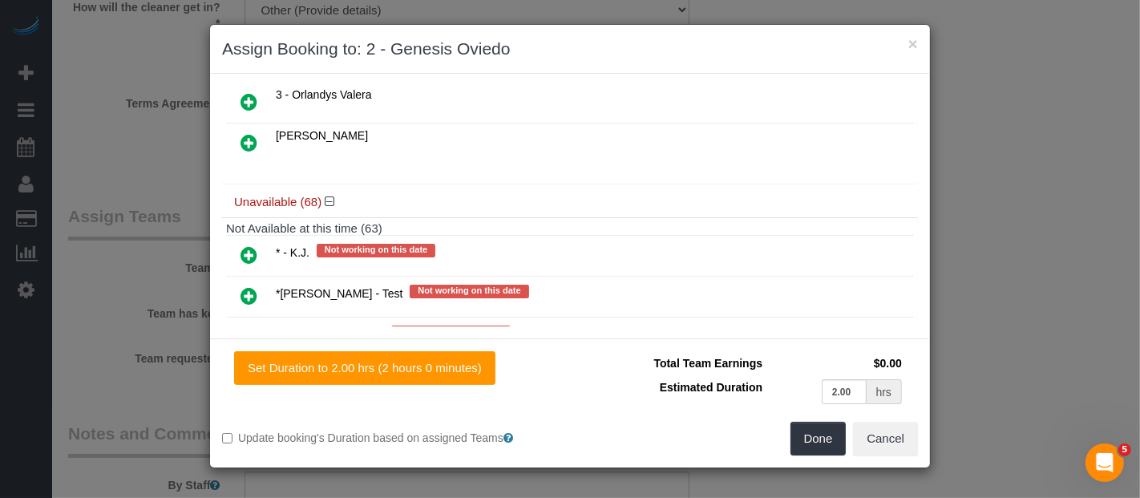
click at [247, 245] on icon at bounding box center [249, 254] width 17 height 19
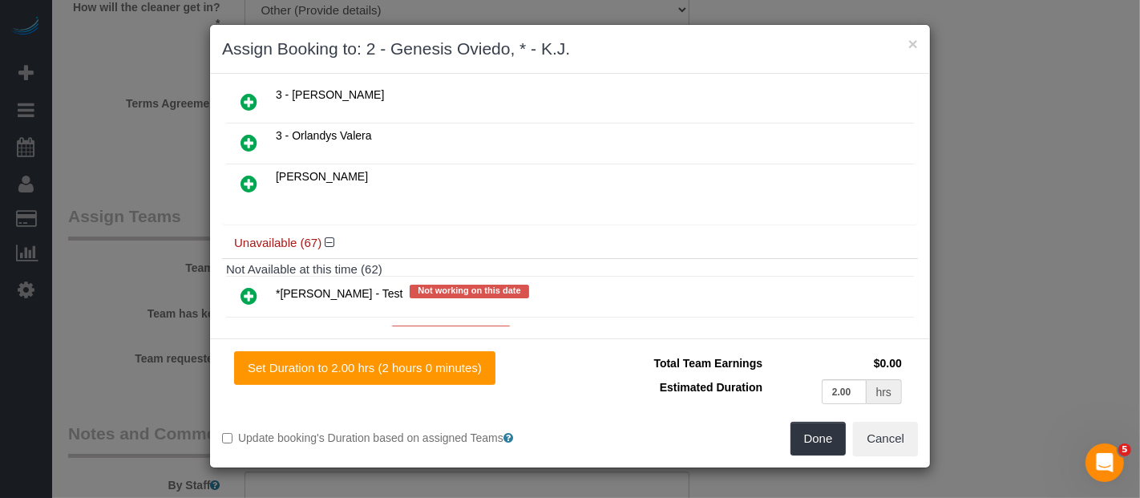
scroll to position [662, 0]
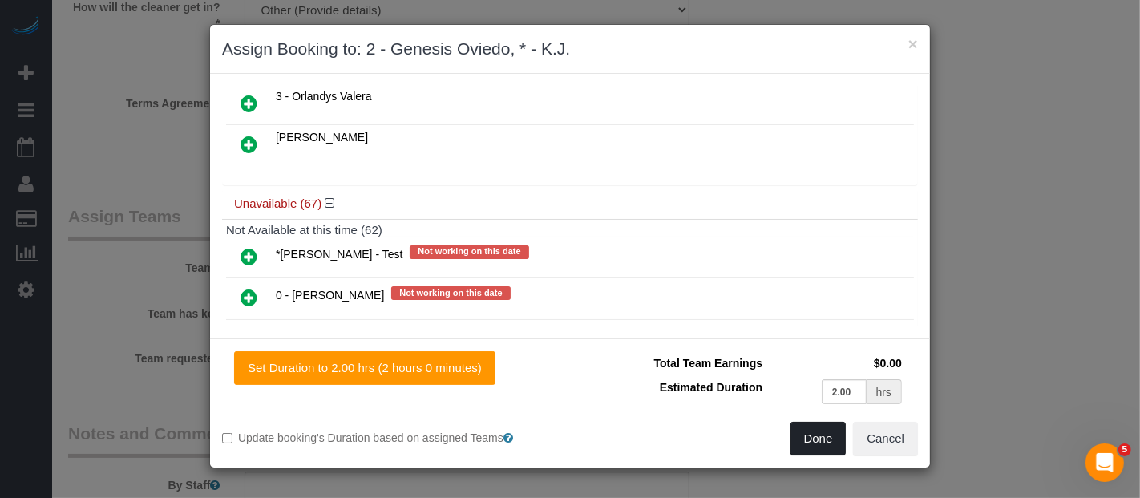
click at [822, 447] on button "Done" at bounding box center [819, 439] width 56 height 34
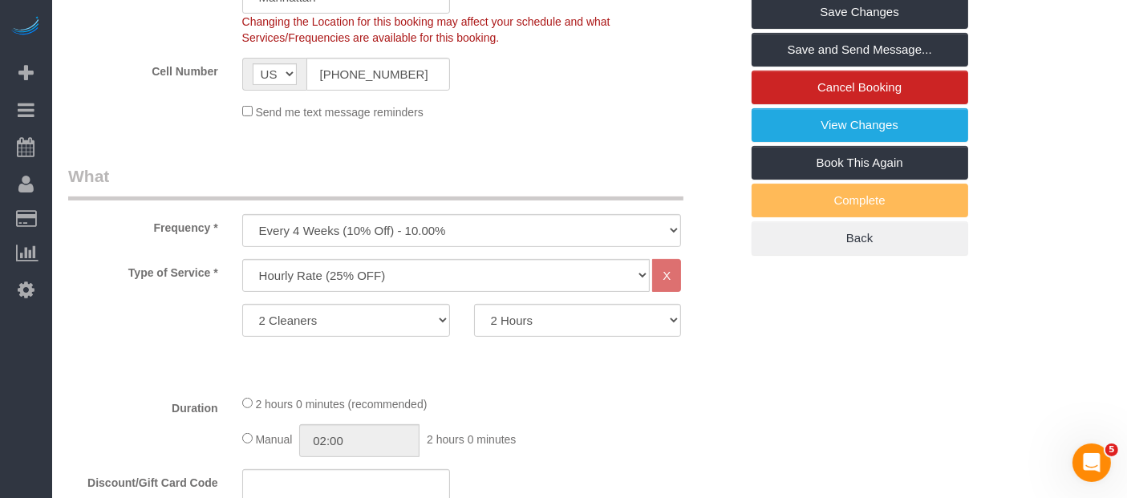
scroll to position [81, 0]
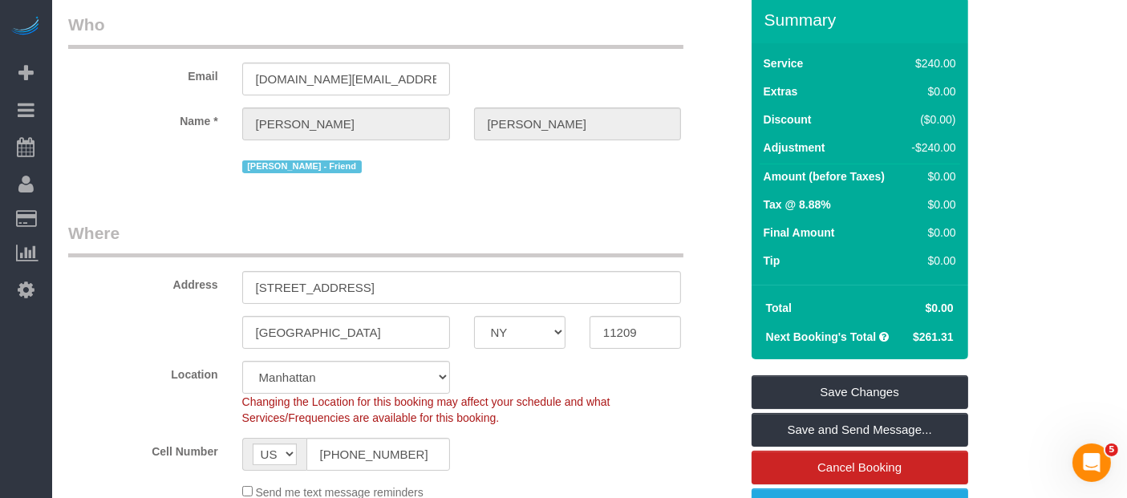
click at [654, 221] on legend "Where" at bounding box center [375, 239] width 615 height 36
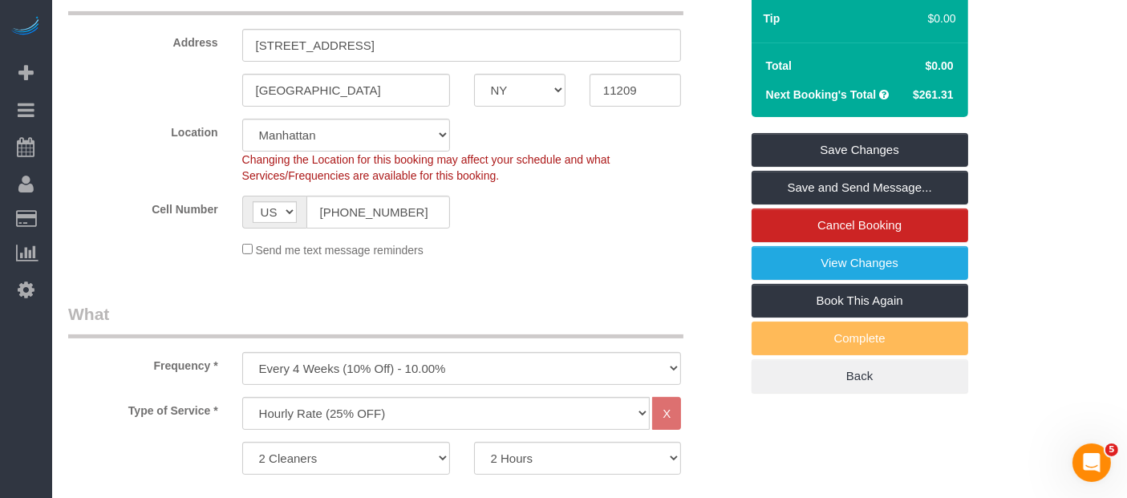
scroll to position [259, 0]
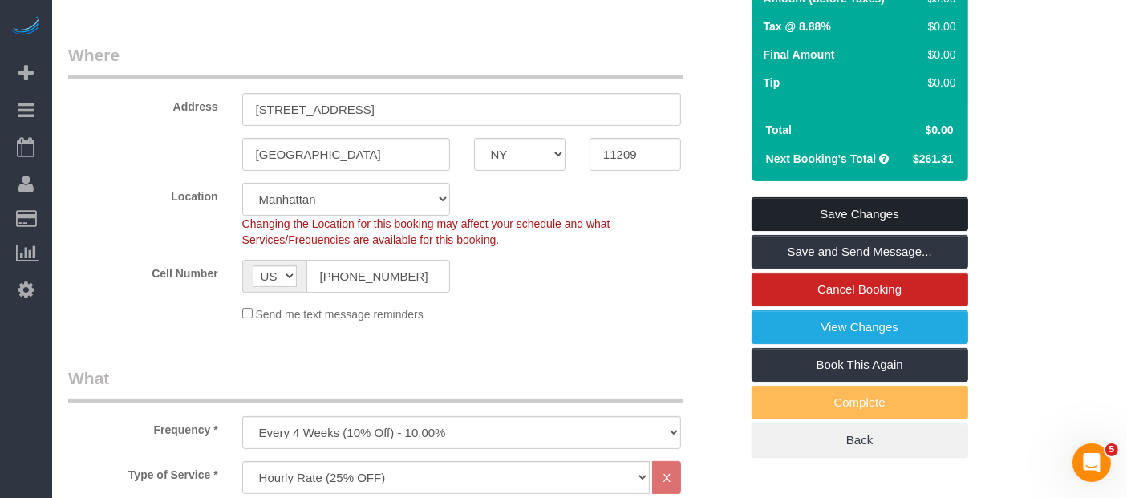
click at [900, 208] on link "Save Changes" at bounding box center [859, 214] width 217 height 34
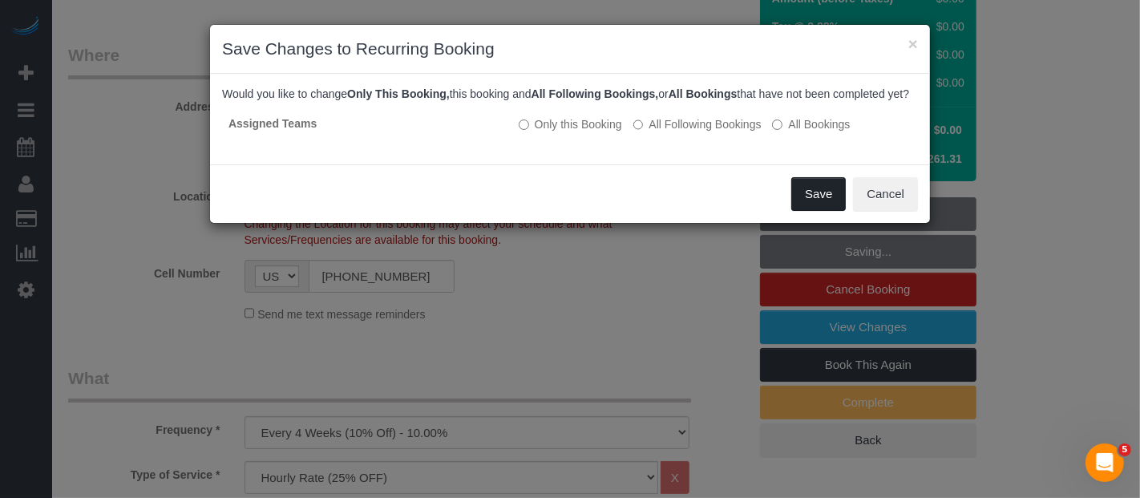
drag, startPoint x: 795, startPoint y: 217, endPoint x: 799, endPoint y: 205, distance: 11.9
click at [799, 205] on button "Save" at bounding box center [818, 194] width 55 height 34
click at [799, 204] on div "× Save Changes to Recurring Booking Would you like to change Only This Booking,…" at bounding box center [570, 249] width 1140 height 498
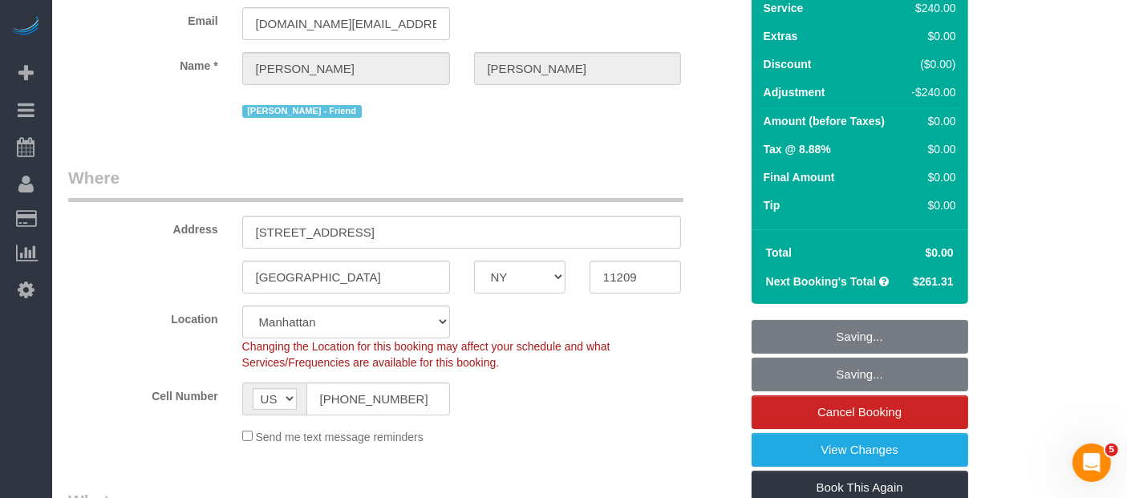
scroll to position [0, 0]
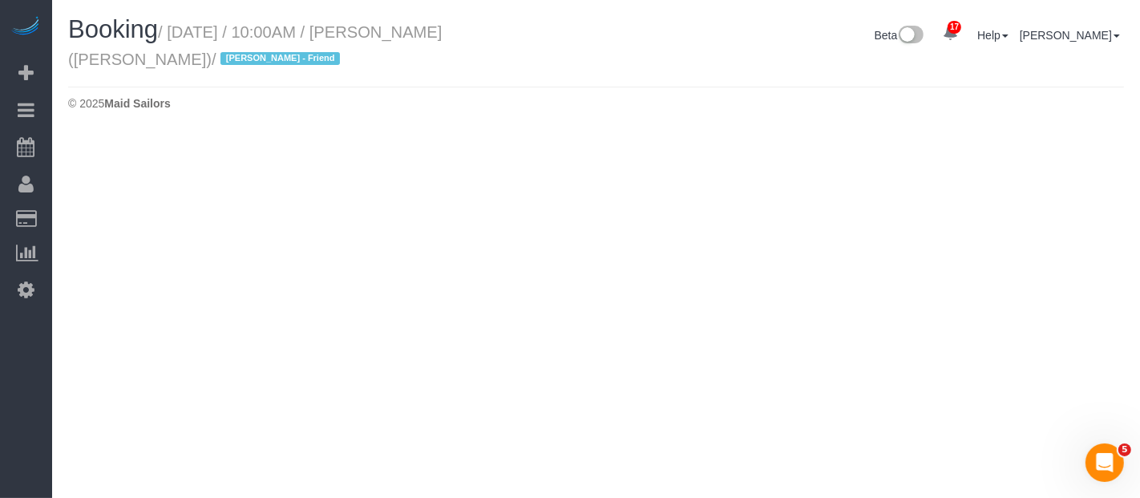
select select "NY"
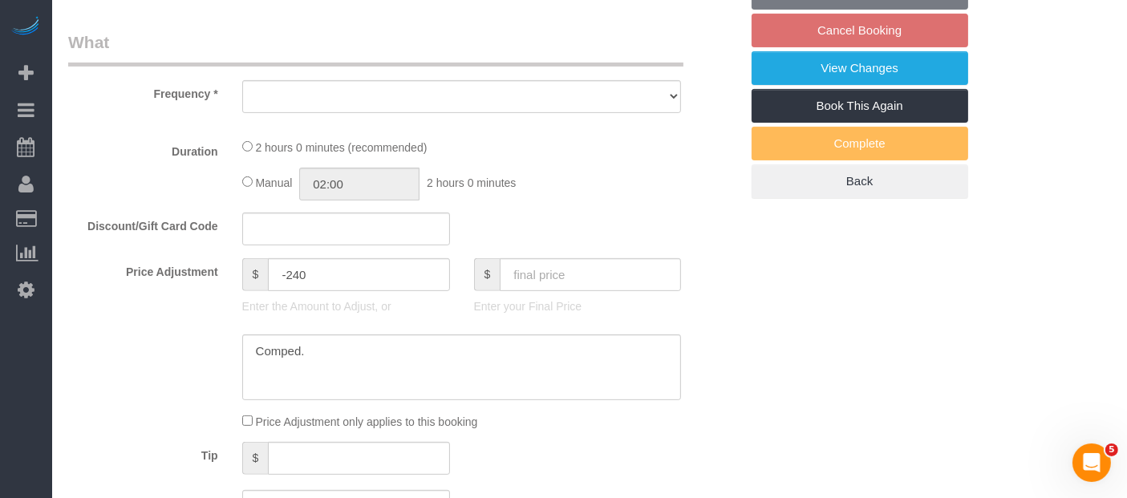
select select "spot63"
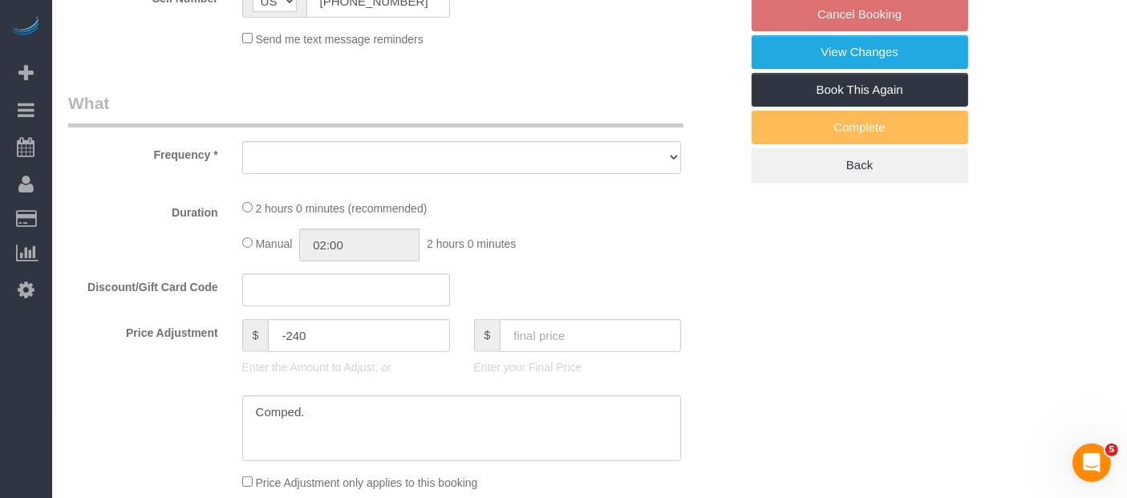
select select "string:stripe-pm_1QUXjS4VGloSiKo7gLo9flBQ"
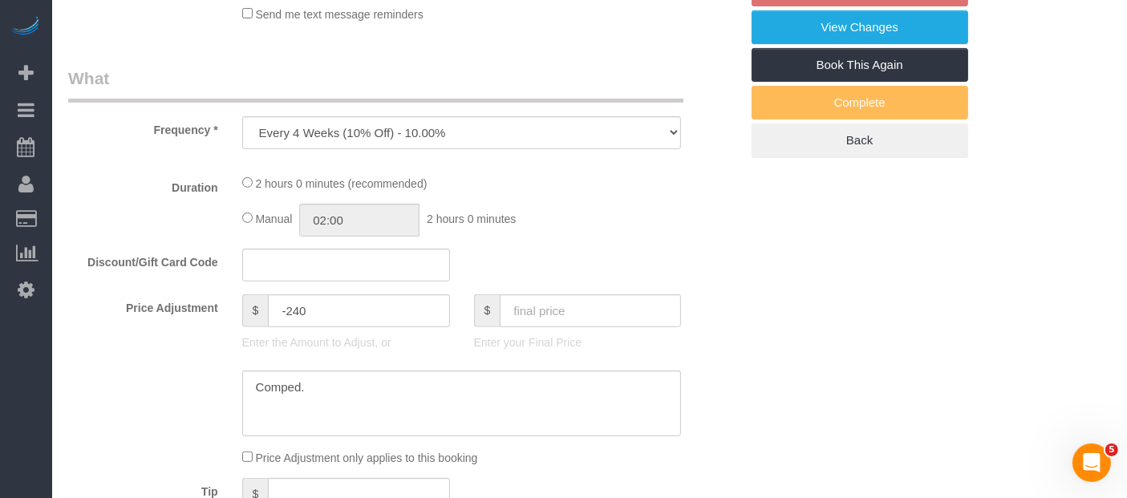
select select "object:7188"
select select "2"
select select "120"
select select "number:89"
select select "number:90"
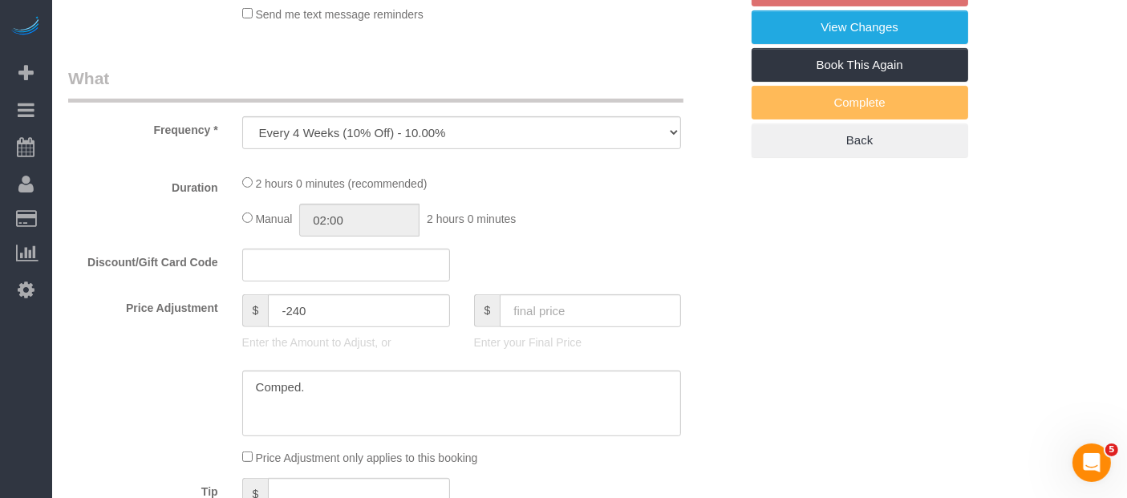
select select "number:13"
select select "number:7"
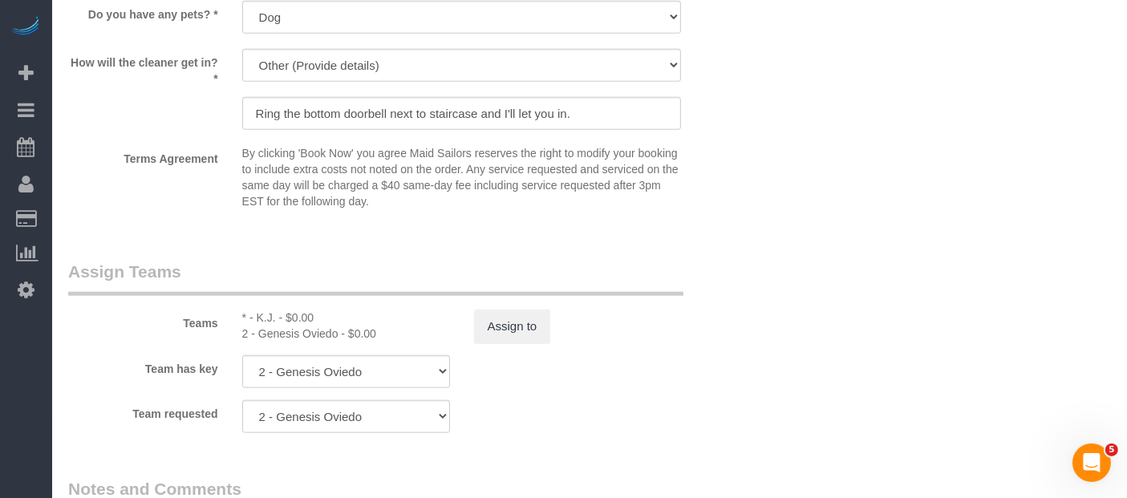
scroll to position [1693, 0]
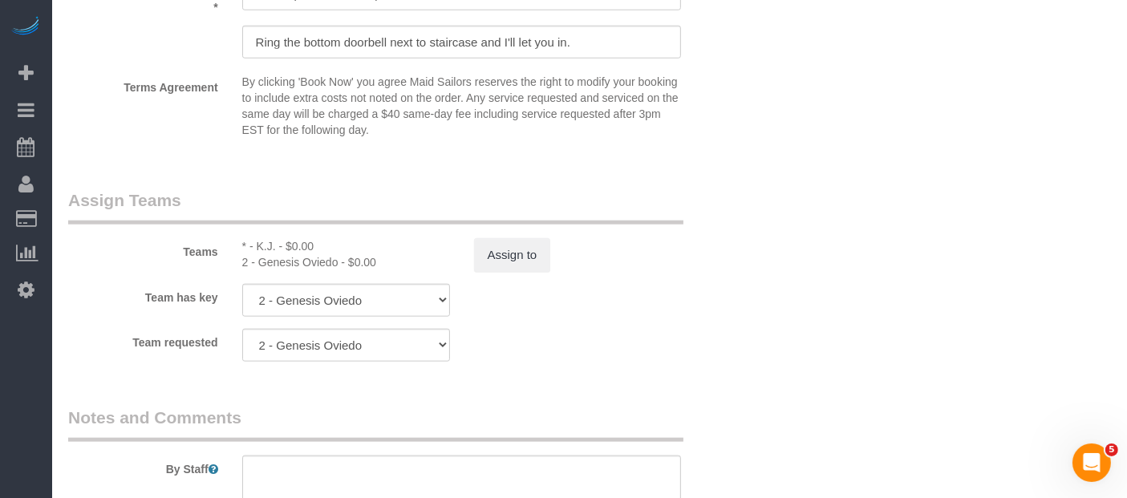
click at [706, 287] on sui-booking-teams "Teams * - K.J. - $0.00 2 - Genesis Oviedo - $0.00 Assign to Team has key 2 - Ge…" at bounding box center [403, 274] width 671 height 173
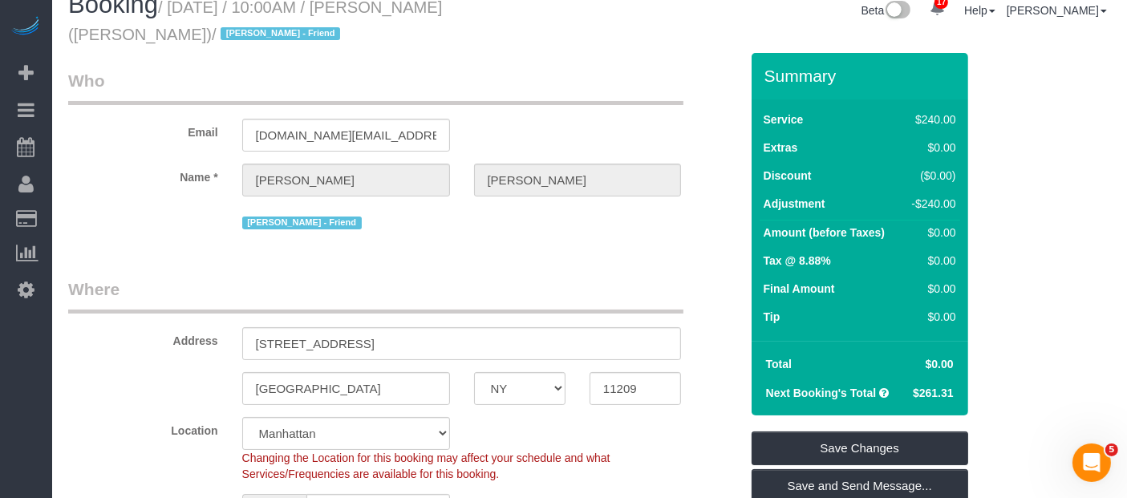
scroll to position [0, 0]
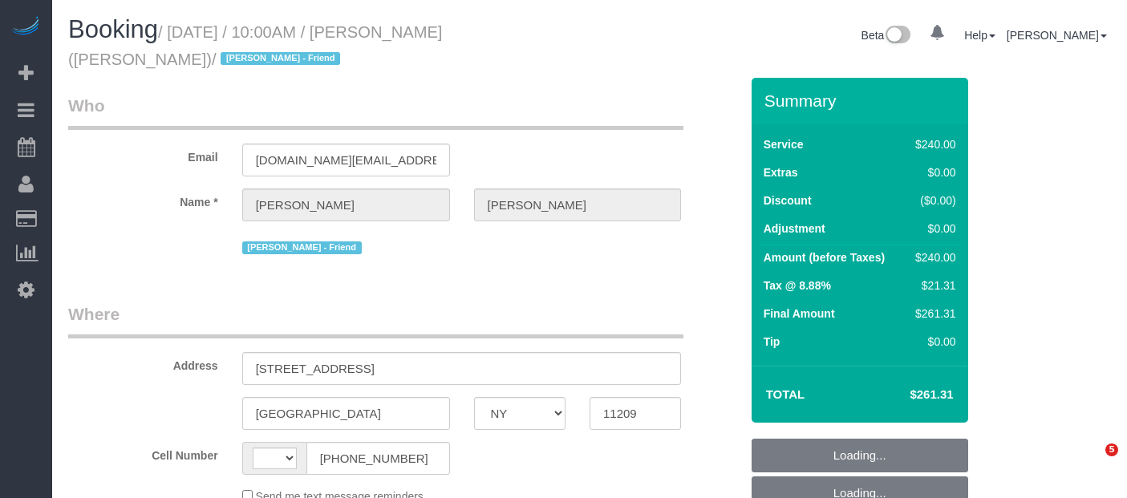
select select "NY"
select select "string:[GEOGRAPHIC_DATA]"
select select "number:89"
select select "number:90"
select select "number:13"
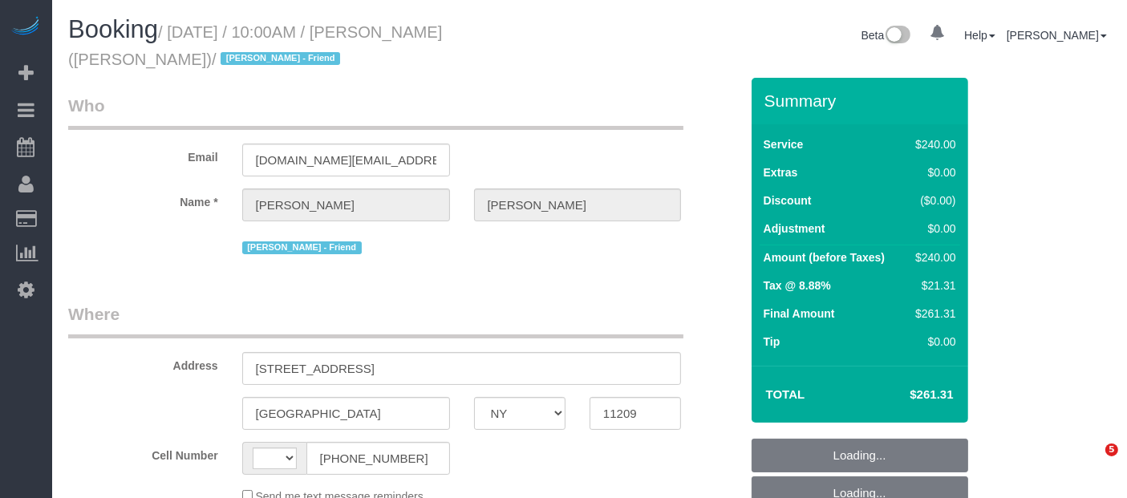
select select "number:7"
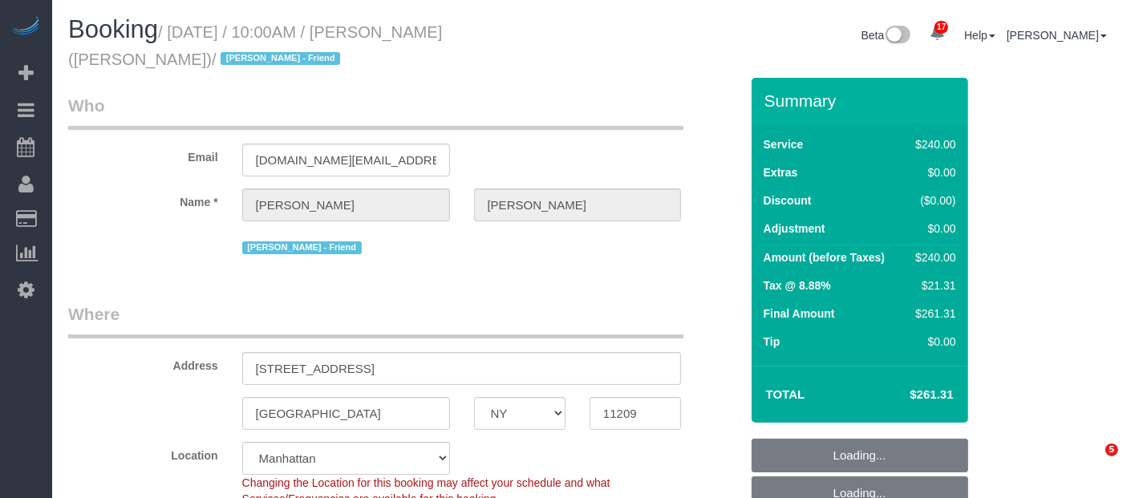
select select "object:1204"
select select "string:stripe-pm_1QUXjS4VGloSiKo7gLo9flBQ"
select select "2"
select select "120"
select select "spot3"
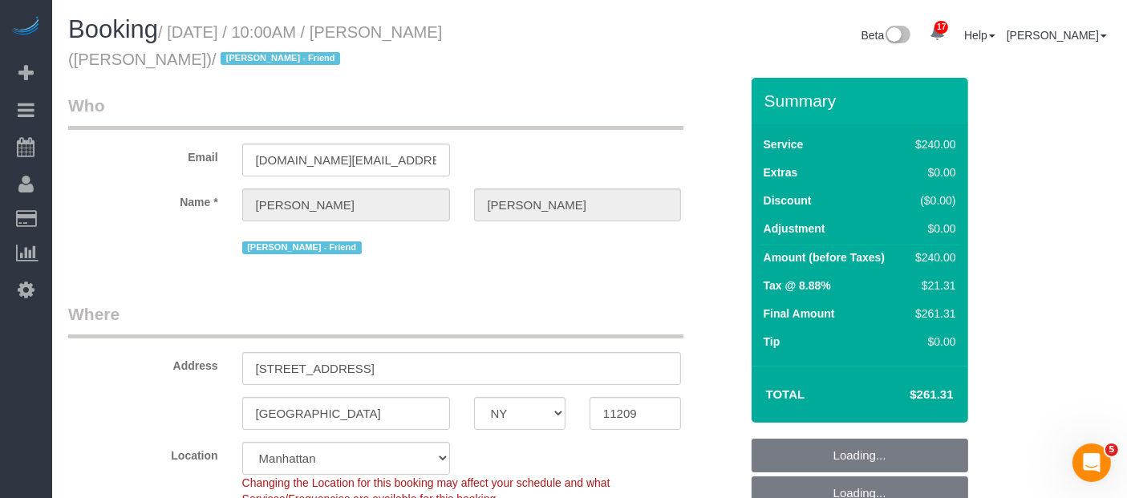
select select "object:1505"
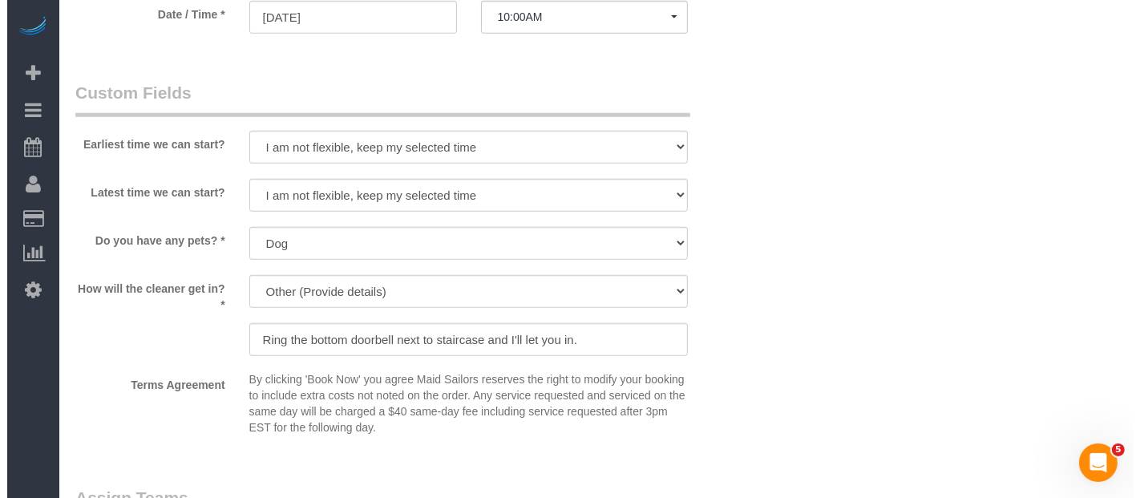
scroll to position [1604, 0]
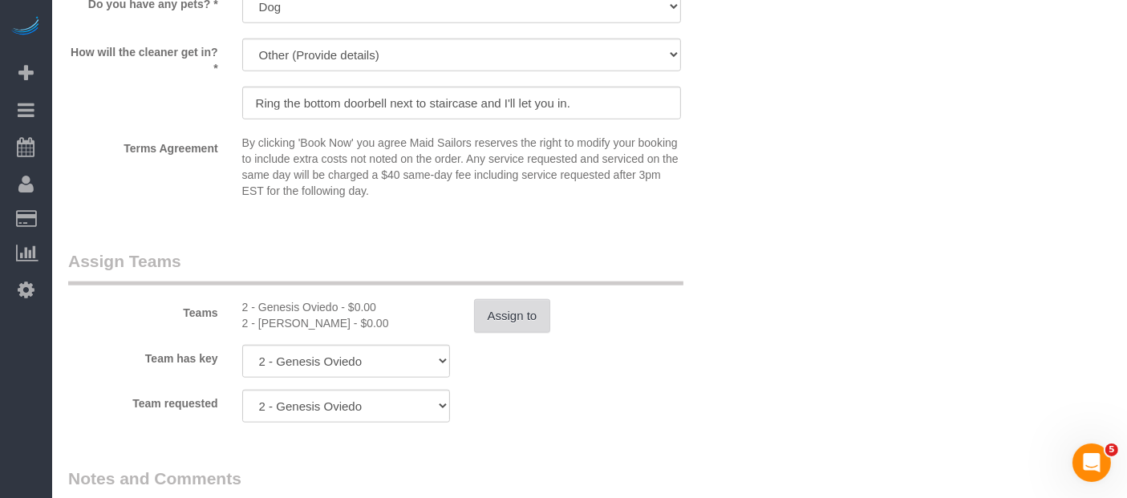
click at [507, 307] on button "Assign to" at bounding box center [512, 316] width 77 height 34
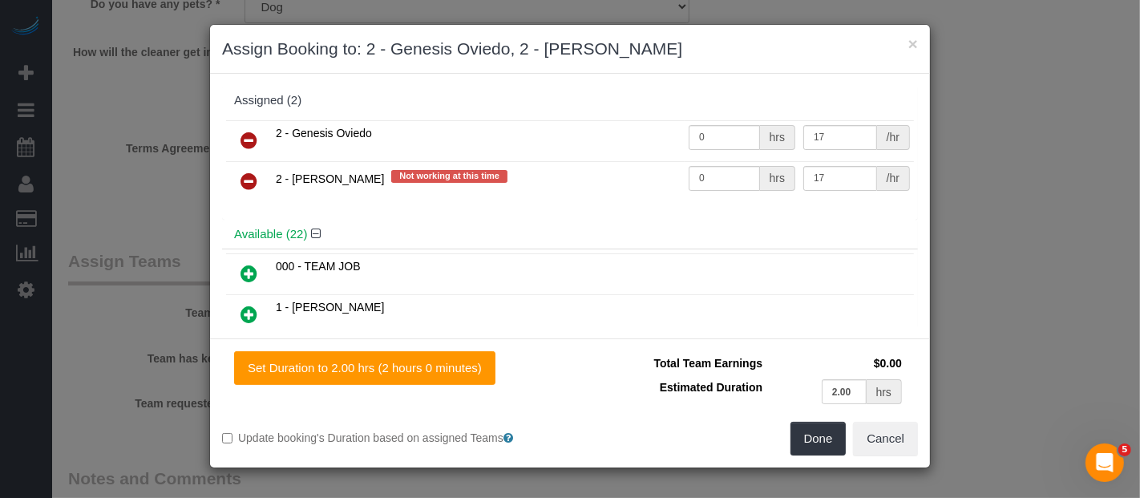
drag, startPoint x: 249, startPoint y: 127, endPoint x: 247, endPoint y: 175, distance: 47.3
click at [249, 131] on icon at bounding box center [249, 140] width 17 height 19
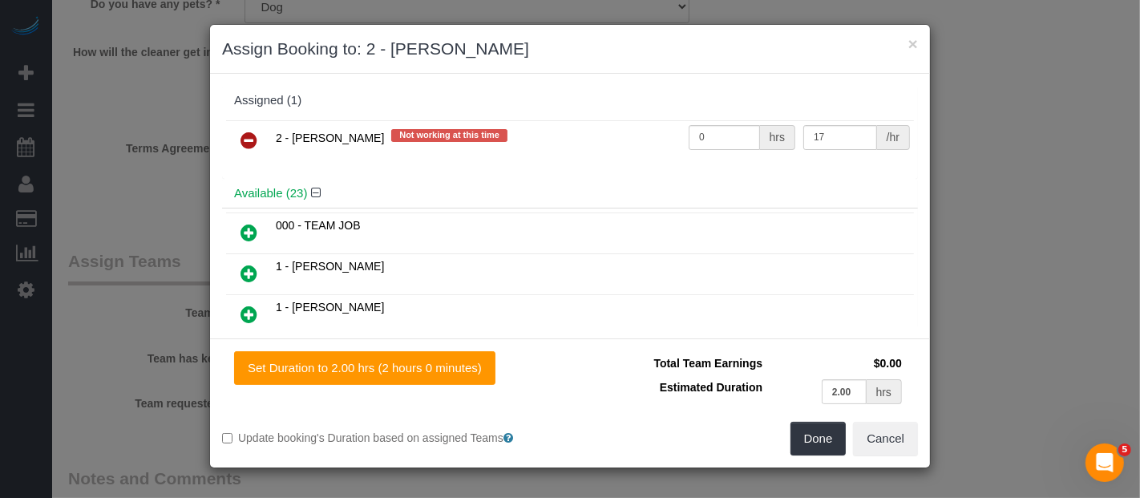
drag, startPoint x: 247, startPoint y: 133, endPoint x: 299, endPoint y: 175, distance: 66.7
click at [247, 132] on icon at bounding box center [249, 140] width 17 height 19
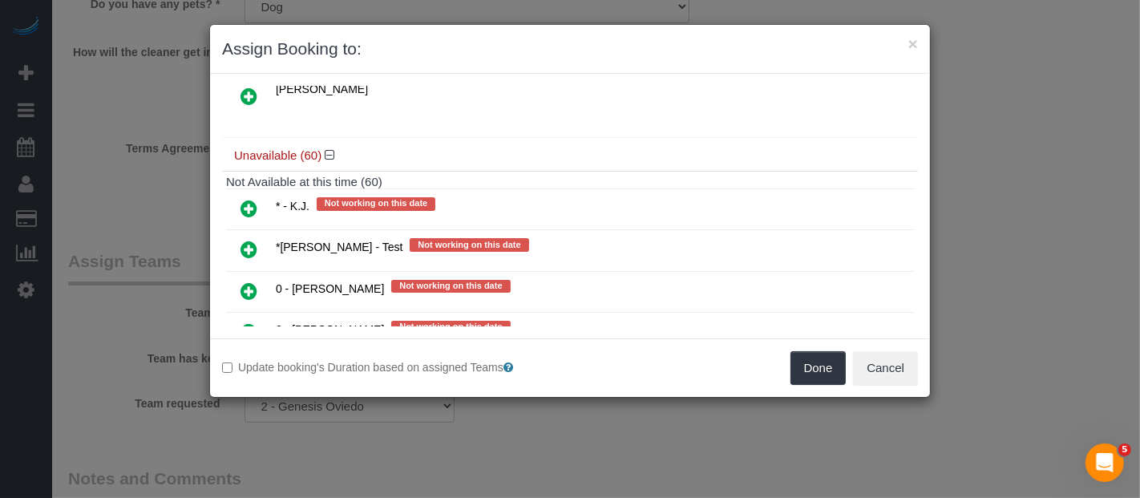
scroll to position [1069, 0]
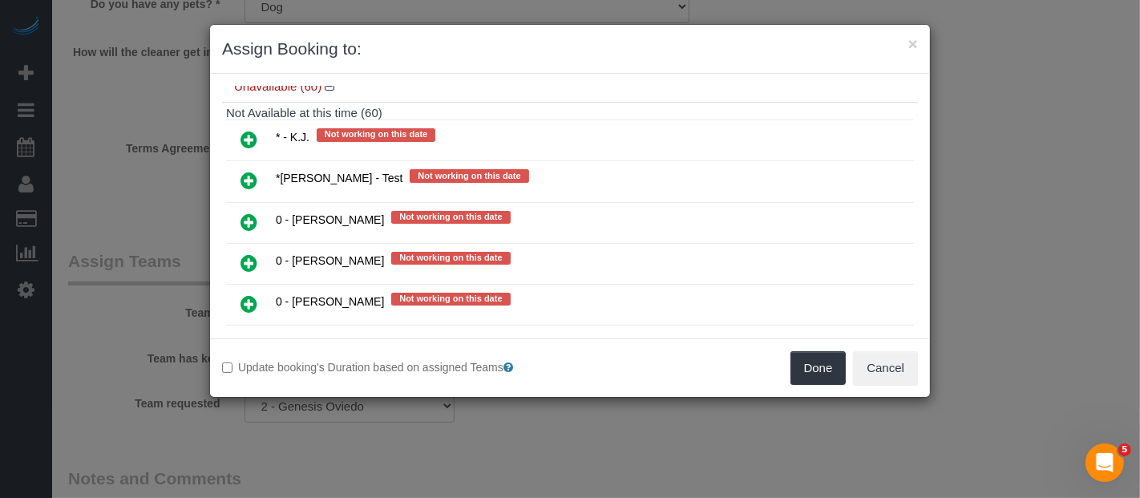
click at [254, 130] on icon at bounding box center [249, 139] width 17 height 19
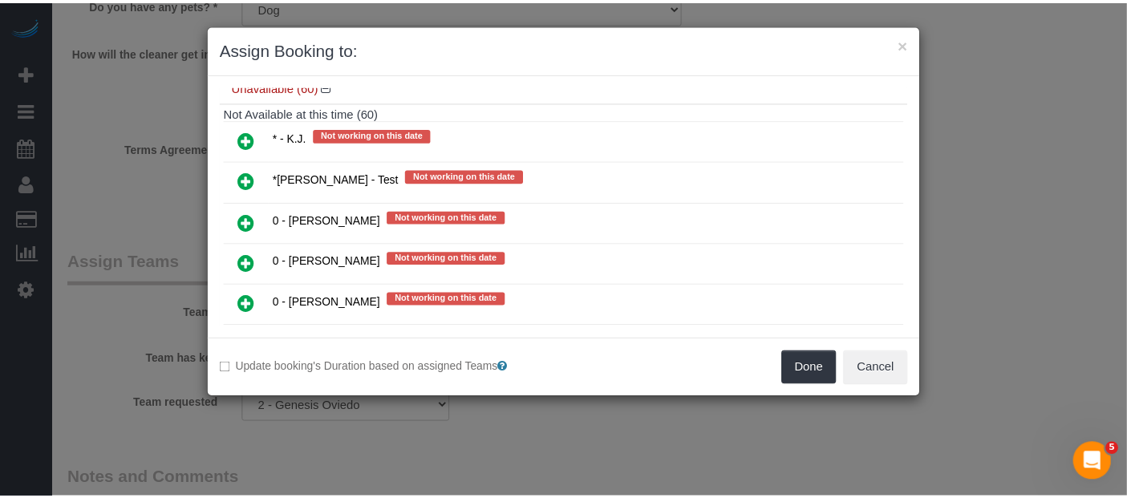
scroll to position [1066, 0]
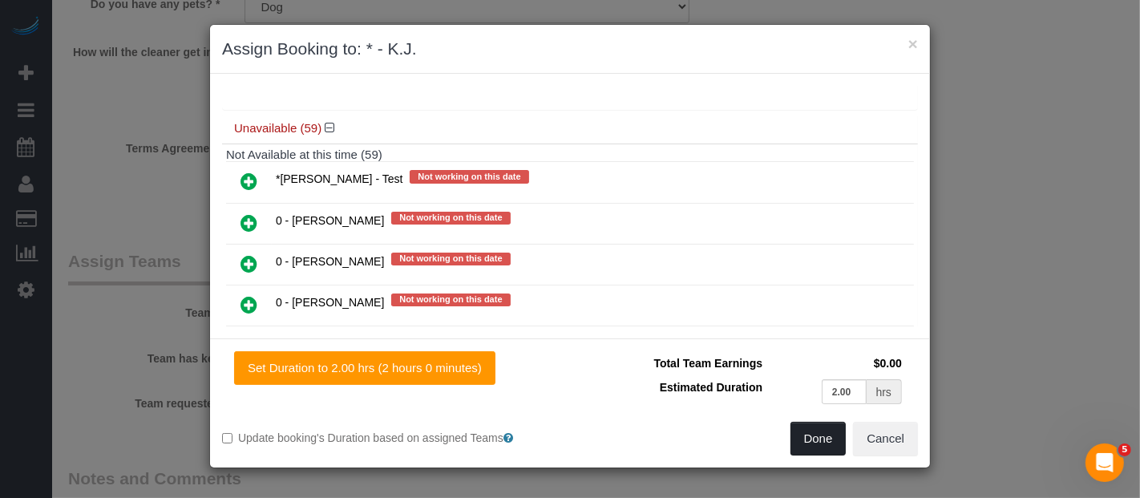
click at [820, 436] on button "Done" at bounding box center [819, 439] width 56 height 34
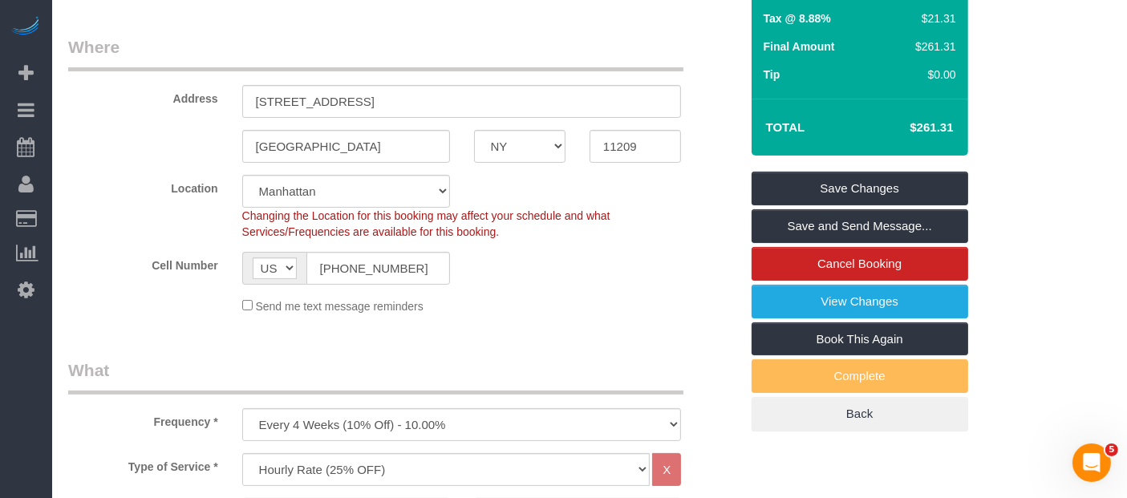
scroll to position [89, 0]
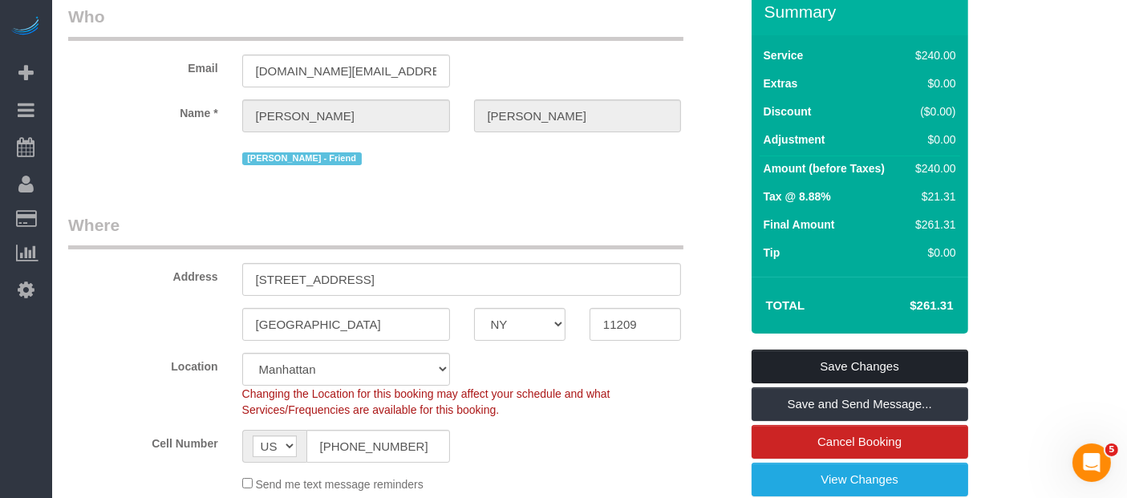
click at [834, 366] on link "Save Changes" at bounding box center [859, 367] width 217 height 34
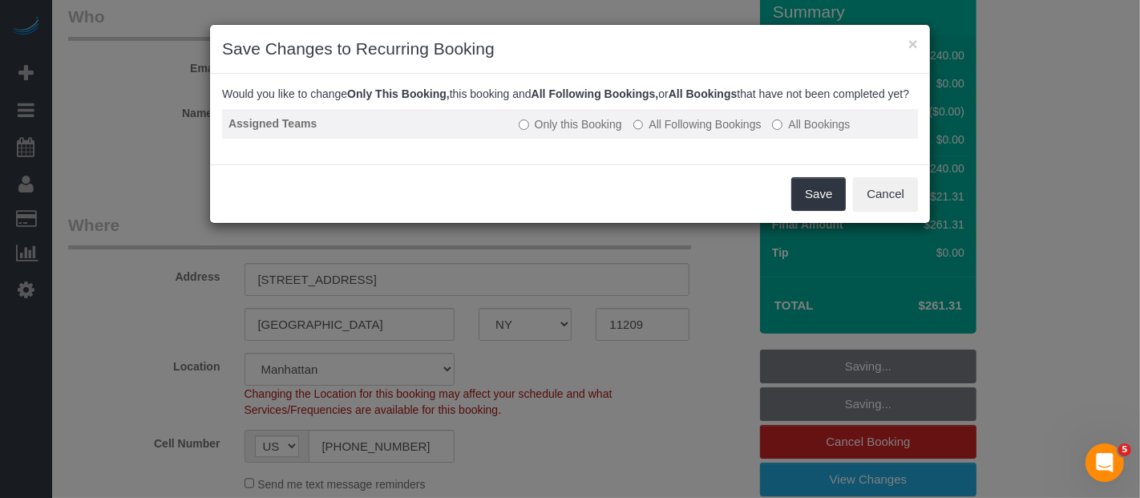
click at [718, 132] on label "All Following Bookings" at bounding box center [697, 124] width 128 height 16
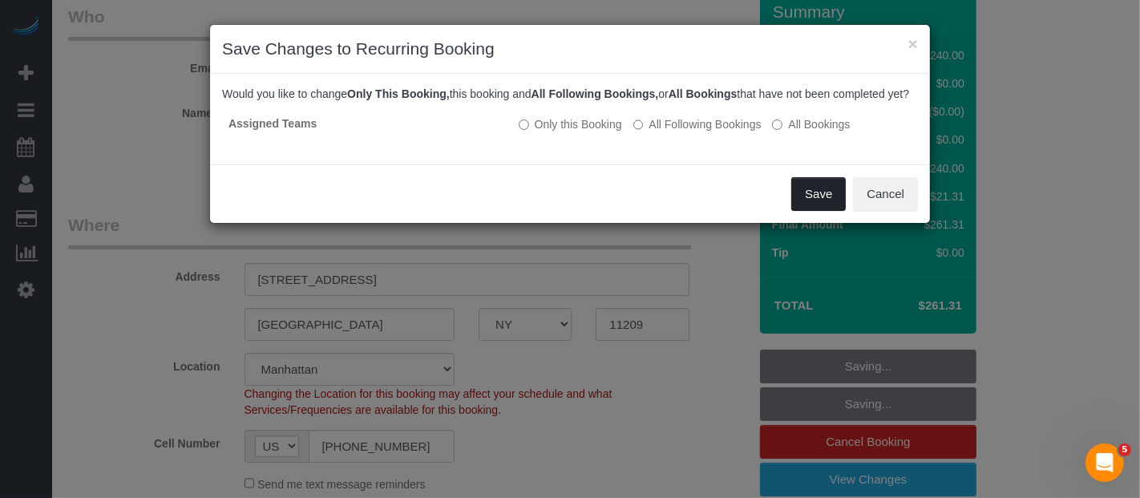
click at [829, 196] on button "Save" at bounding box center [818, 194] width 55 height 34
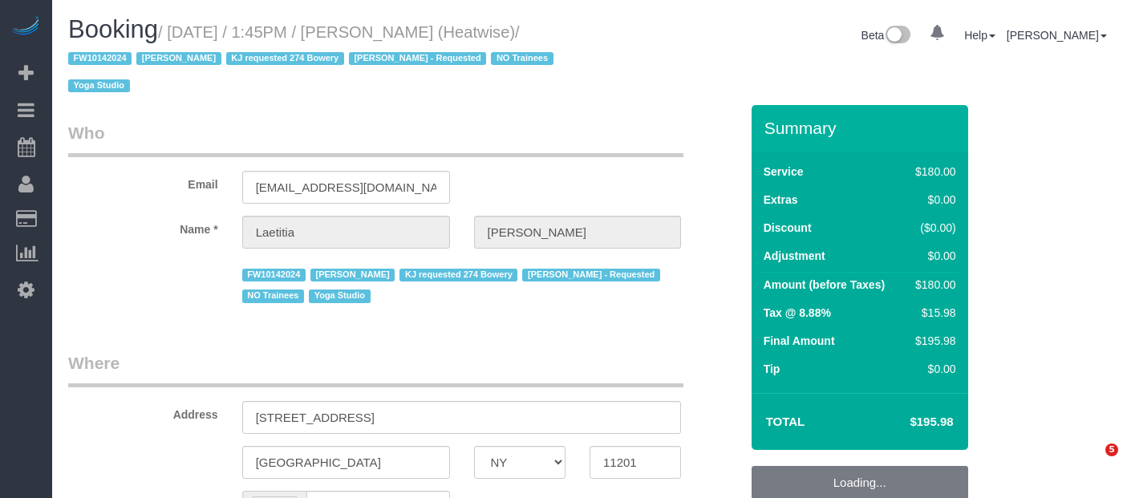
select select "NY"
select select "string:[GEOGRAPHIC_DATA]"
select select "object:555"
select select "180"
select select "object:1354"
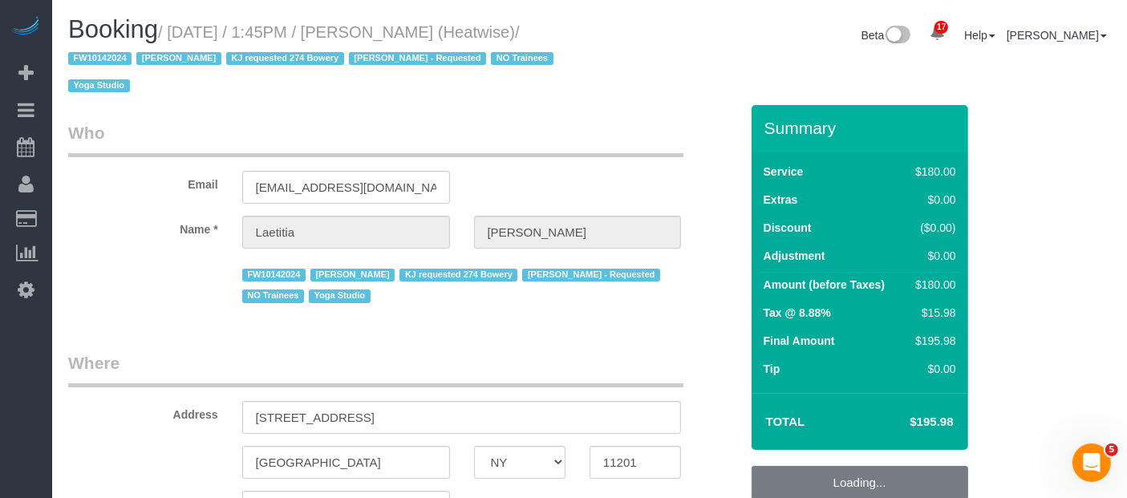
select select "string:stripe-pm_1RaIPN4VGloSiKo7a9kdhFlp"
select select "number:89"
select select "number:90"
select select "number:15"
select select "number:7"
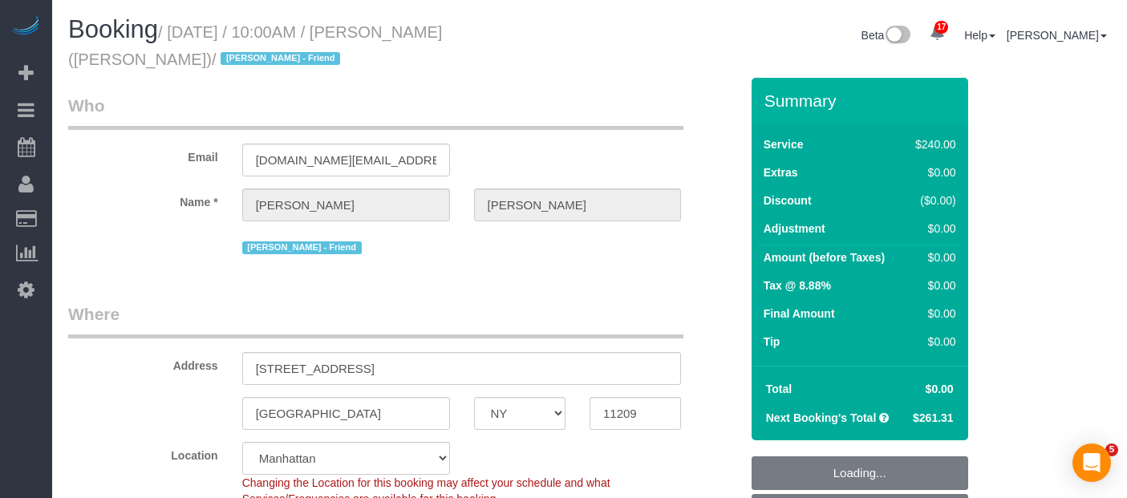
select select "NY"
select select "2"
select select "120"
select select "number:89"
select select "number:90"
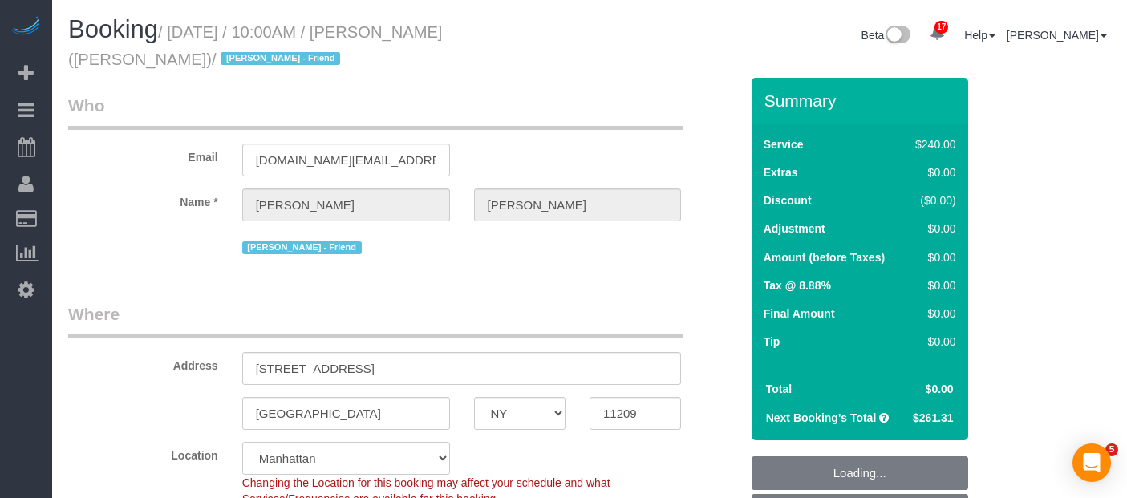
select select "number:13"
select select "number:7"
select select "object:1086"
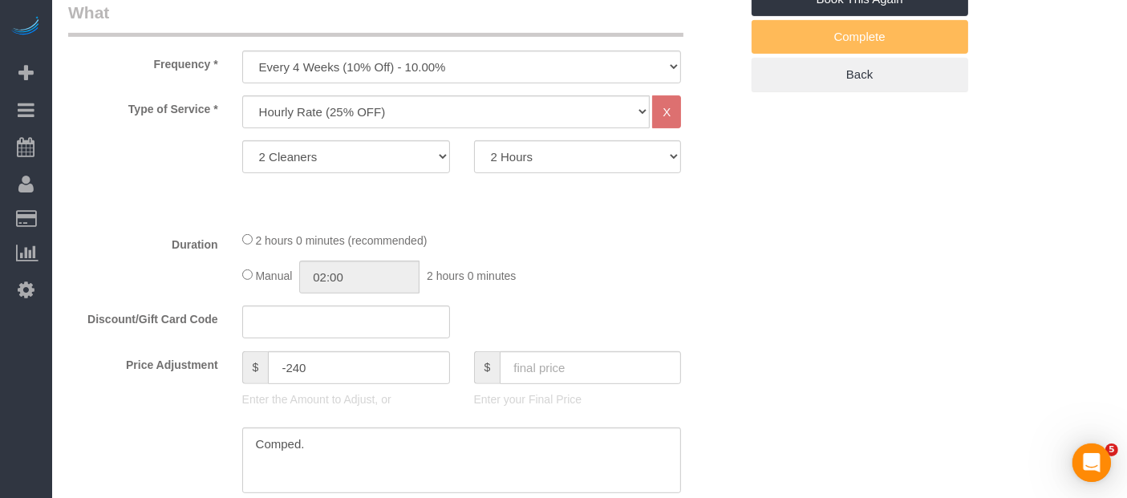
select select "spot3"
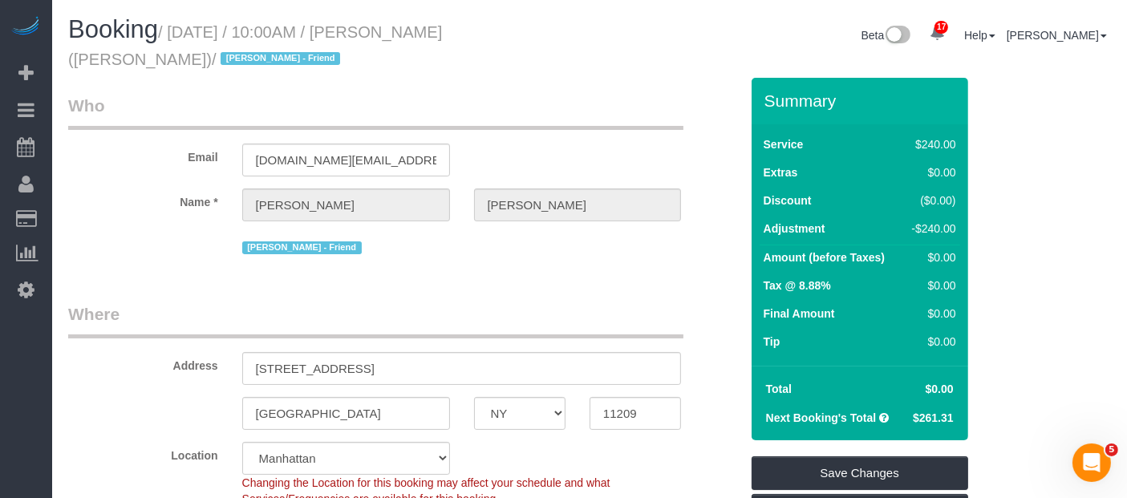
click at [557, 72] on div "Booking / [DATE] / 10:00AM / [PERSON_NAME] ([PERSON_NAME] - Friend) / [PERSON_N…" at bounding box center [322, 47] width 533 height 62
